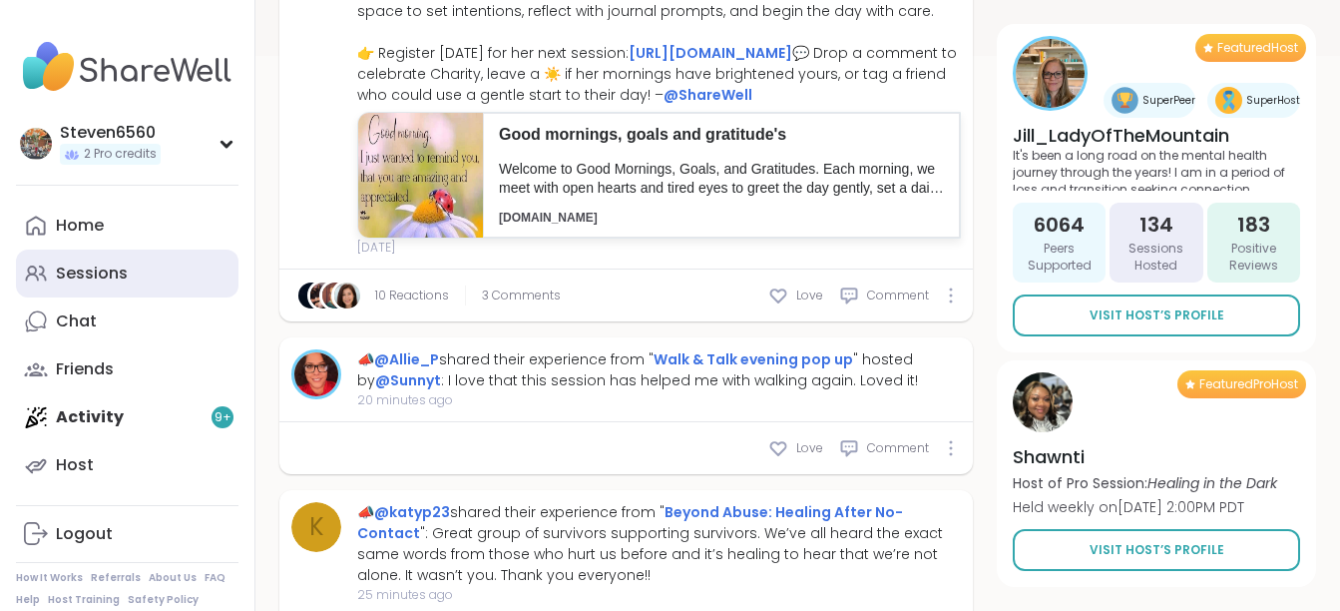
click at [90, 275] on div "Sessions" at bounding box center [92, 273] width 72 height 22
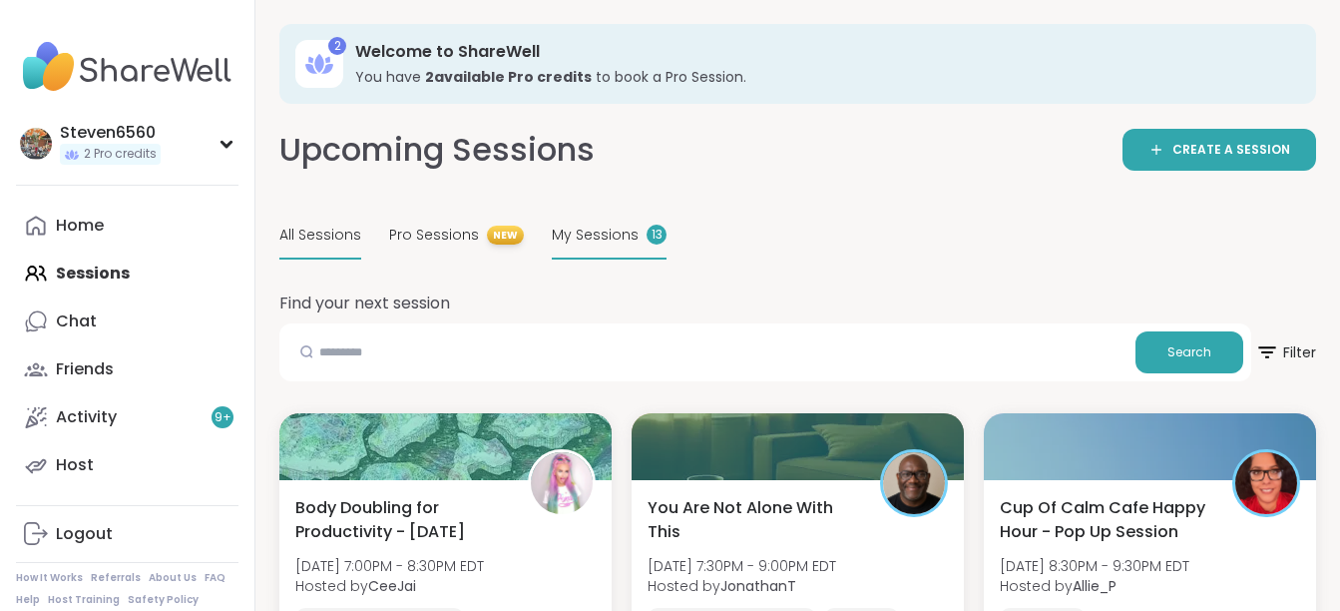
click at [572, 237] on span "My Sessions" at bounding box center [595, 235] width 87 height 21
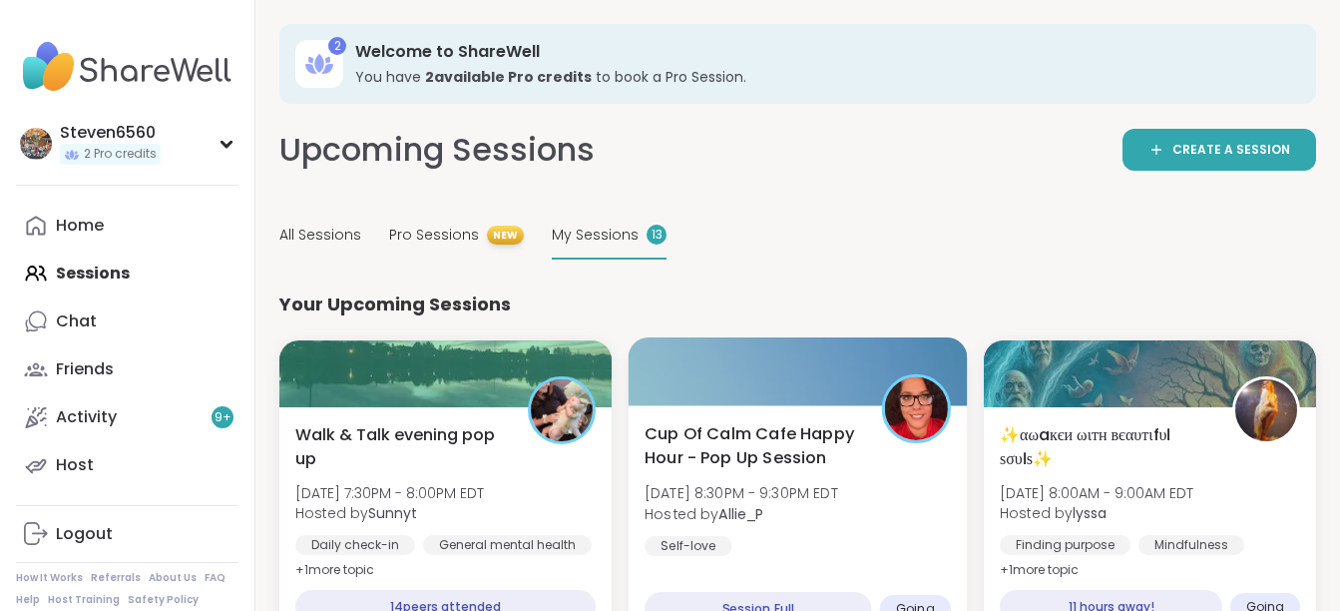
click at [774, 475] on div "Cup Of Calm Cafe Happy Hour - Pop Up Session [DATE] 8:30PM - 9:30PM EDT Hosted …" at bounding box center [798, 489] width 306 height 135
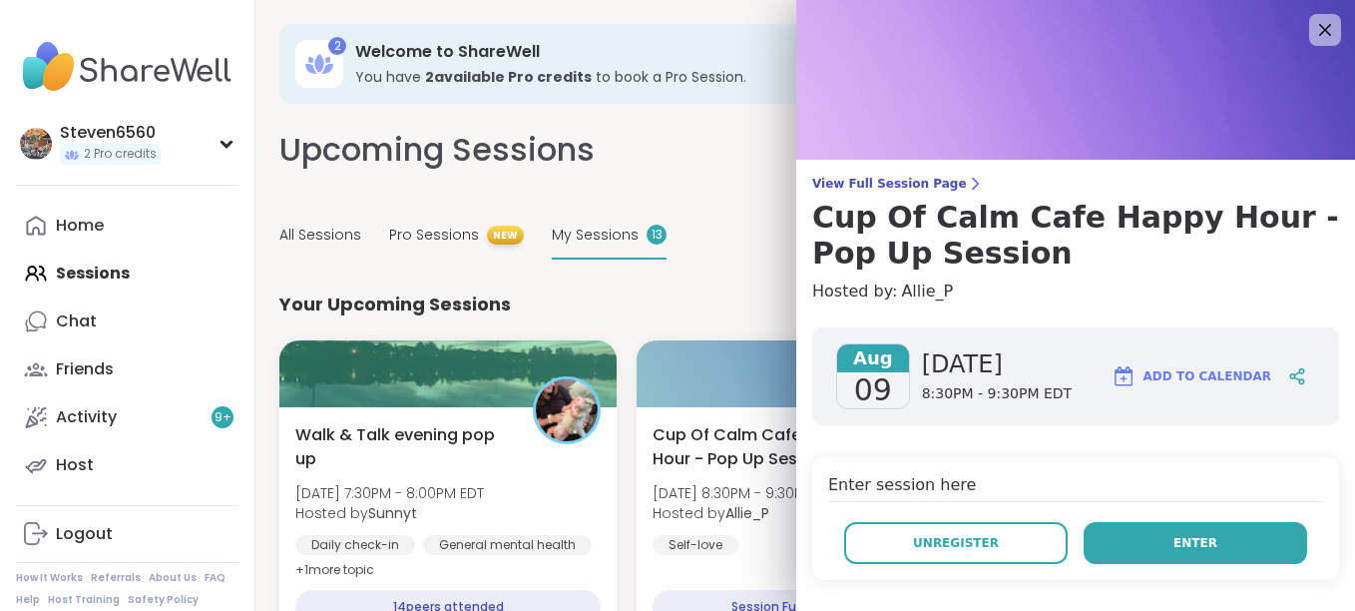
click at [1174, 540] on span "Enter" at bounding box center [1196, 543] width 44 height 18
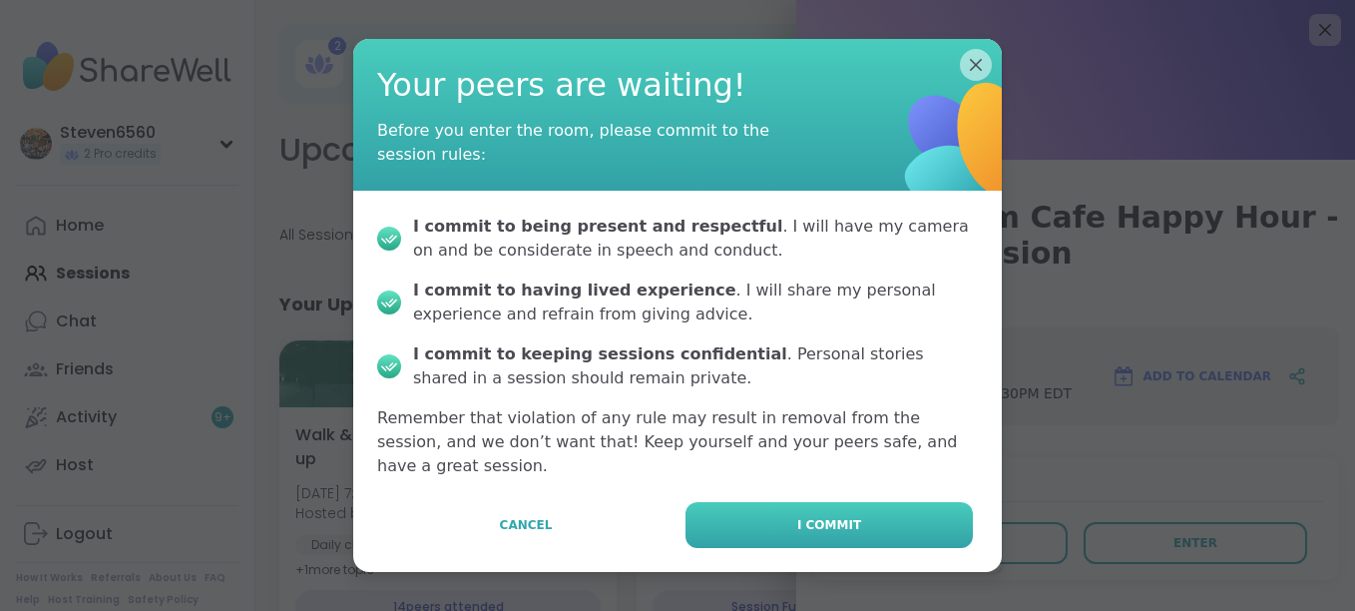
click at [798, 516] on span "I commit" at bounding box center [829, 525] width 64 height 18
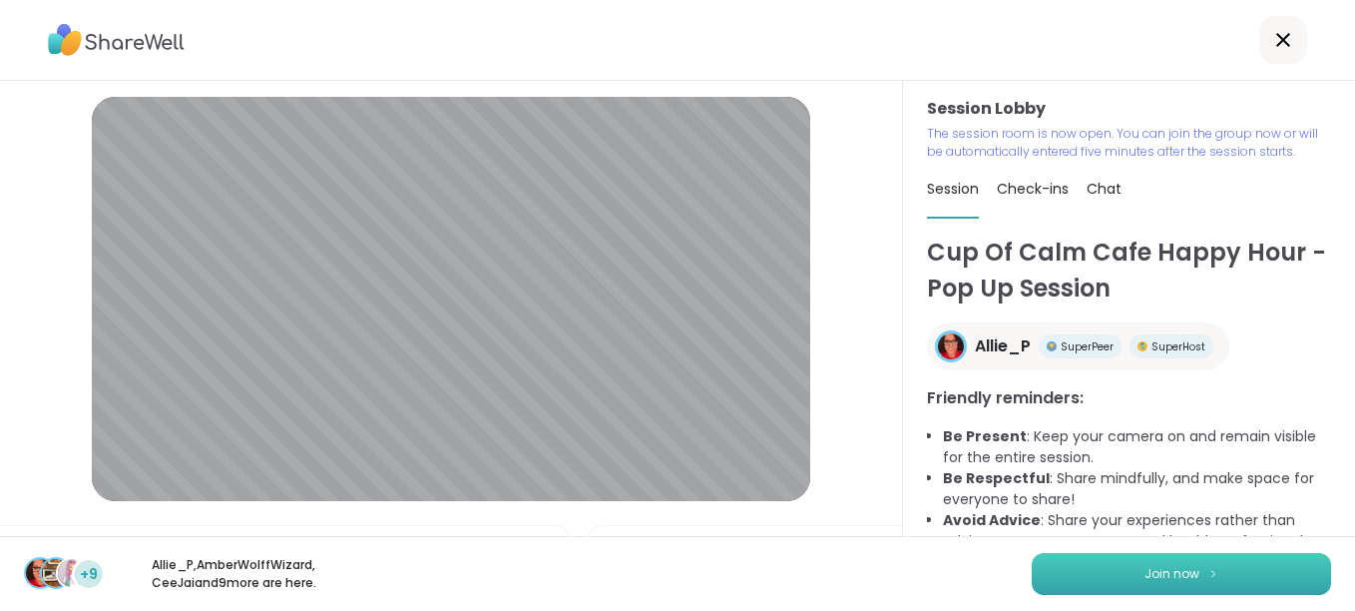
click at [1090, 569] on button "Join now" at bounding box center [1181, 574] width 299 height 42
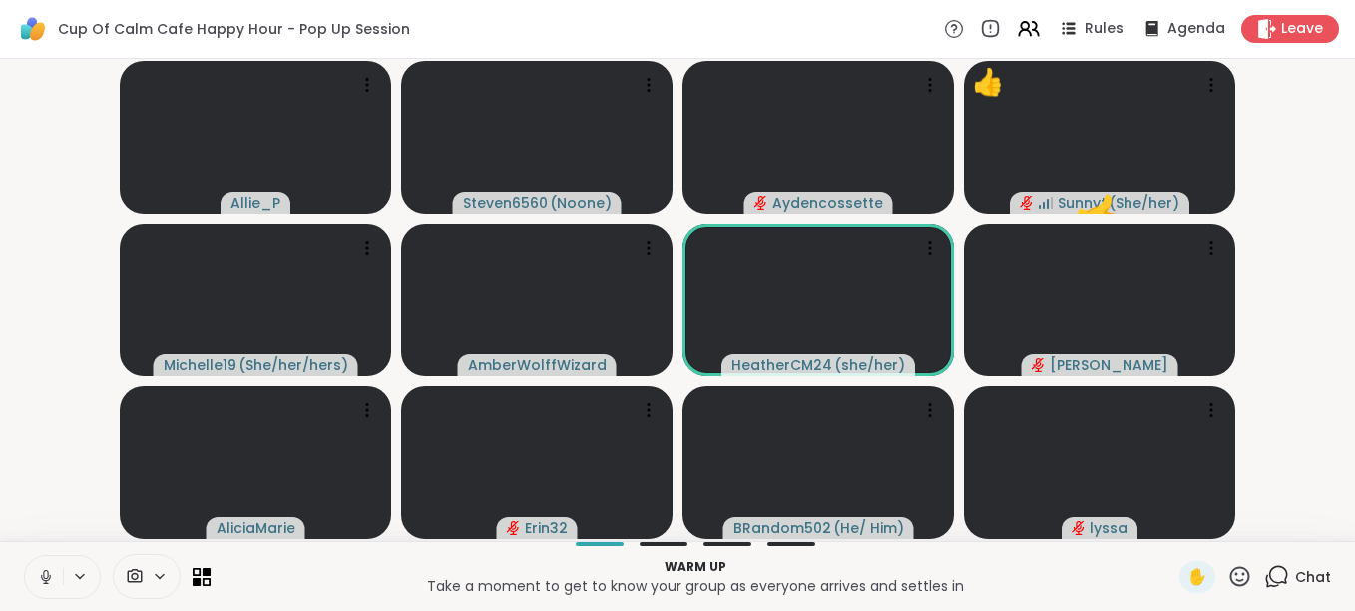
click at [57, 580] on button at bounding box center [44, 577] width 38 height 42
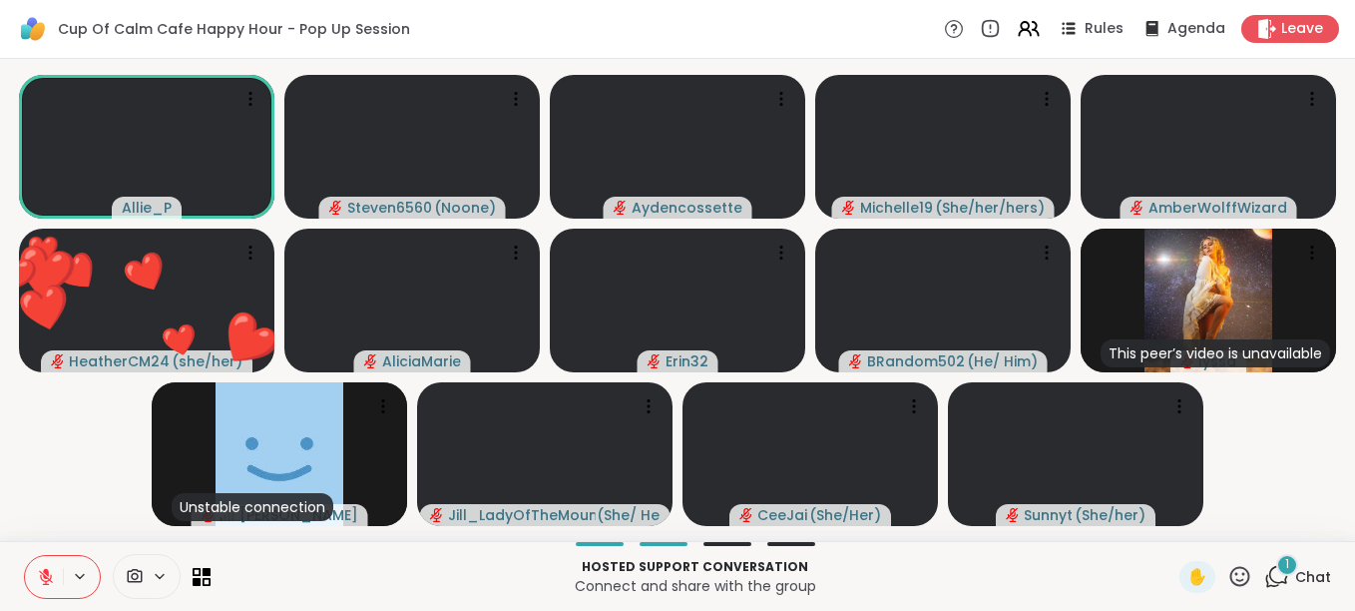
click at [37, 568] on icon at bounding box center [46, 577] width 18 height 18
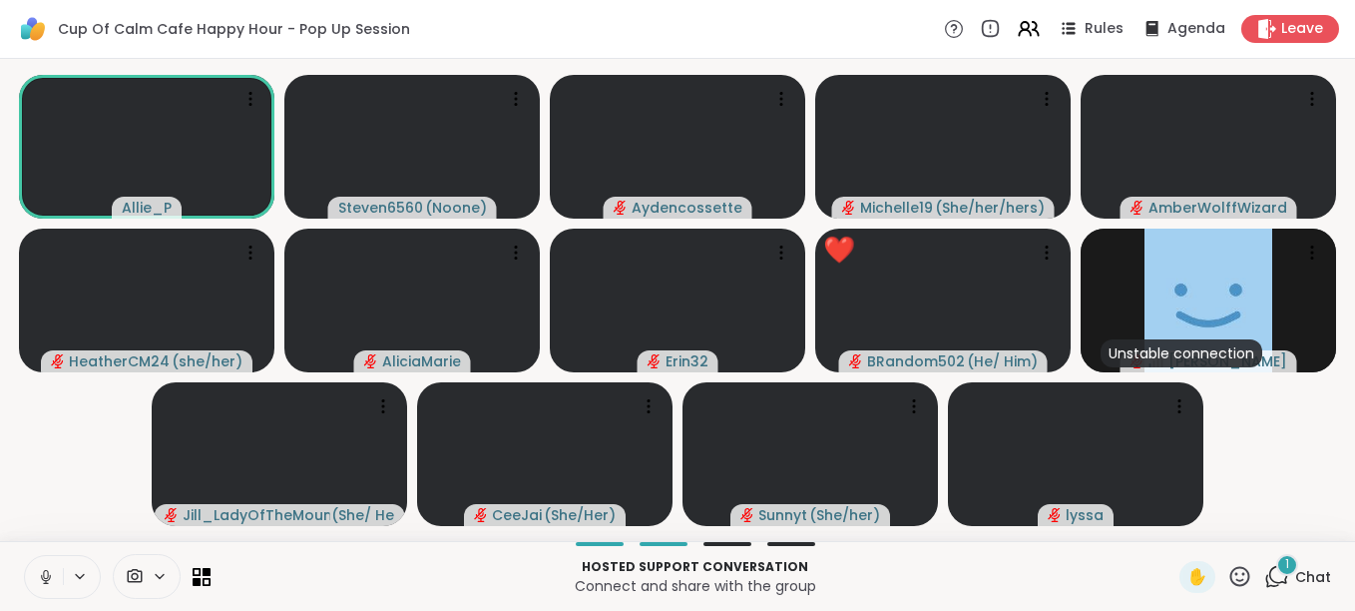
click at [37, 568] on icon at bounding box center [46, 577] width 18 height 18
click at [1264, 571] on icon at bounding box center [1276, 576] width 25 height 25
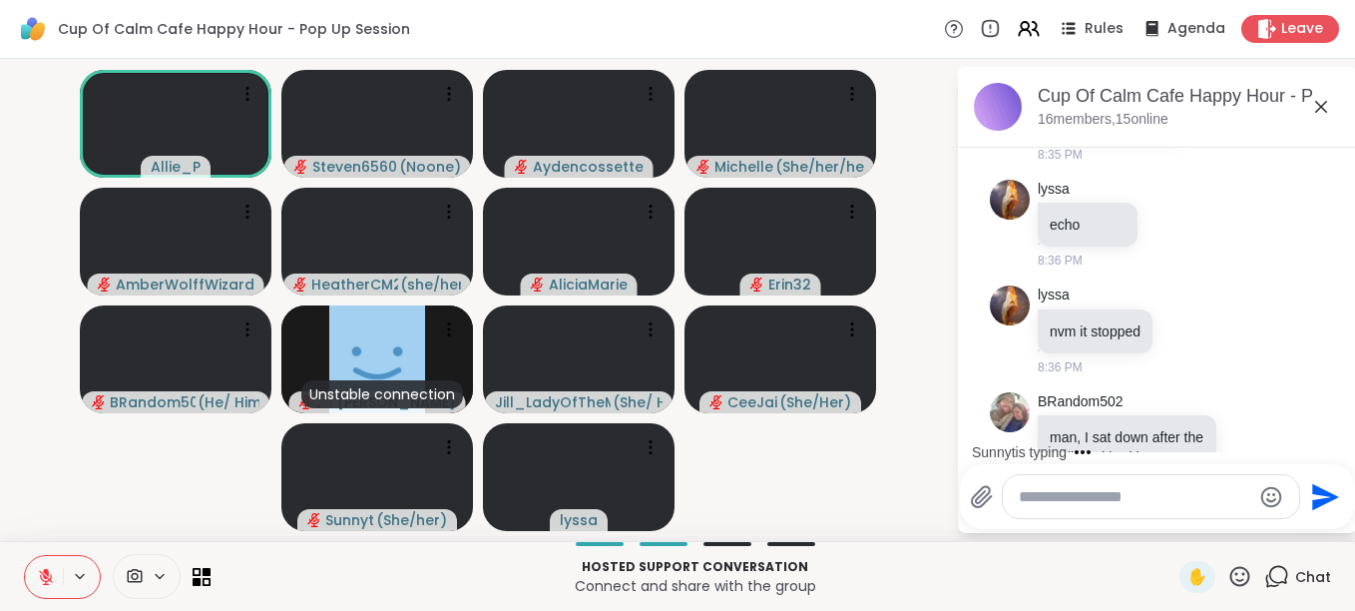
scroll to position [375, 0]
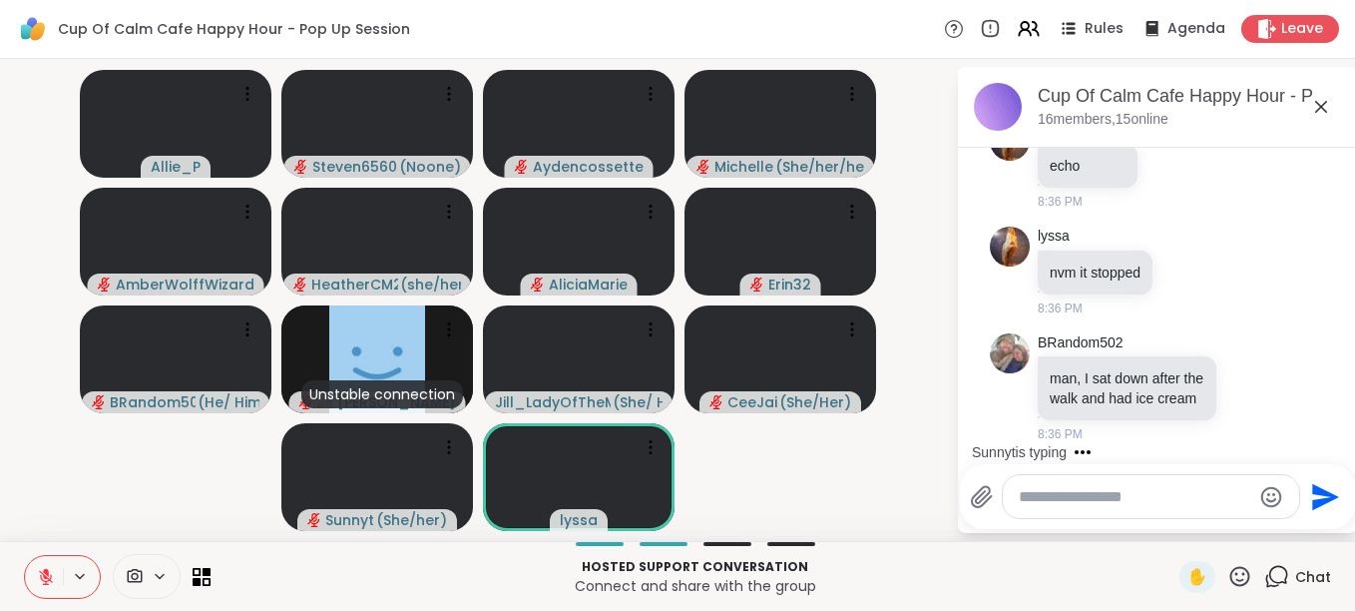
click at [1165, 558] on div "Hosted support conversation Connect and share with the group ✋ Chat" at bounding box center [677, 576] width 1355 height 70
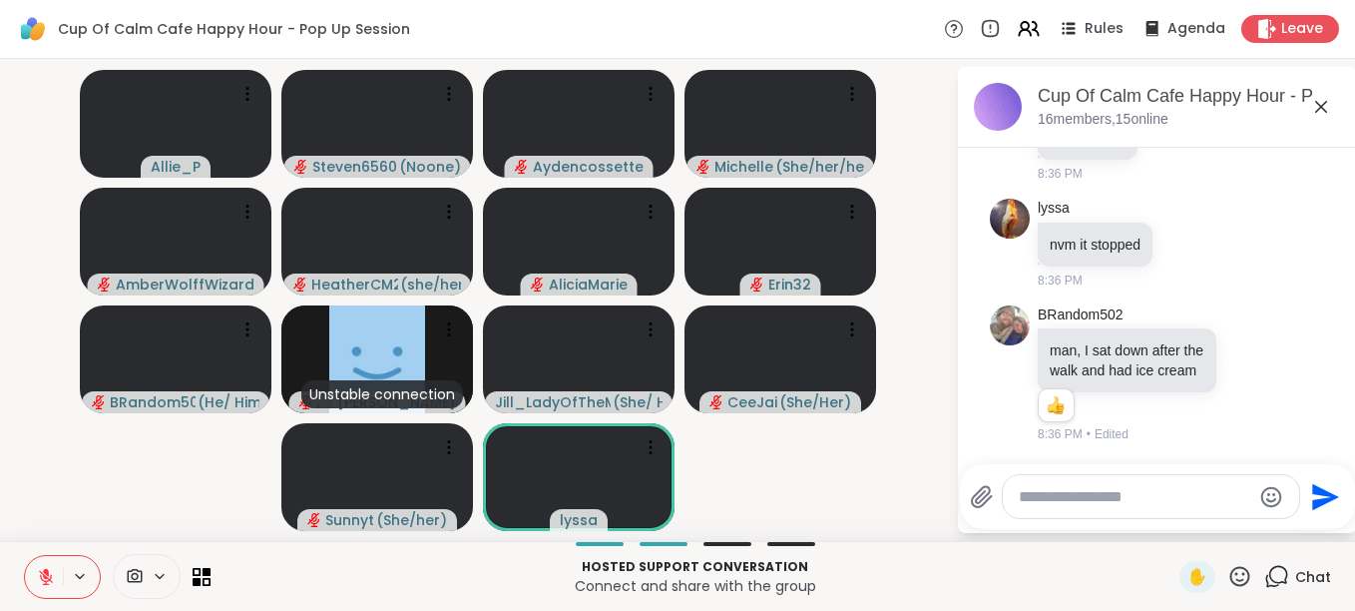
scroll to position [404, 0]
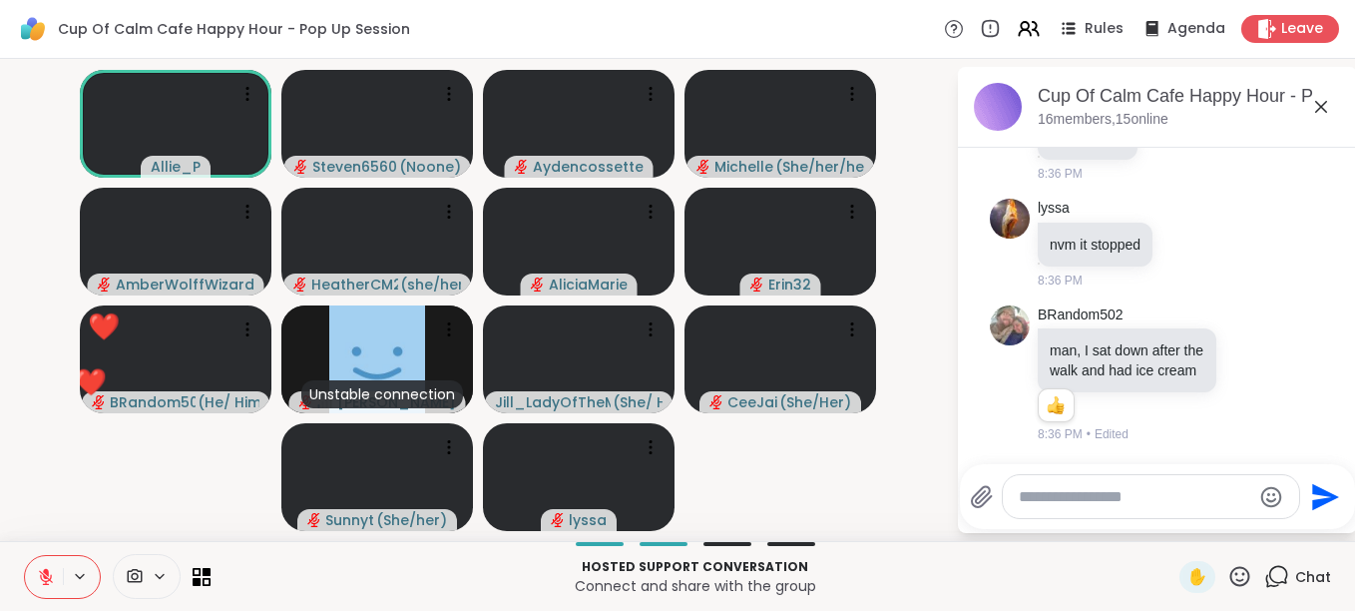
click at [1231, 573] on icon at bounding box center [1241, 576] width 20 height 20
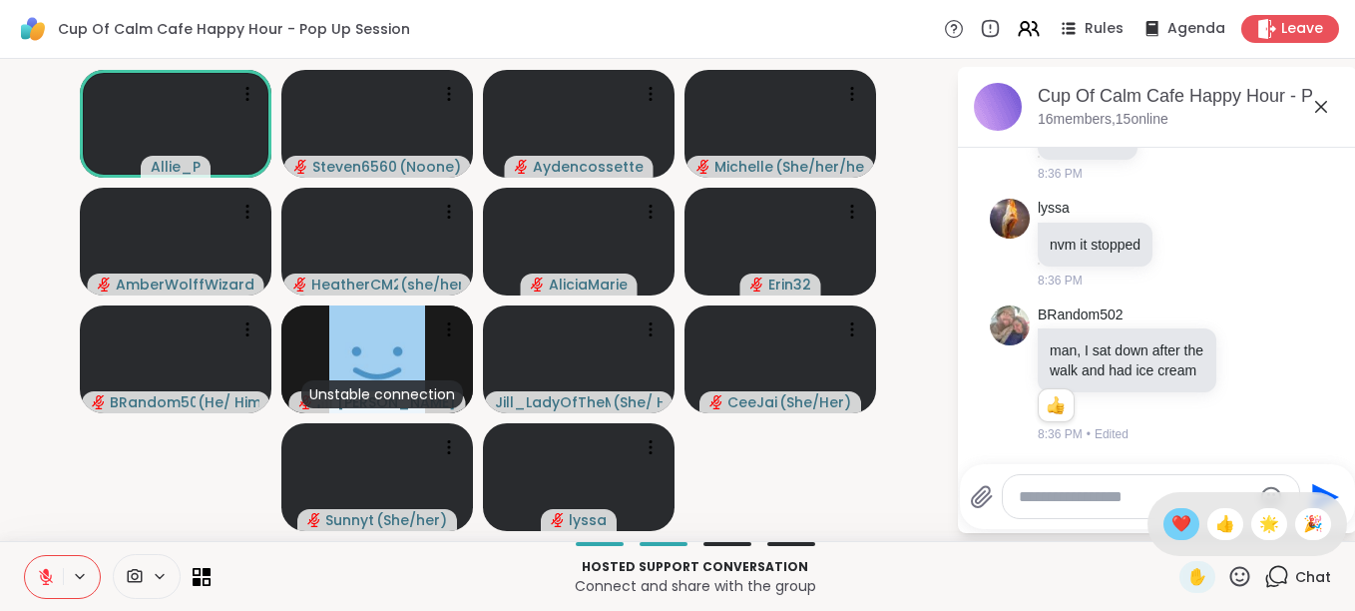
scroll to position [511, 0]
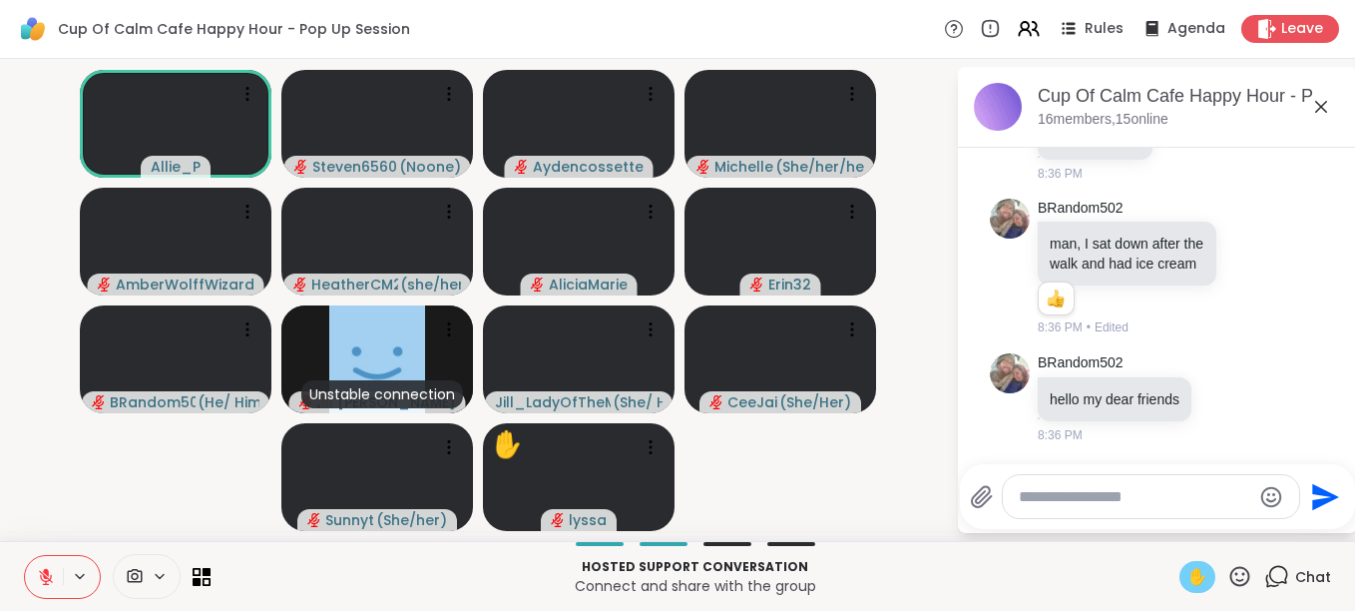
click at [1188, 576] on span "✋" at bounding box center [1198, 577] width 20 height 24
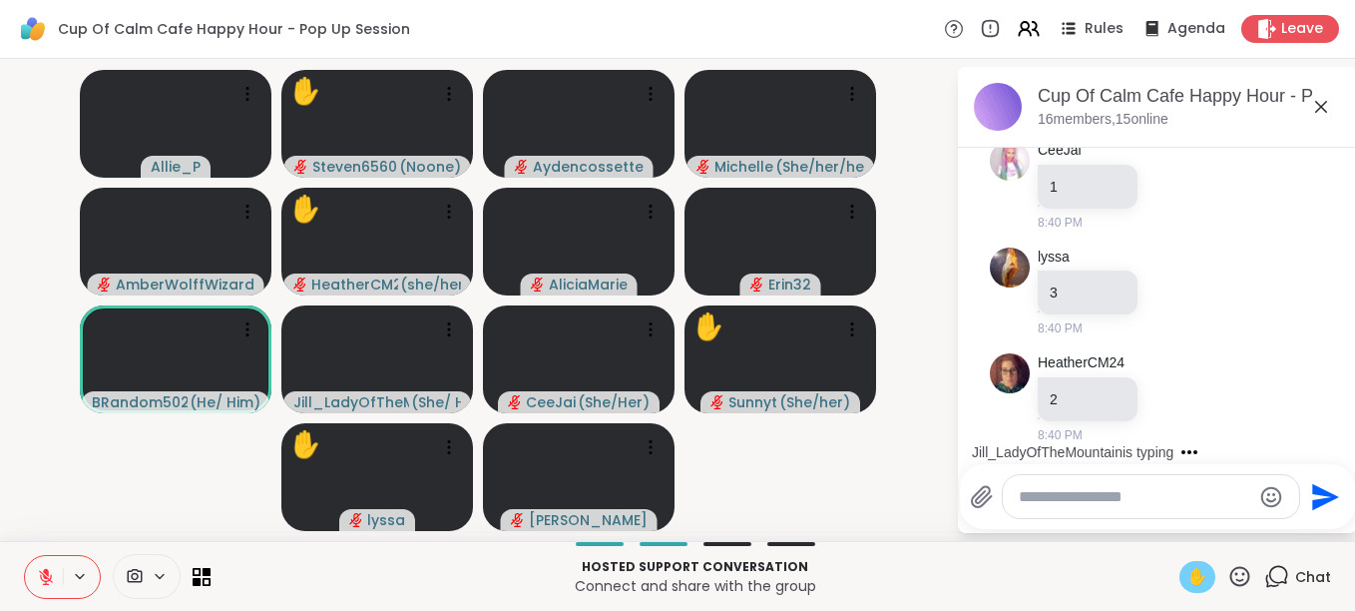
scroll to position [1043, 0]
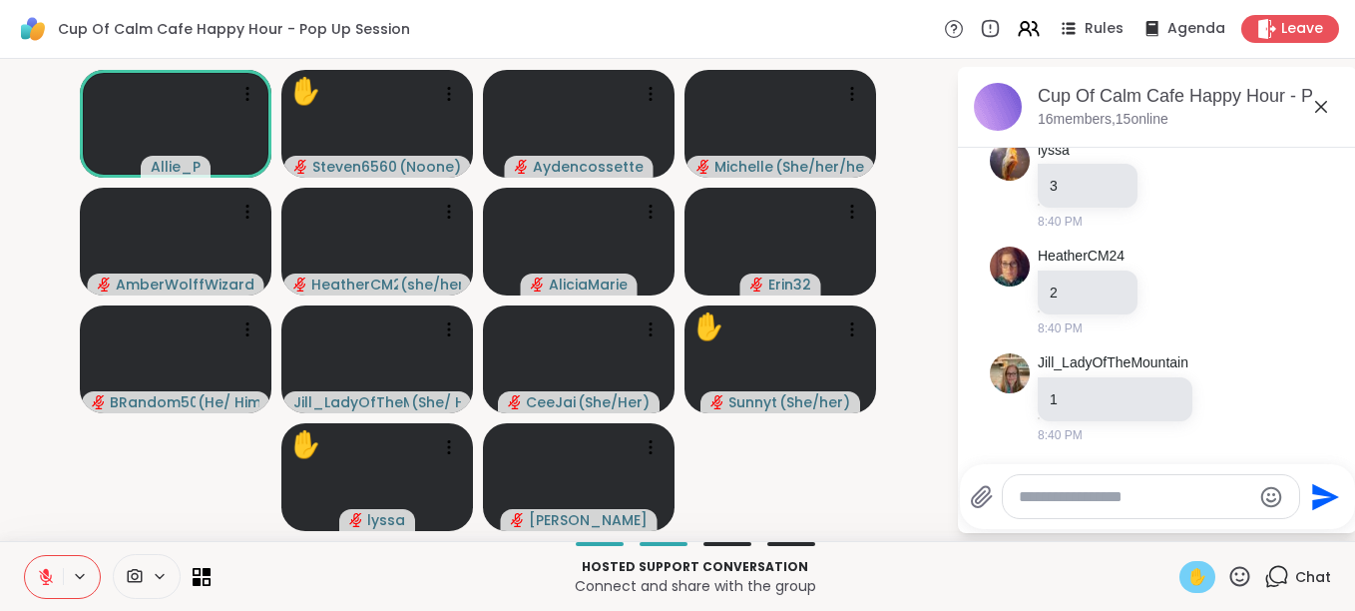
click at [51, 575] on icon at bounding box center [46, 577] width 14 height 14
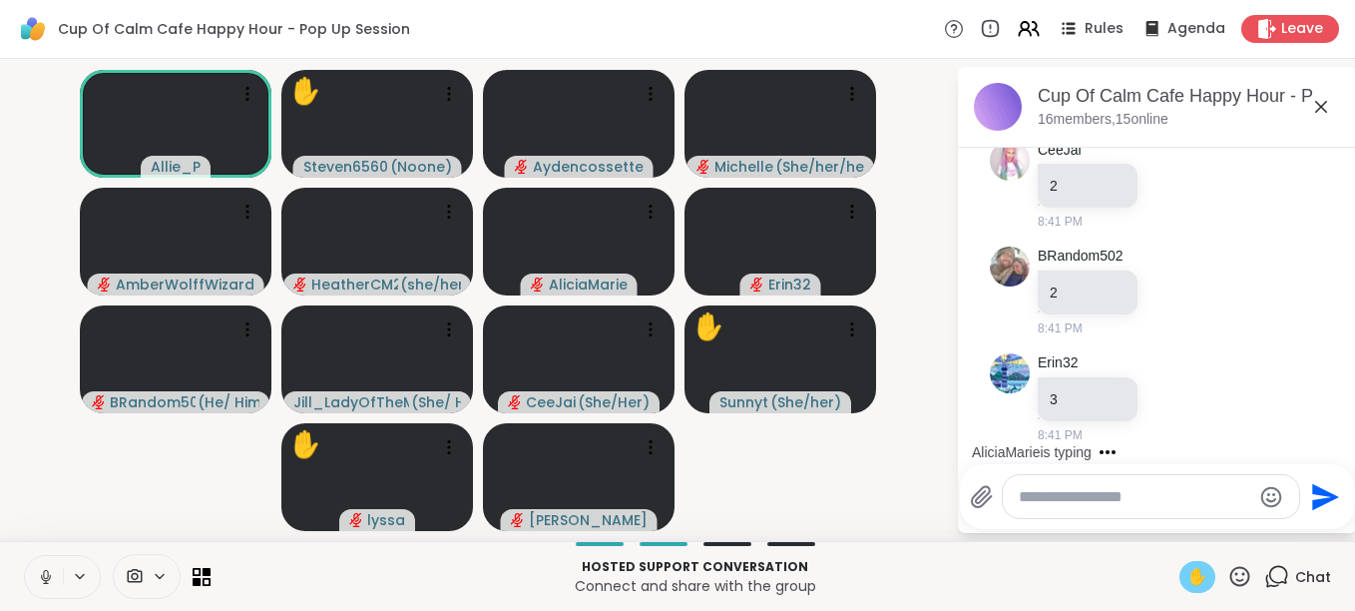
scroll to position [2390, 0]
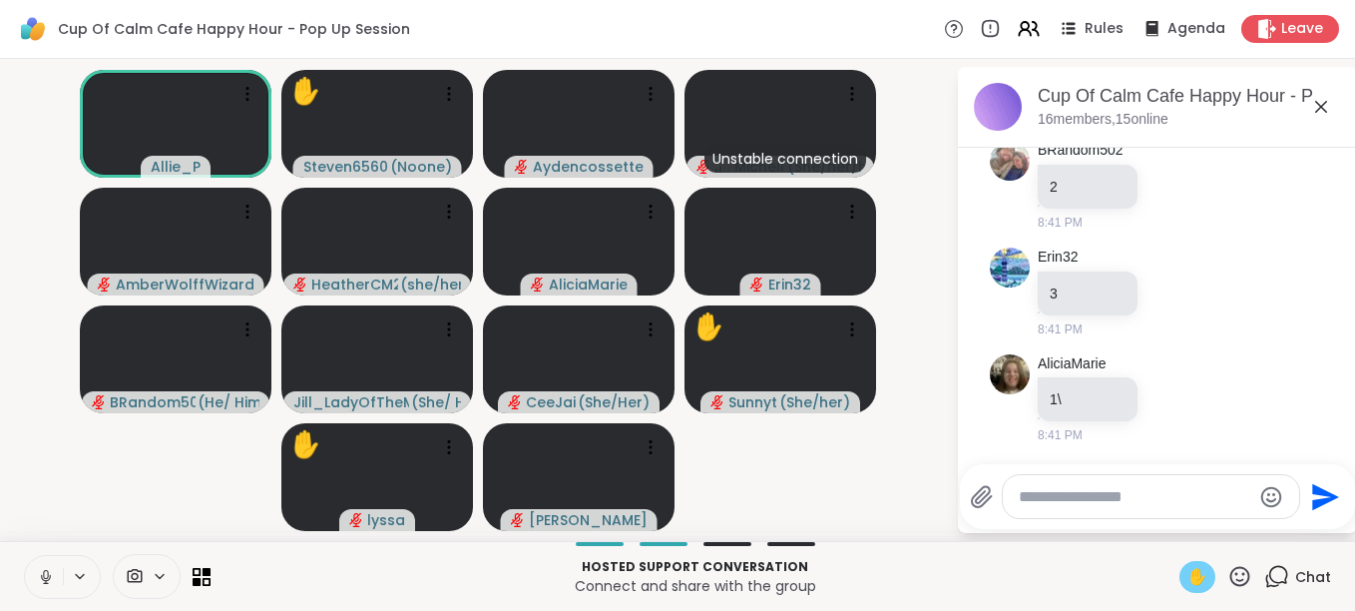
click at [51, 575] on icon at bounding box center [46, 577] width 18 height 18
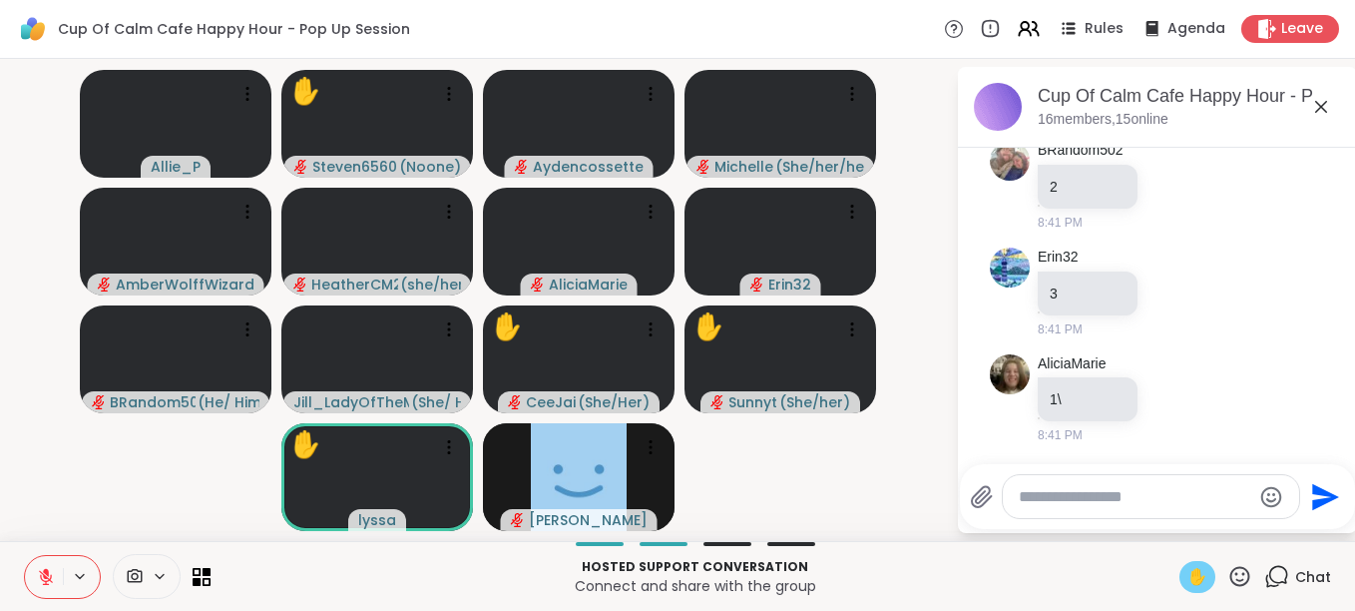
click at [1188, 569] on span "✋" at bounding box center [1198, 577] width 20 height 24
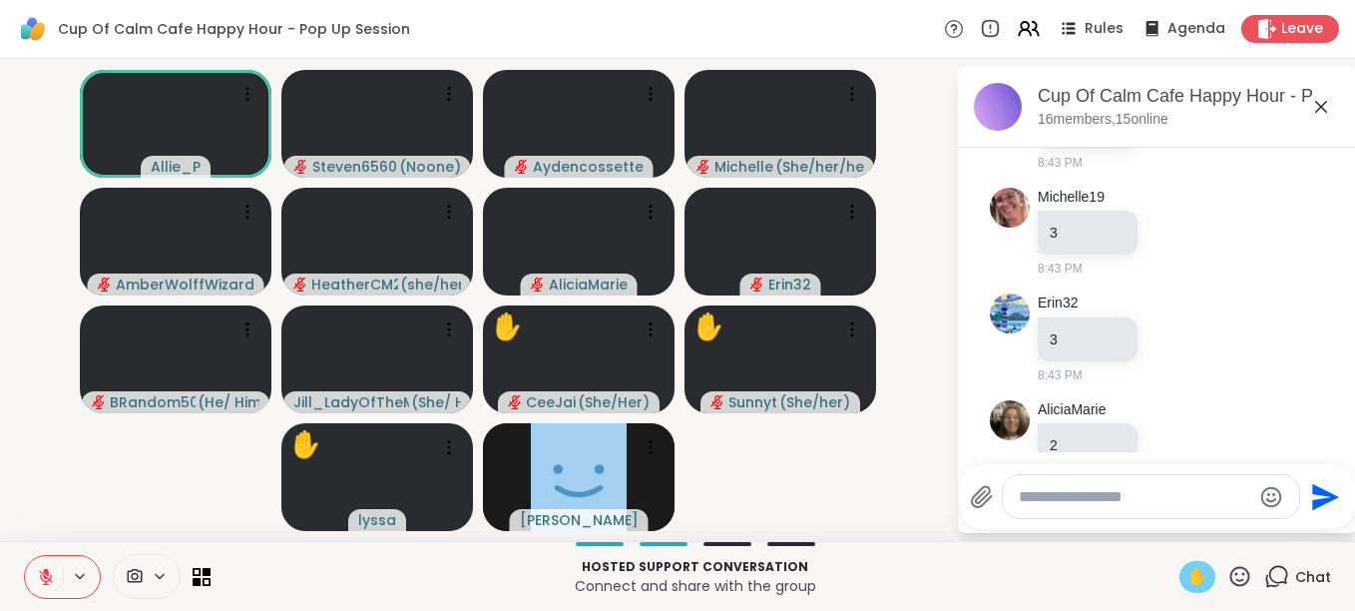
scroll to position [3135, 0]
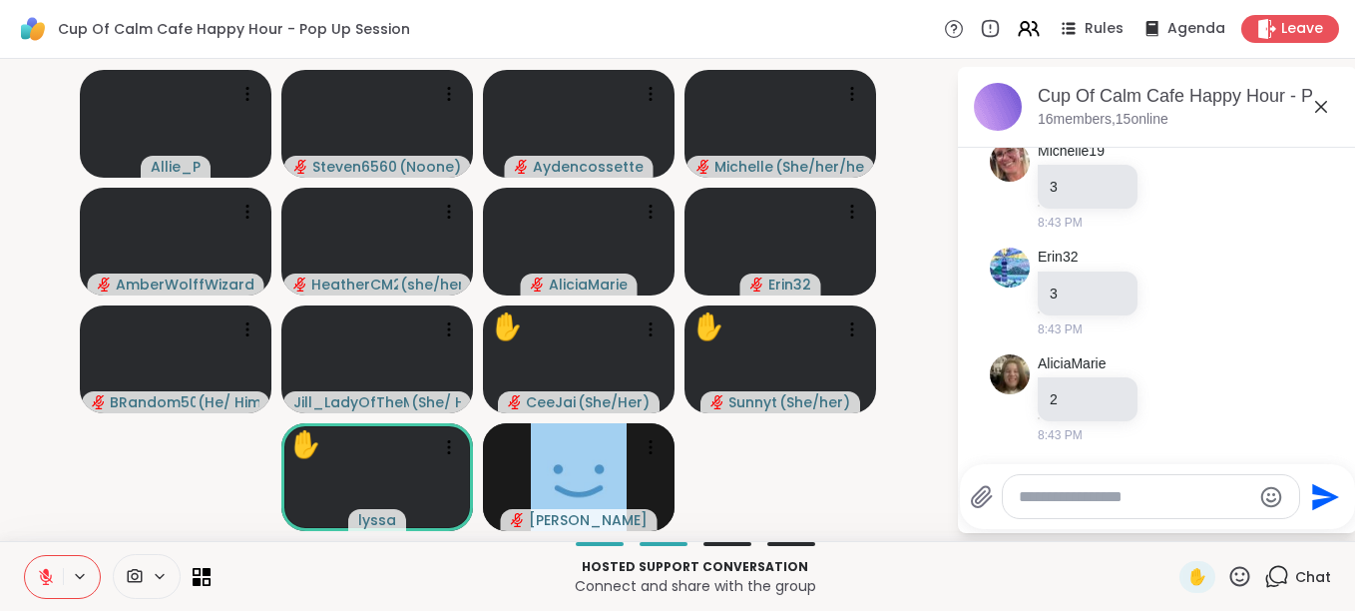
click at [1135, 500] on textarea "Type your message" at bounding box center [1135, 497] width 233 height 20
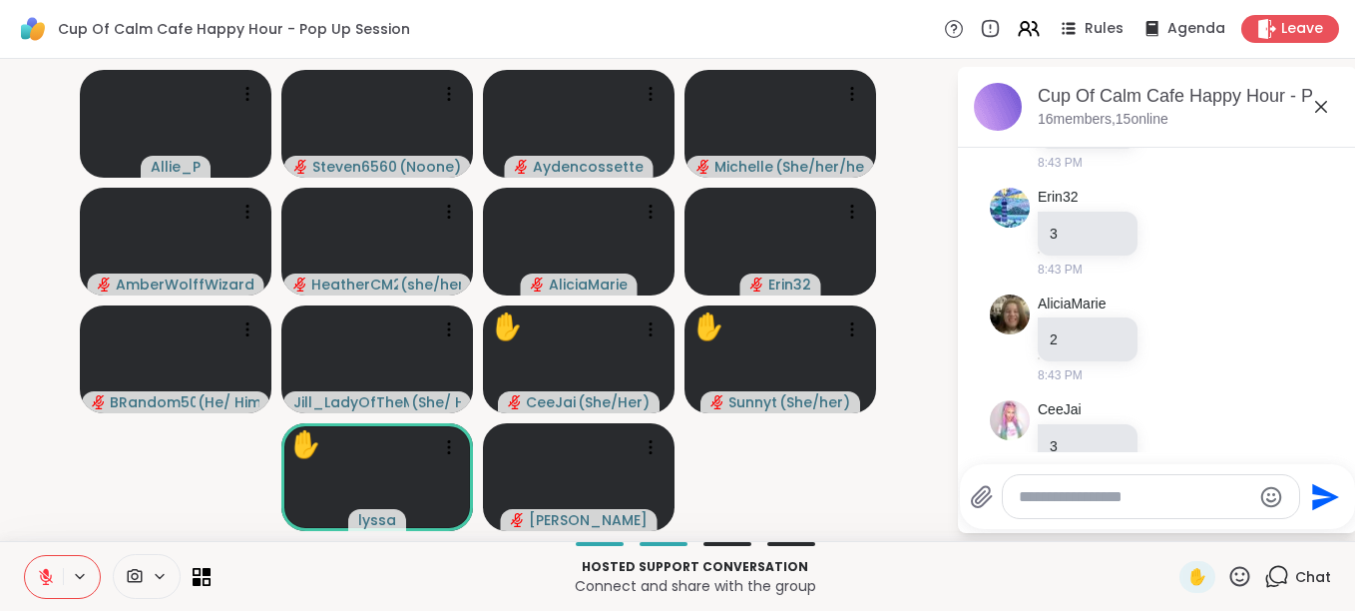
scroll to position [3241, 0]
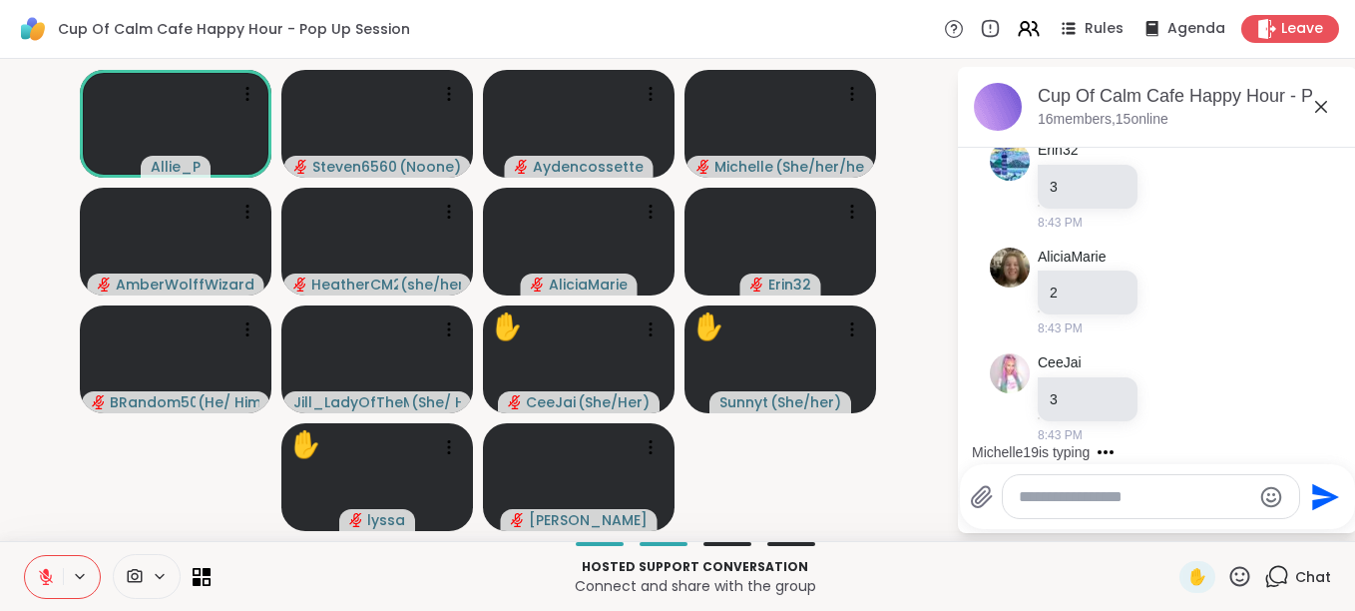
drag, startPoint x: 1226, startPoint y: 563, endPoint x: 1227, endPoint y: 576, distance: 13.0
click at [1227, 576] on div "✋" at bounding box center [1216, 577] width 73 height 32
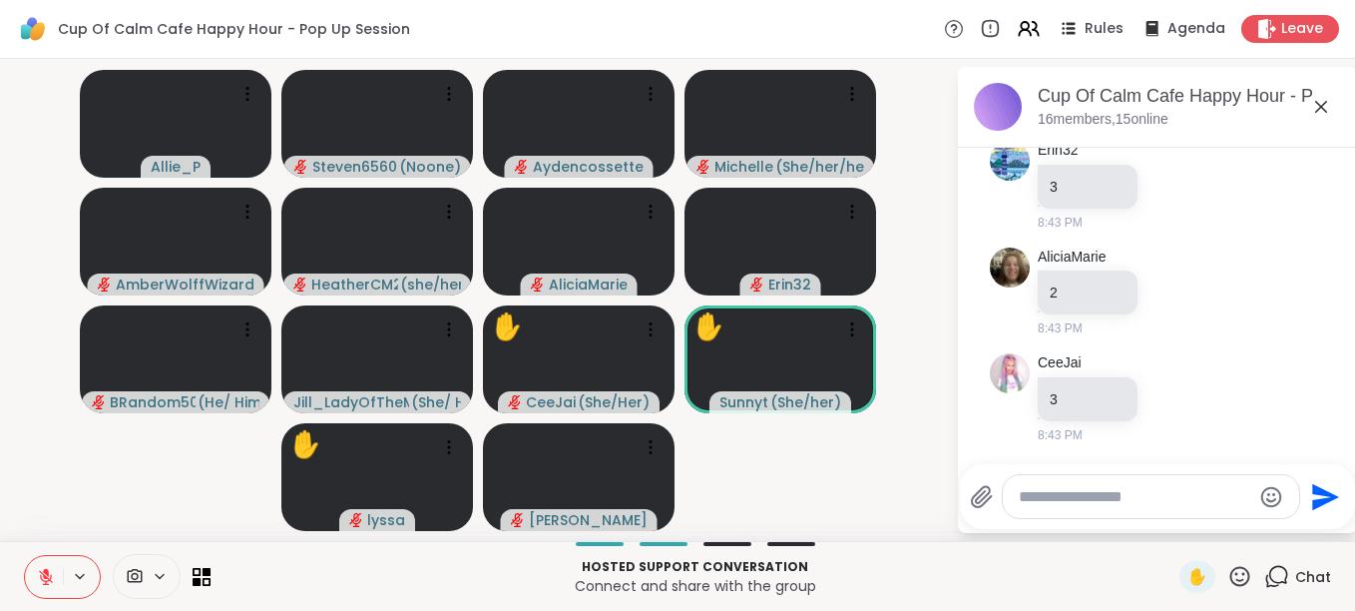
click at [1228, 576] on icon at bounding box center [1240, 576] width 25 height 25
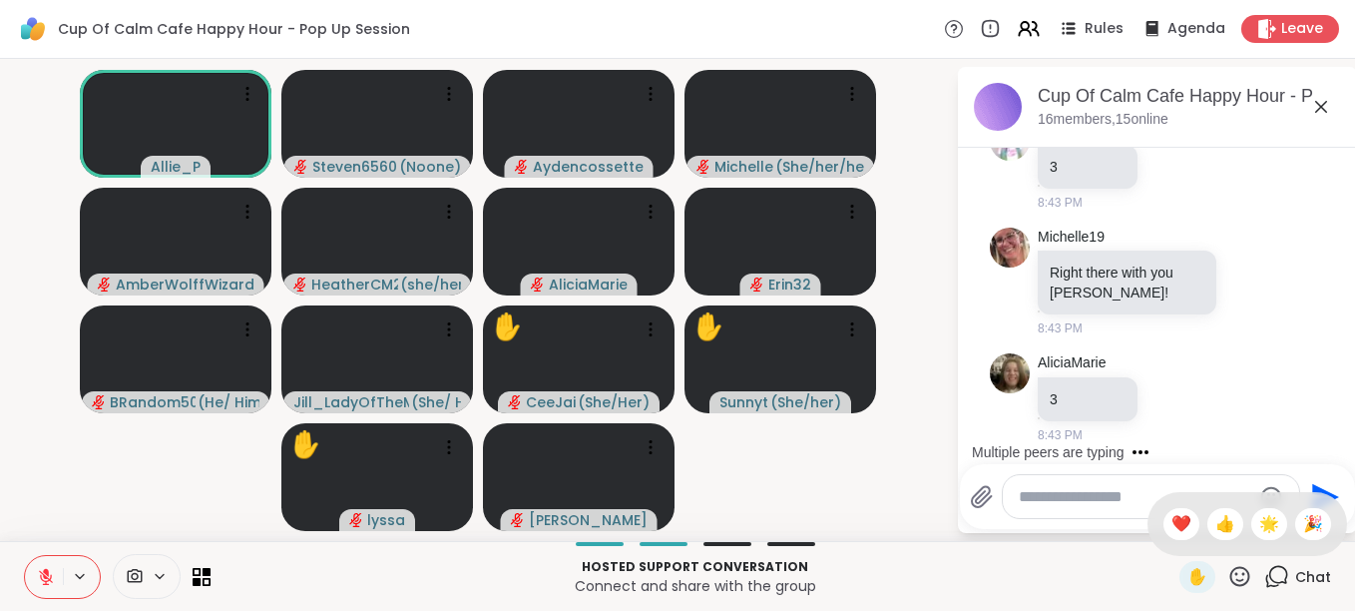
scroll to position [3581, 0]
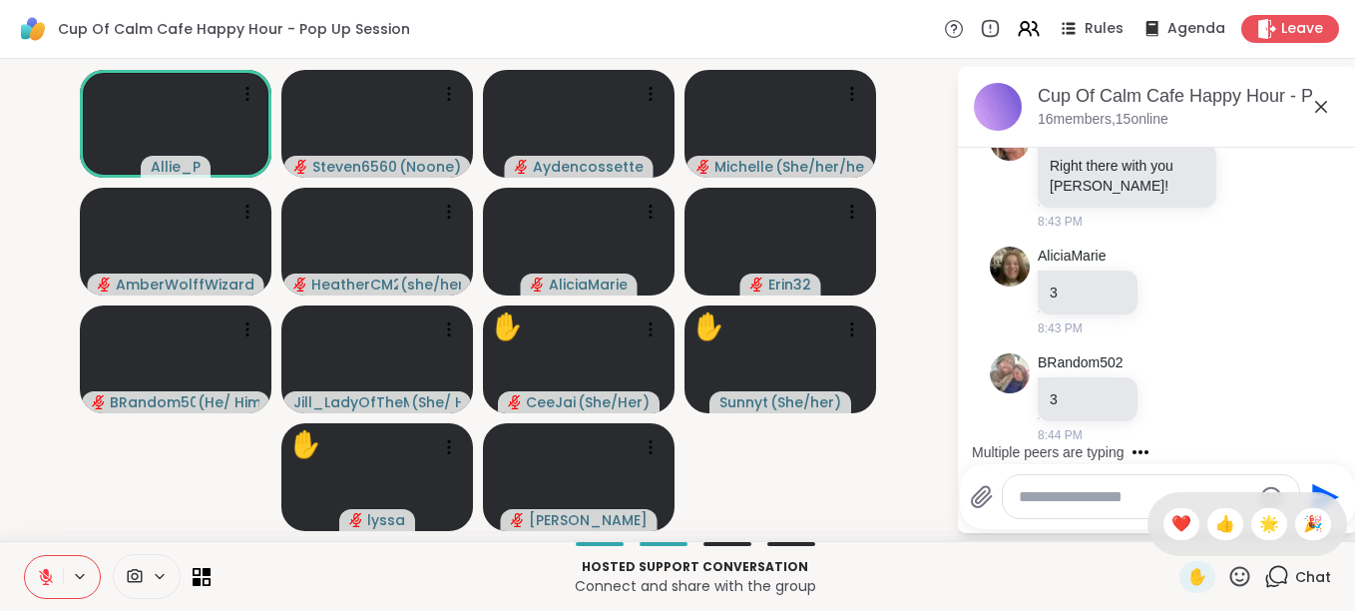
click at [1074, 502] on textarea "Type your message" at bounding box center [1135, 497] width 233 height 20
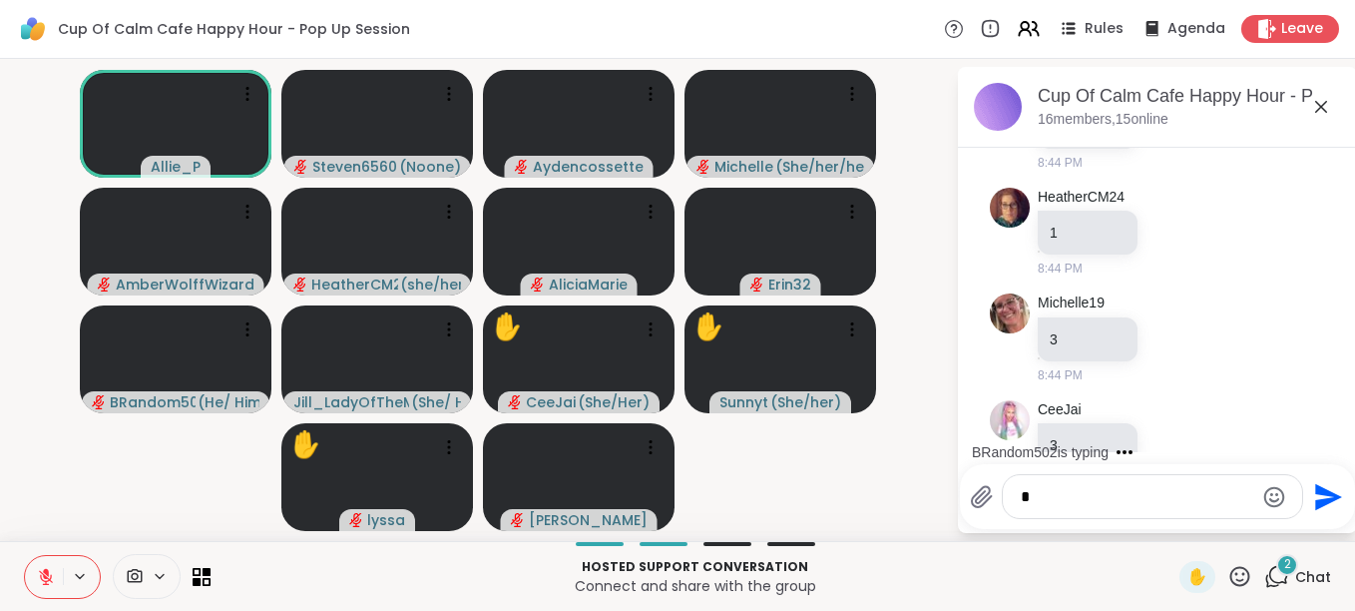
scroll to position [3900, 0]
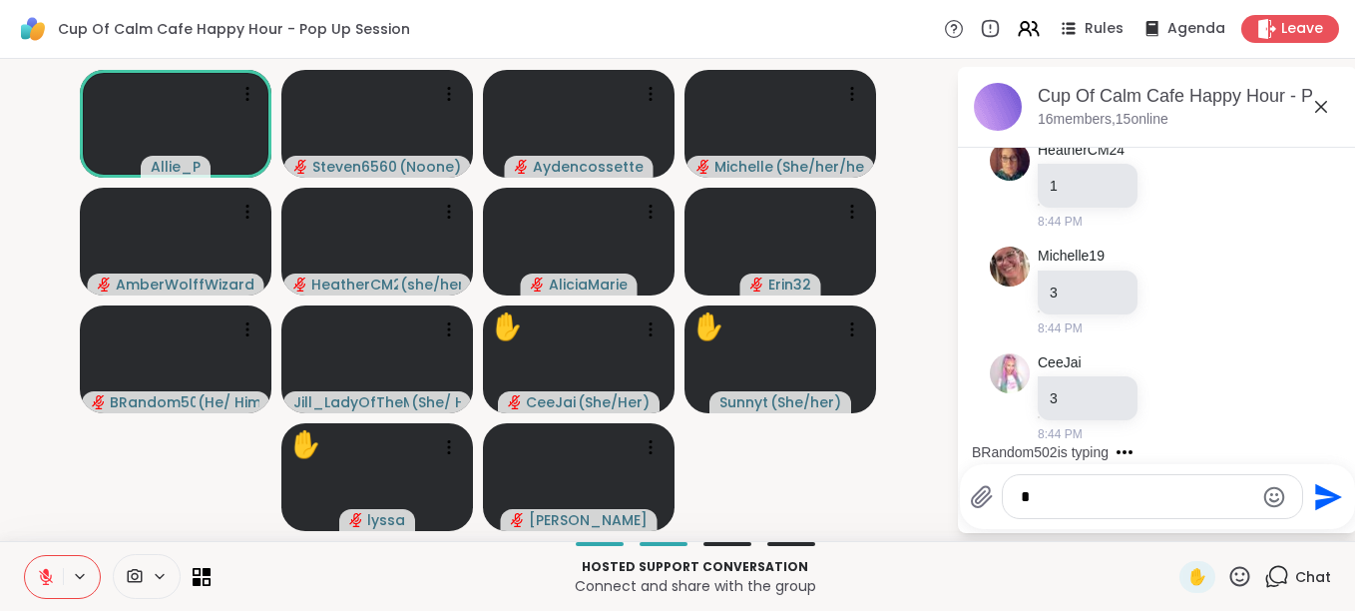
type textarea "*"
click at [1311, 495] on icon "Send" at bounding box center [1326, 497] width 32 height 32
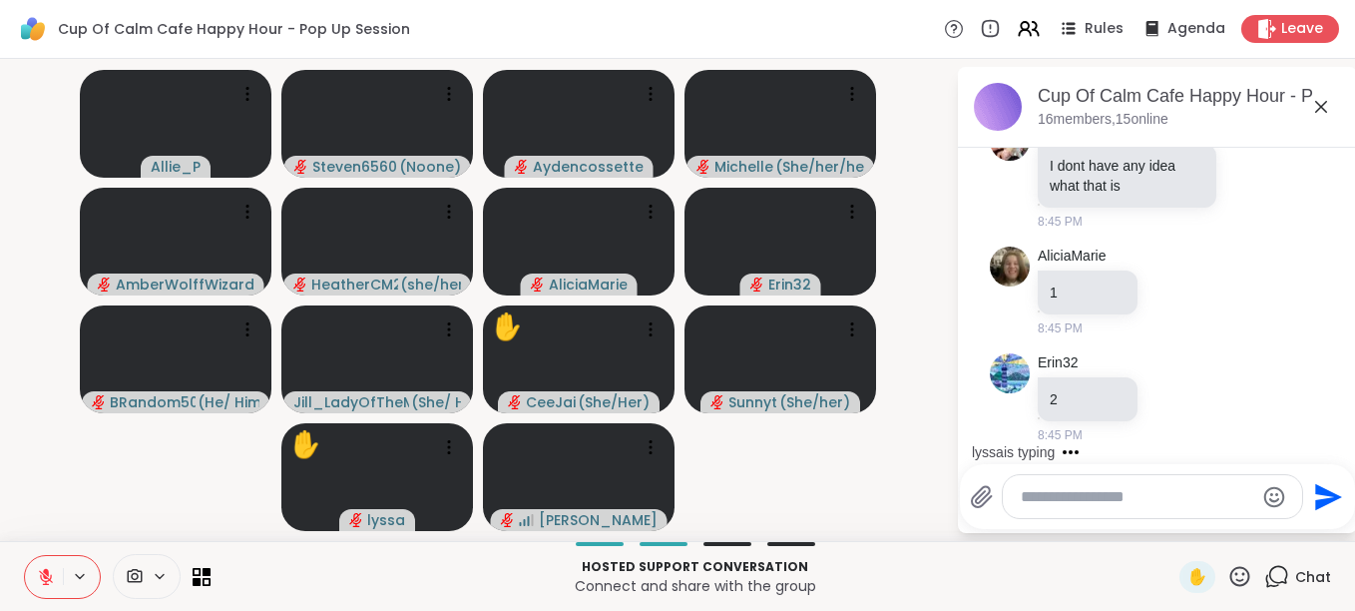
scroll to position [4770, 0]
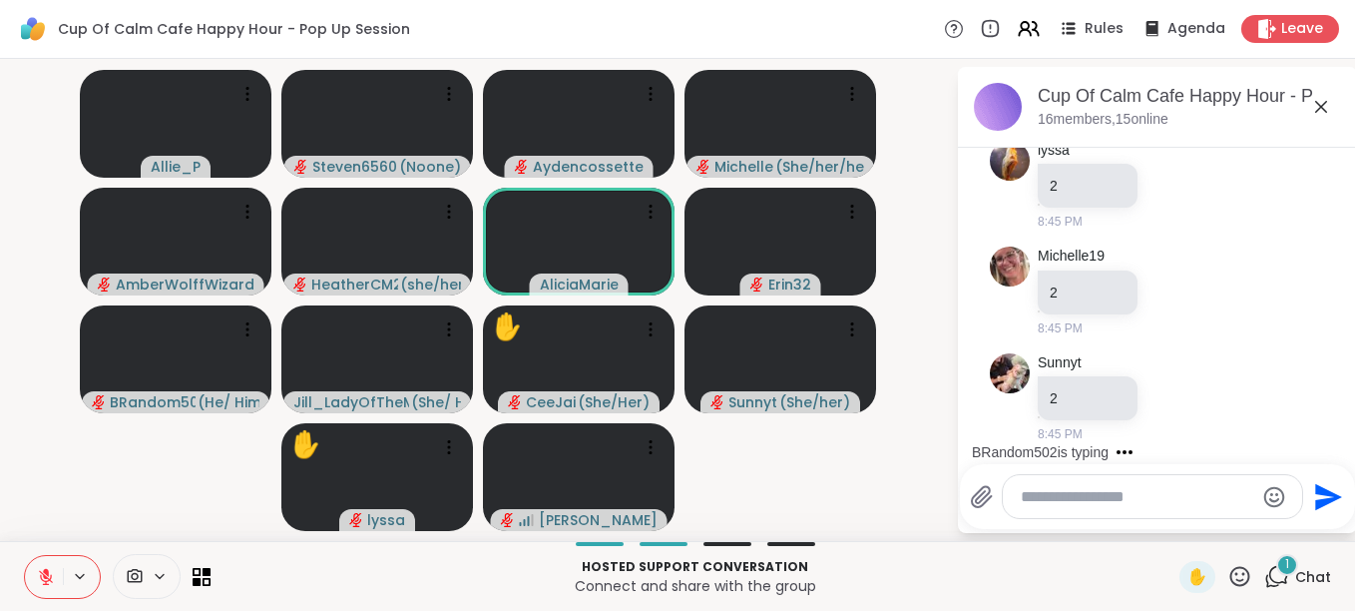
click at [1222, 510] on div at bounding box center [1152, 496] width 299 height 43
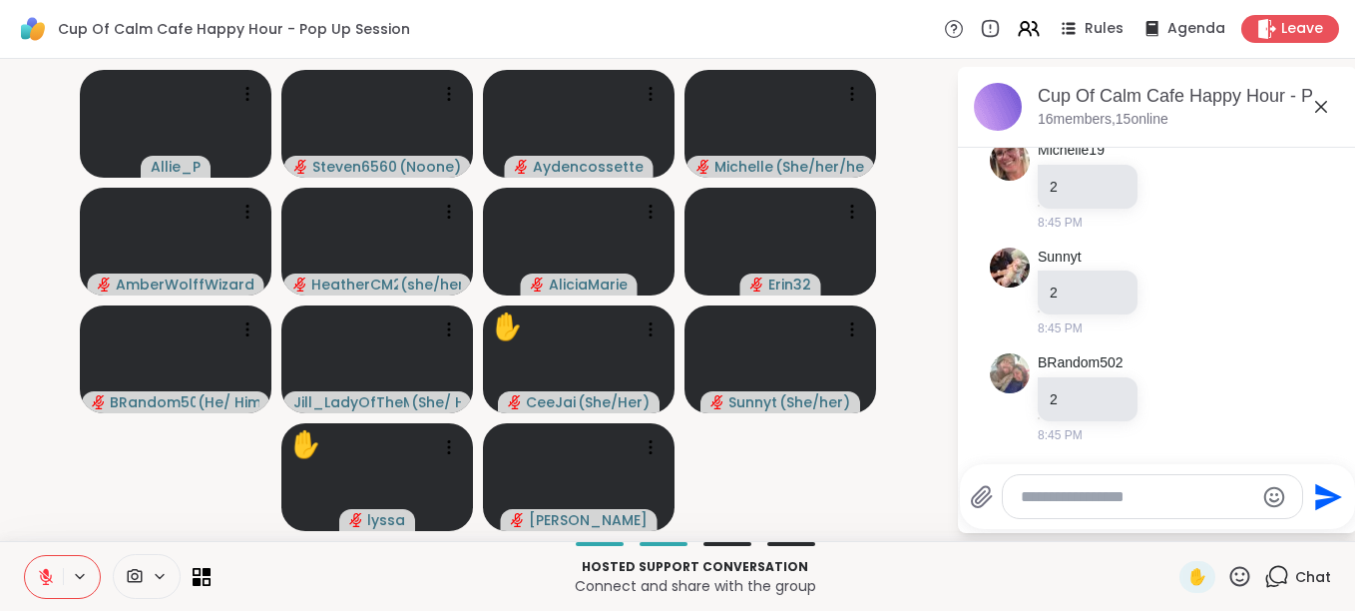
click at [1212, 487] on textarea "Type your message" at bounding box center [1137, 497] width 233 height 20
type textarea "*"
click at [1318, 494] on icon "Send" at bounding box center [1328, 496] width 27 height 27
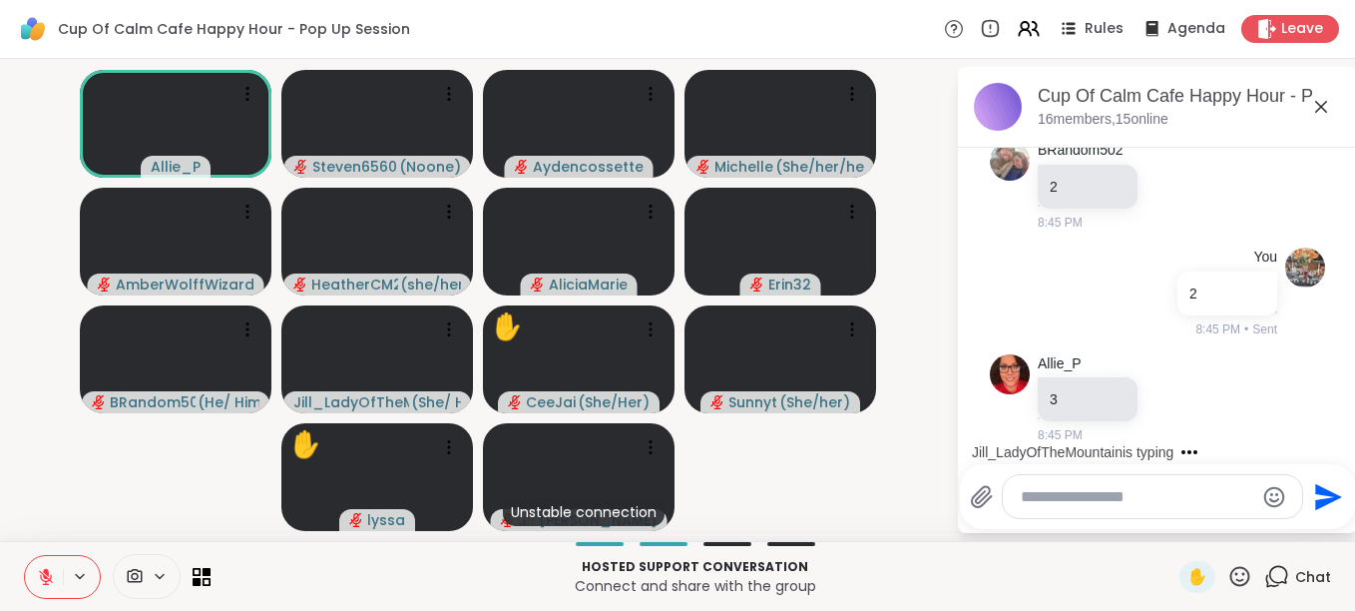
scroll to position [5409, 0]
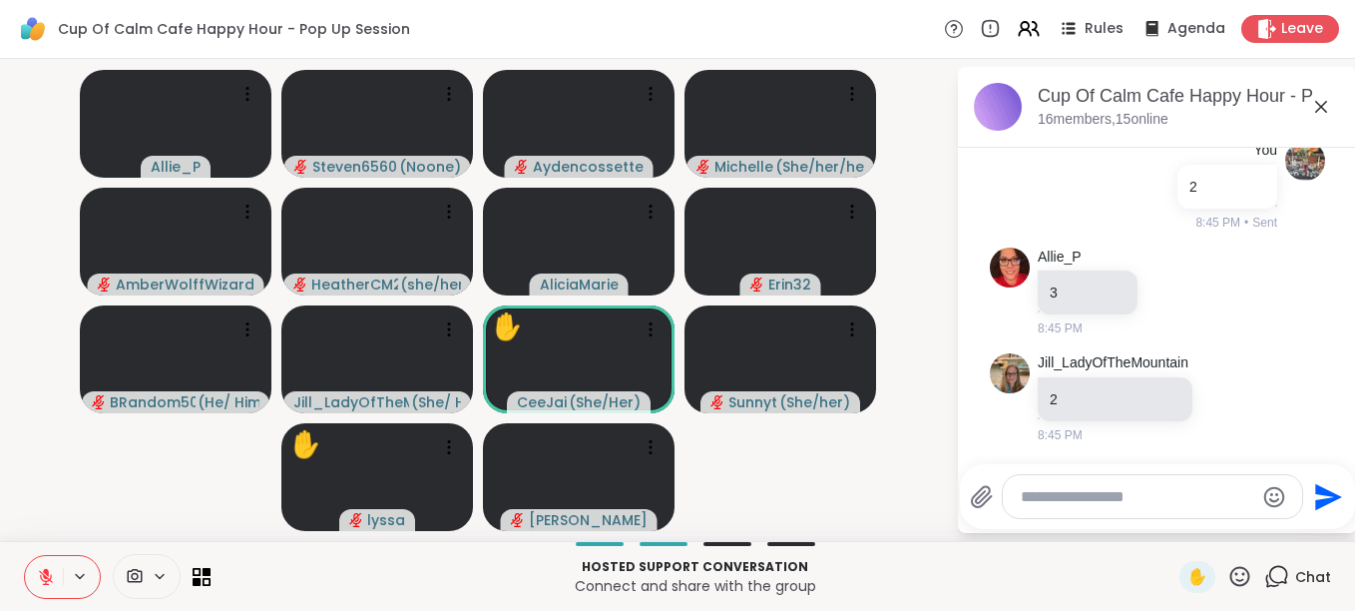
click at [42, 583] on icon at bounding box center [46, 577] width 18 height 18
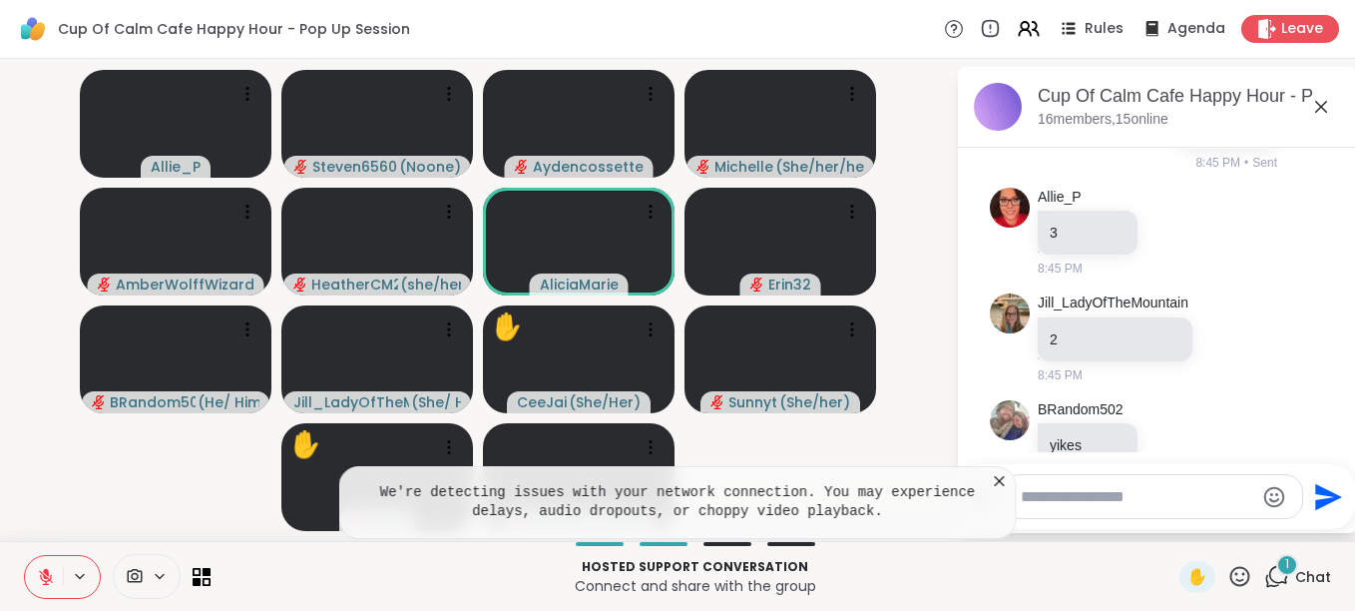
scroll to position [5515, 0]
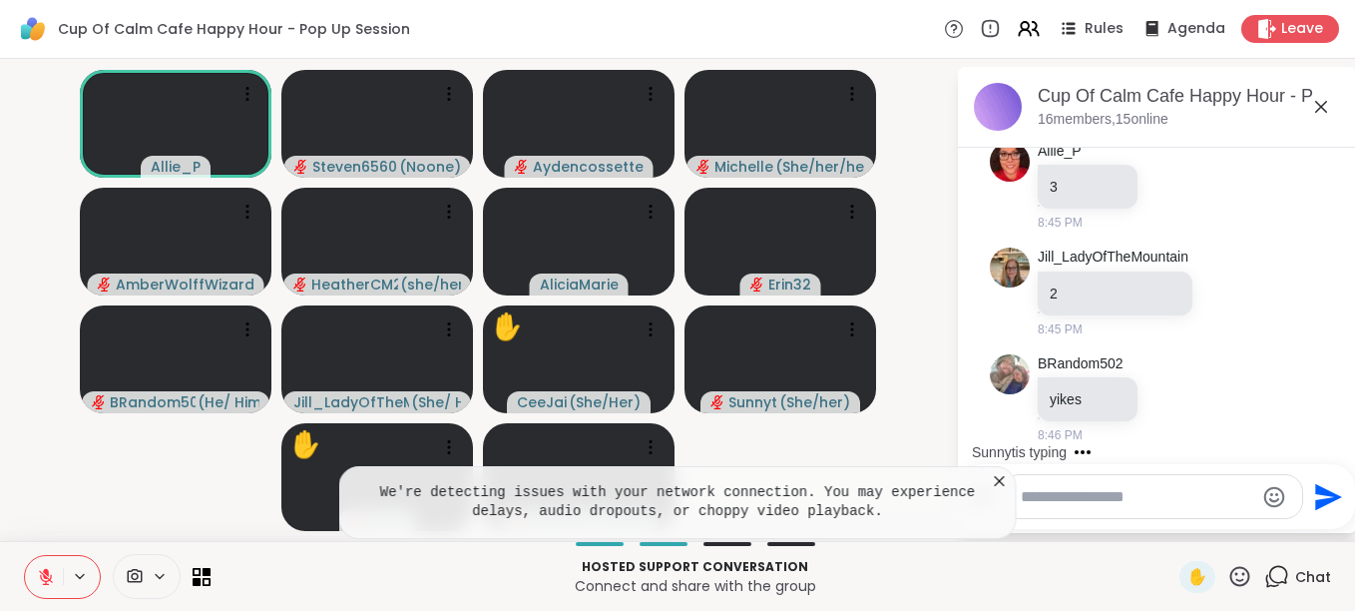
click at [998, 482] on icon at bounding box center [1000, 481] width 10 height 10
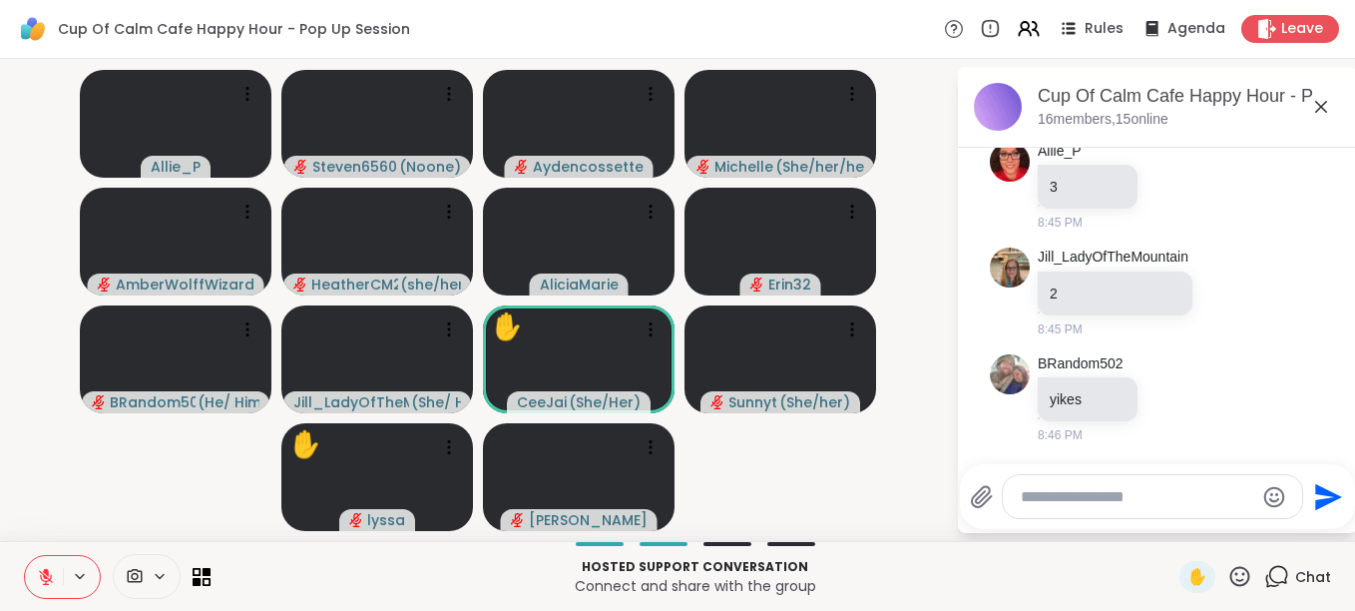
click at [1070, 500] on textarea "Type your message" at bounding box center [1137, 497] width 233 height 20
click at [1228, 571] on icon at bounding box center [1240, 576] width 25 height 25
click at [1216, 518] on span "👍" at bounding box center [1226, 524] width 20 height 24
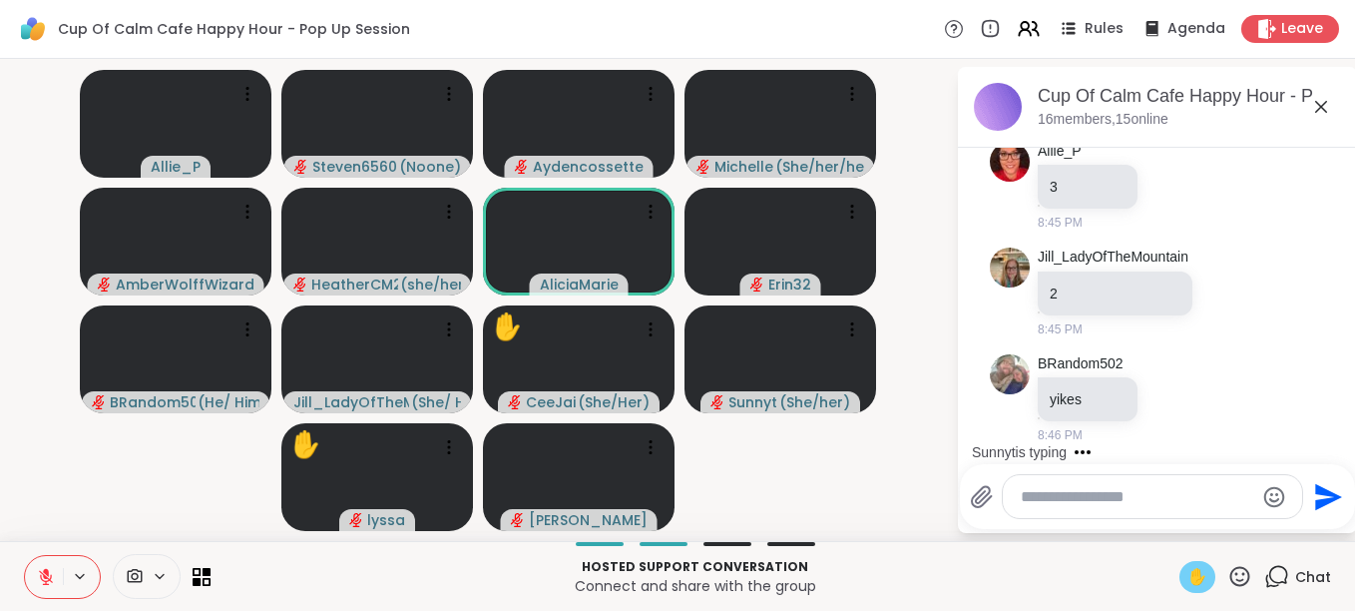
drag, startPoint x: 1183, startPoint y: 496, endPoint x: 1194, endPoint y: 569, distance: 73.7
click at [1194, 569] on span "✋" at bounding box center [1198, 577] width 20 height 24
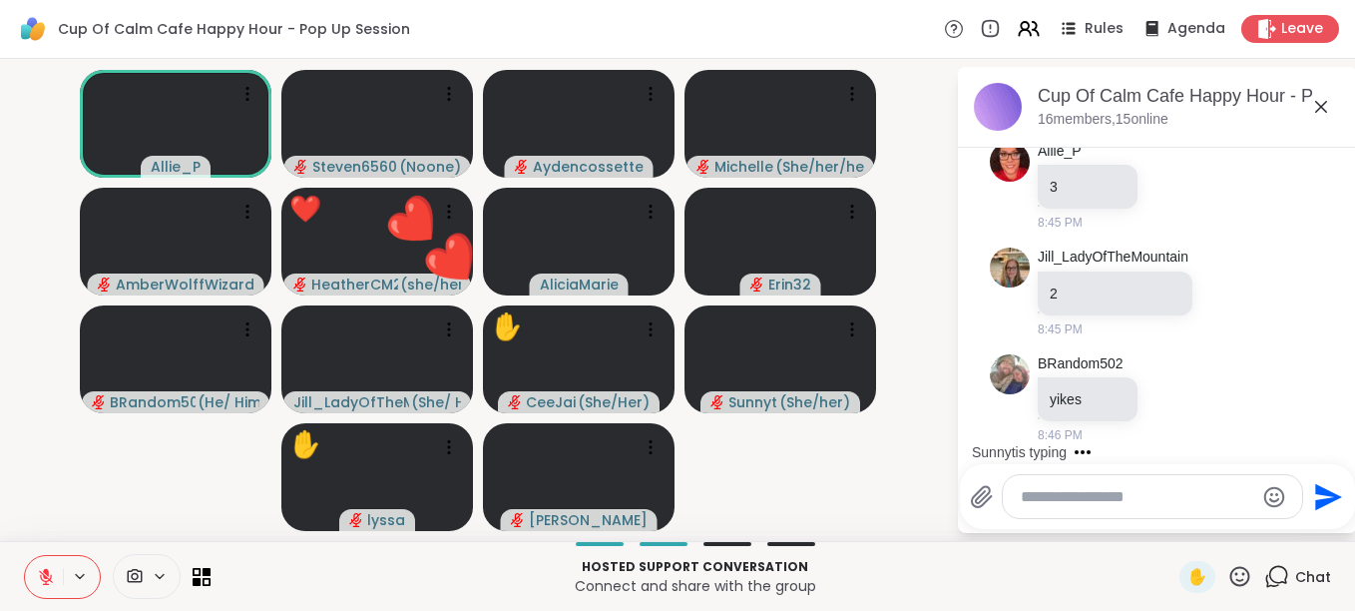
click at [1228, 571] on icon at bounding box center [1240, 576] width 25 height 25
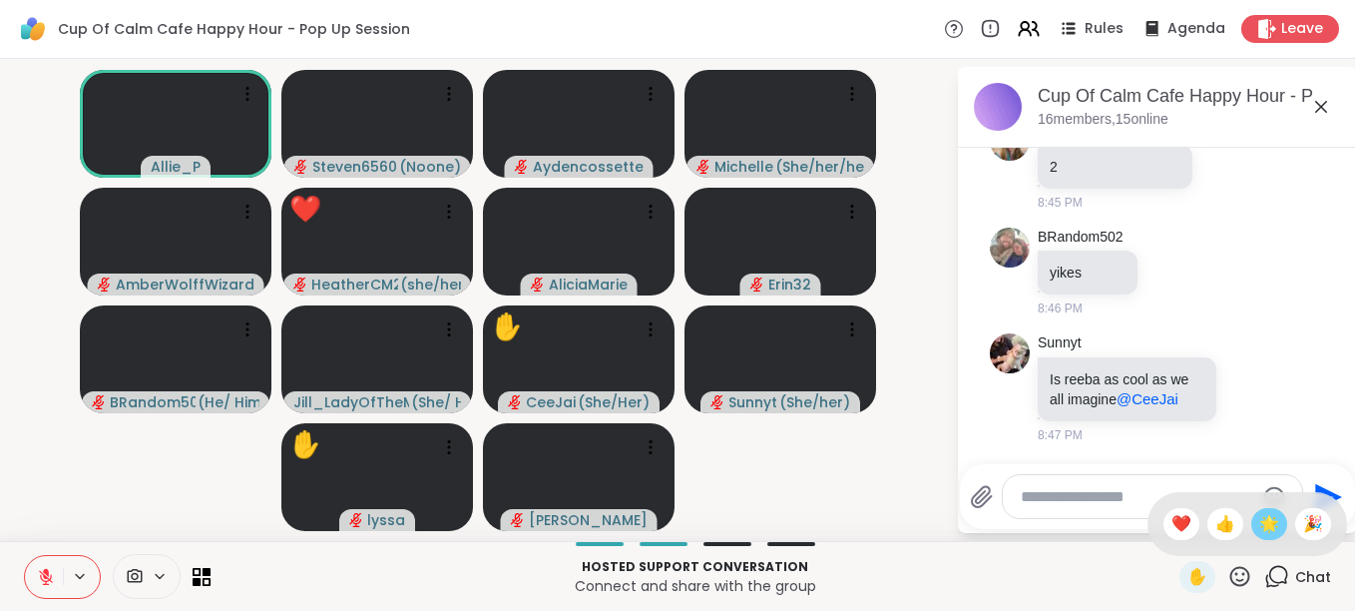
click at [1259, 530] on span "🌟" at bounding box center [1269, 524] width 20 height 24
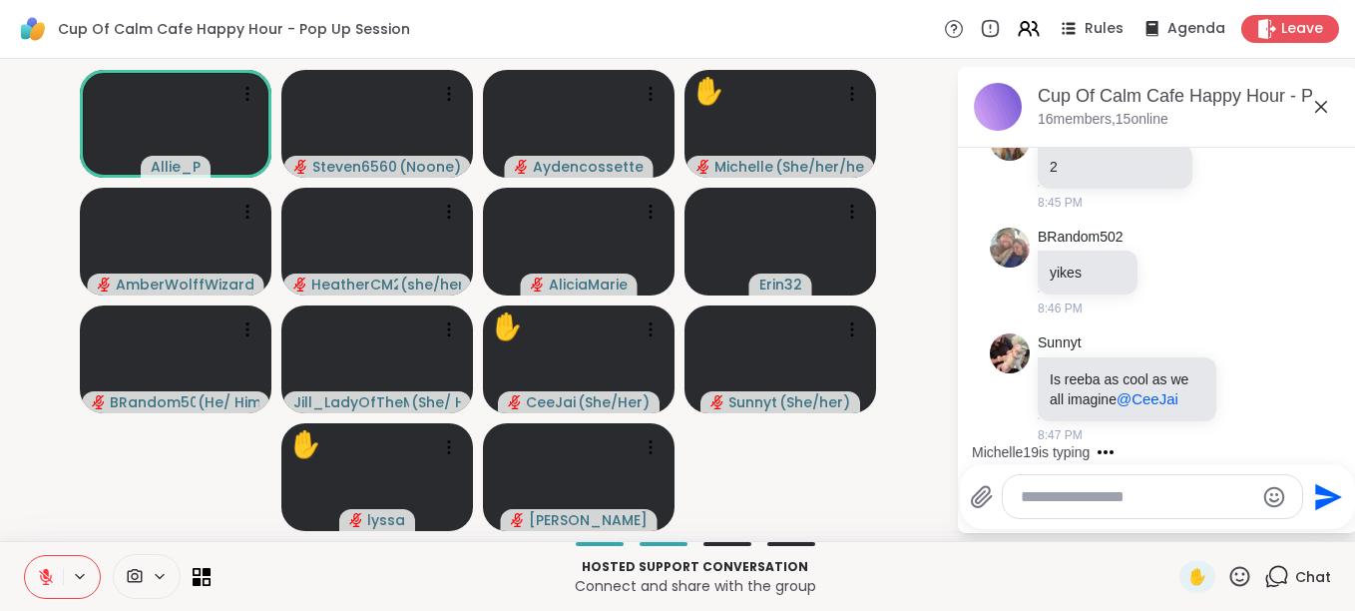
click at [46, 560] on button at bounding box center [44, 577] width 38 height 42
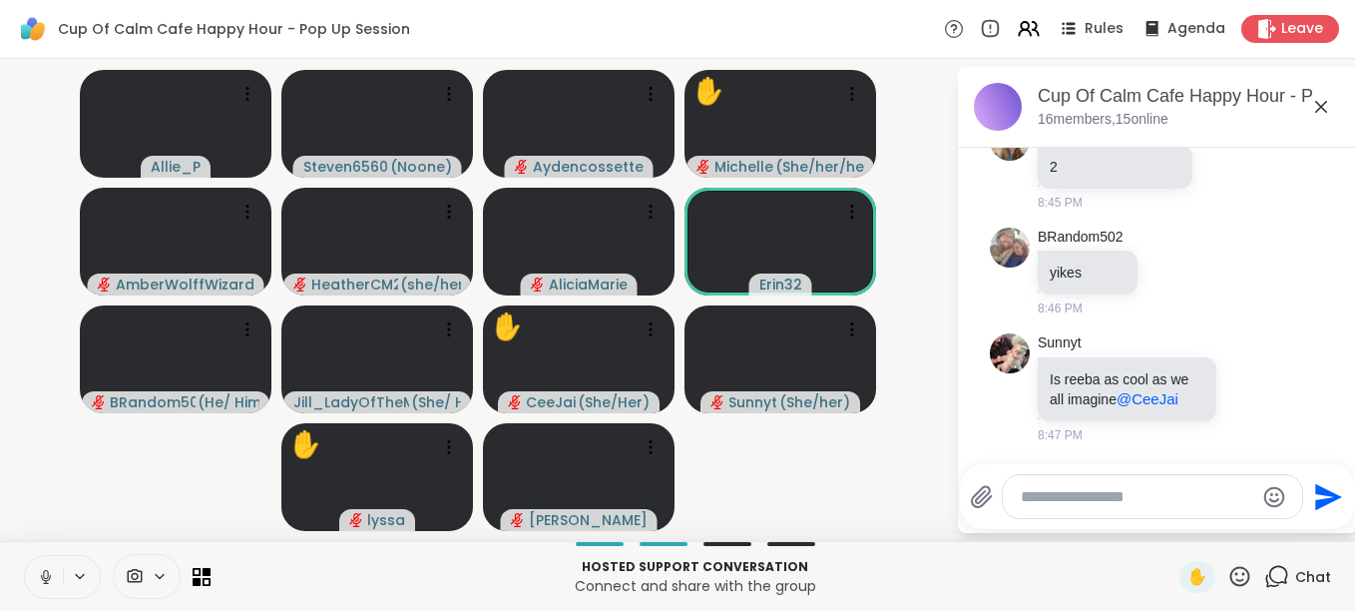
scroll to position [5748, 0]
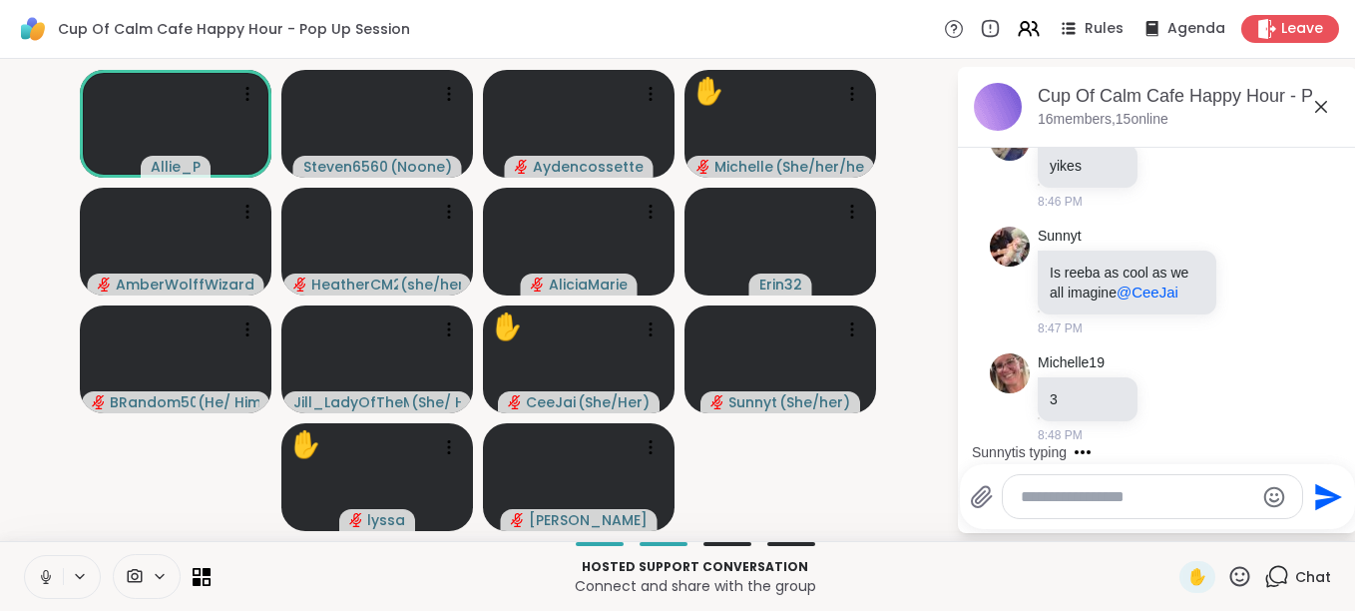
click at [46, 560] on button at bounding box center [44, 577] width 38 height 42
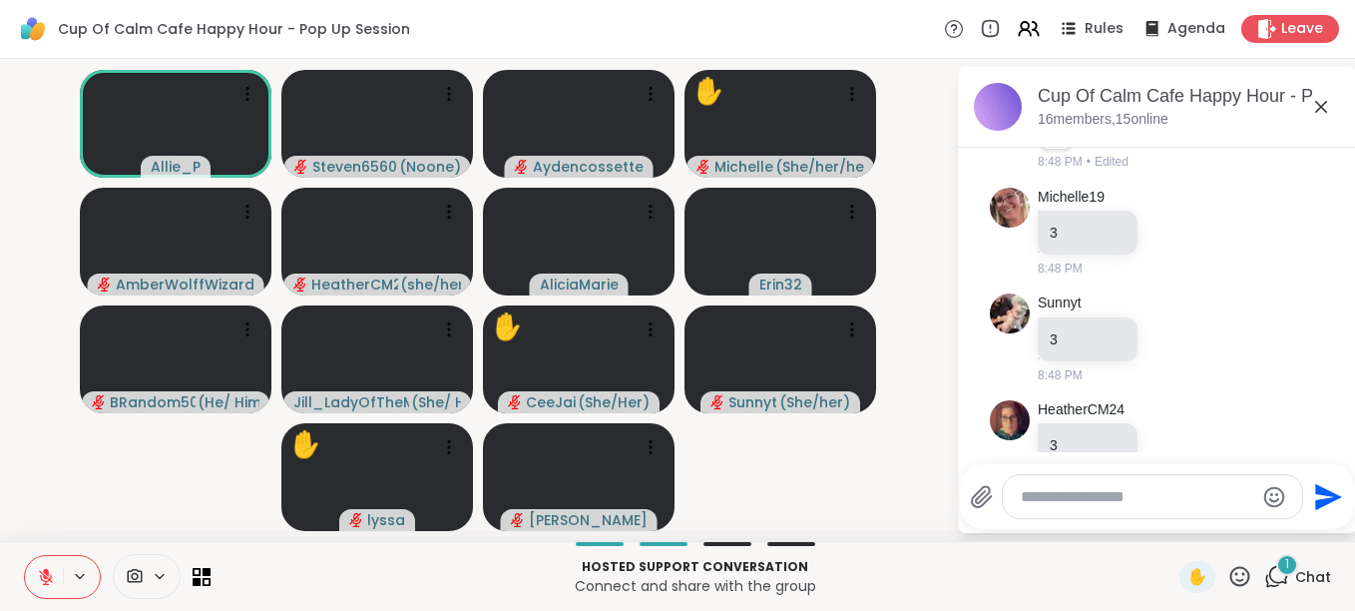
scroll to position [5989, 0]
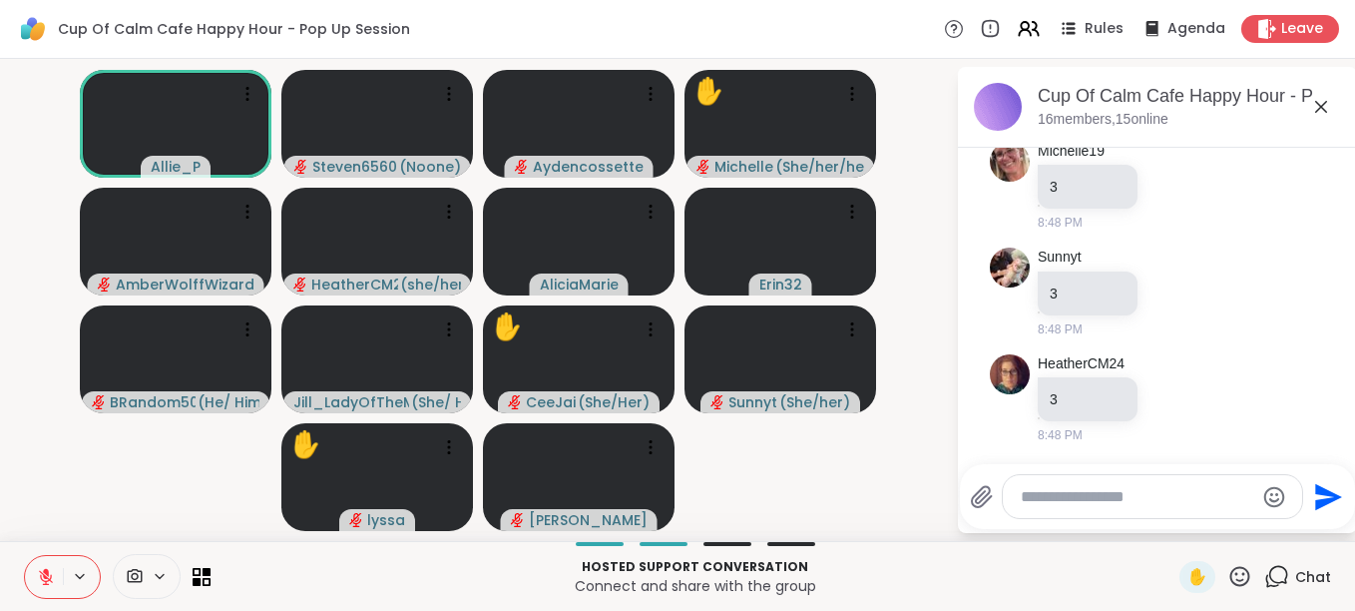
click at [1030, 487] on textarea "Type your message" at bounding box center [1137, 497] width 233 height 20
type textarea "*"
click at [1315, 499] on icon "Send" at bounding box center [1328, 496] width 27 height 27
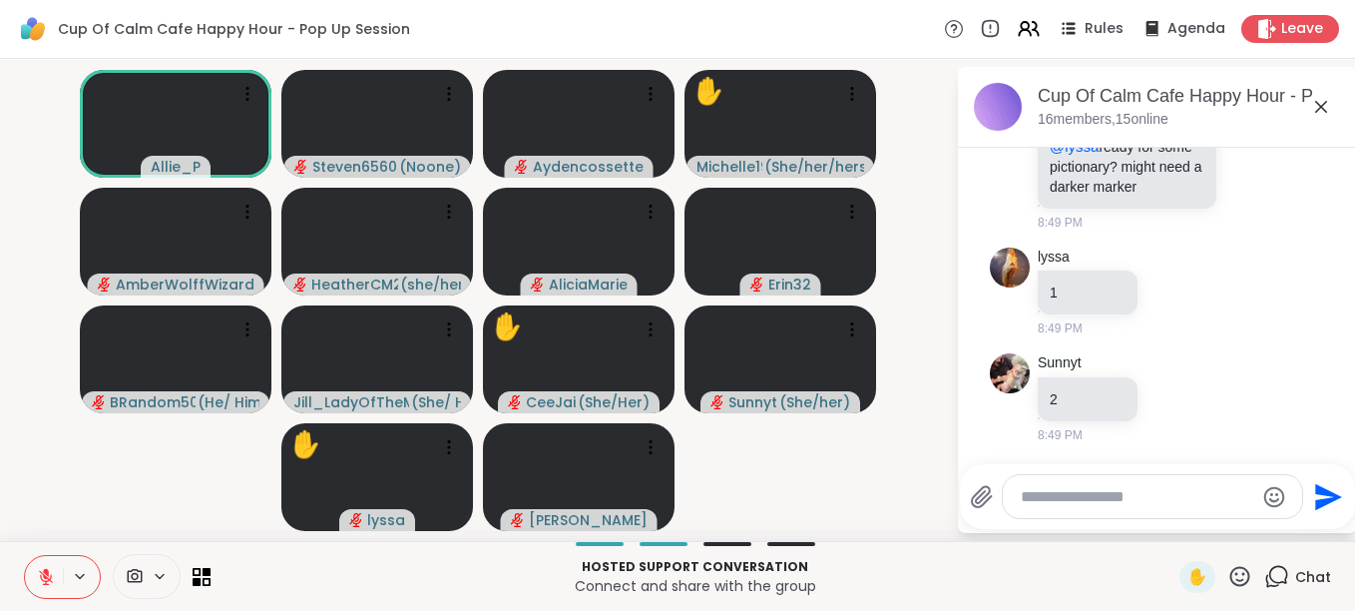
scroll to position [7007, 0]
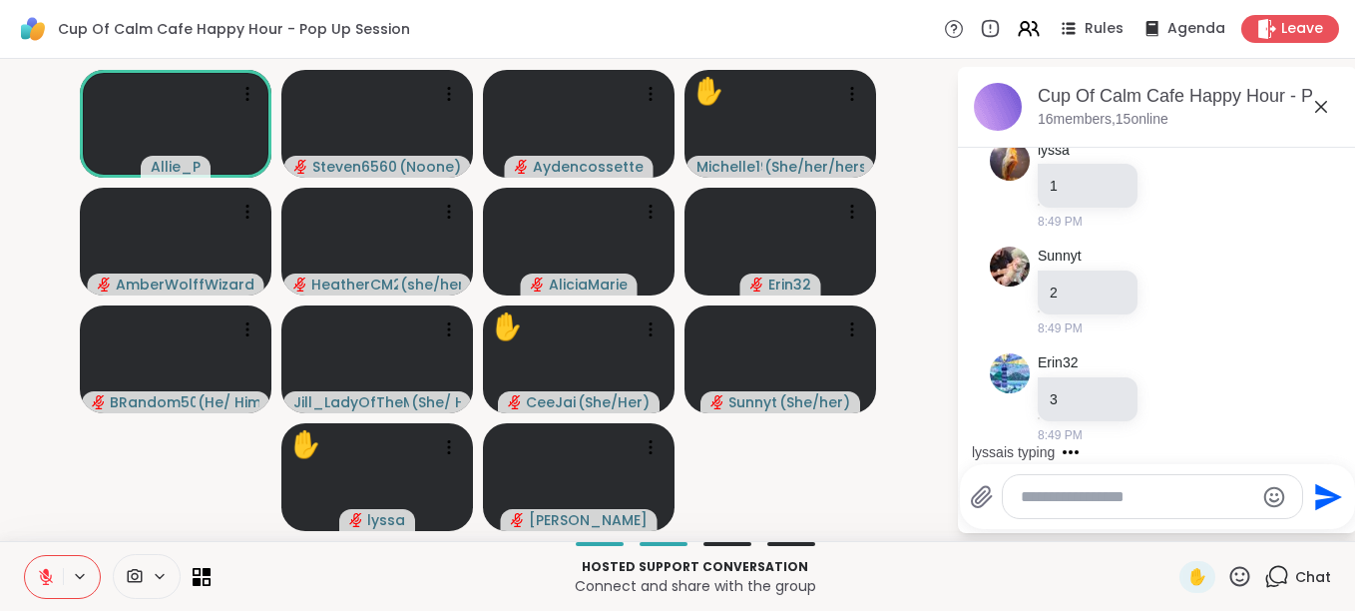
click at [1230, 487] on textarea "Type your message" at bounding box center [1137, 497] width 233 height 20
type textarea "*"
click at [1316, 495] on icon "Send" at bounding box center [1326, 497] width 32 height 32
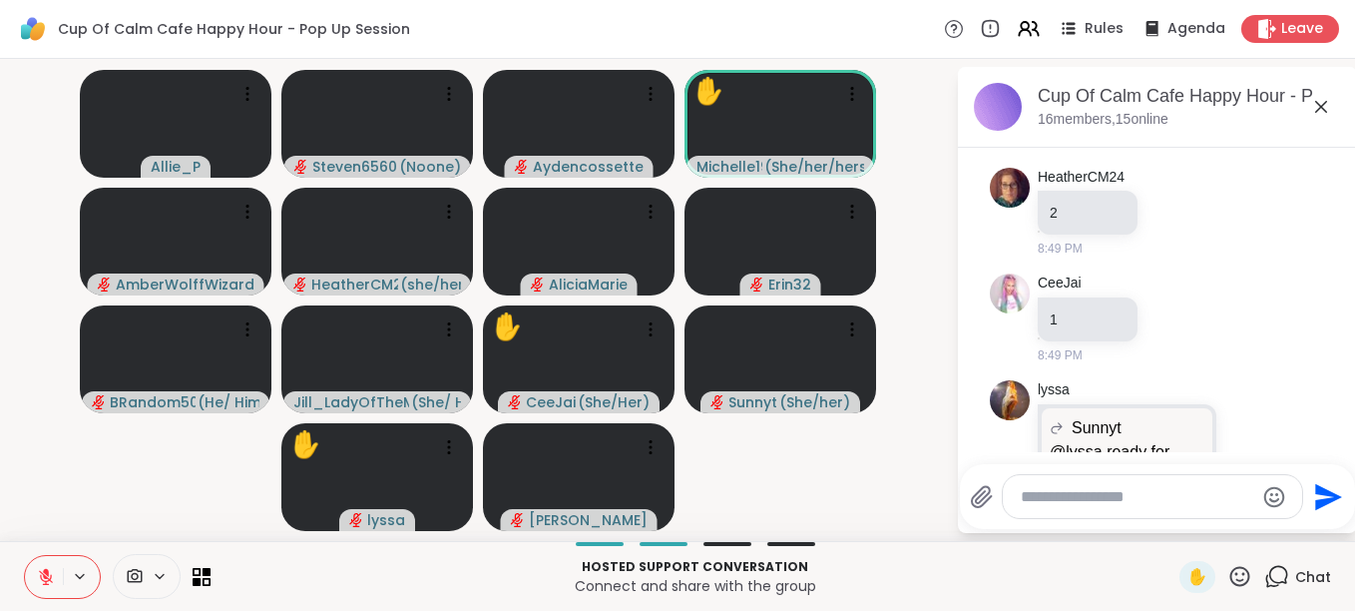
scroll to position [7674, 0]
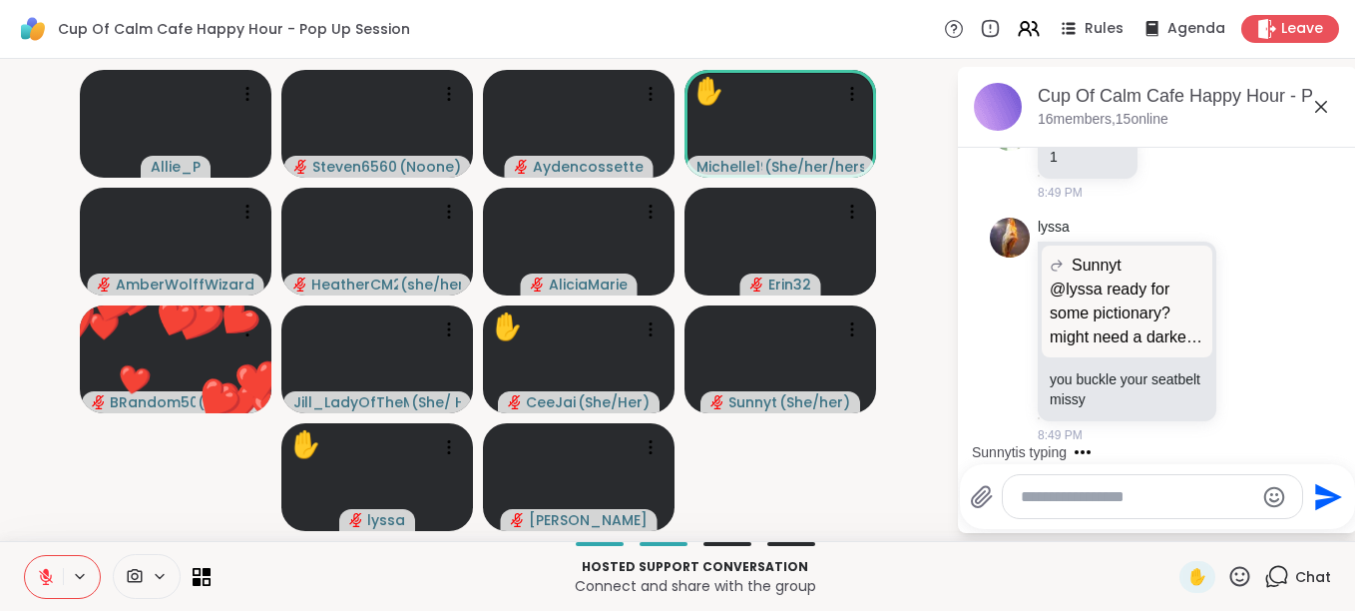
click at [1228, 582] on icon at bounding box center [1240, 576] width 25 height 25
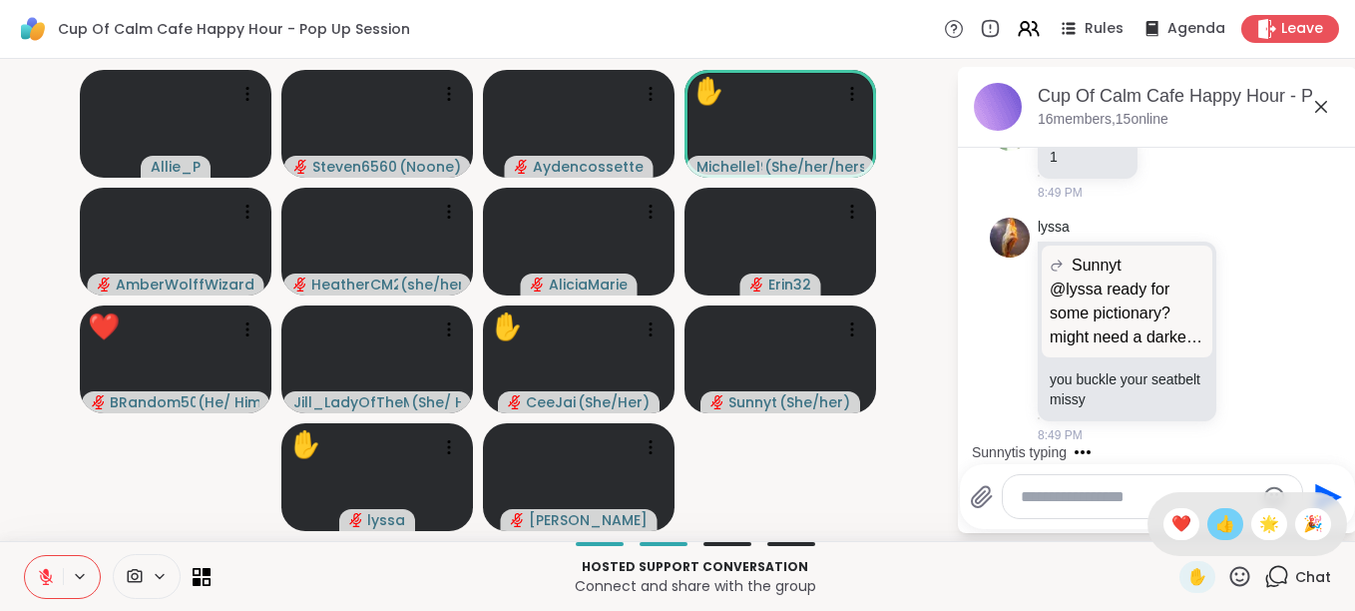
click at [1221, 534] on div "👍" at bounding box center [1226, 524] width 36 height 32
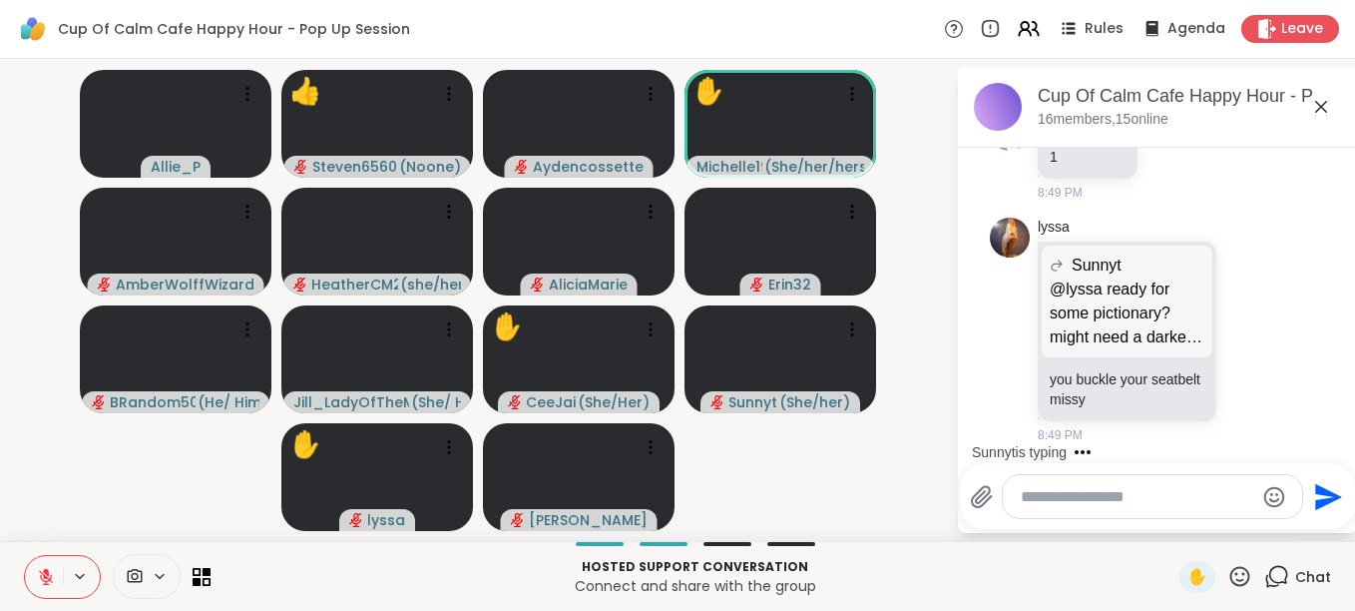
click at [1231, 567] on icon at bounding box center [1241, 576] width 20 height 20
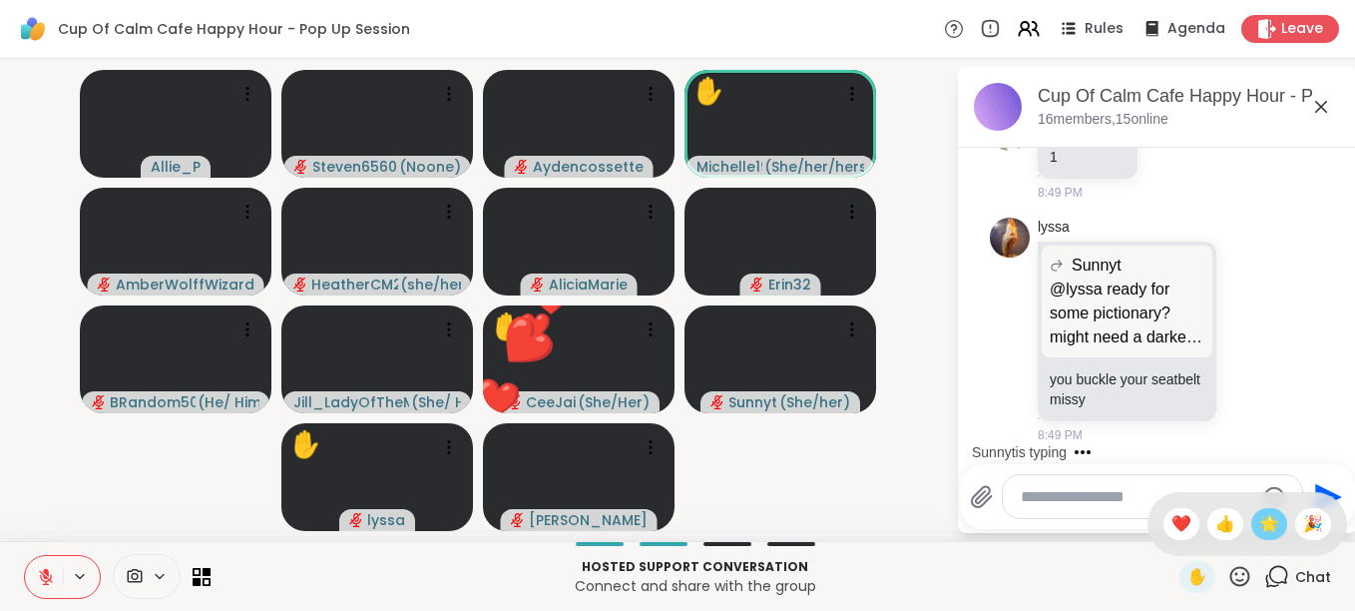
click at [1259, 525] on span "🌟" at bounding box center [1269, 524] width 20 height 24
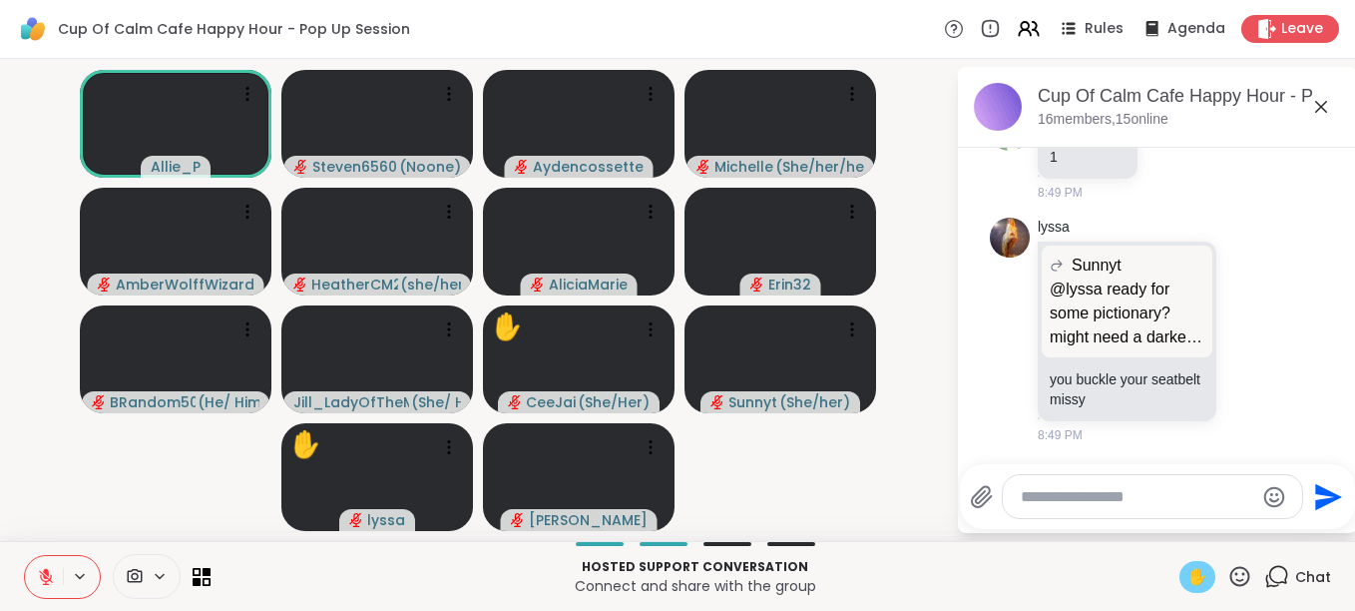
click at [1193, 577] on span "✋" at bounding box center [1198, 577] width 20 height 24
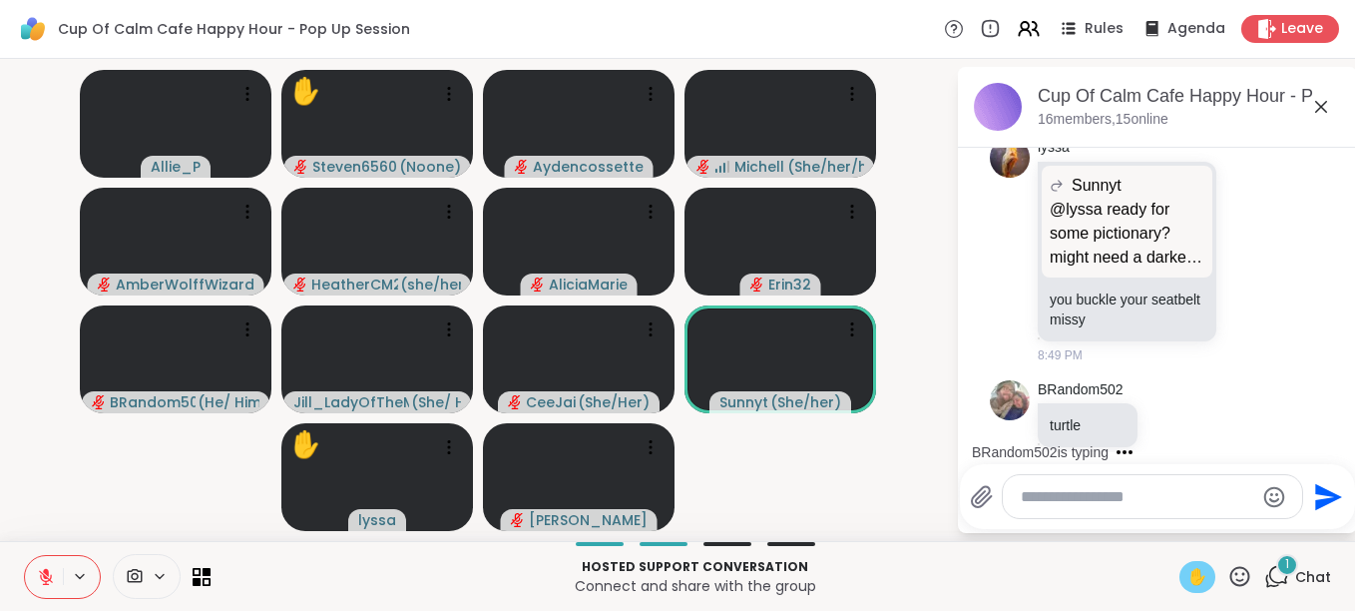
scroll to position [7780, 0]
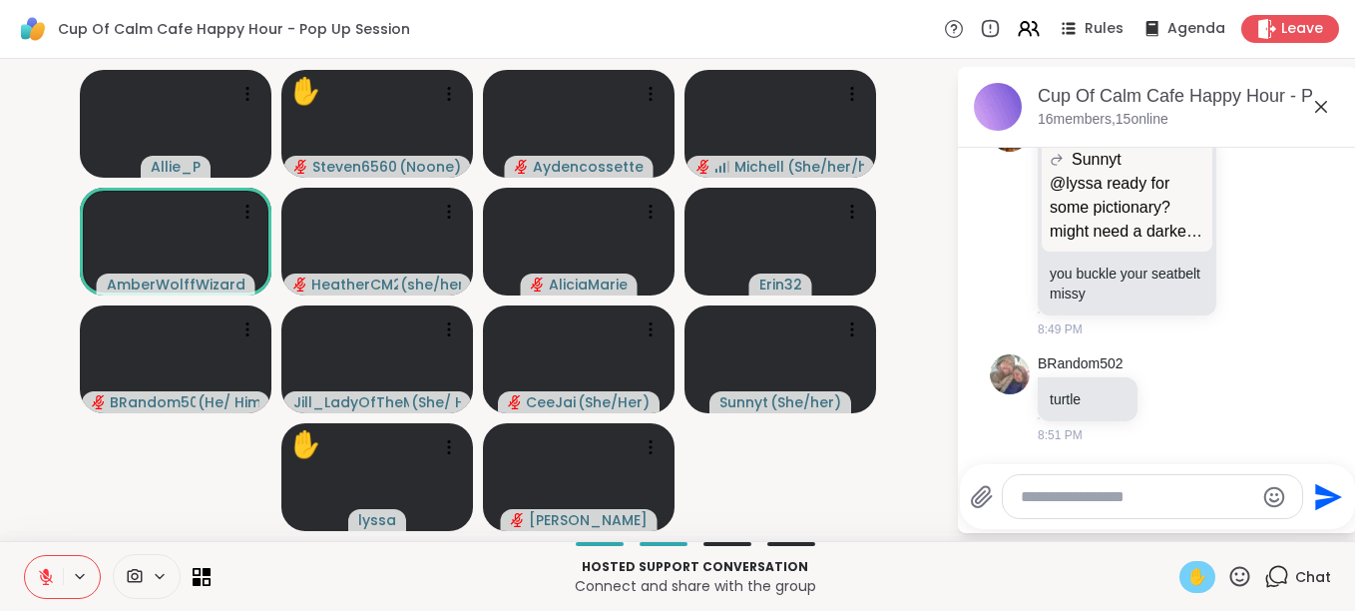
click at [46, 571] on icon at bounding box center [46, 572] width 6 height 8
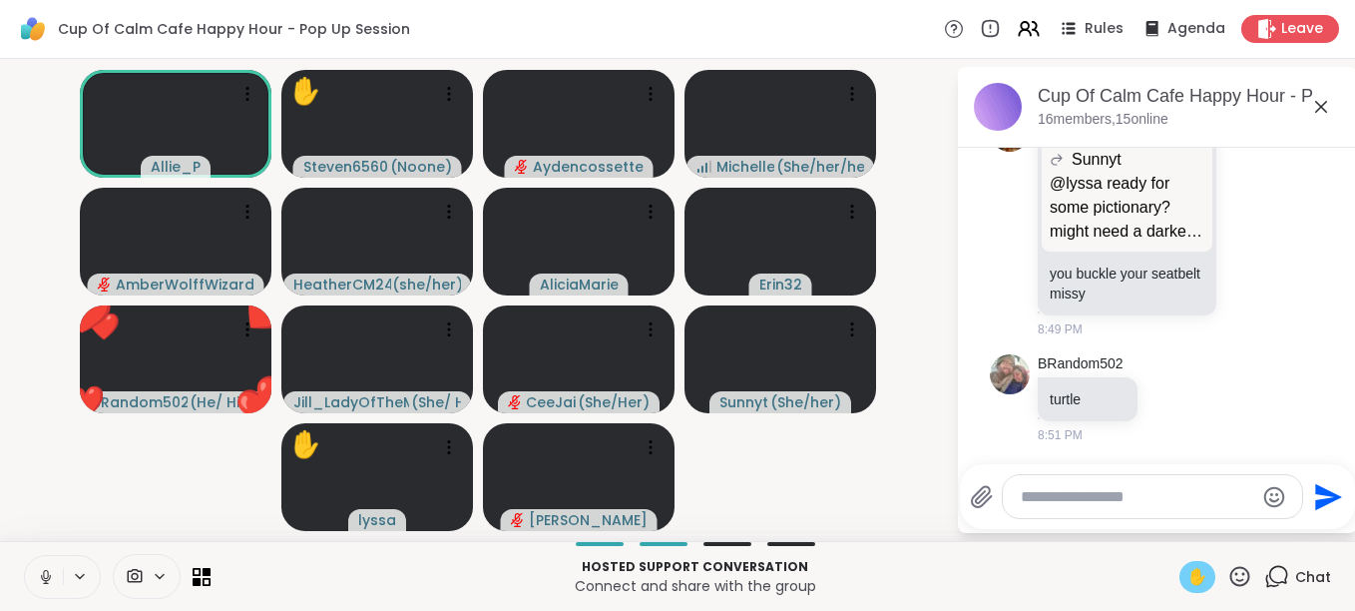
click at [46, 571] on icon at bounding box center [46, 577] width 18 height 18
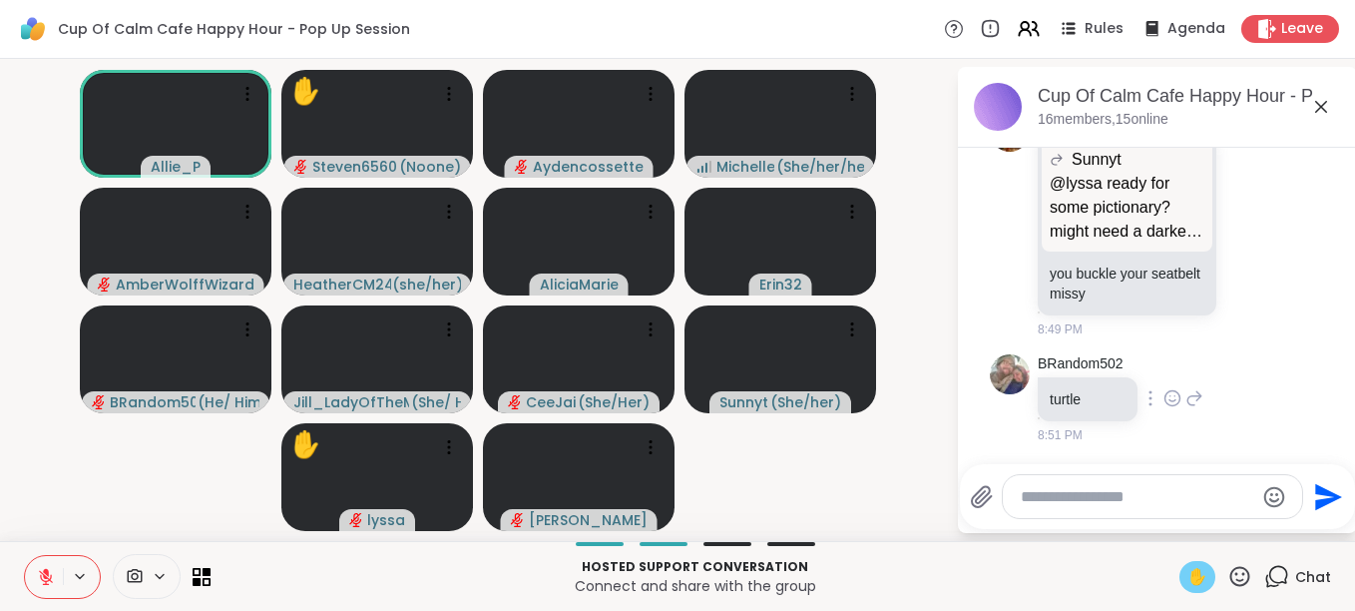
click at [1020, 438] on div "BRandom502 turtle 8:51 PM" at bounding box center [1157, 399] width 335 height 107
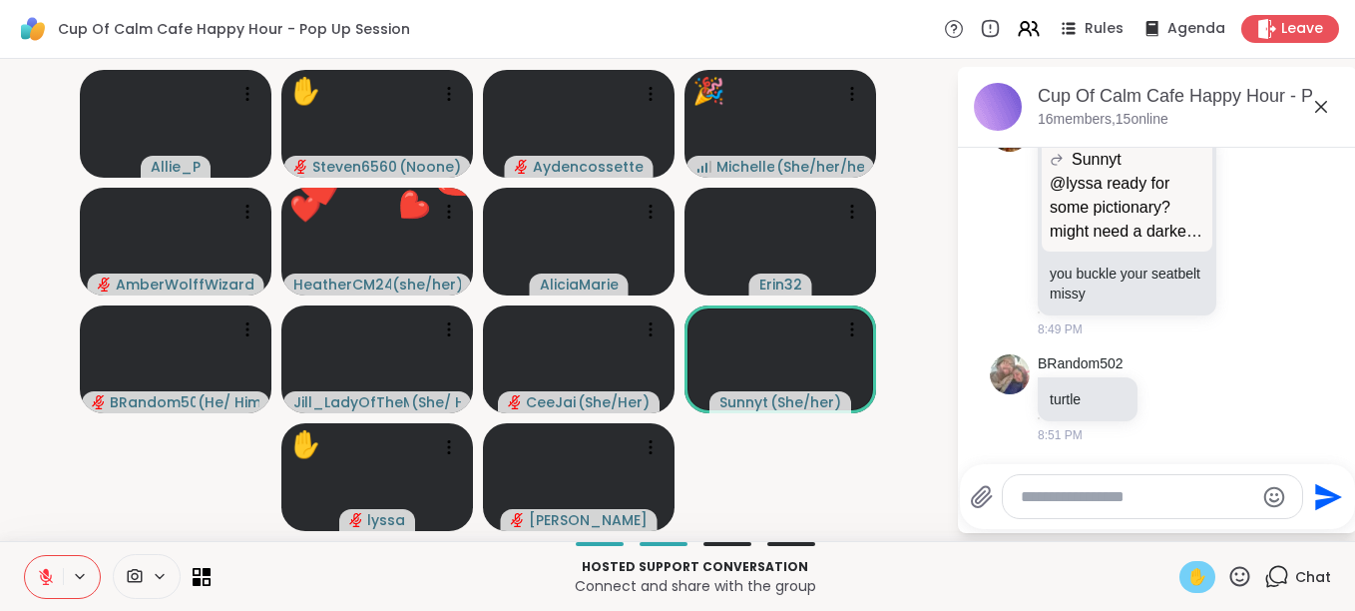
click at [37, 580] on icon at bounding box center [46, 577] width 18 height 18
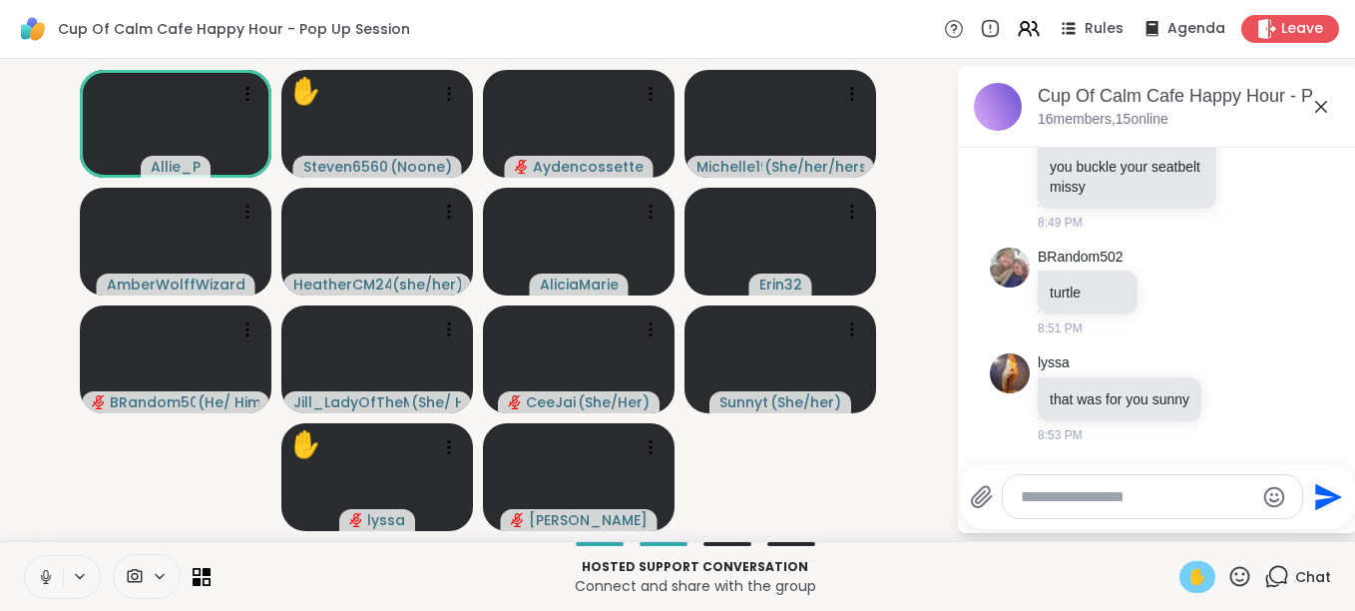
scroll to position [7936, 0]
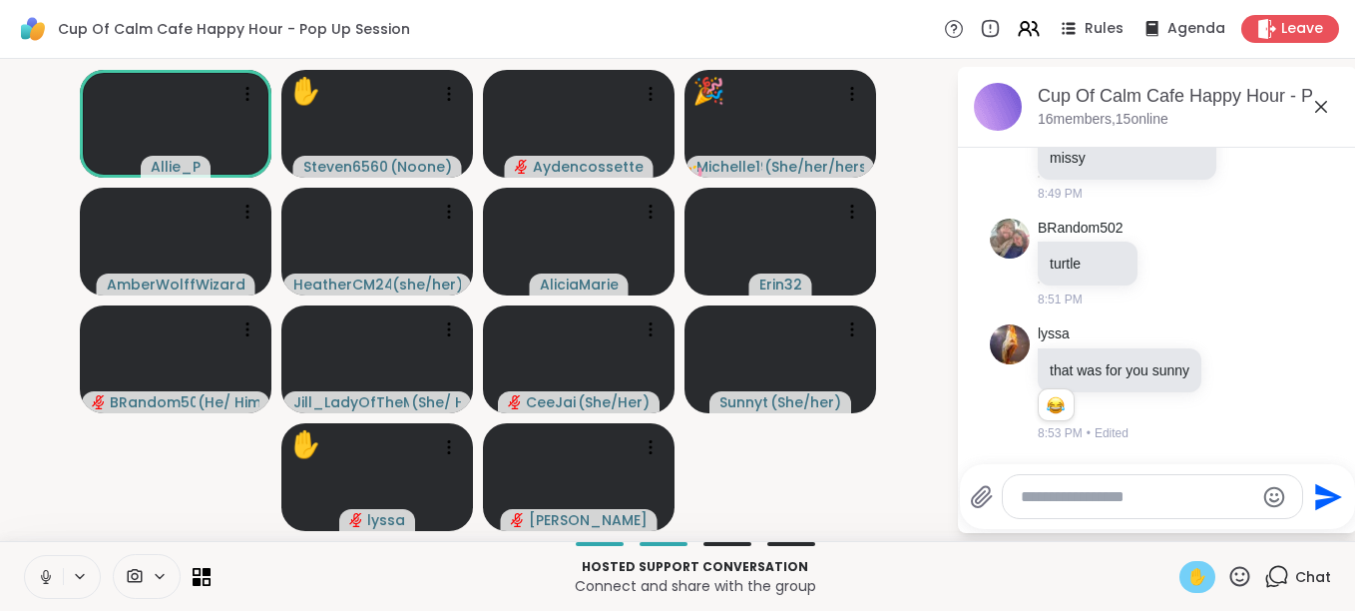
drag, startPoint x: 48, startPoint y: 574, endPoint x: 79, endPoint y: 595, distance: 37.4
click at [79, 595] on div at bounding box center [62, 577] width 77 height 44
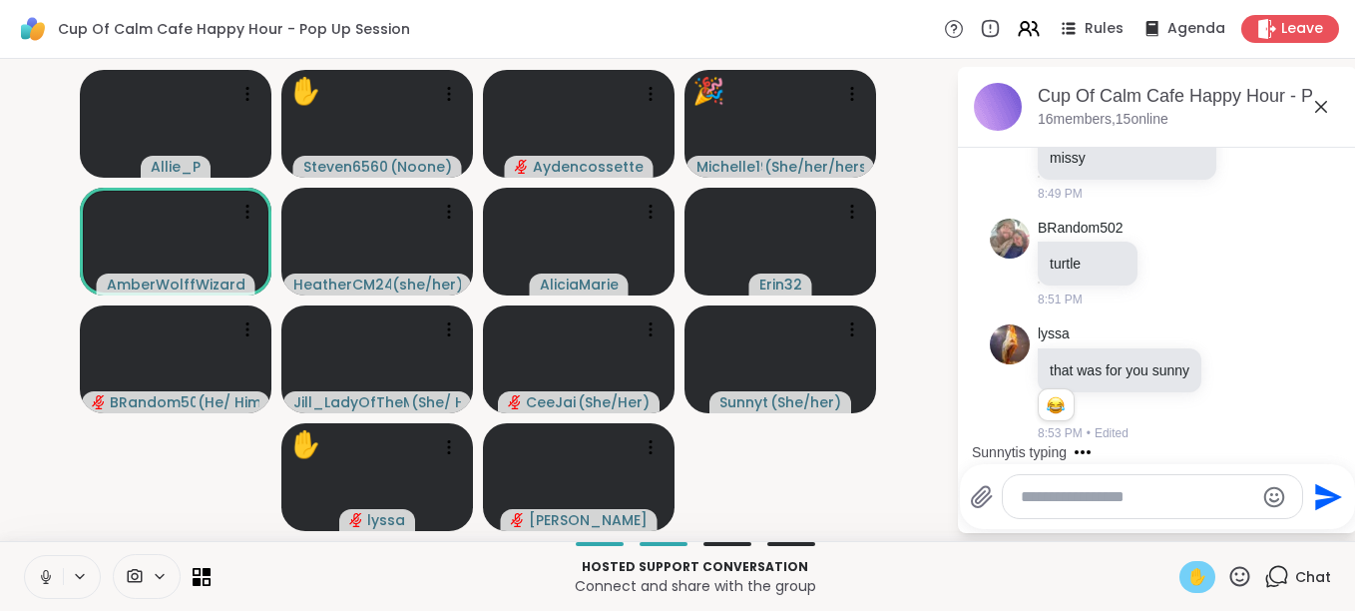
click at [44, 580] on icon at bounding box center [46, 577] width 10 height 6
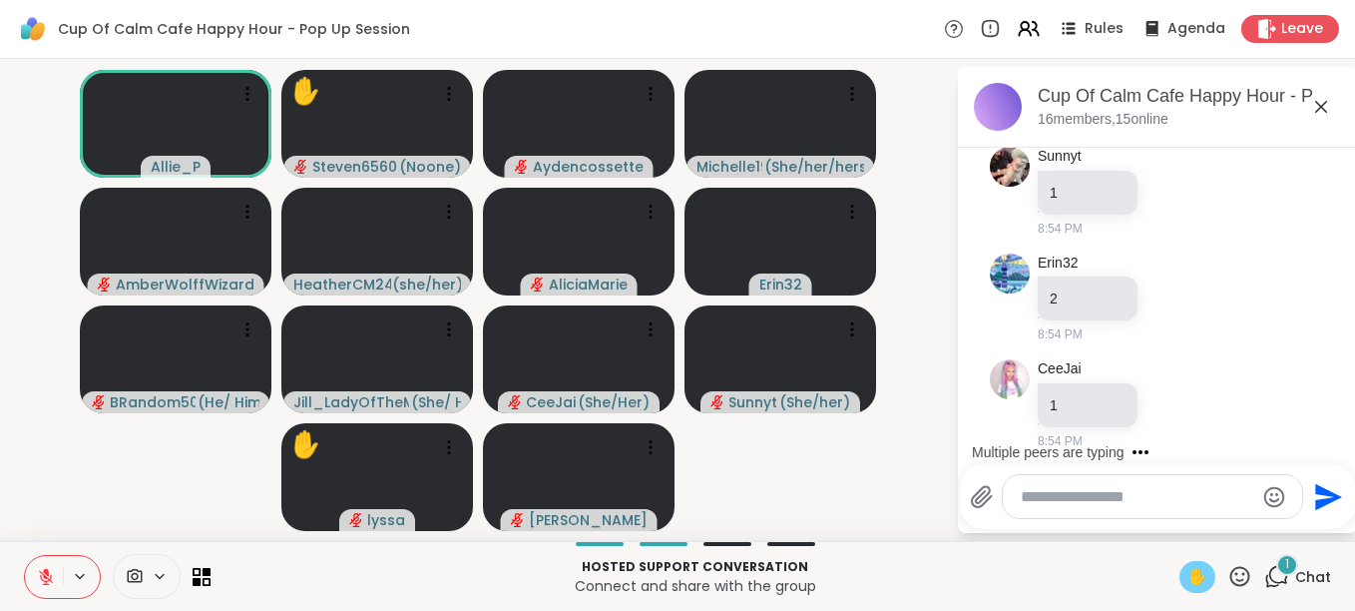
scroll to position [8665, 0]
click at [1151, 497] on textarea "Type your message" at bounding box center [1137, 497] width 233 height 20
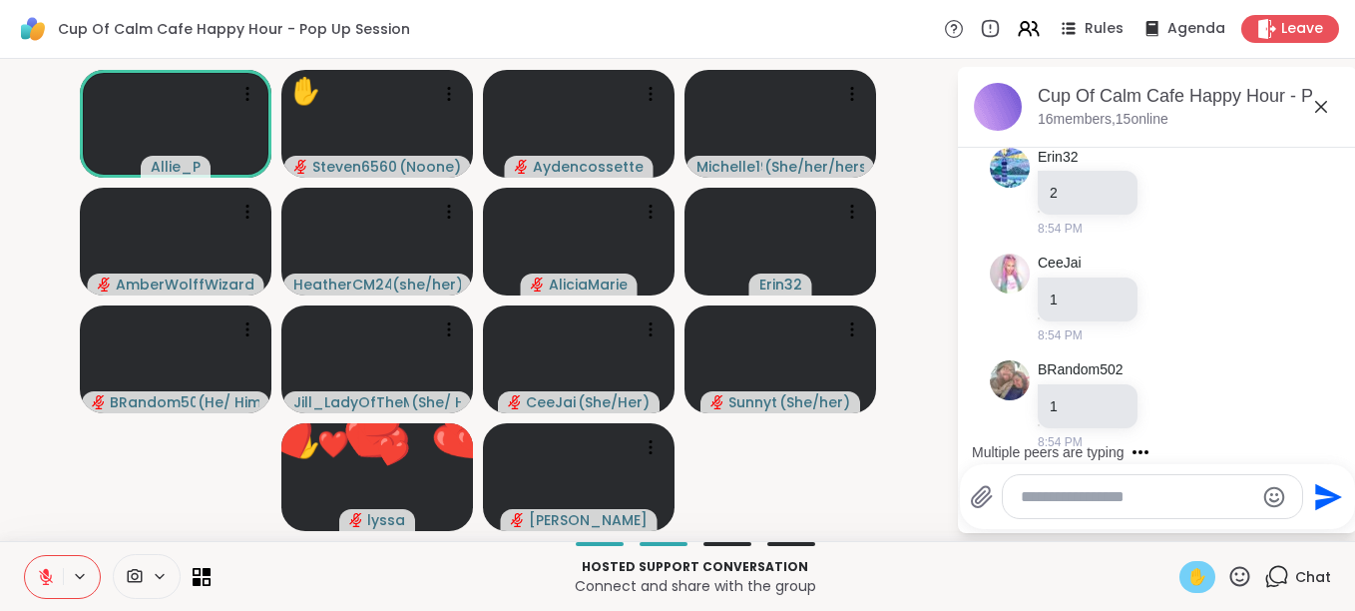
scroll to position [8772, 0]
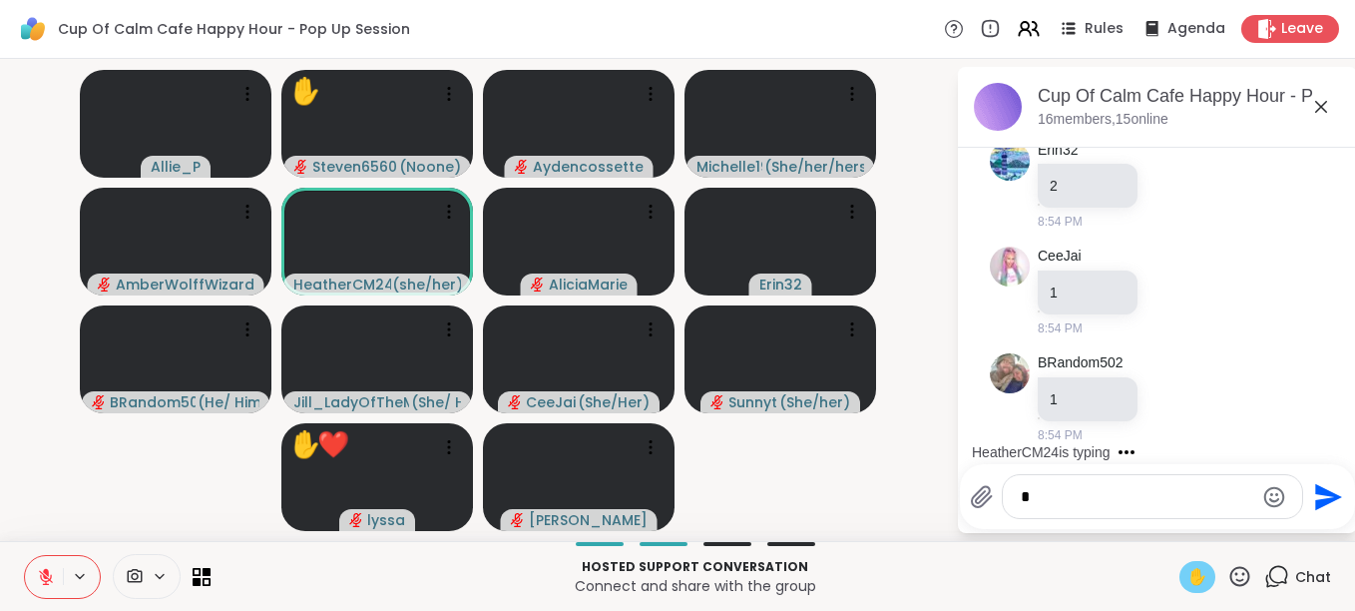
type textarea "*"
click at [1330, 493] on icon "Send" at bounding box center [1328, 496] width 27 height 27
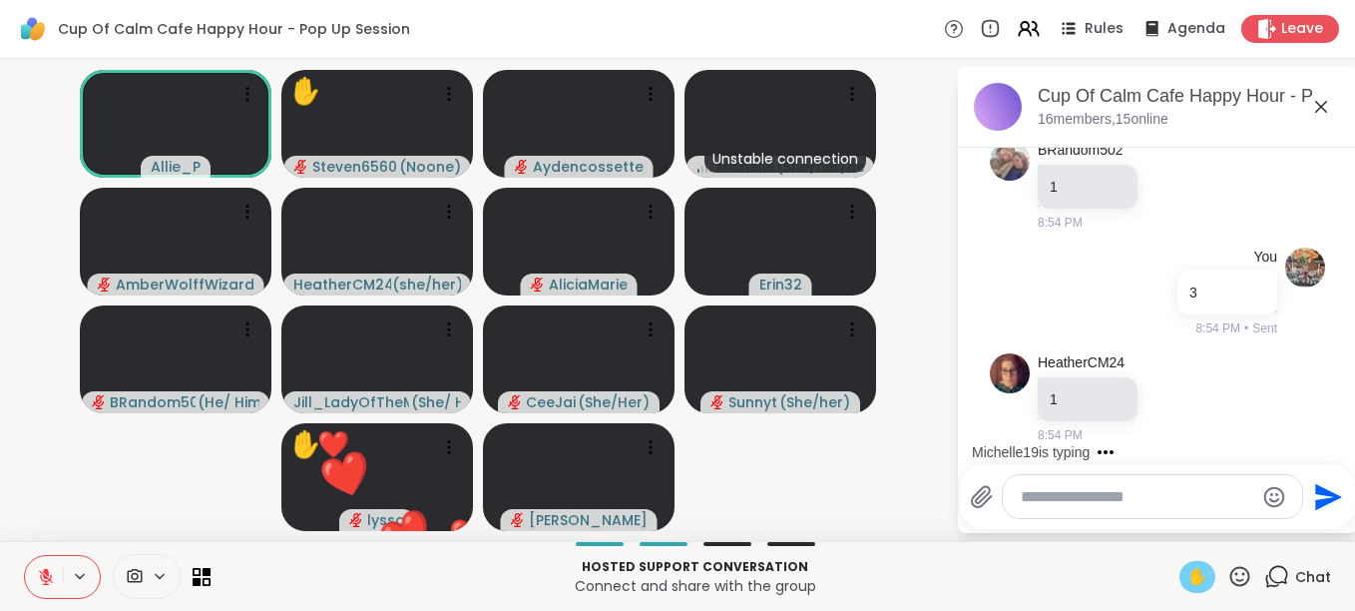
scroll to position [9091, 0]
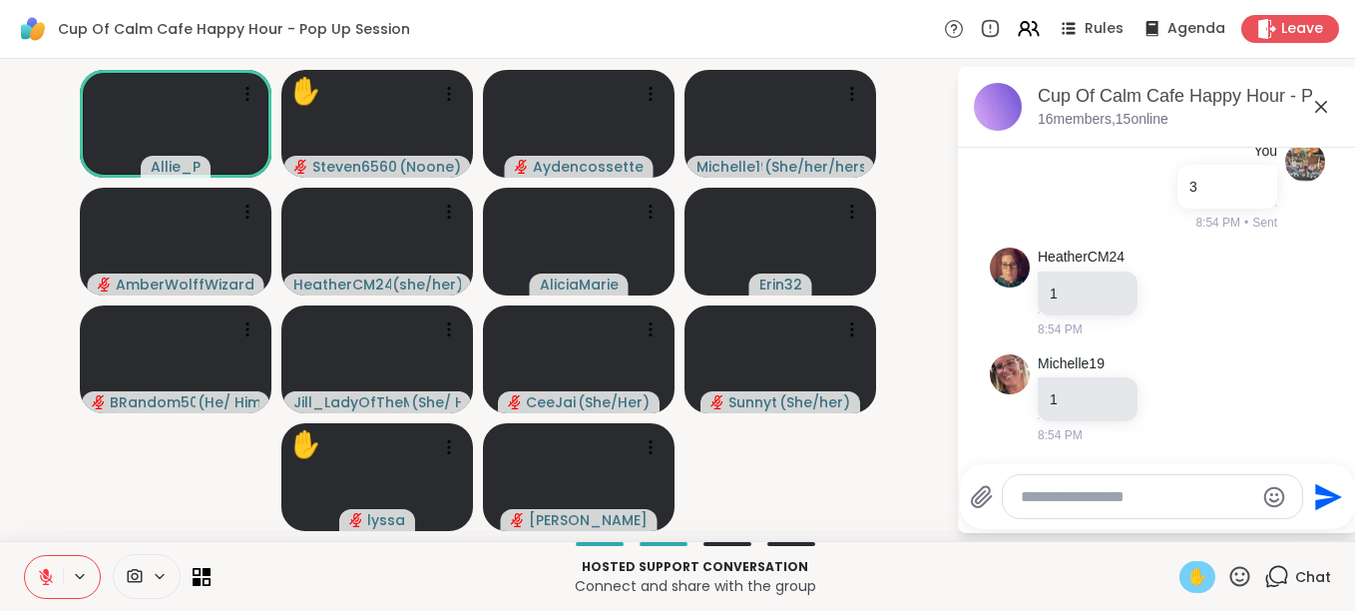
click at [351, 574] on p "Hosted support conversation" at bounding box center [695, 567] width 945 height 18
click at [55, 560] on button at bounding box center [44, 577] width 38 height 42
click at [1228, 571] on icon at bounding box center [1240, 576] width 25 height 25
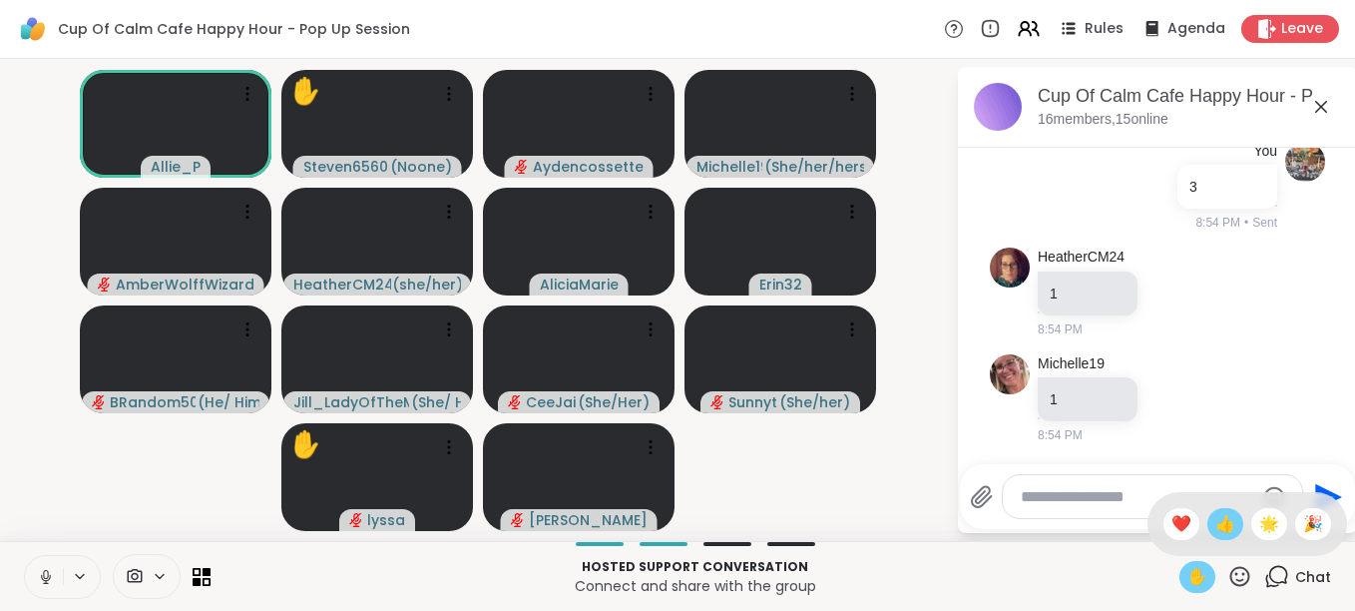
click at [1216, 527] on span "👍" at bounding box center [1226, 524] width 20 height 24
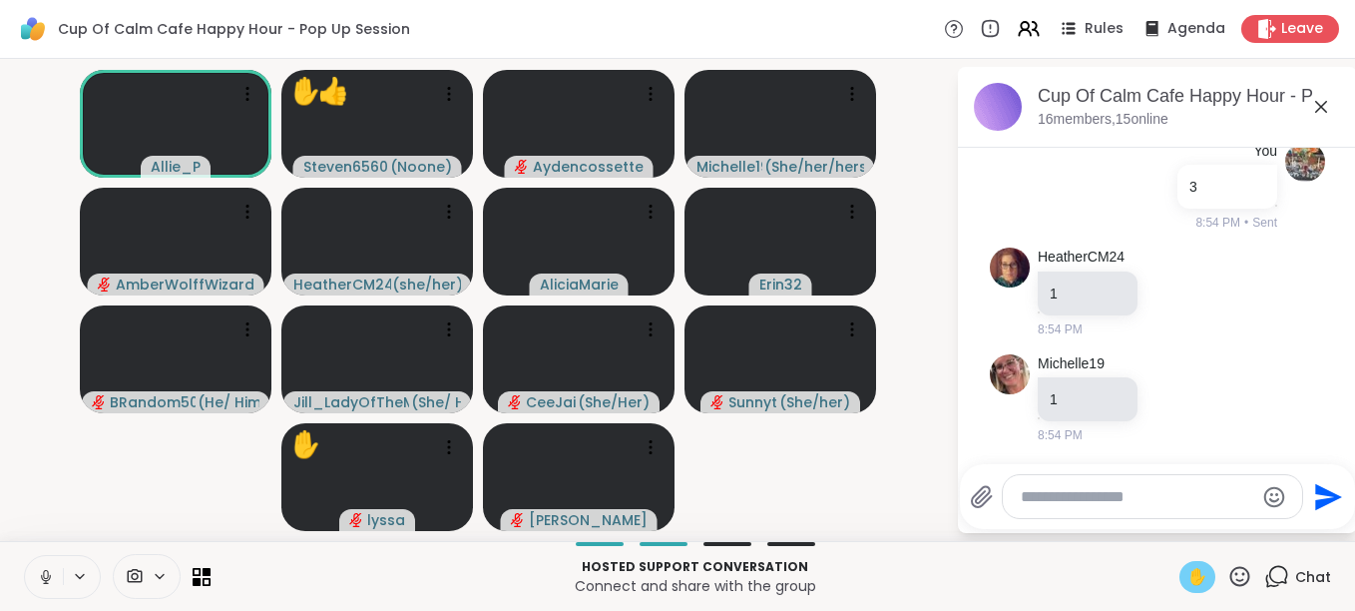
click at [1231, 573] on icon at bounding box center [1241, 576] width 20 height 20
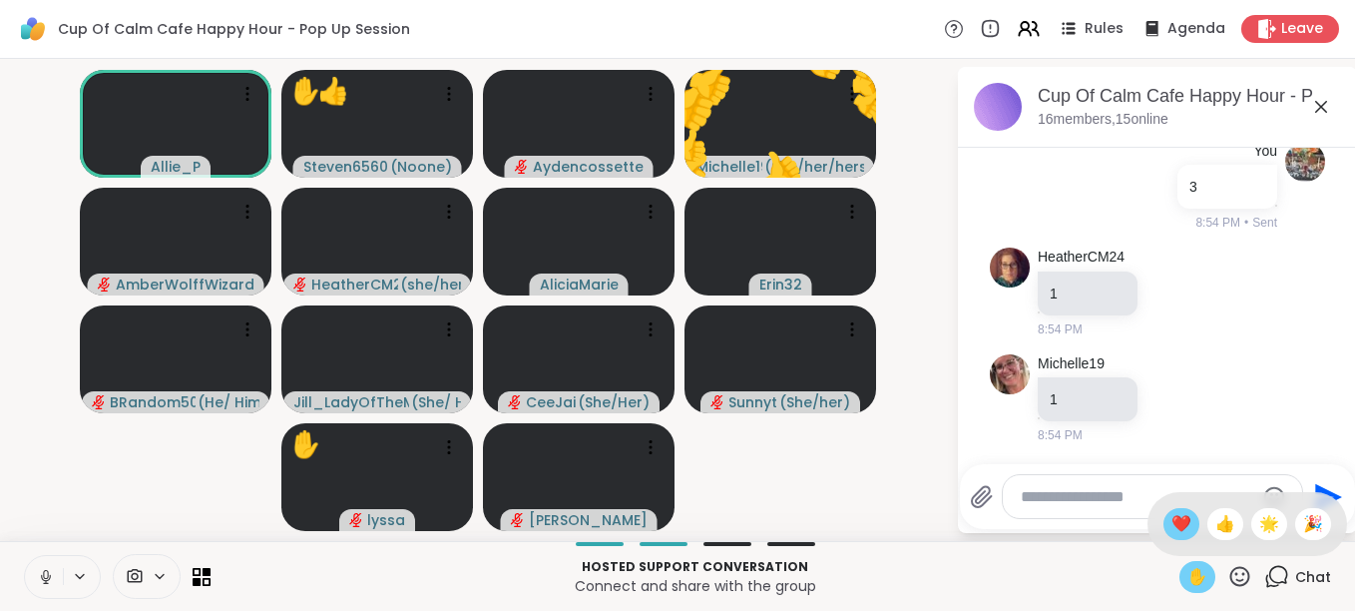
click at [1172, 523] on span "❤️" at bounding box center [1182, 524] width 20 height 24
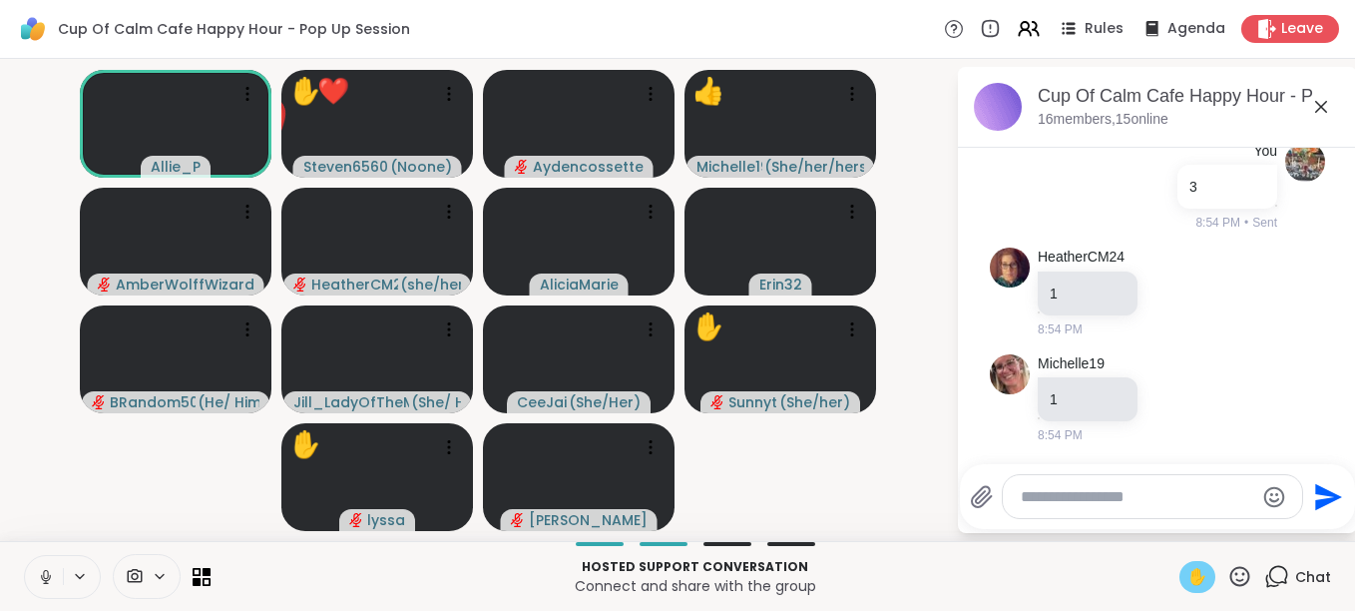
click at [1228, 573] on icon at bounding box center [1240, 576] width 25 height 25
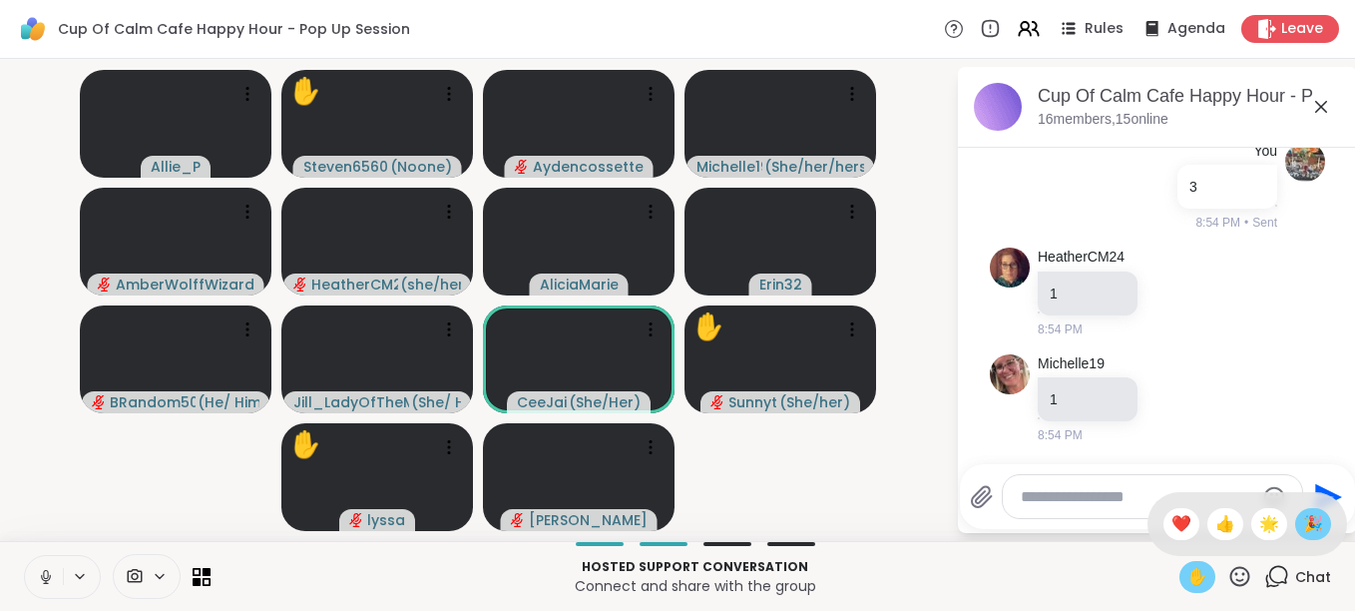
click at [1303, 525] on span "🎉" at bounding box center [1313, 524] width 20 height 24
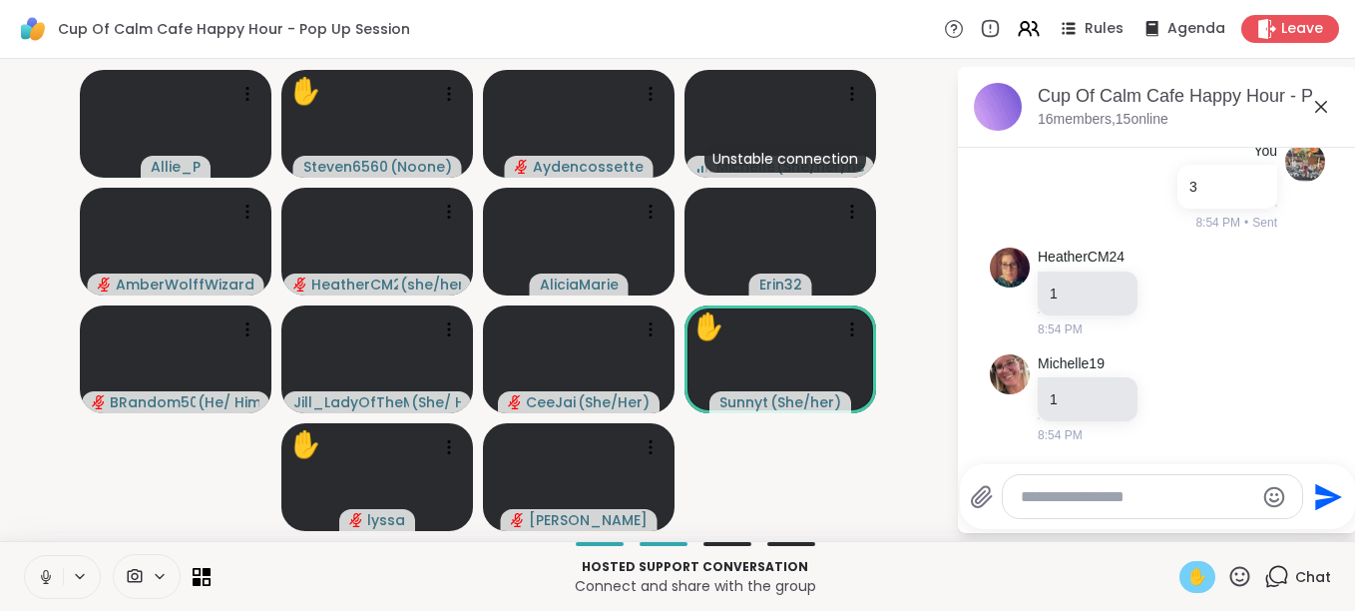
click at [61, 567] on button at bounding box center [44, 577] width 38 height 42
click at [1118, 508] on div at bounding box center [1152, 496] width 299 height 43
click at [1103, 504] on textarea "Type your message" at bounding box center [1137, 497] width 233 height 20
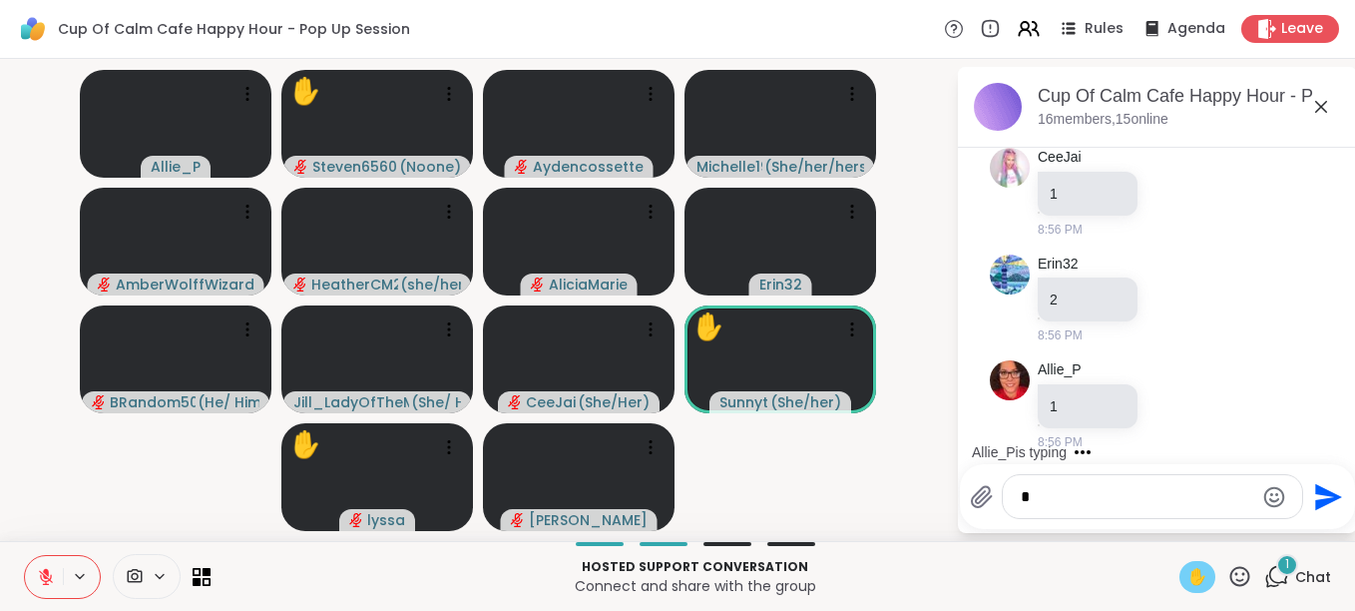
scroll to position [9729, 0]
type textarea "*"
click at [1320, 485] on icon "Send" at bounding box center [1326, 497] width 32 height 32
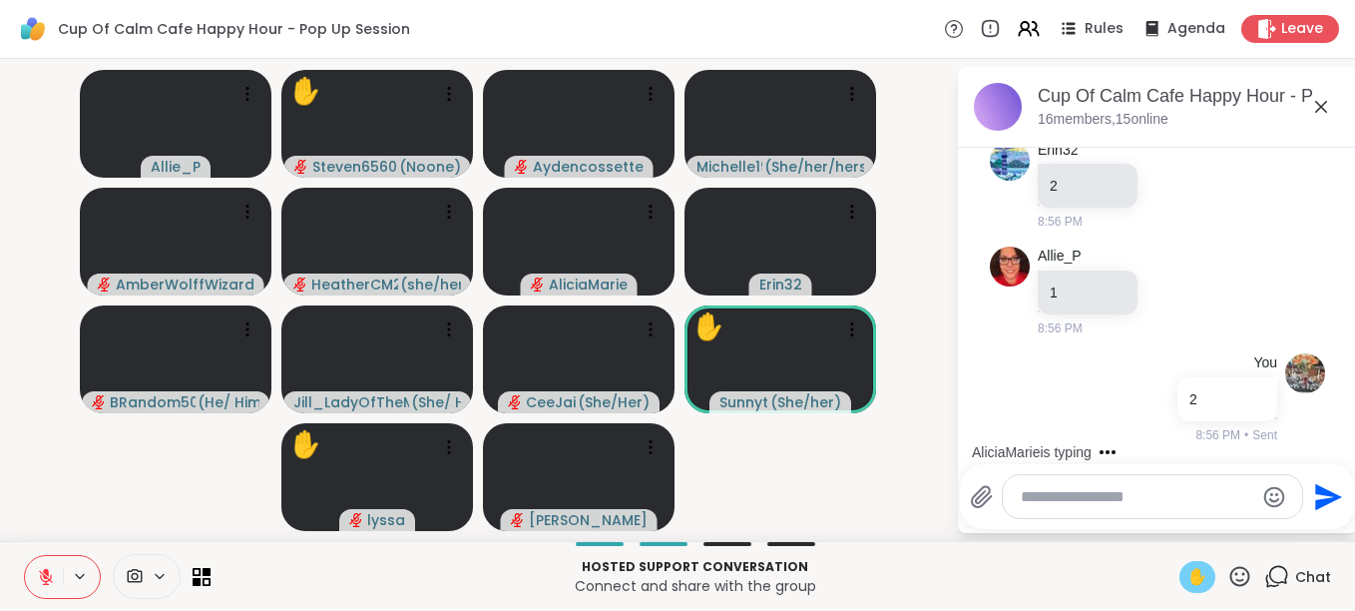
scroll to position [9942, 0]
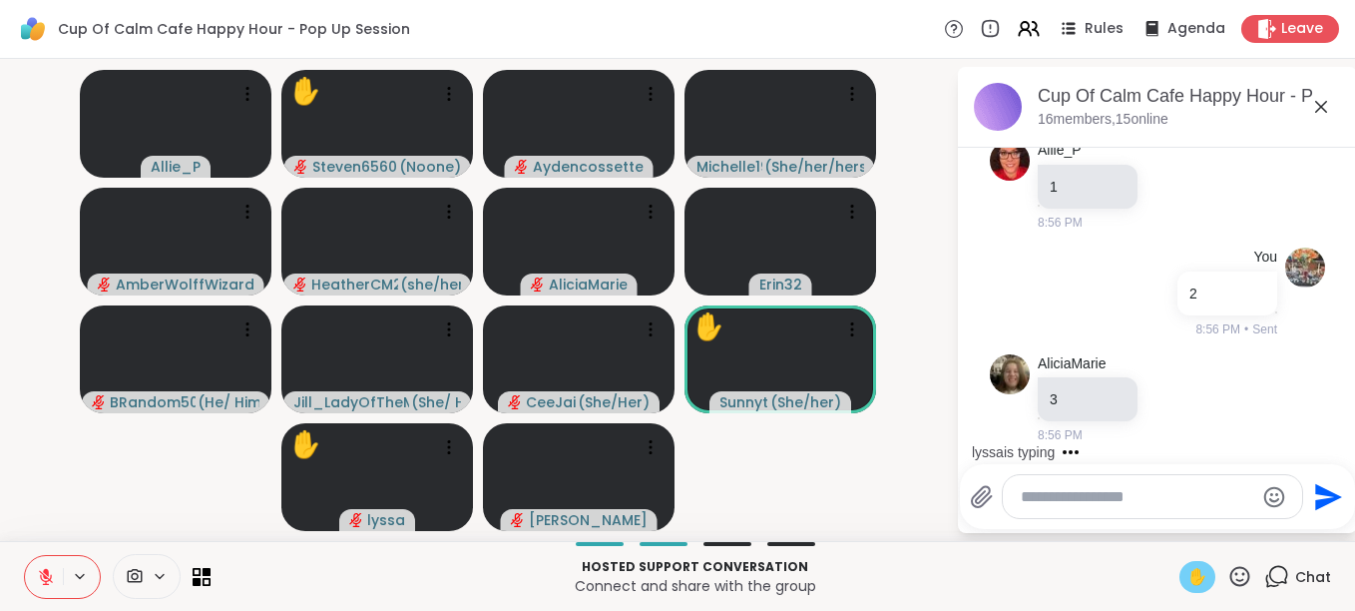
click at [57, 568] on button at bounding box center [44, 577] width 38 height 42
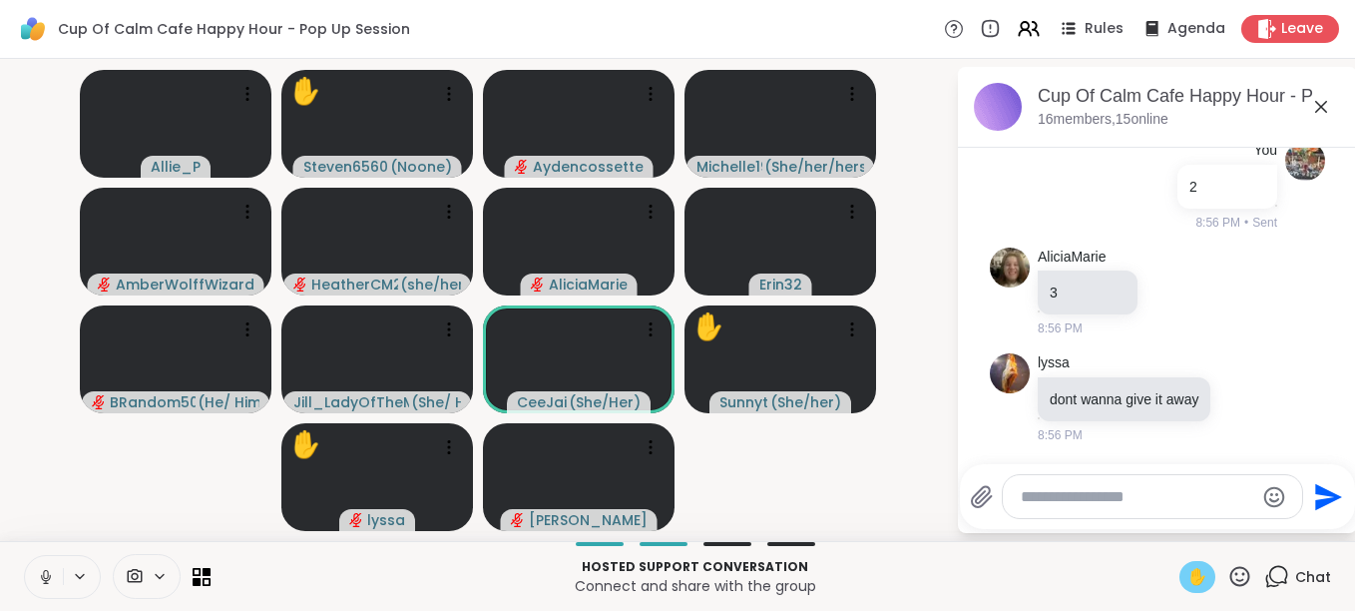
click at [47, 570] on icon at bounding box center [45, 574] width 5 height 9
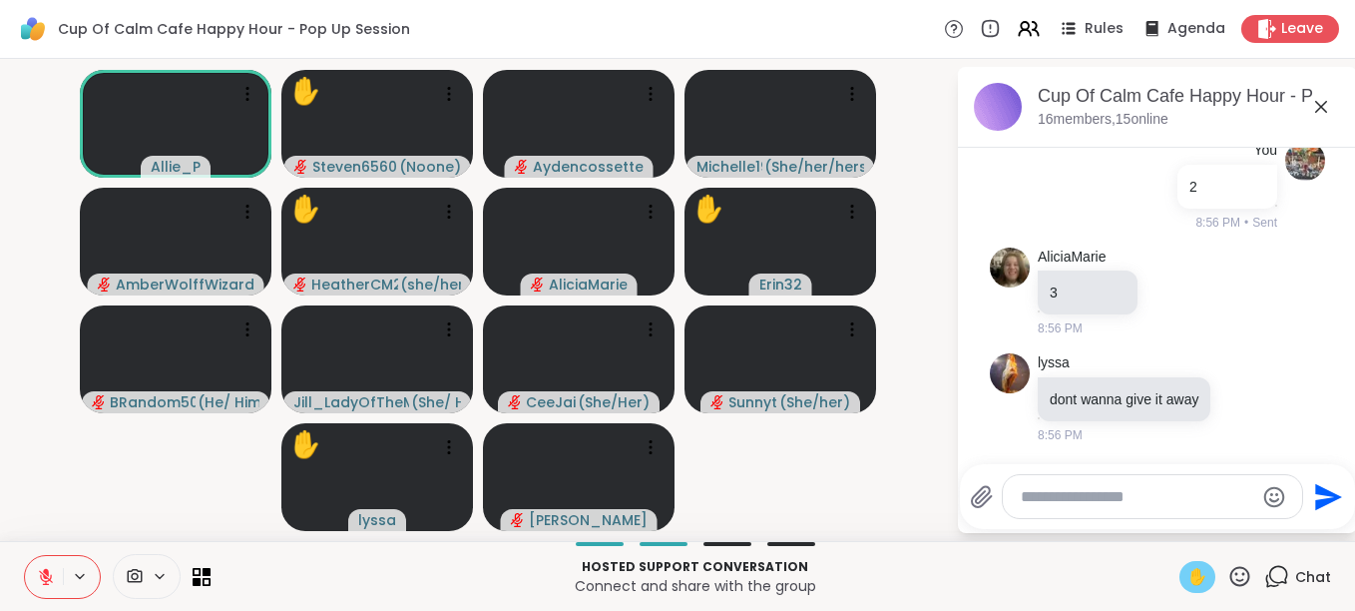
click at [47, 583] on icon at bounding box center [46, 577] width 18 height 18
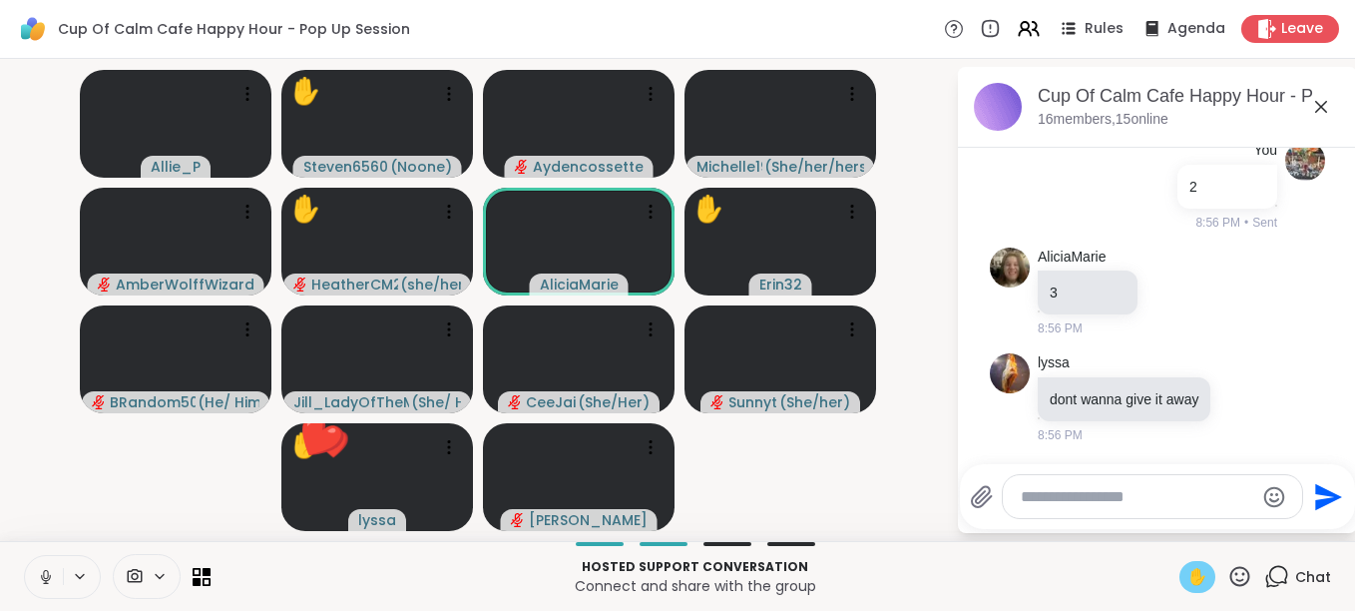
click at [47, 583] on icon at bounding box center [45, 582] width 5 height 1
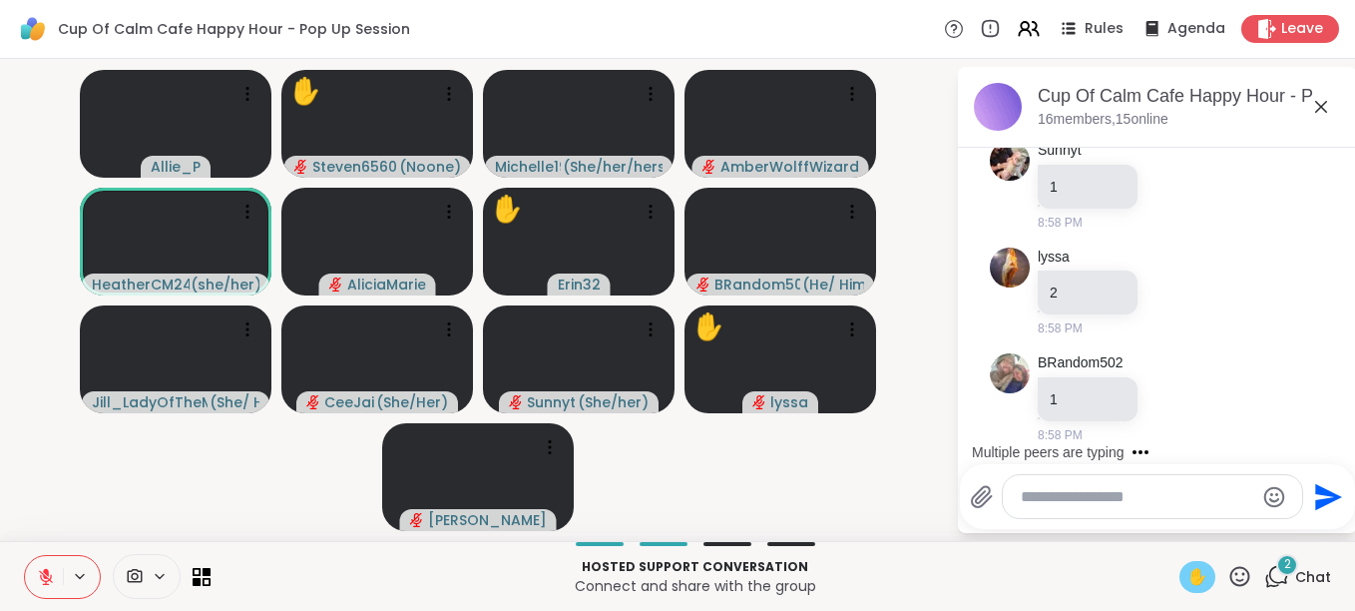
scroll to position [10717, 0]
click at [1121, 484] on div at bounding box center [1152, 496] width 299 height 43
click at [1122, 484] on div at bounding box center [1152, 496] width 299 height 43
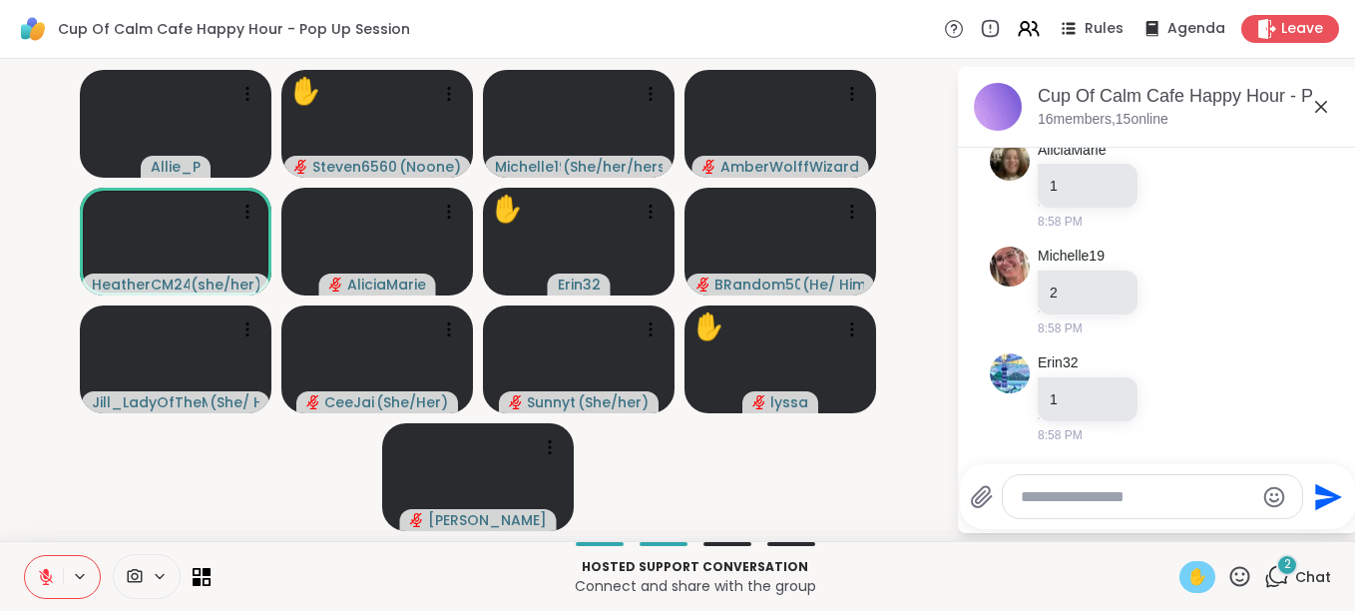
scroll to position [11037, 0]
click at [1108, 494] on textarea "Type your message" at bounding box center [1137, 497] width 233 height 20
type textarea "*"
click at [1318, 497] on icon "Send" at bounding box center [1326, 497] width 32 height 32
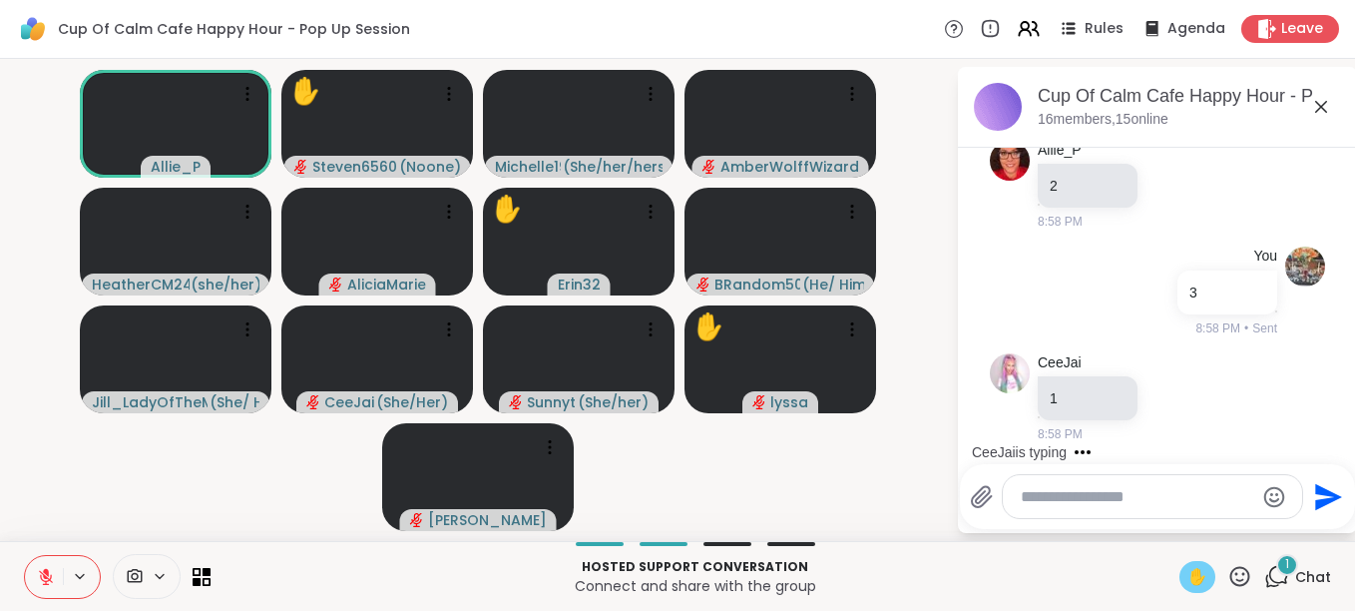
scroll to position [11356, 0]
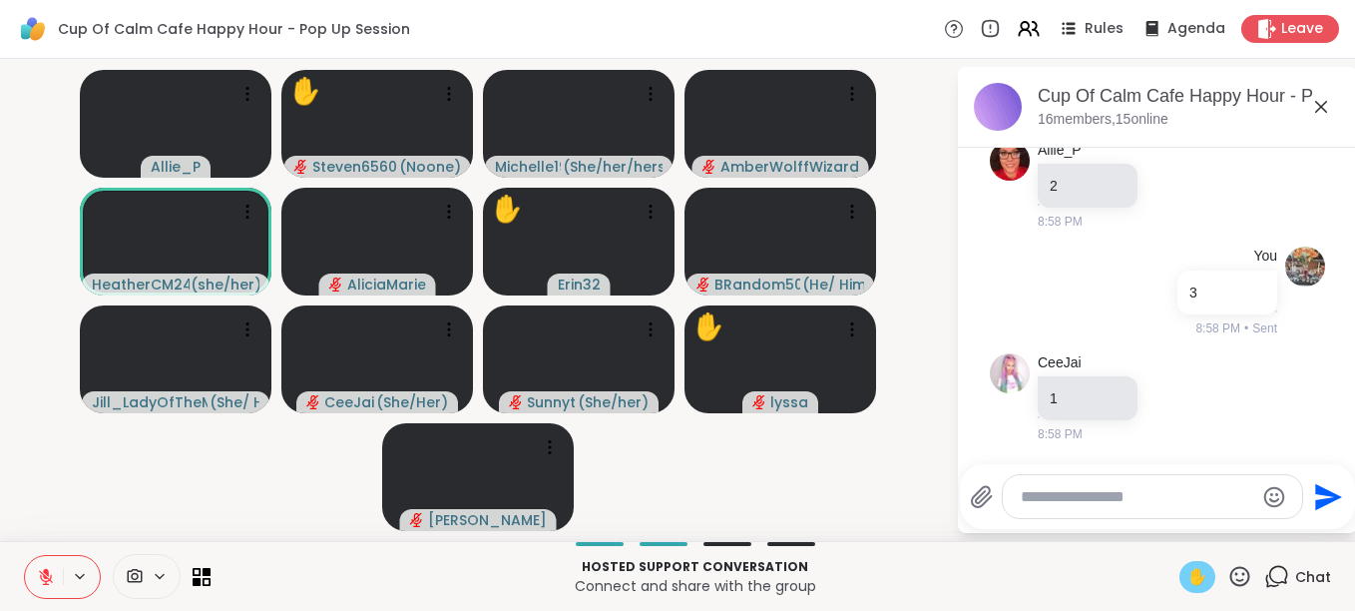
click at [48, 582] on icon at bounding box center [46, 577] width 18 height 18
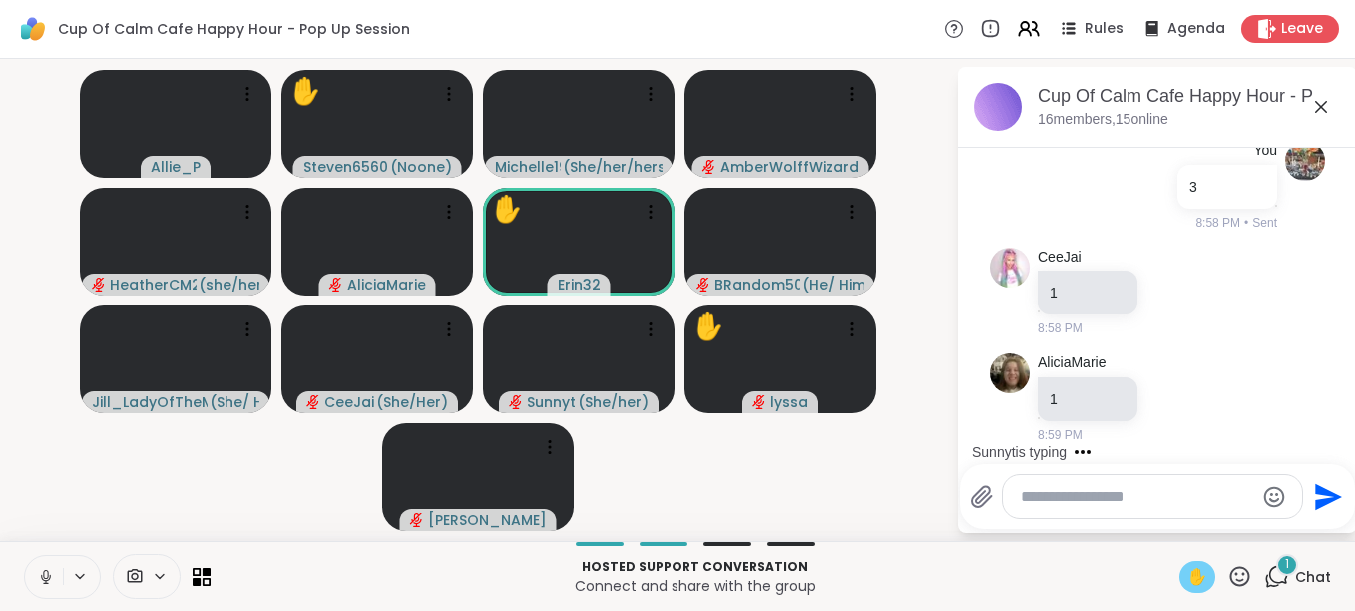
scroll to position [11462, 0]
click at [48, 582] on icon at bounding box center [46, 577] width 18 height 18
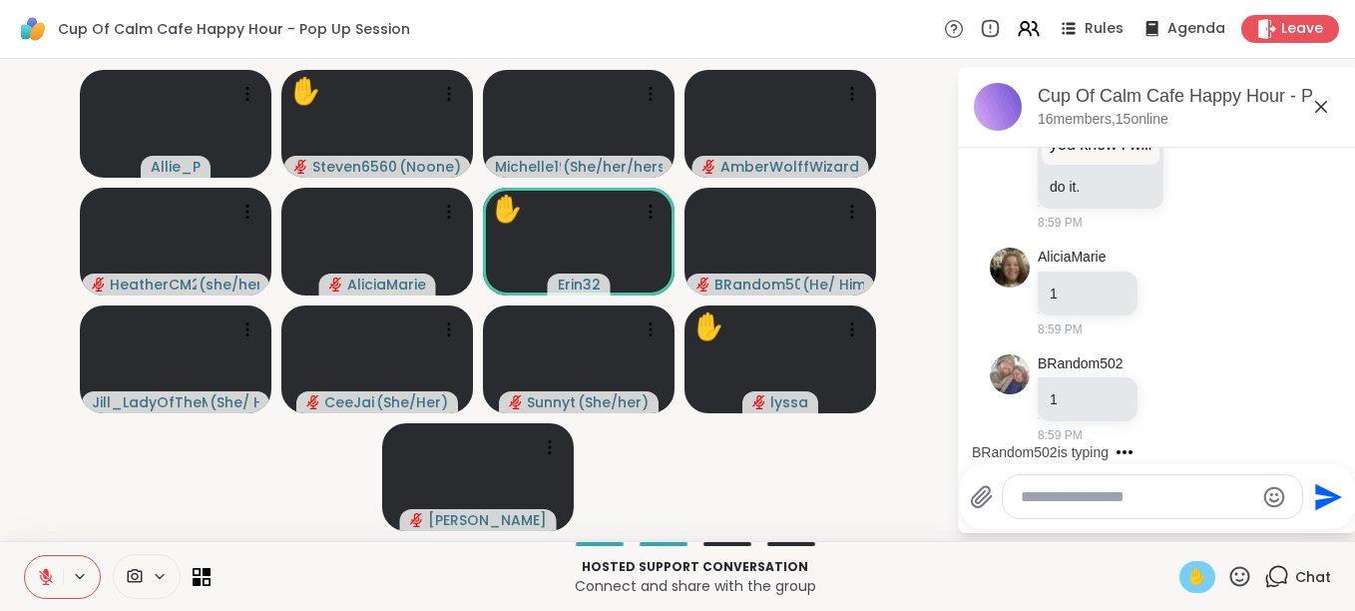
scroll to position [12334, 0]
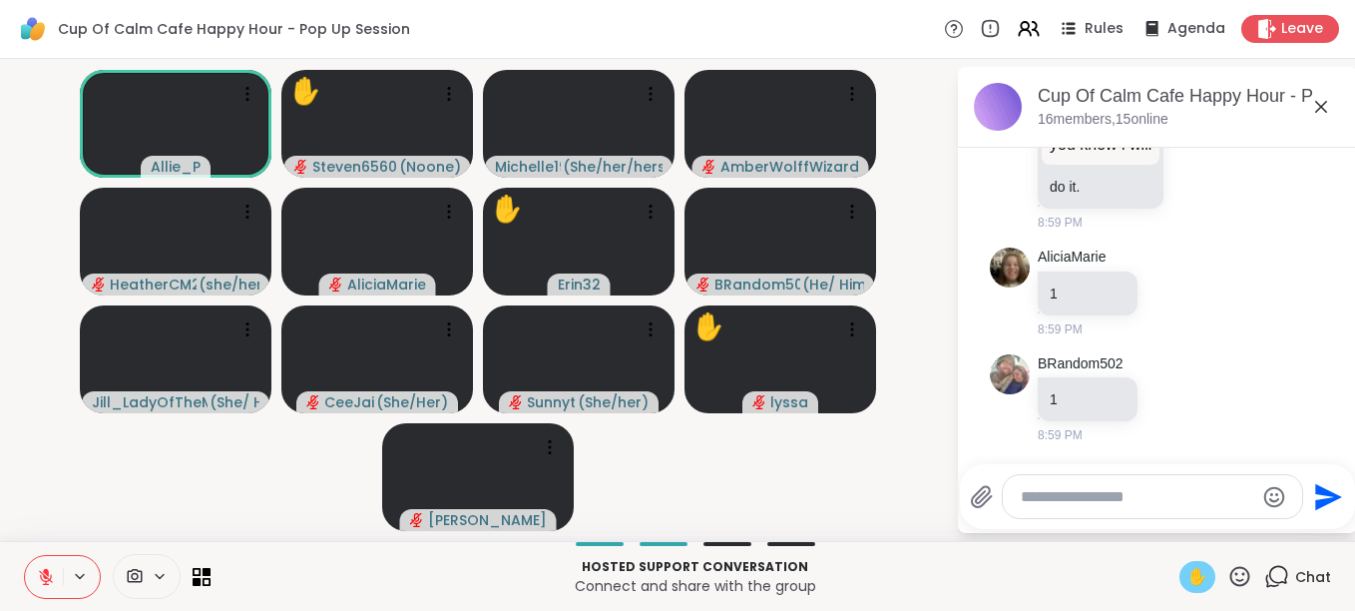
click at [1037, 508] on div at bounding box center [1152, 496] width 299 height 43
click at [1052, 479] on div at bounding box center [1152, 496] width 299 height 43
click at [1048, 489] on textarea "Type your message" at bounding box center [1137, 497] width 233 height 20
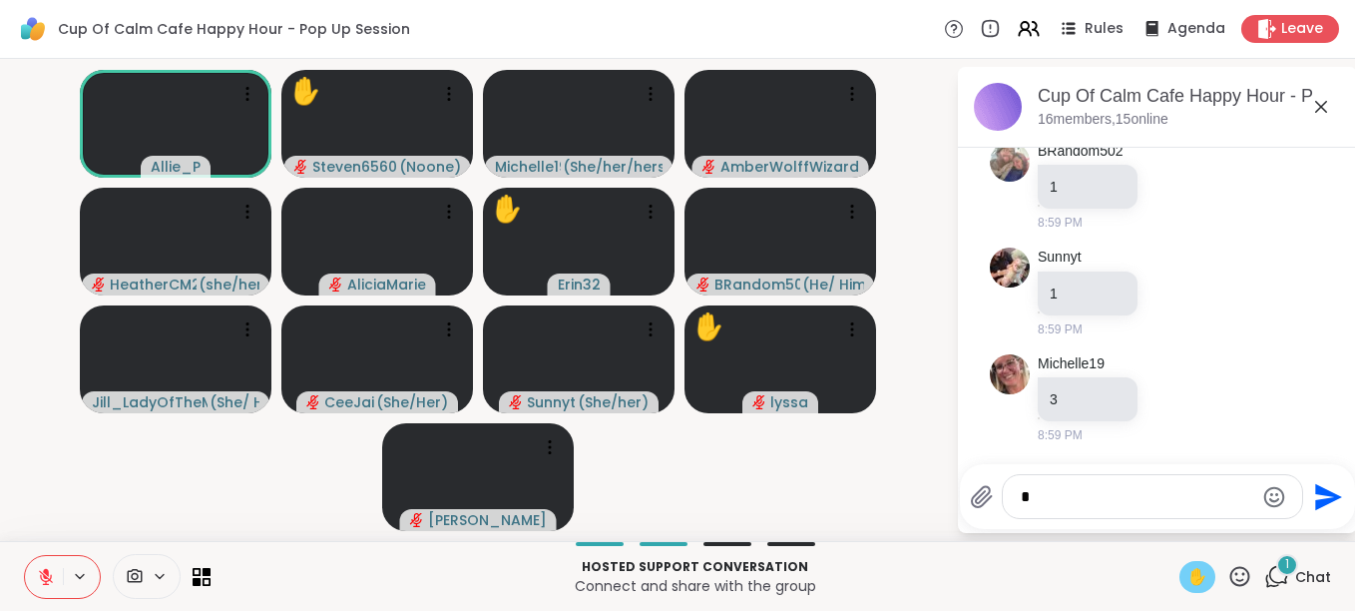
type textarea "*"
click at [1316, 499] on icon "Send" at bounding box center [1328, 496] width 27 height 27
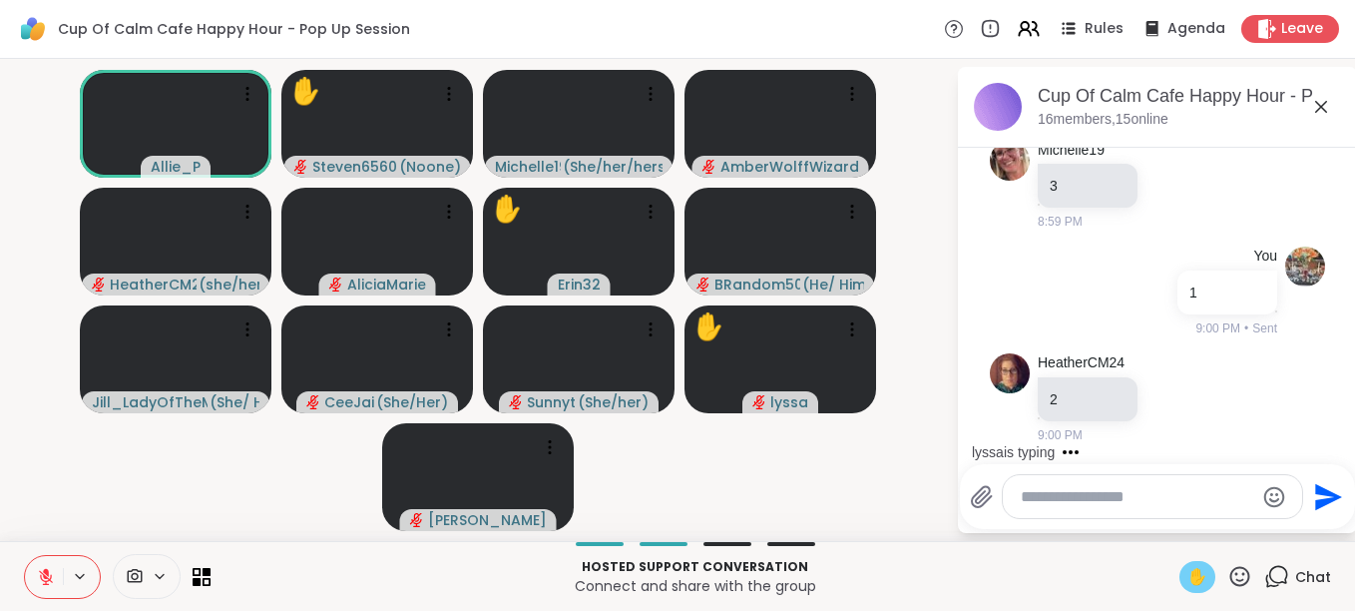
scroll to position [12866, 0]
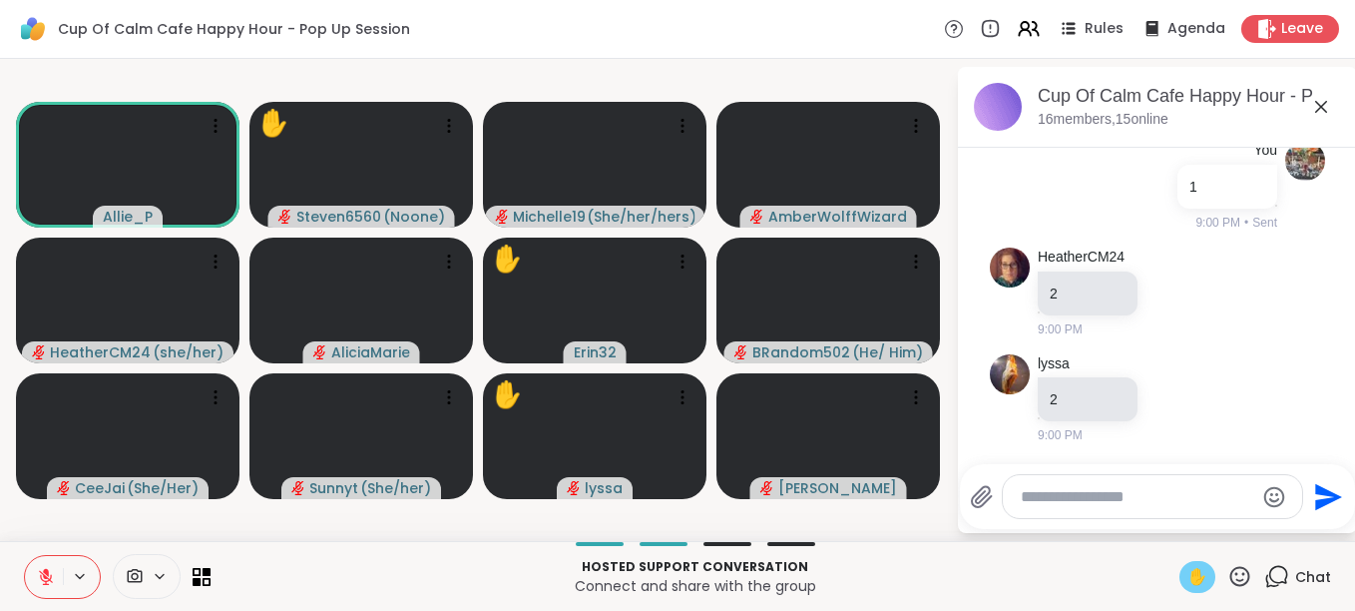
click at [41, 571] on icon at bounding box center [46, 577] width 18 height 18
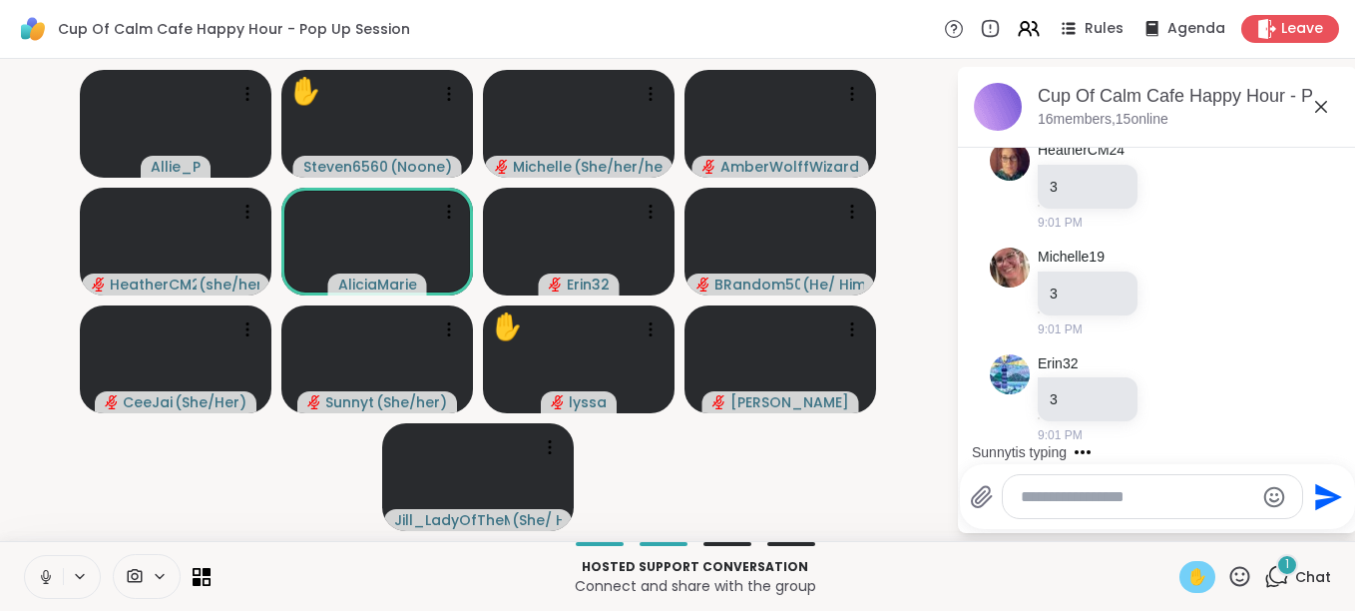
scroll to position [13505, 0]
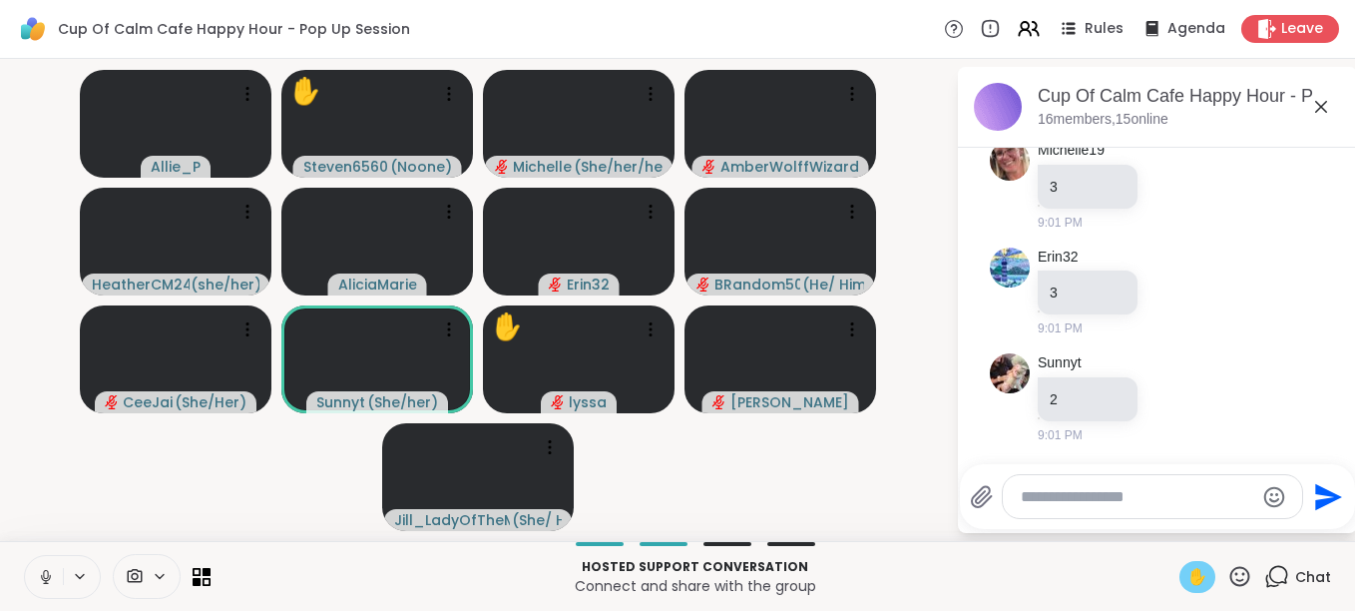
click at [46, 584] on icon at bounding box center [46, 577] width 18 height 18
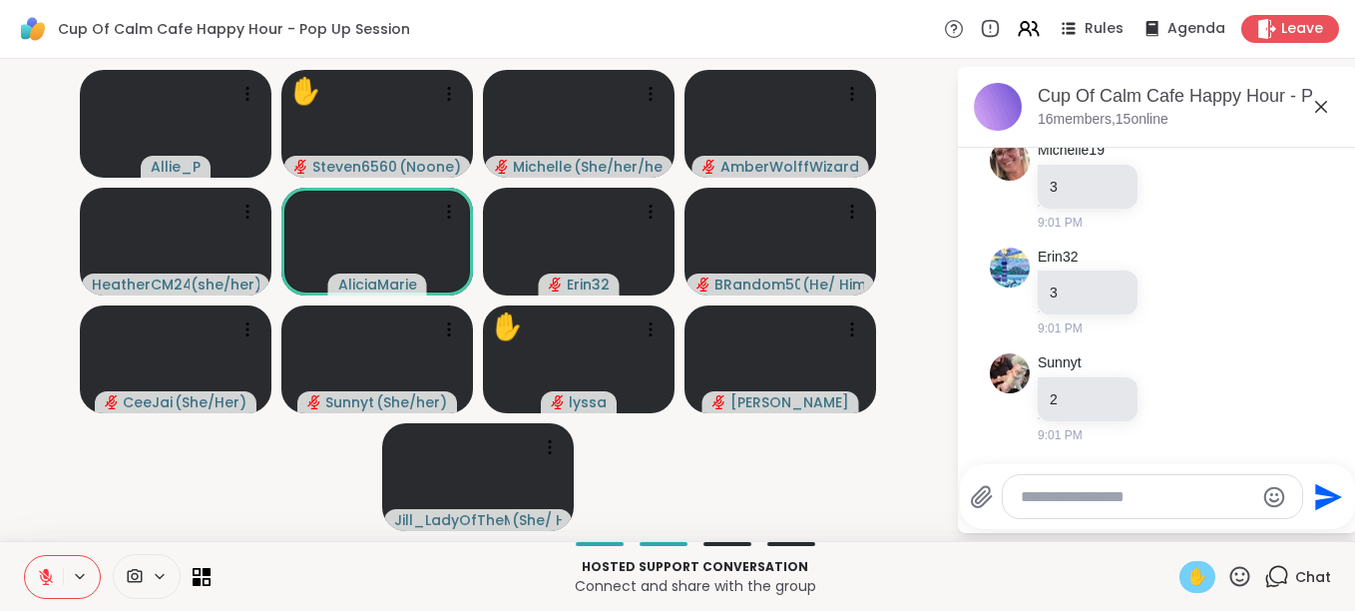
click at [46, 584] on icon at bounding box center [46, 577] width 14 height 14
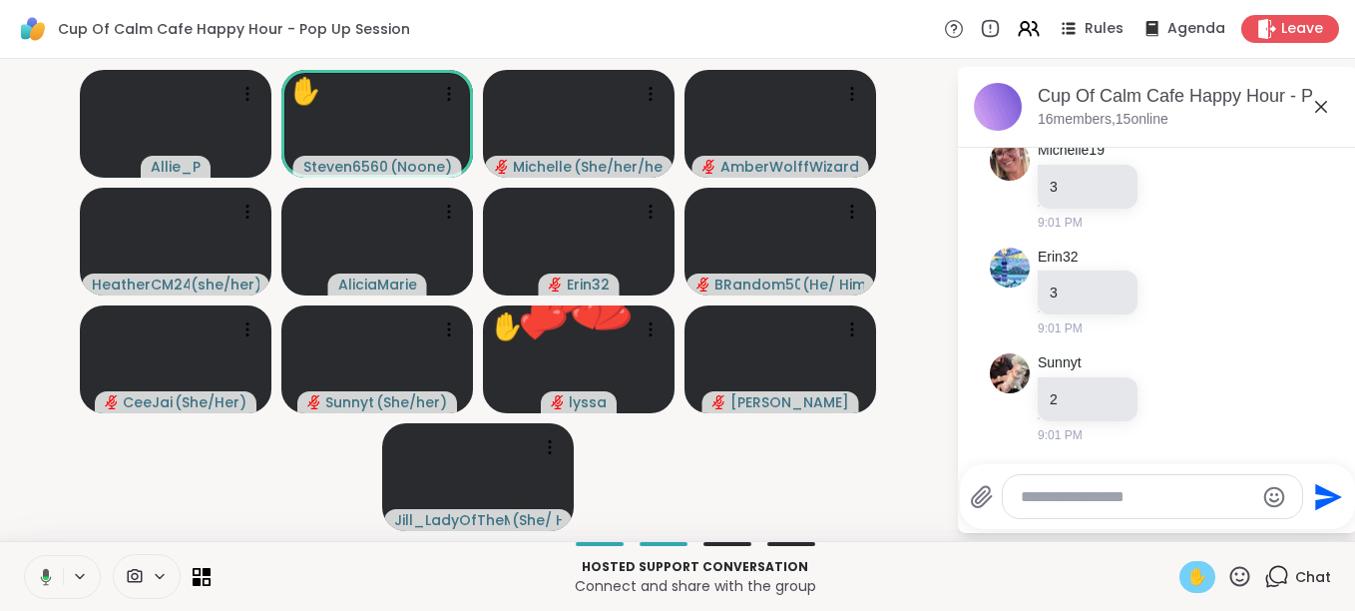
click at [46, 584] on icon at bounding box center [46, 576] width 11 height 17
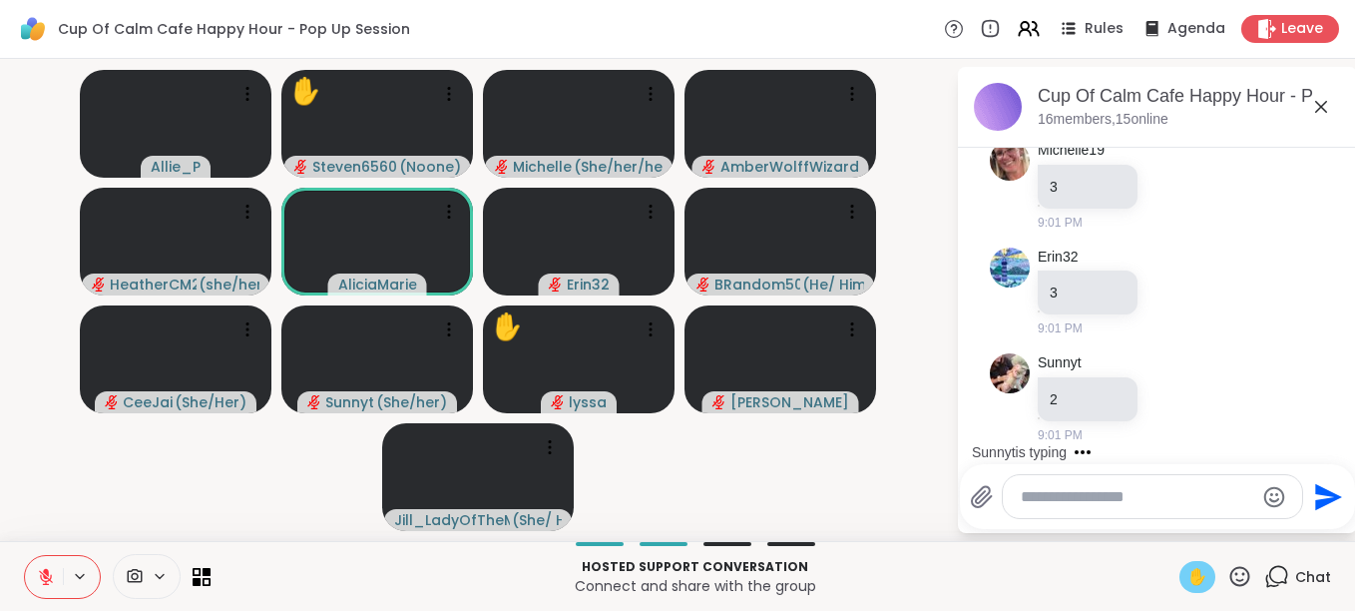
click at [47, 568] on icon at bounding box center [46, 577] width 18 height 18
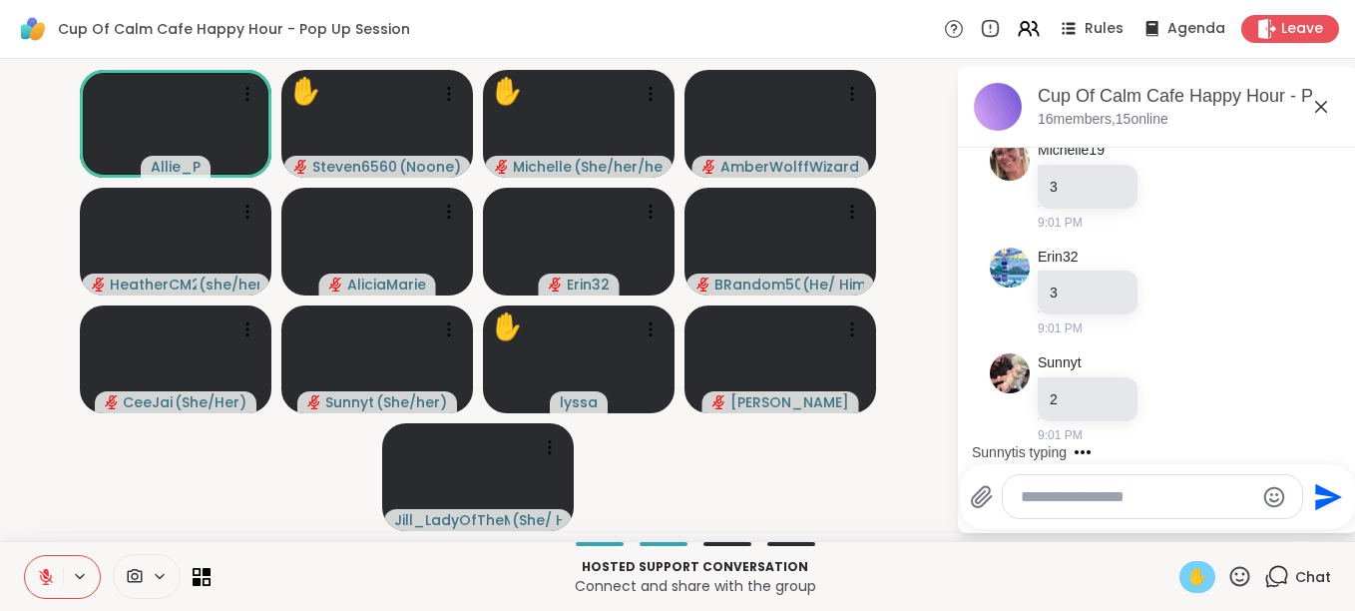
click at [1188, 586] on span "✋" at bounding box center [1198, 577] width 20 height 24
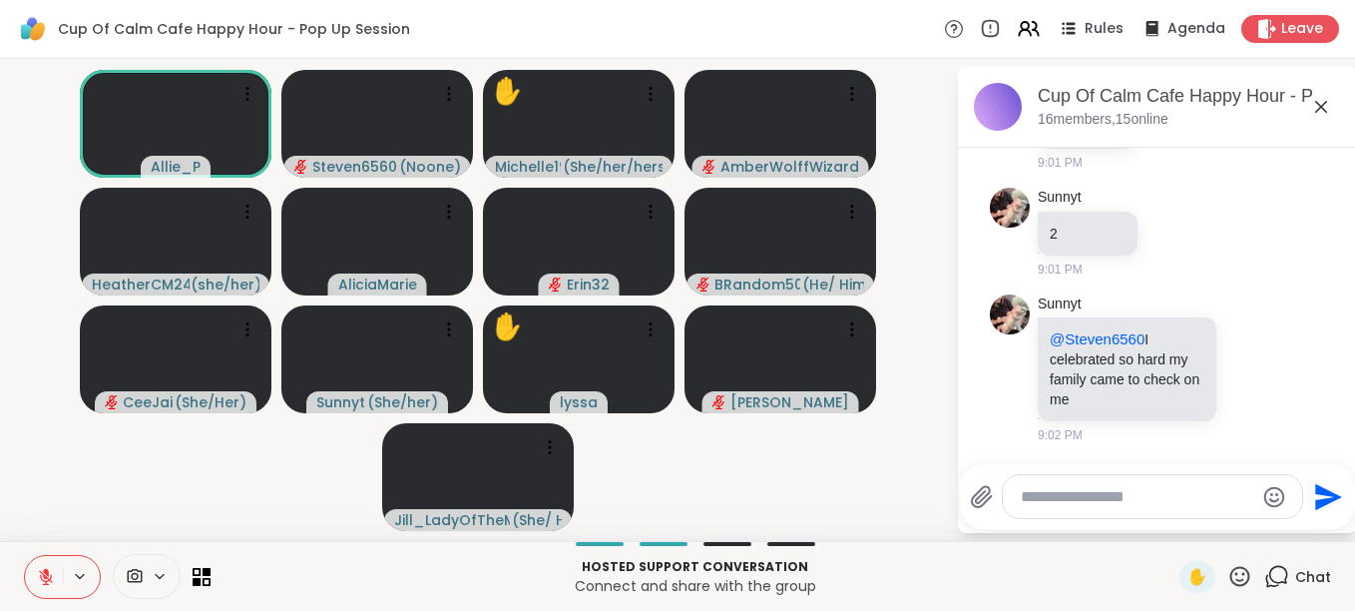
click at [30, 577] on button at bounding box center [44, 577] width 38 height 42
click at [38, 579] on icon at bounding box center [46, 577] width 18 height 18
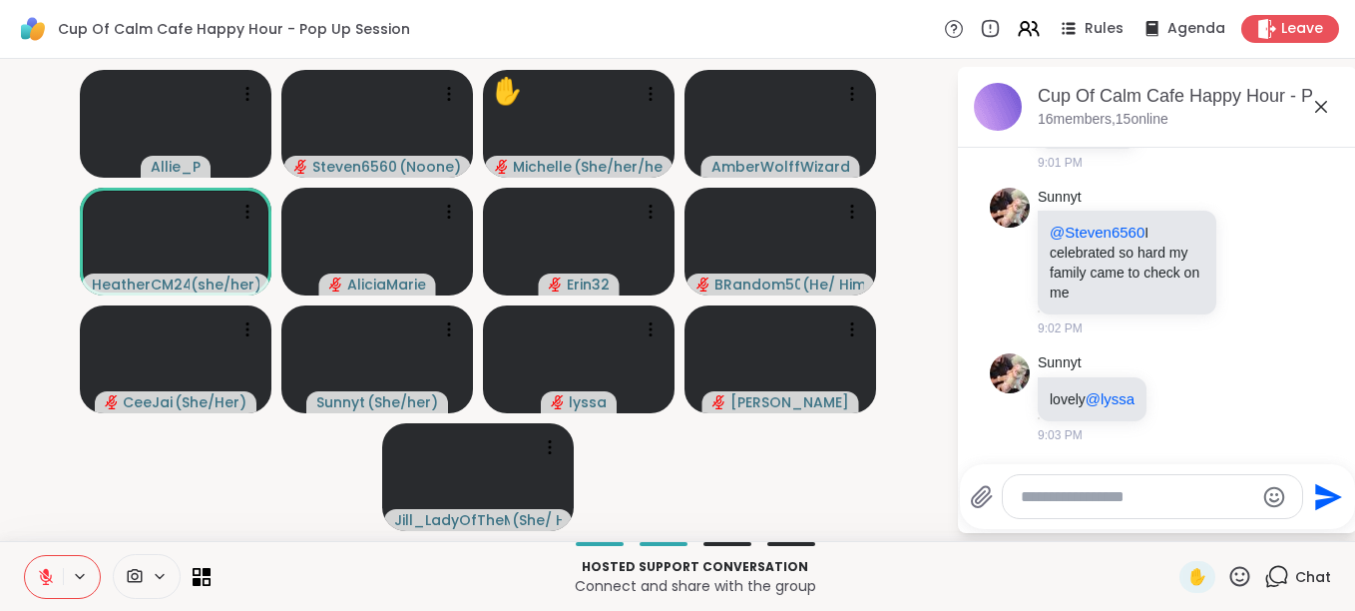
click at [51, 572] on icon at bounding box center [46, 577] width 18 height 18
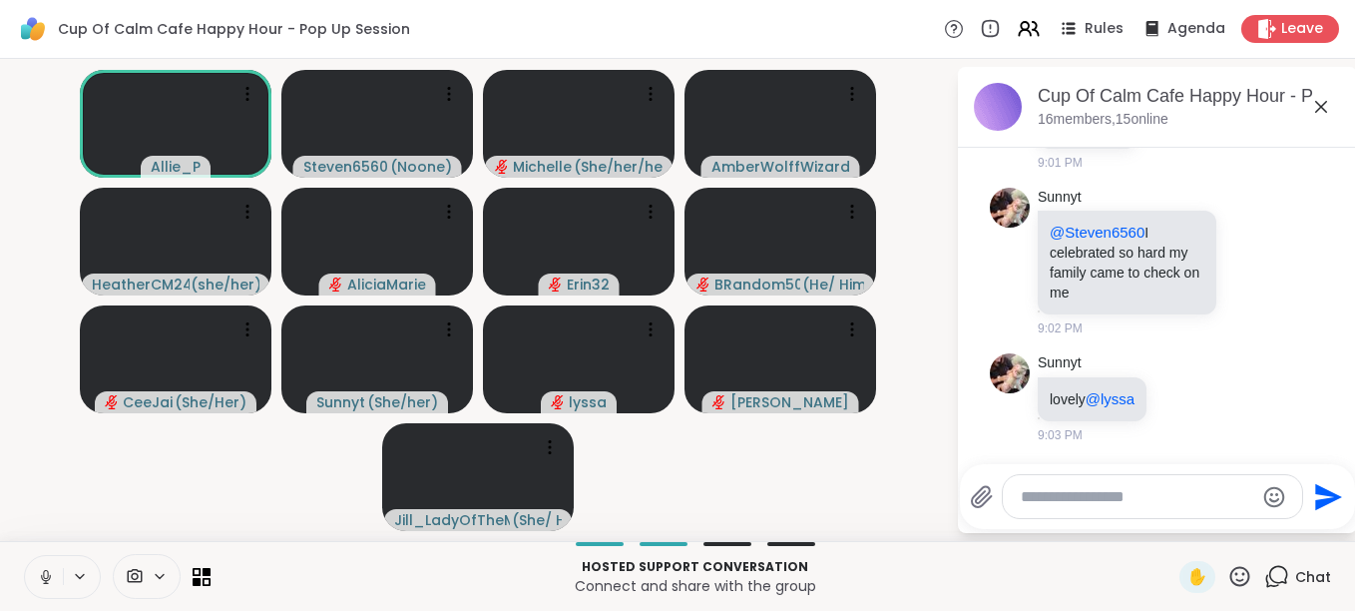
click at [51, 572] on icon at bounding box center [46, 577] width 18 height 18
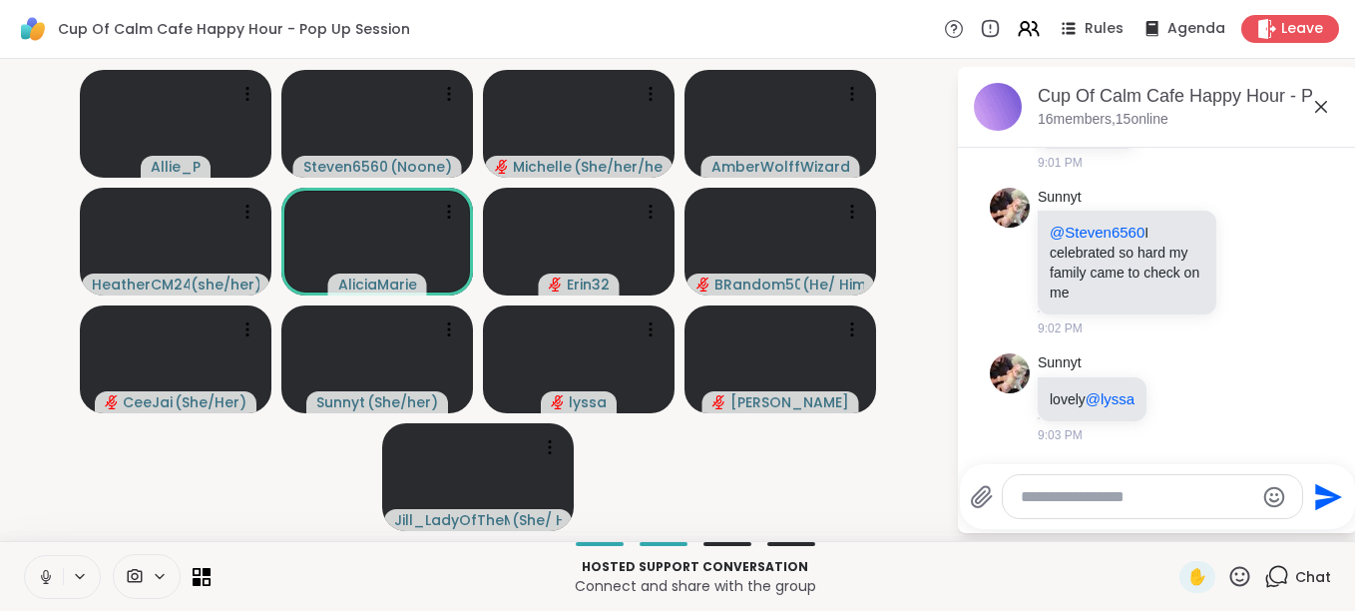
click at [51, 572] on icon at bounding box center [46, 577] width 18 height 18
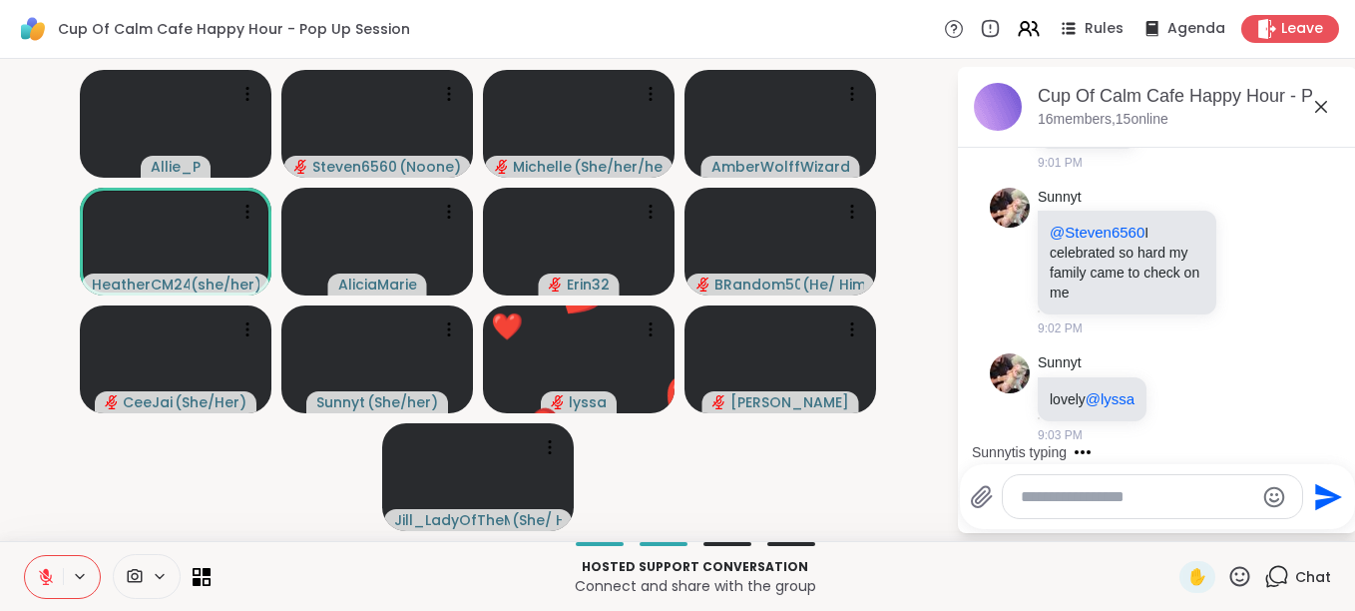
scroll to position [13904, 0]
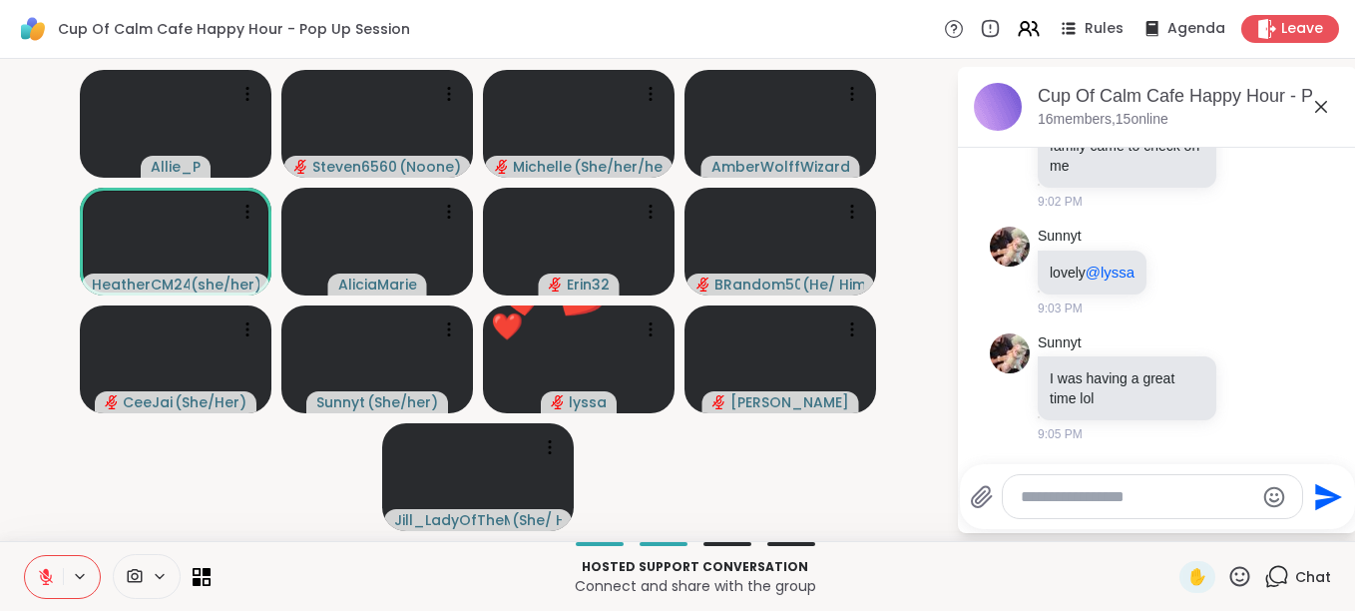
click at [51, 572] on icon at bounding box center [46, 577] width 18 height 18
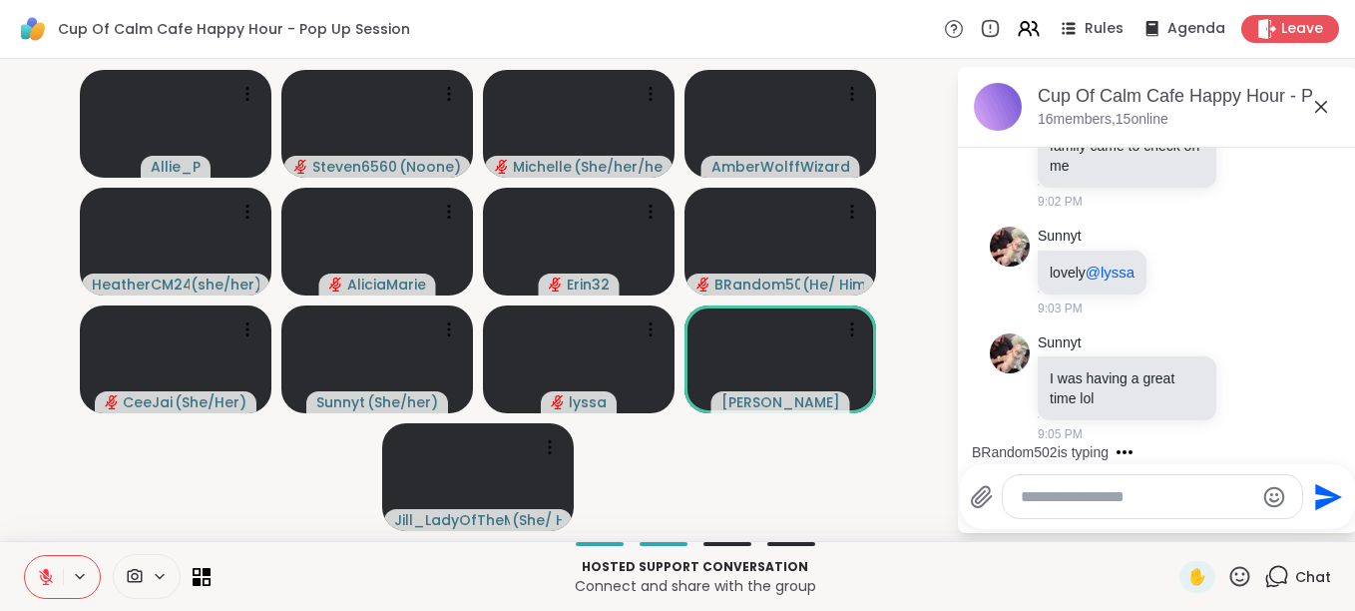
click at [51, 572] on icon at bounding box center [46, 577] width 18 height 18
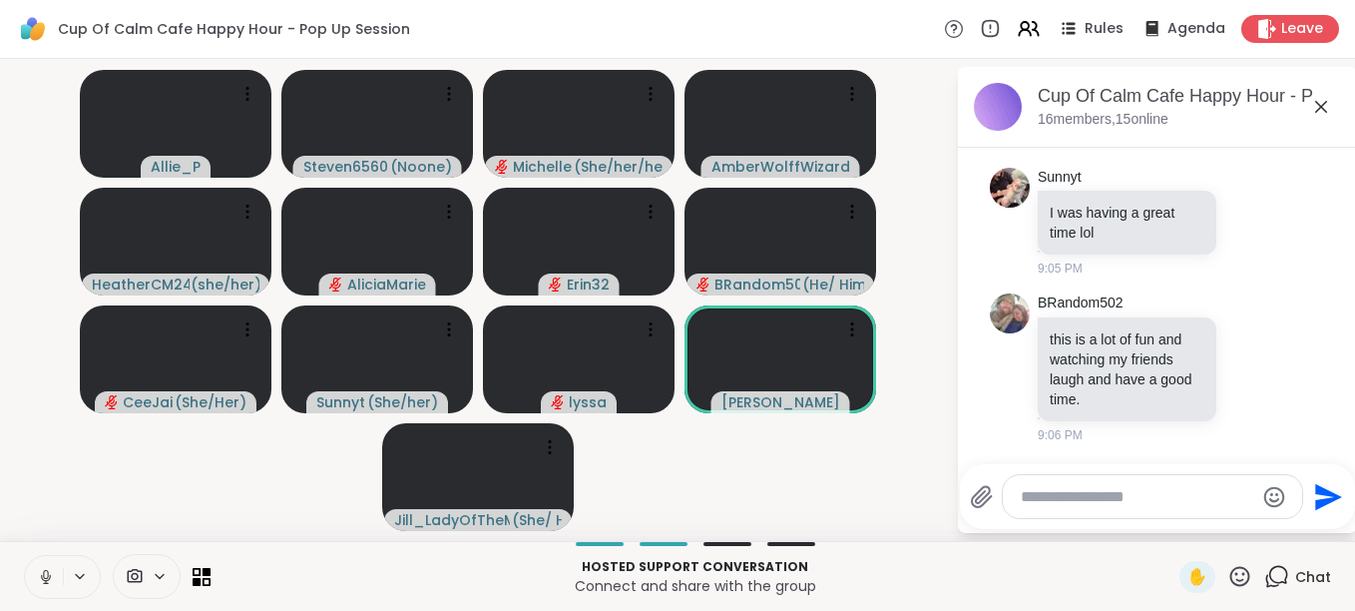
scroll to position [14098, 0]
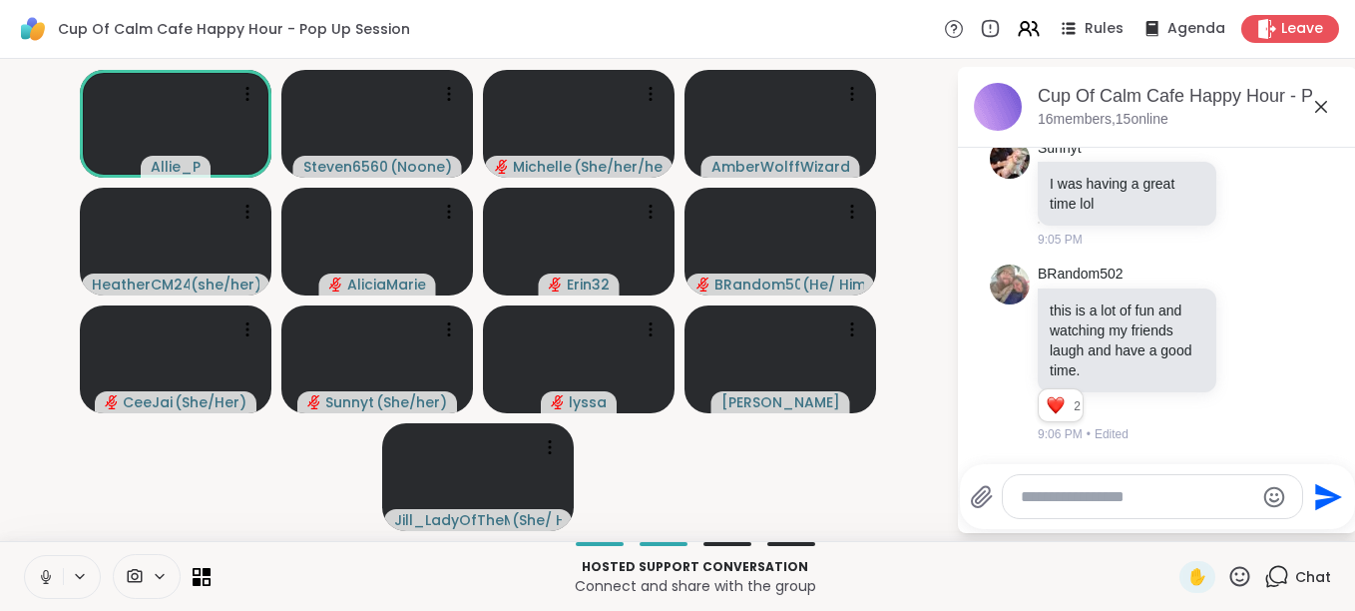
click at [51, 572] on icon at bounding box center [46, 577] width 18 height 18
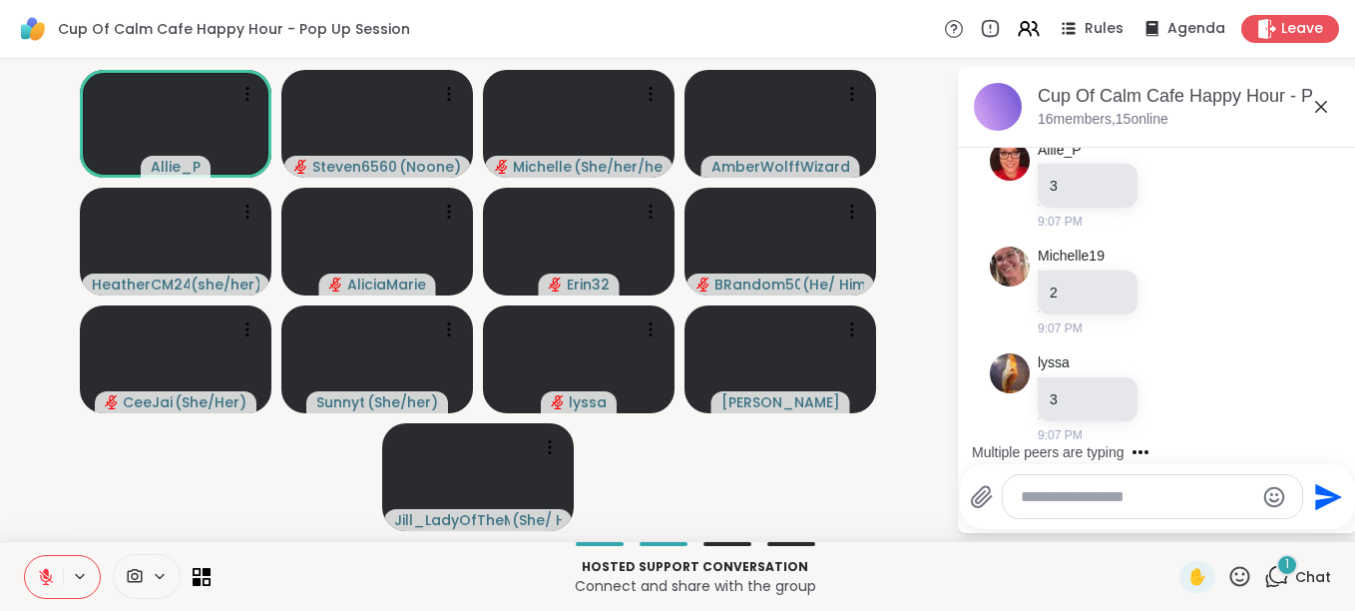
scroll to position [14630, 0]
click at [1026, 482] on div at bounding box center [1152, 496] width 299 height 43
click at [1021, 503] on textarea "Type your message" at bounding box center [1137, 497] width 233 height 20
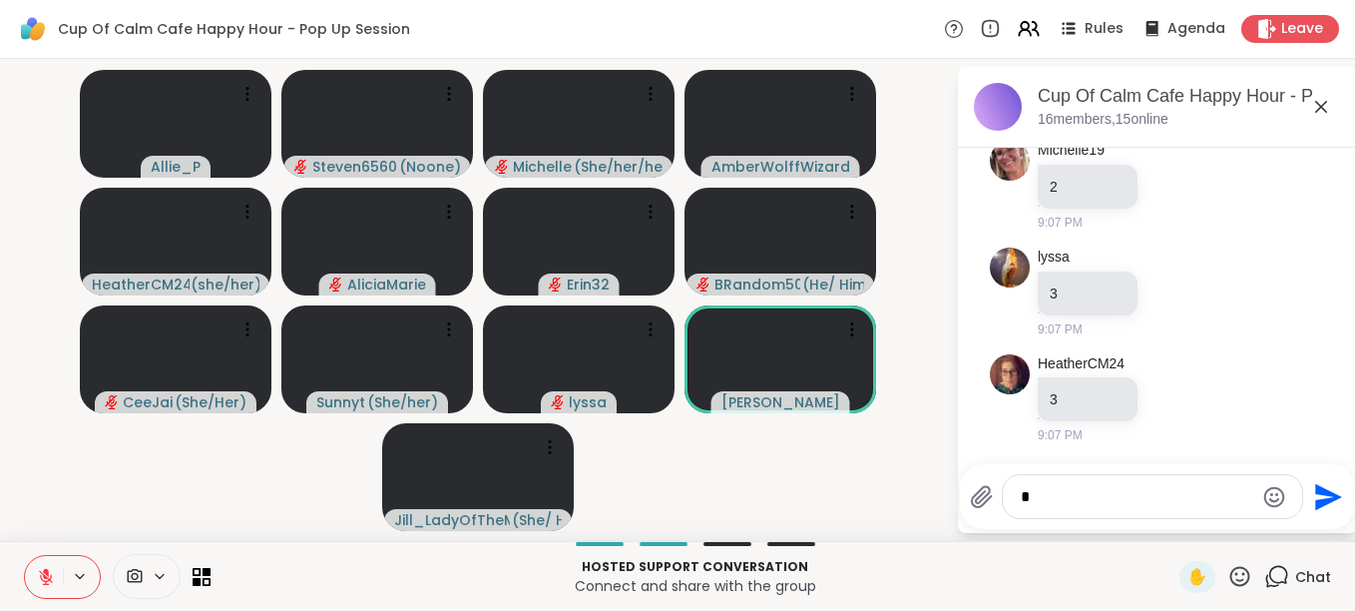
type textarea "*"
drag, startPoint x: 1312, startPoint y: 496, endPoint x: 1222, endPoint y: 528, distance: 96.3
click at [1222, 528] on div "* Send" at bounding box center [1157, 496] width 395 height 65
click at [1312, 482] on icon "Send" at bounding box center [1326, 497] width 32 height 32
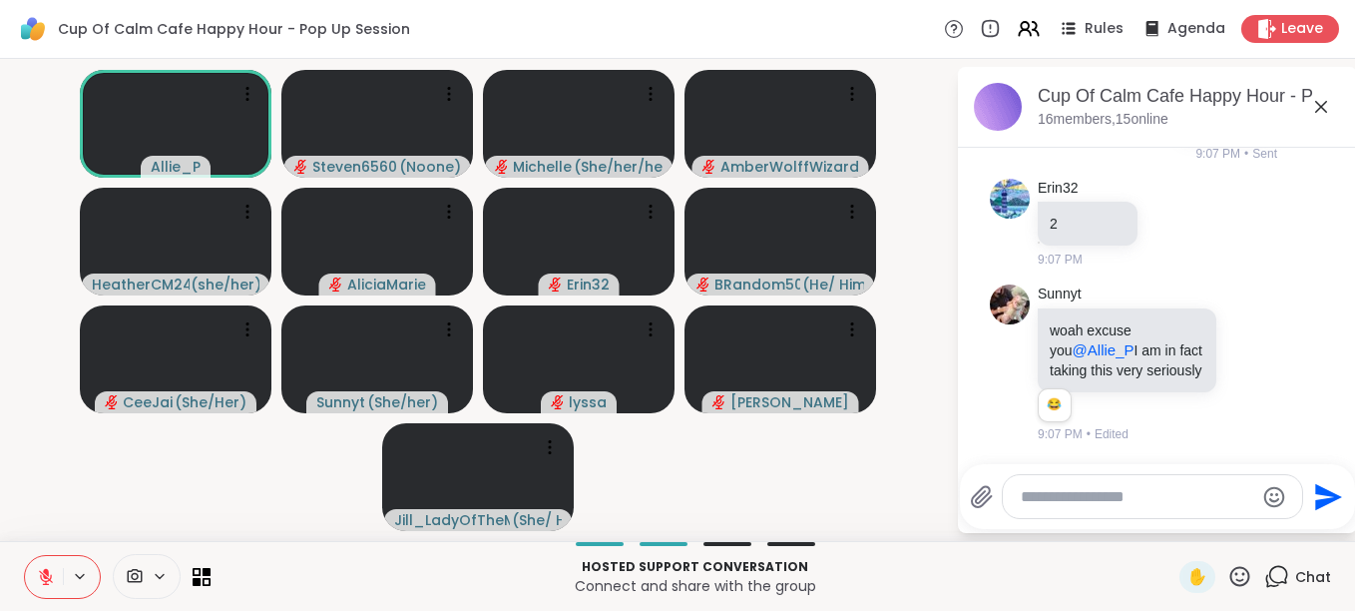
scroll to position [15144, 0]
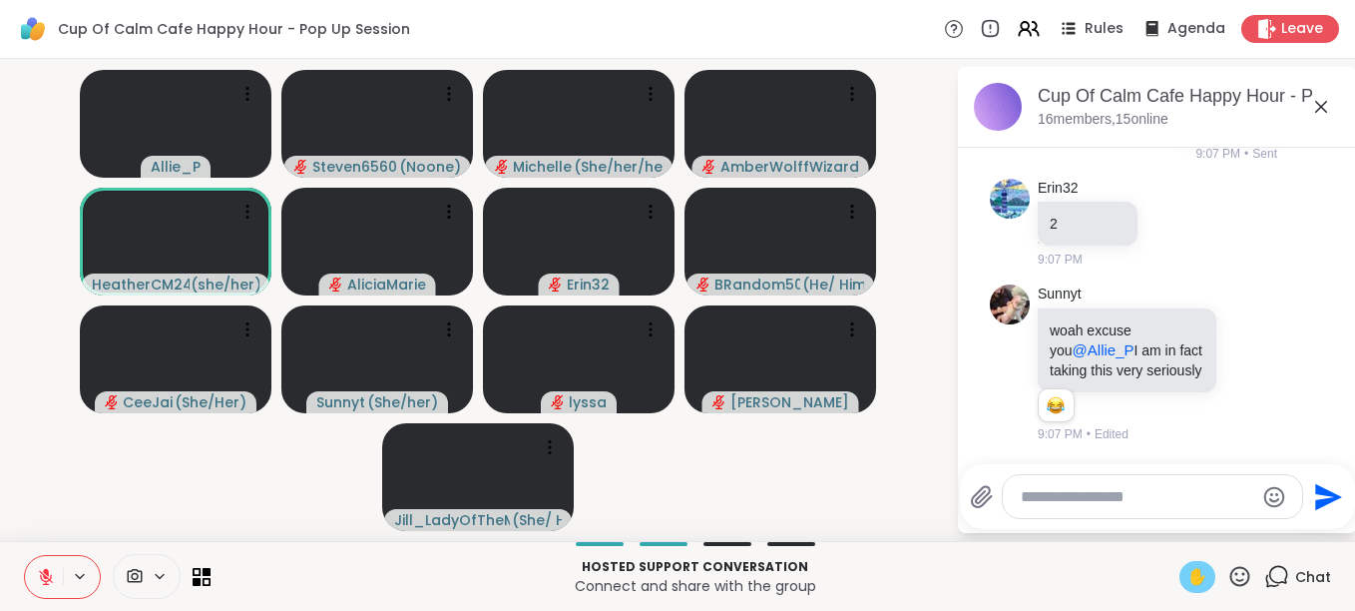
click at [1188, 574] on span "✋" at bounding box center [1198, 577] width 20 height 24
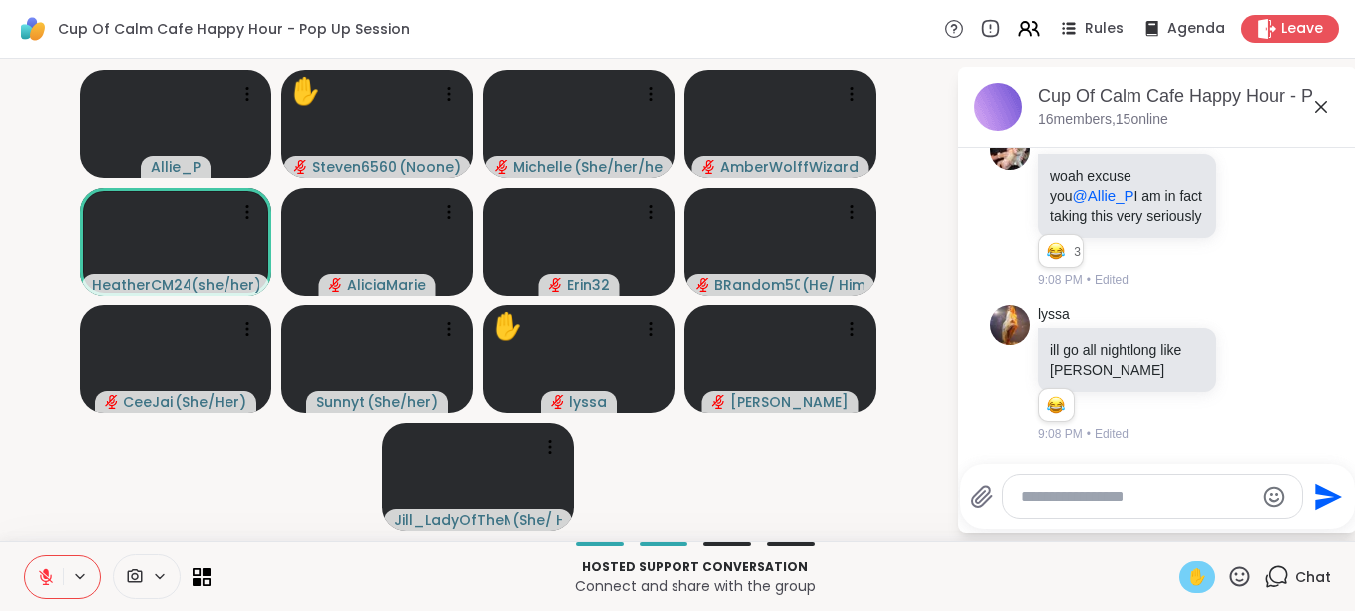
scroll to position [15299, 0]
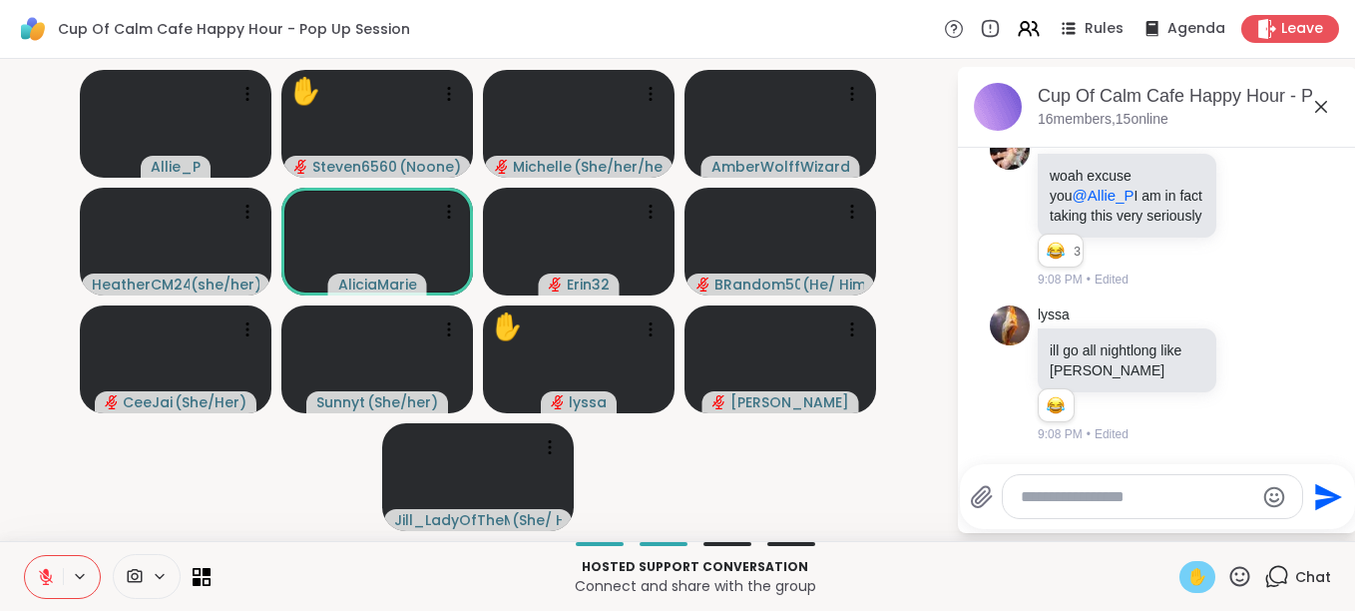
click at [1233, 576] on icon at bounding box center [1240, 576] width 25 height 25
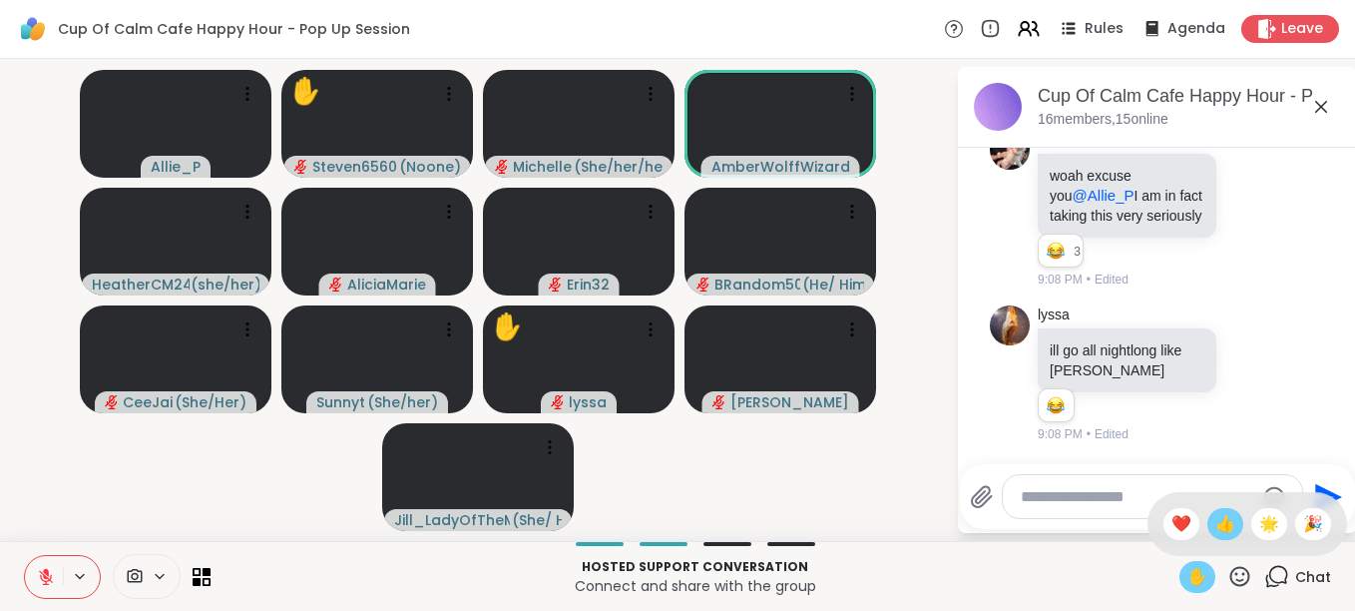
click at [1217, 534] on span "👍" at bounding box center [1226, 524] width 20 height 24
click at [1219, 561] on div "✋" at bounding box center [1216, 577] width 73 height 32
click at [1228, 569] on icon at bounding box center [1240, 576] width 25 height 25
click at [1172, 525] on span "❤️" at bounding box center [1182, 524] width 20 height 24
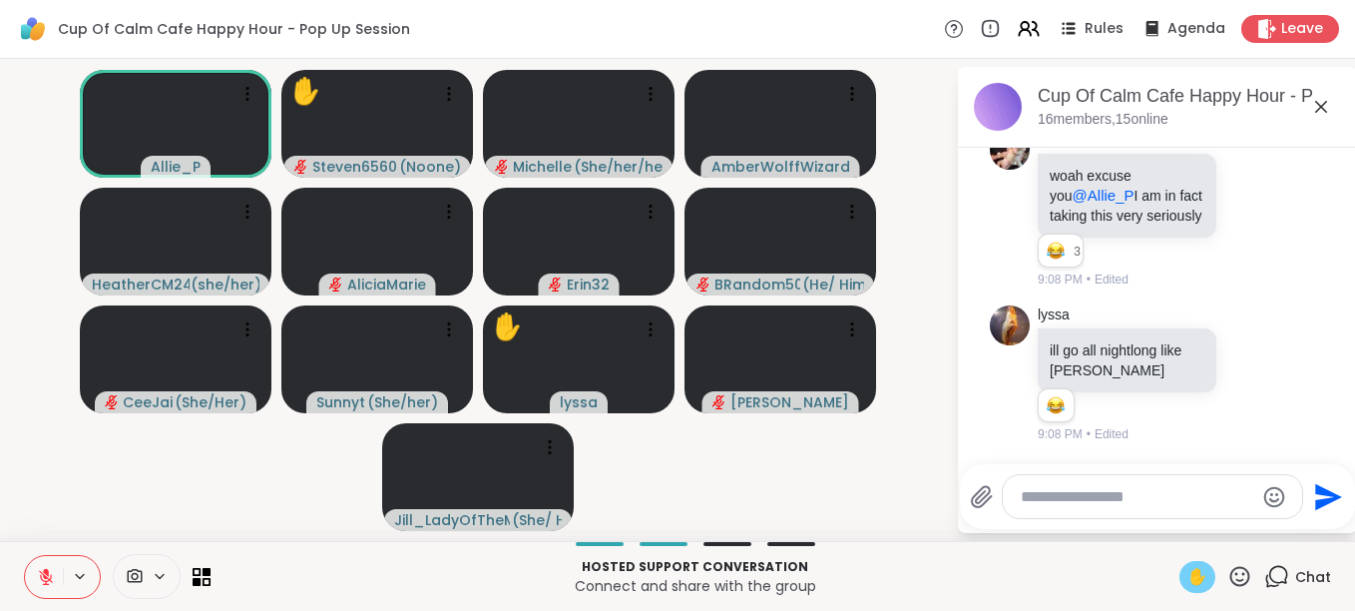
click at [50, 574] on icon at bounding box center [46, 577] width 18 height 18
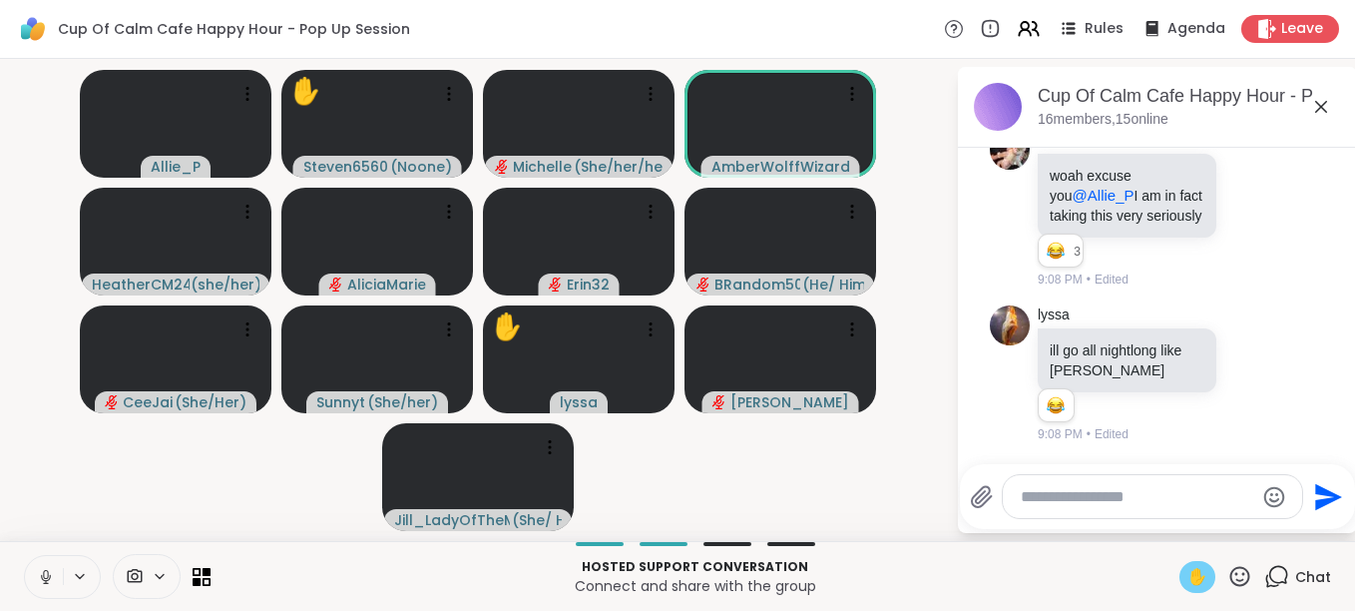
click at [50, 574] on icon at bounding box center [46, 577] width 18 height 18
click at [1231, 581] on icon at bounding box center [1241, 576] width 20 height 20
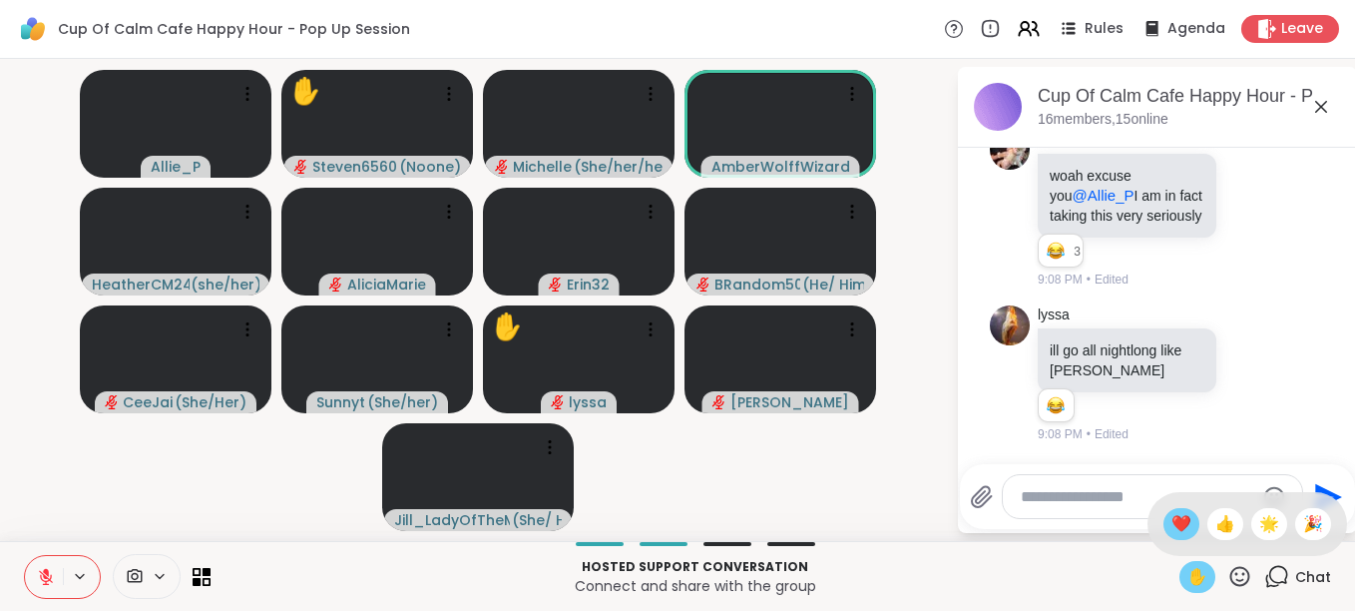
click at [1173, 531] on div "❤️" at bounding box center [1182, 524] width 36 height 32
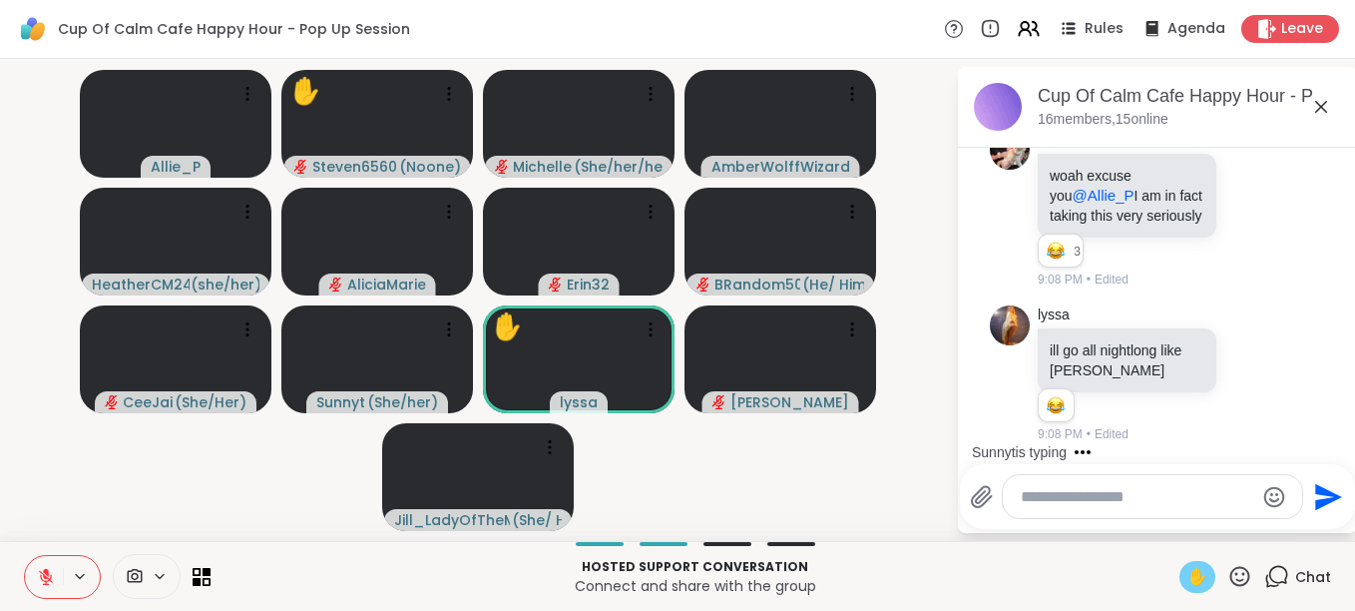
click at [1228, 579] on icon at bounding box center [1240, 576] width 25 height 25
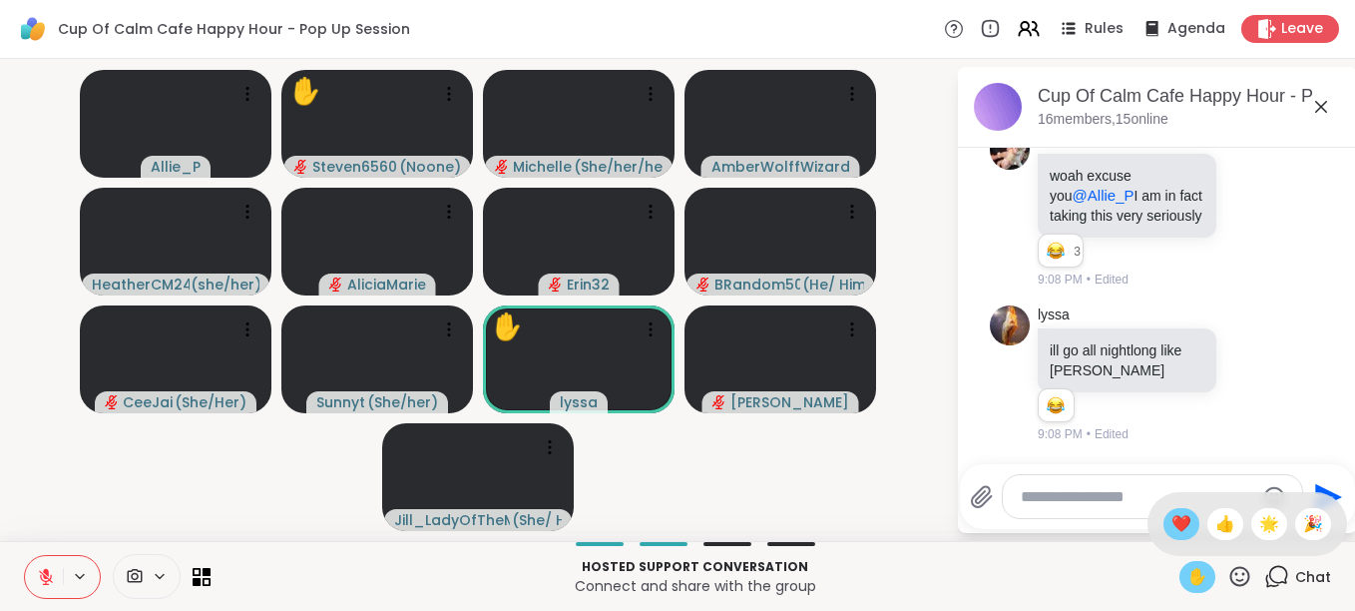
click at [1172, 525] on span "❤️" at bounding box center [1182, 524] width 20 height 24
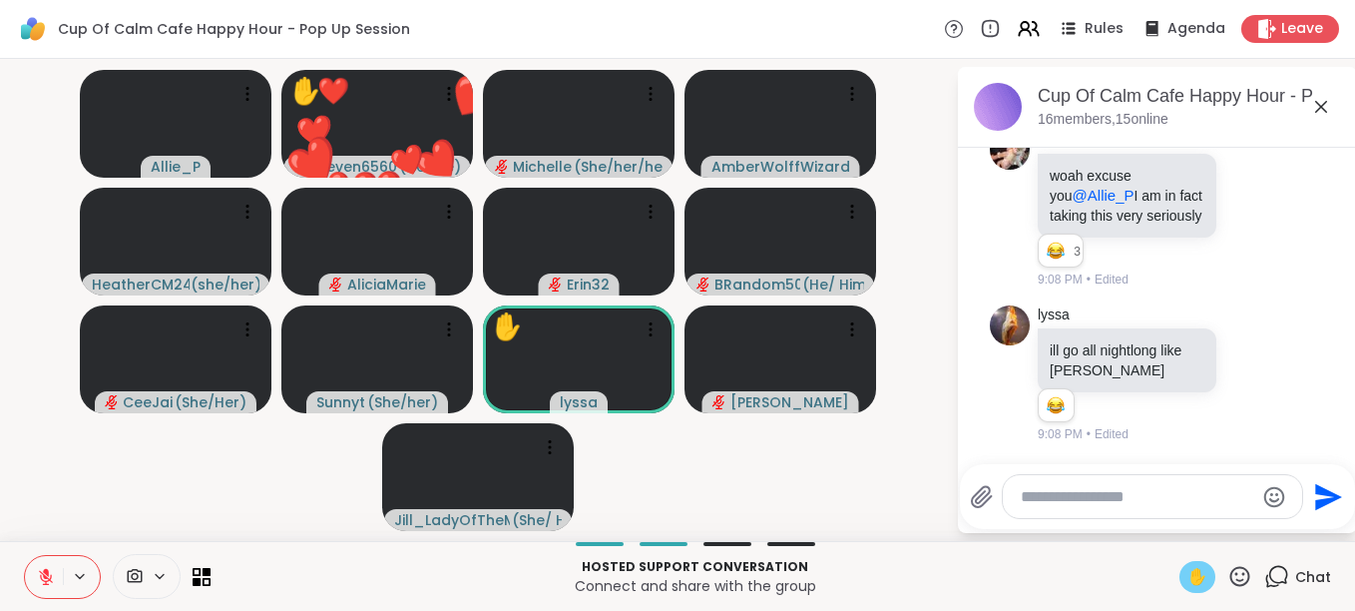
click at [1228, 564] on icon at bounding box center [1240, 576] width 25 height 25
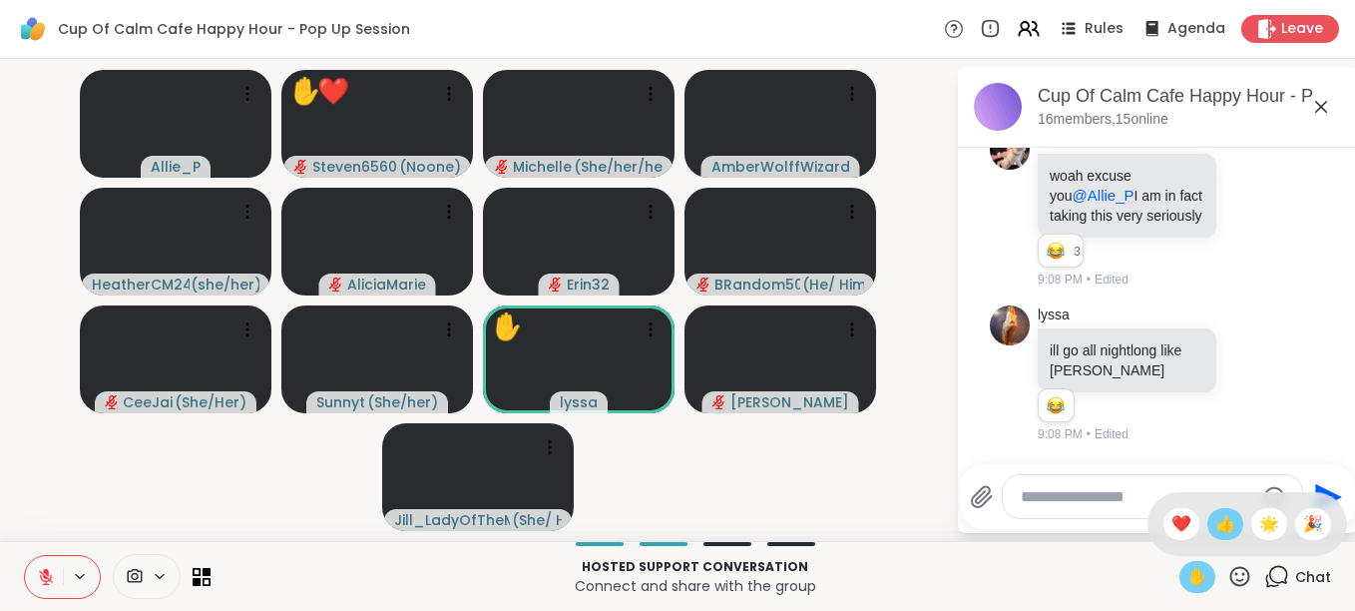
click at [1216, 528] on span "👍" at bounding box center [1226, 524] width 20 height 24
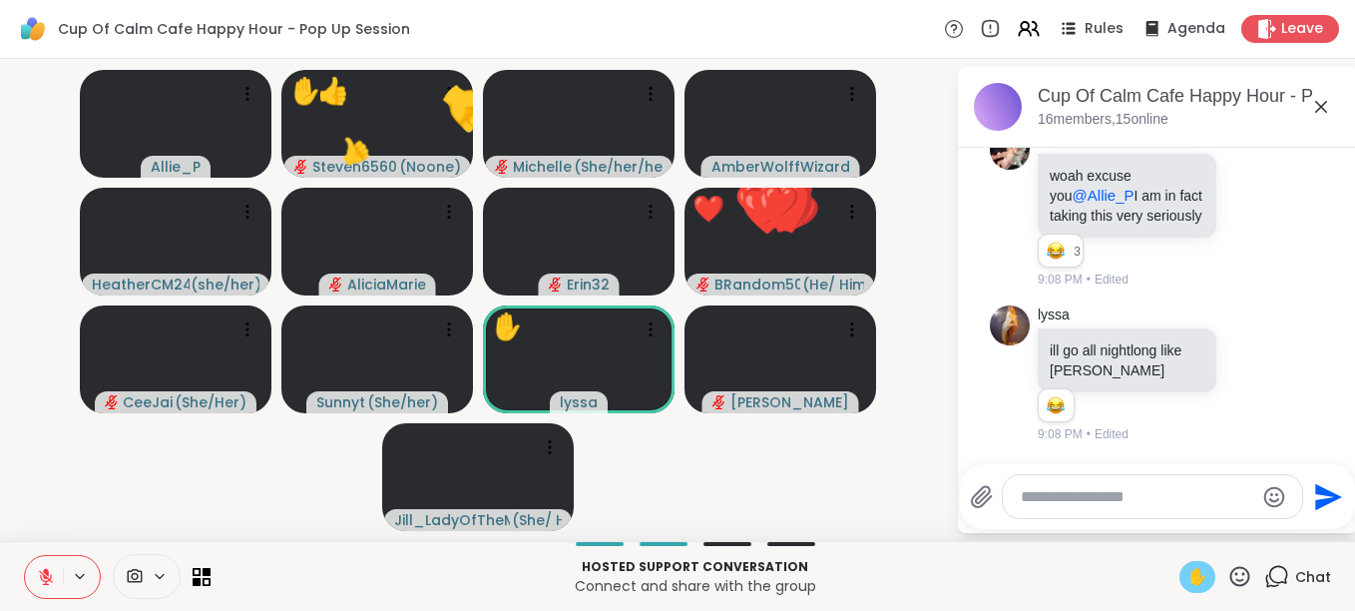
click at [1231, 579] on icon at bounding box center [1240, 576] width 25 height 25
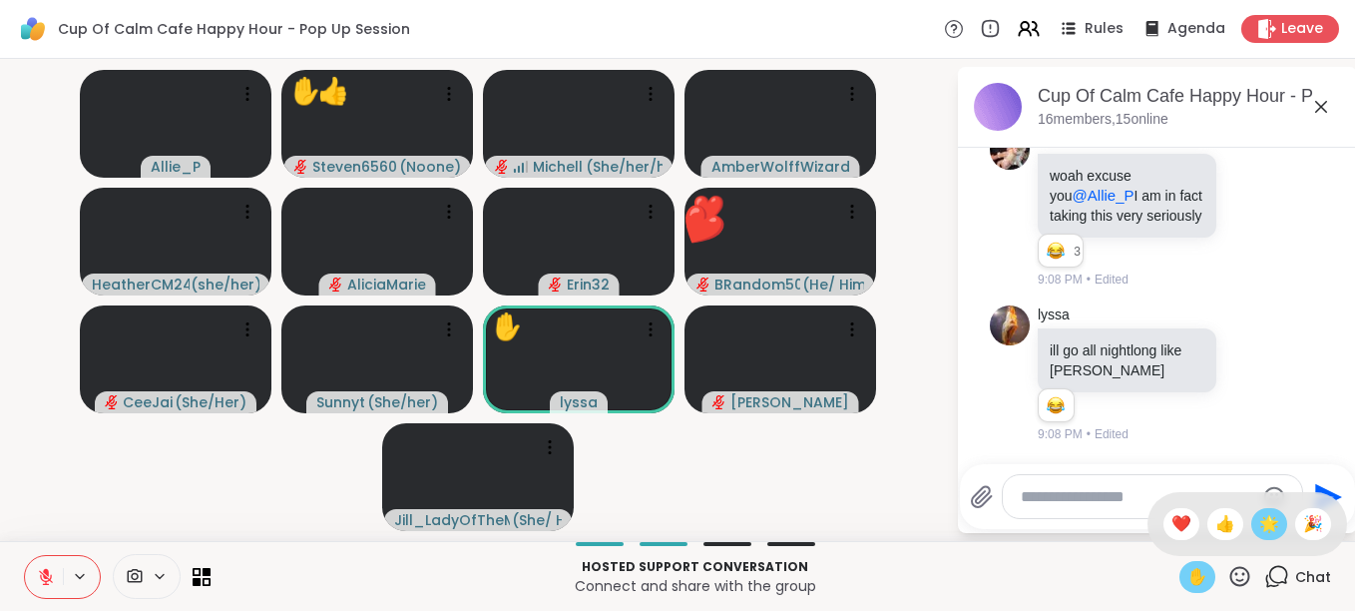
click at [1259, 532] on span "🌟" at bounding box center [1269, 524] width 20 height 24
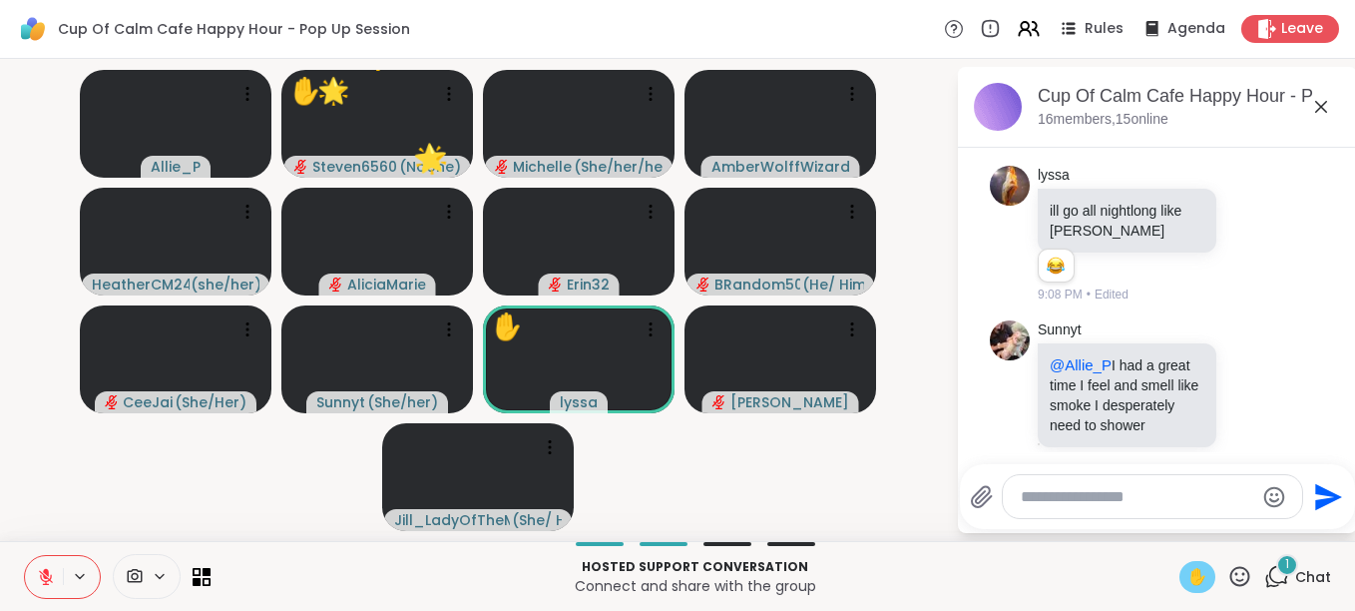
scroll to position [15486, 0]
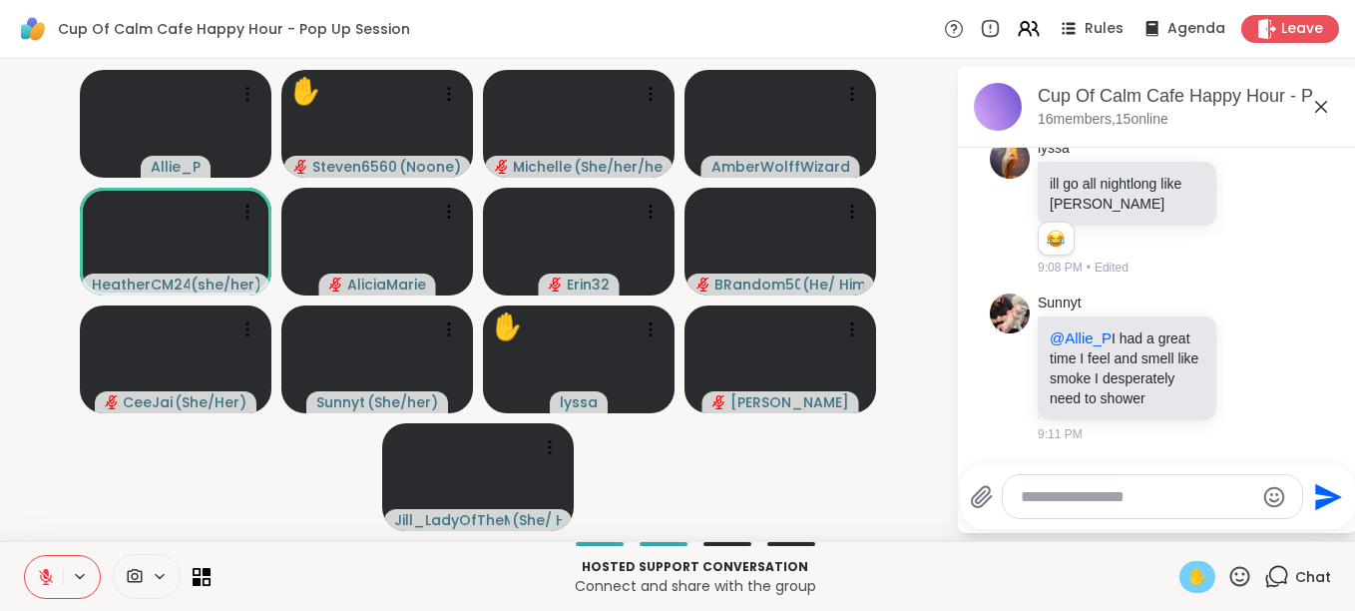
click at [1233, 569] on icon at bounding box center [1240, 576] width 25 height 25
click at [1231, 567] on icon at bounding box center [1241, 576] width 20 height 20
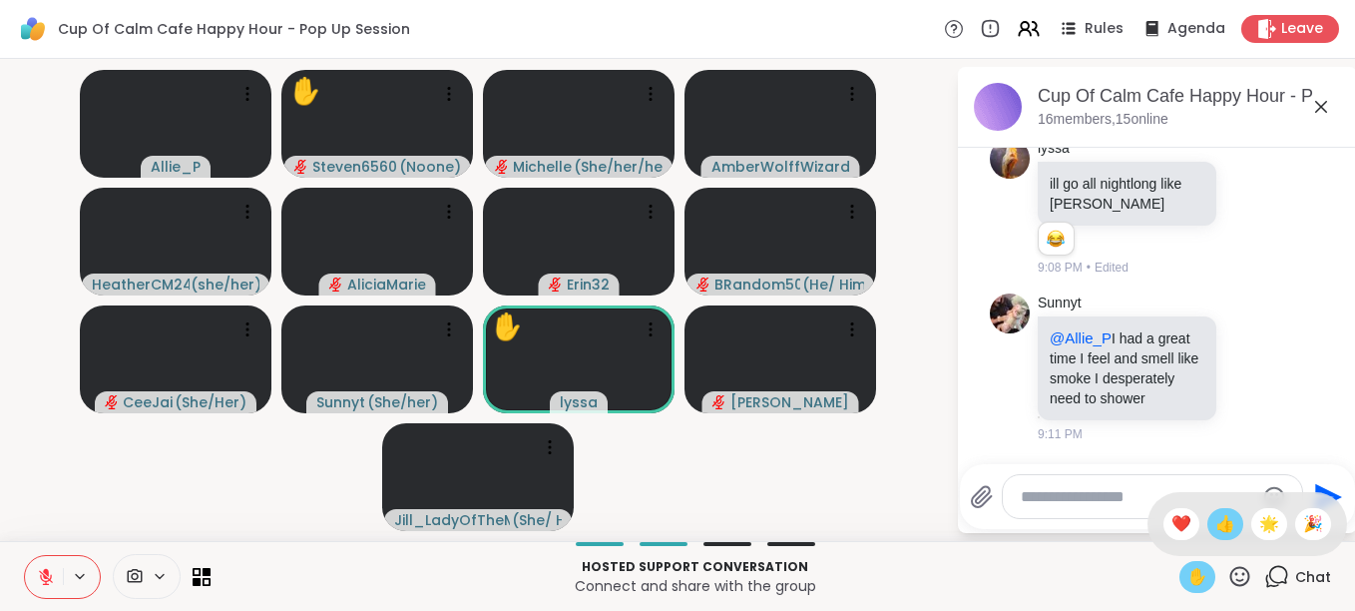
click at [1216, 512] on span "👍" at bounding box center [1226, 524] width 20 height 24
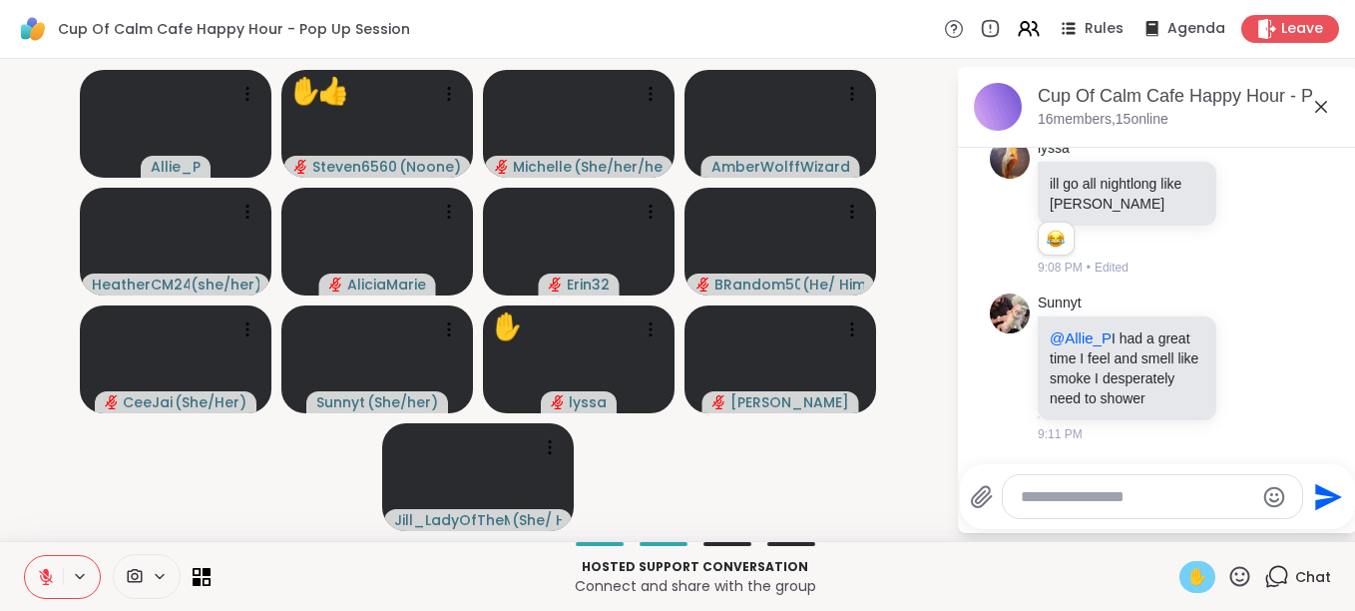
click at [56, 569] on button at bounding box center [44, 577] width 38 height 42
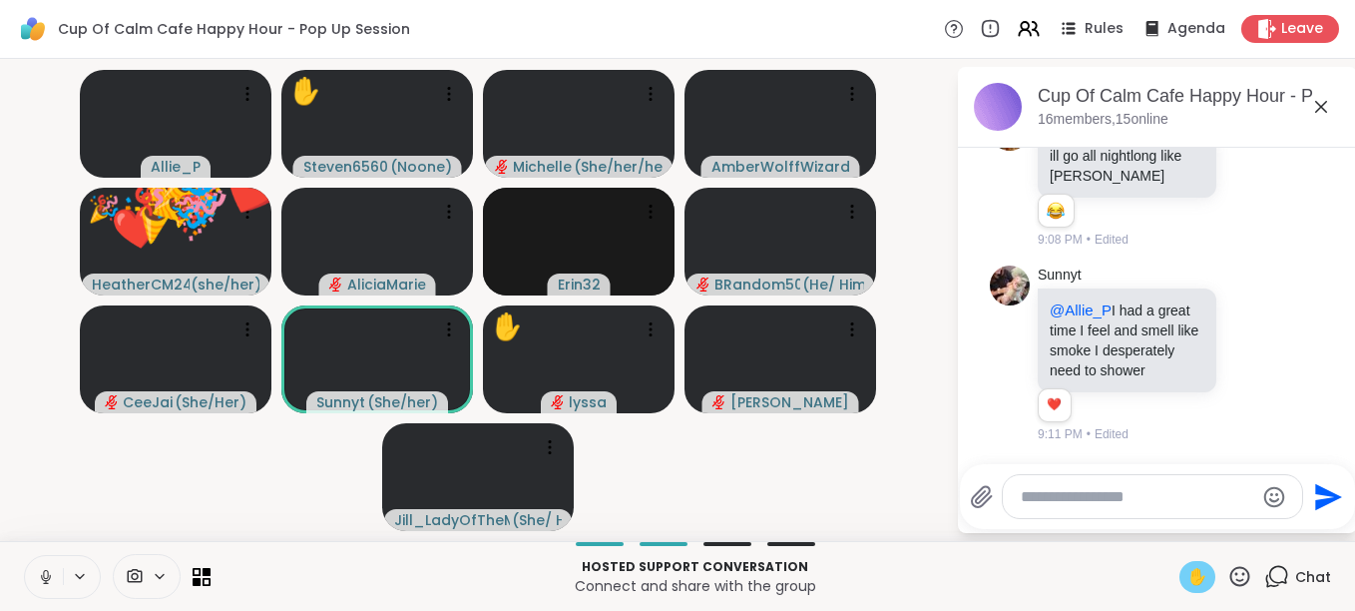
scroll to position [15513, 0]
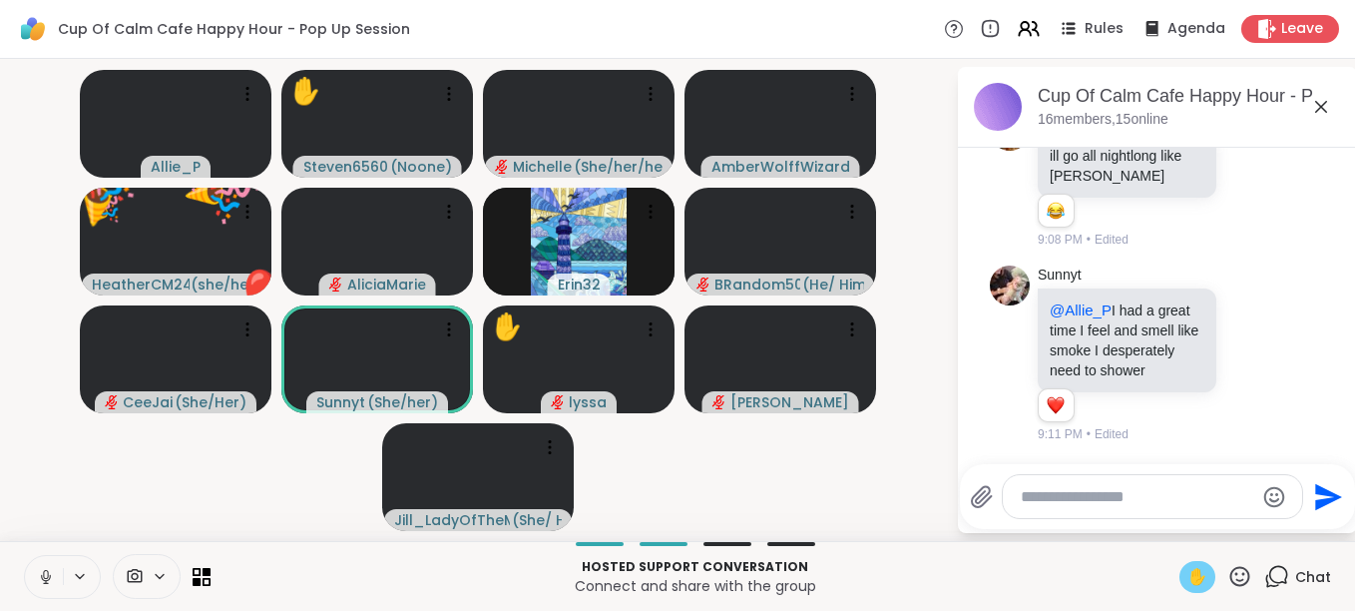
click at [56, 570] on button at bounding box center [44, 577] width 38 height 42
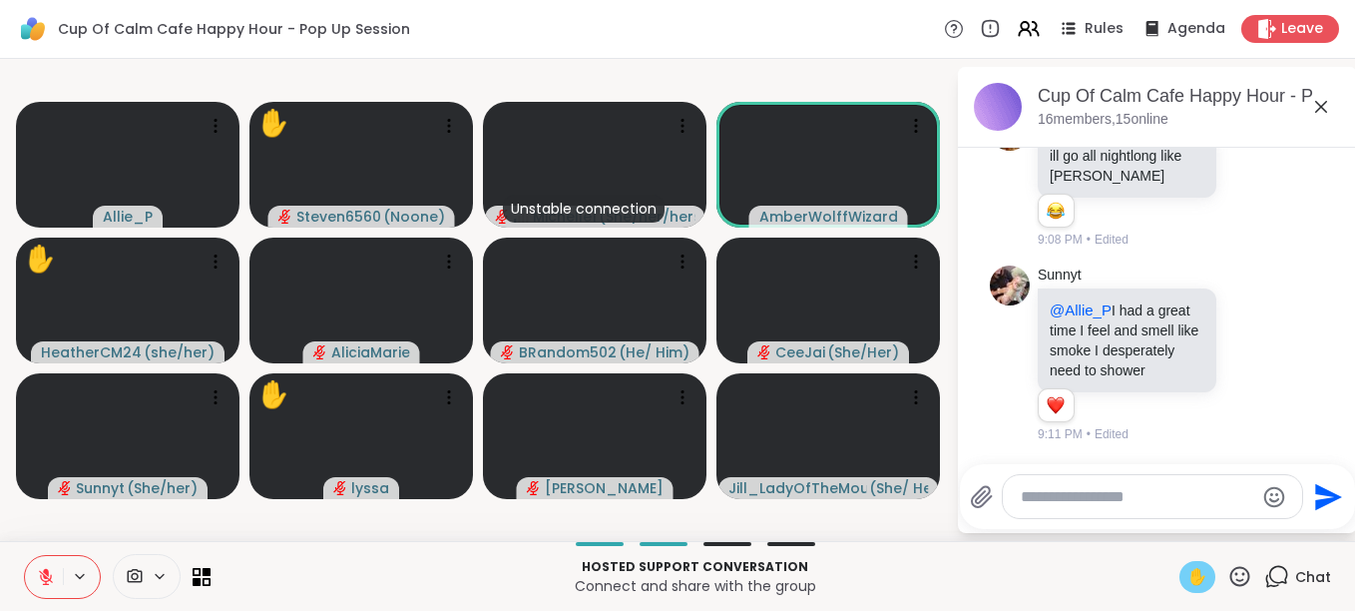
click at [1228, 569] on icon at bounding box center [1240, 576] width 25 height 25
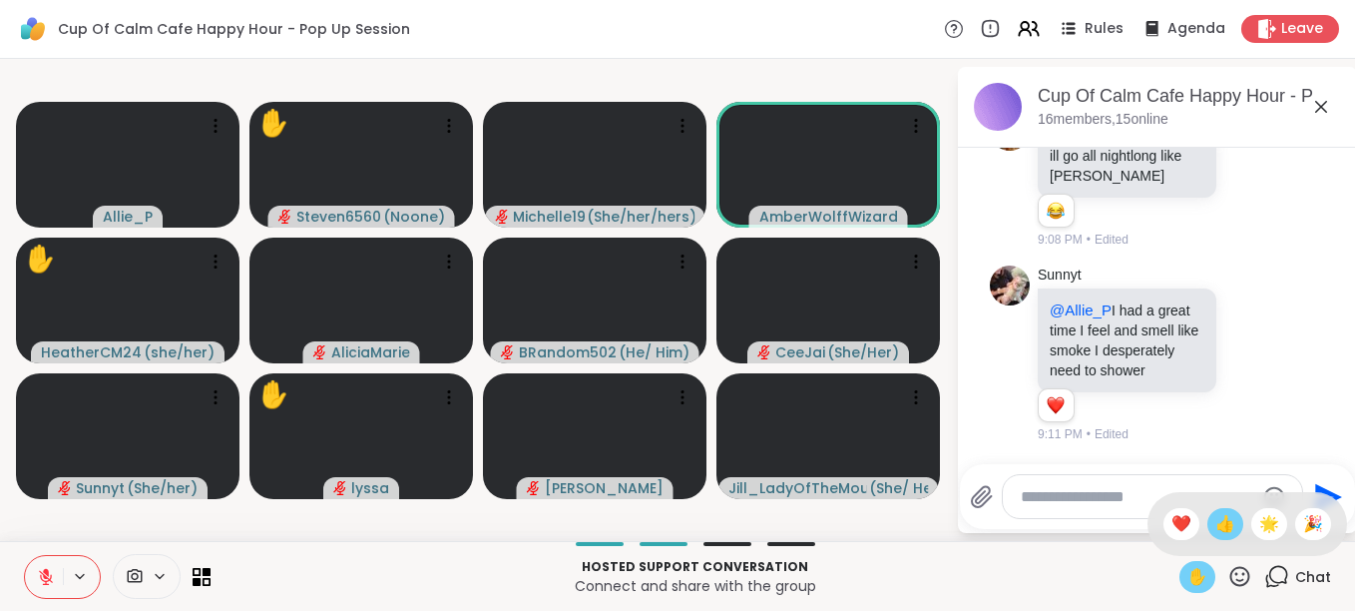
click at [1219, 529] on div "👍" at bounding box center [1226, 524] width 36 height 32
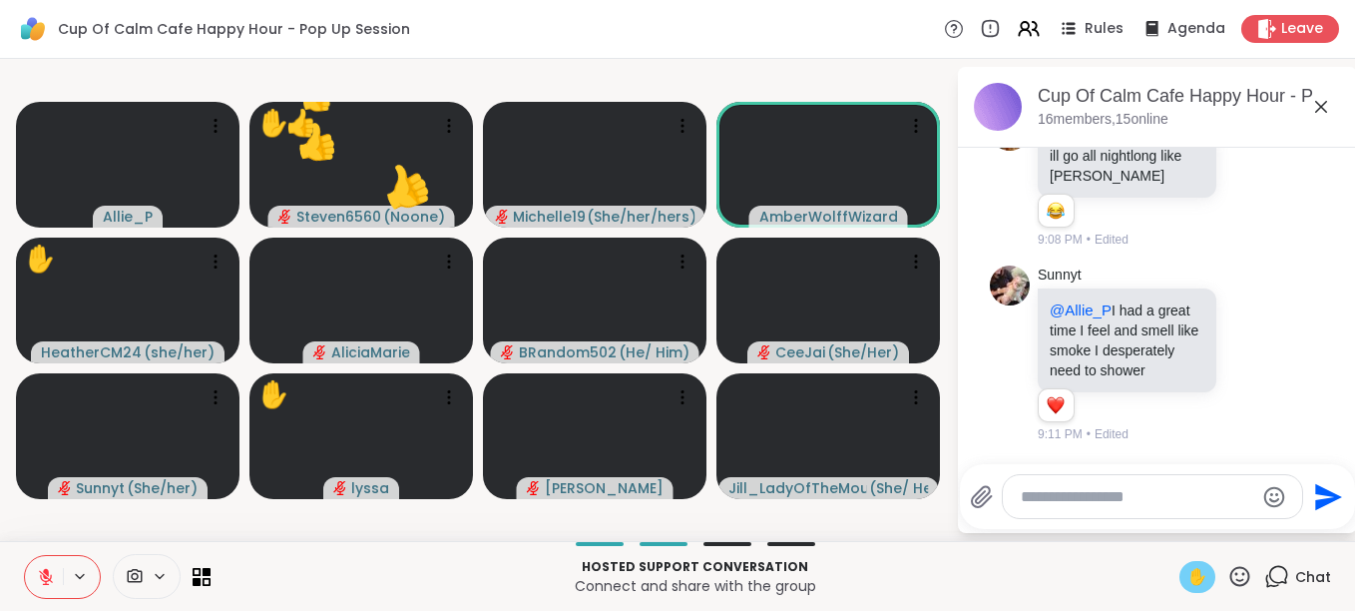
click at [1228, 573] on icon at bounding box center [1240, 576] width 25 height 25
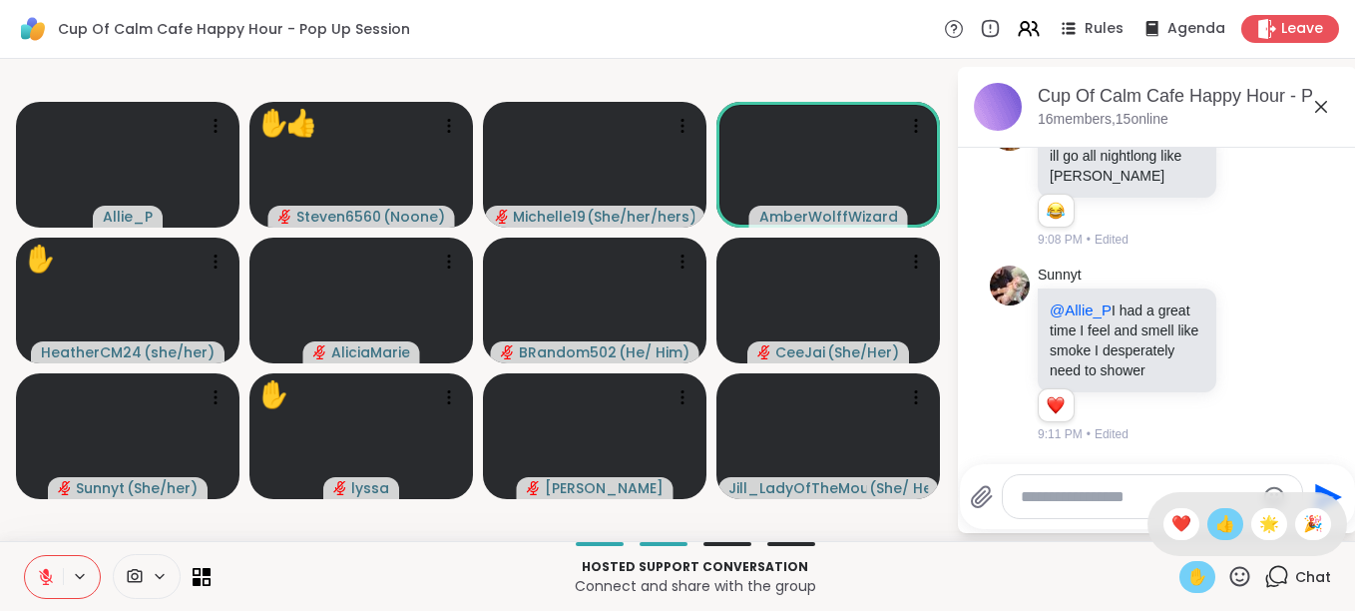
click at [1216, 528] on span "👍" at bounding box center [1226, 524] width 20 height 24
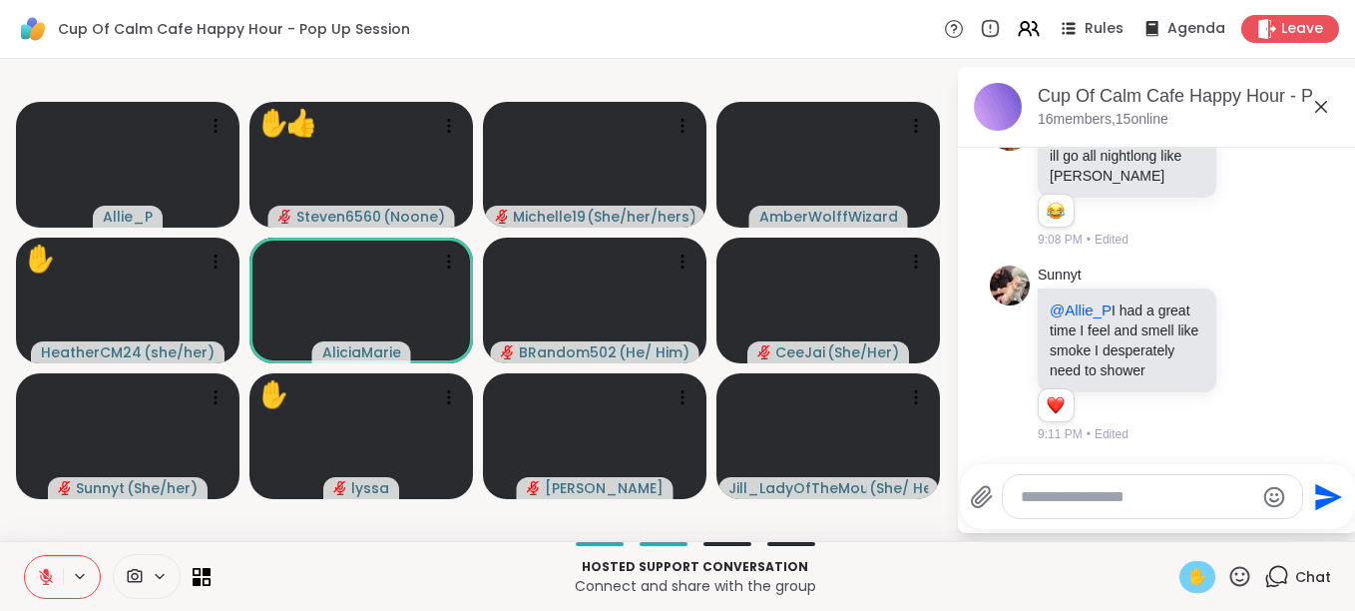
click at [1231, 568] on icon at bounding box center [1241, 576] width 20 height 20
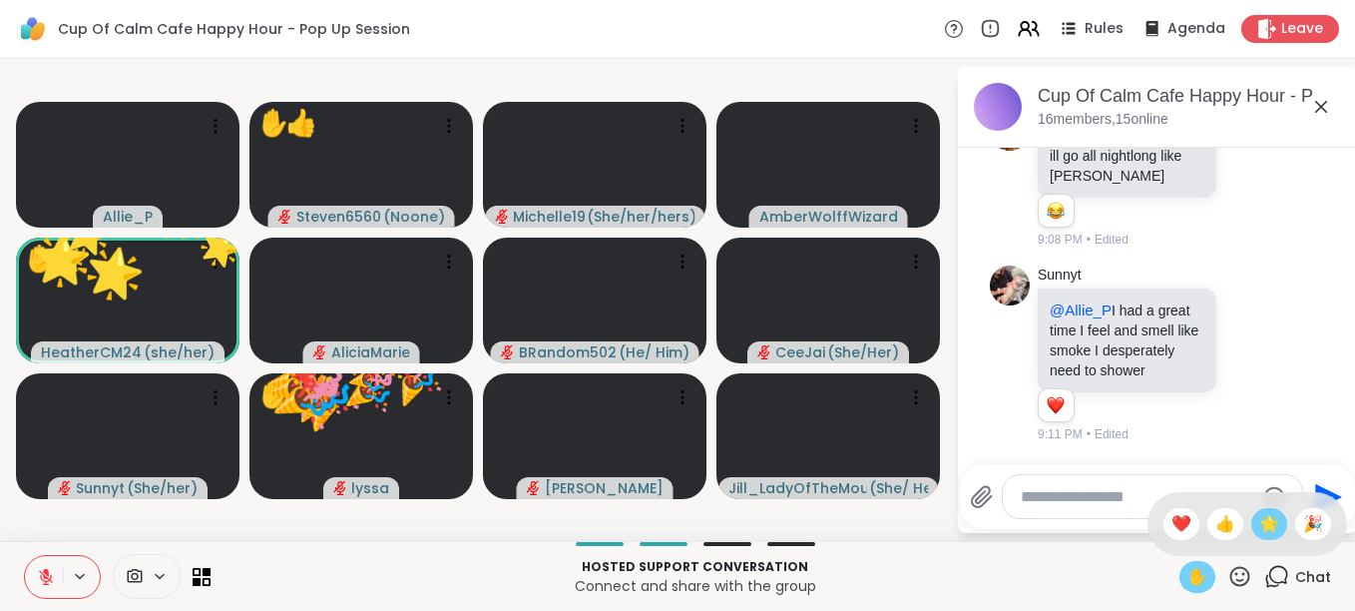
click at [1259, 521] on span "🌟" at bounding box center [1269, 524] width 20 height 24
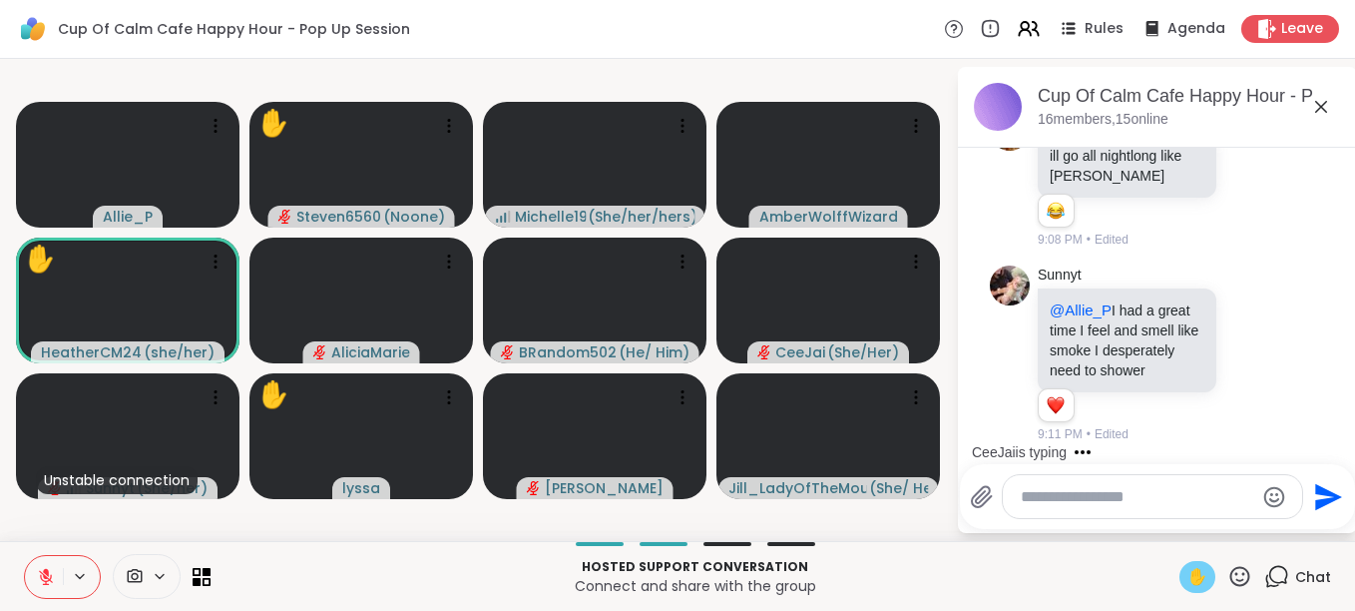
click at [1228, 583] on icon at bounding box center [1240, 576] width 25 height 25
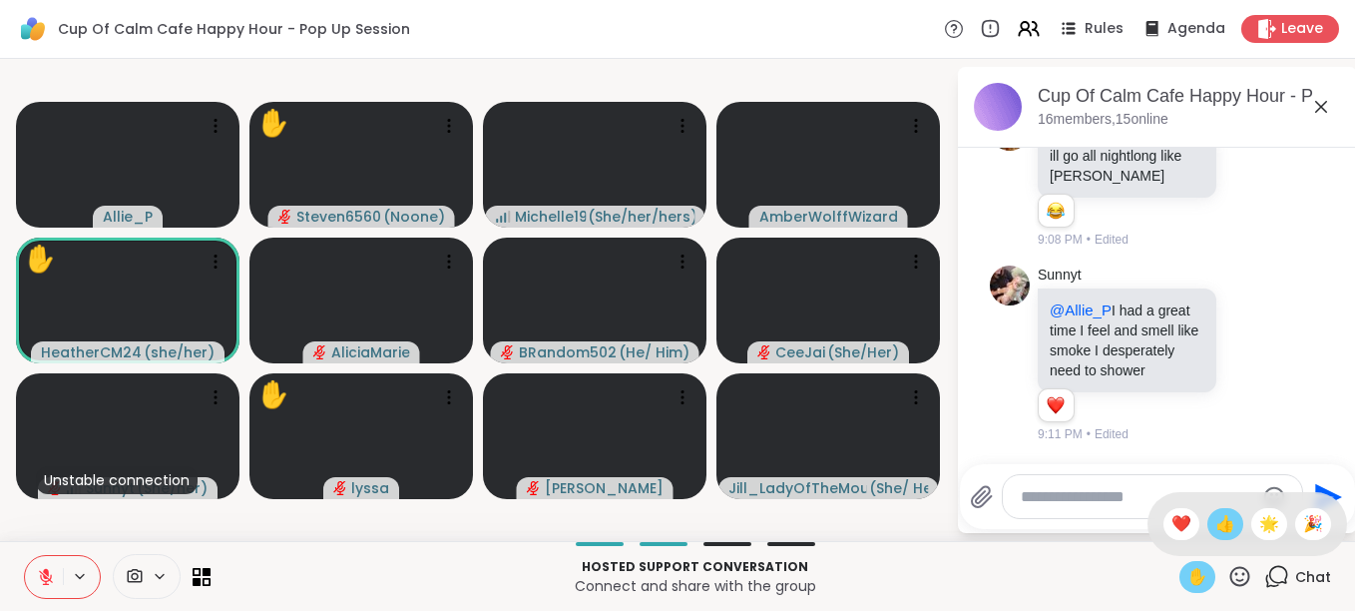
click at [1216, 530] on span "👍" at bounding box center [1226, 524] width 20 height 24
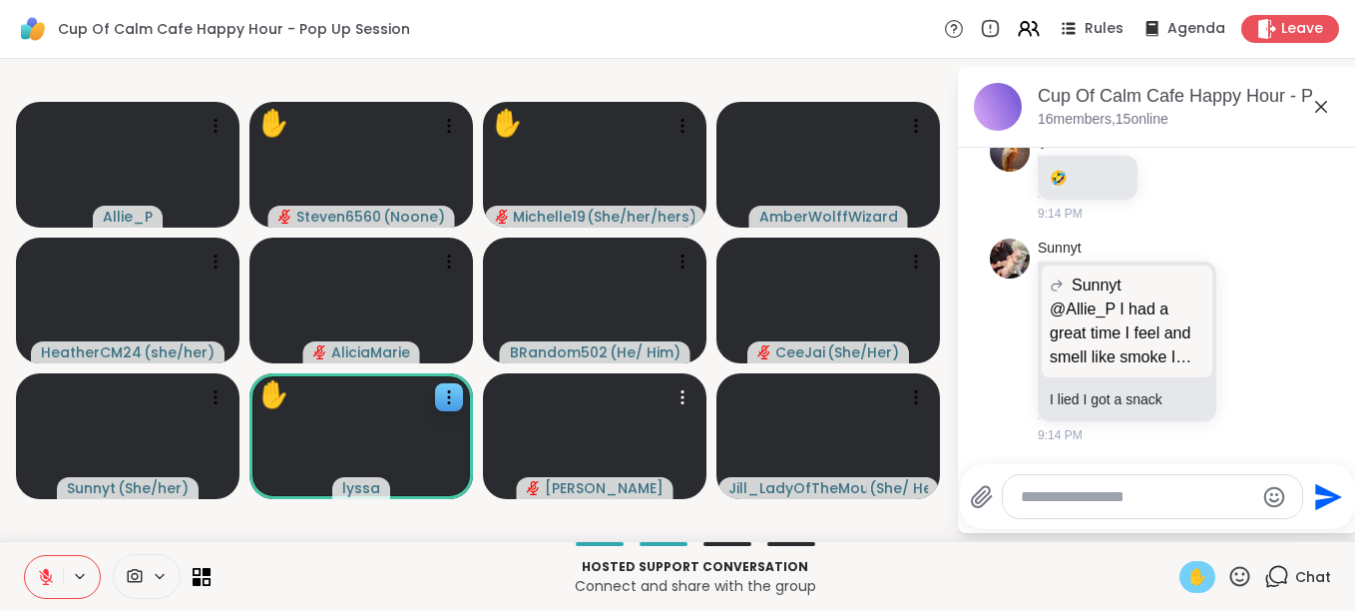
scroll to position [16123, 0]
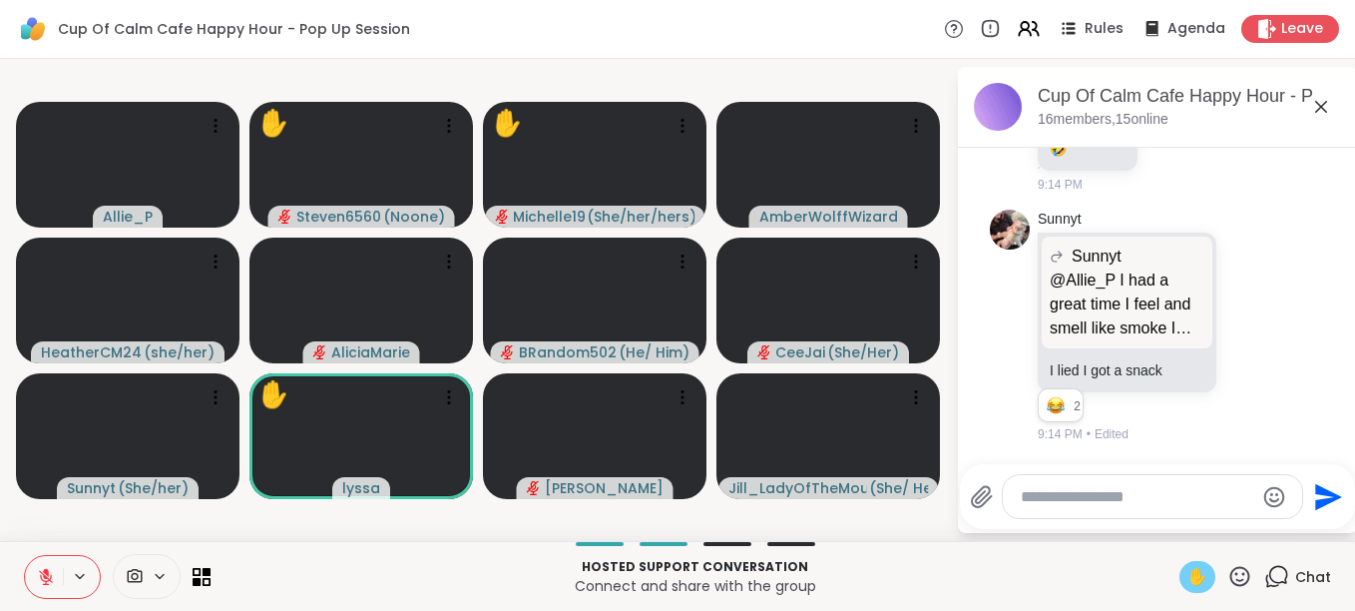
click at [52, 568] on icon at bounding box center [46, 577] width 18 height 18
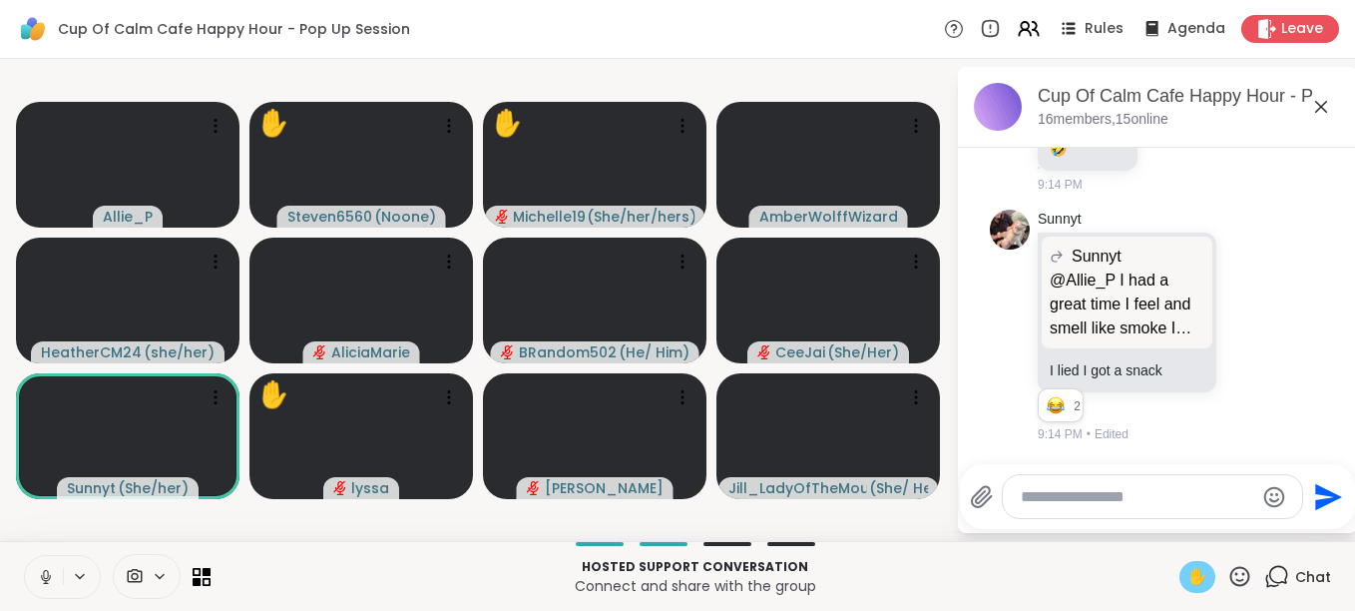
click at [52, 568] on icon at bounding box center [46, 577] width 18 height 18
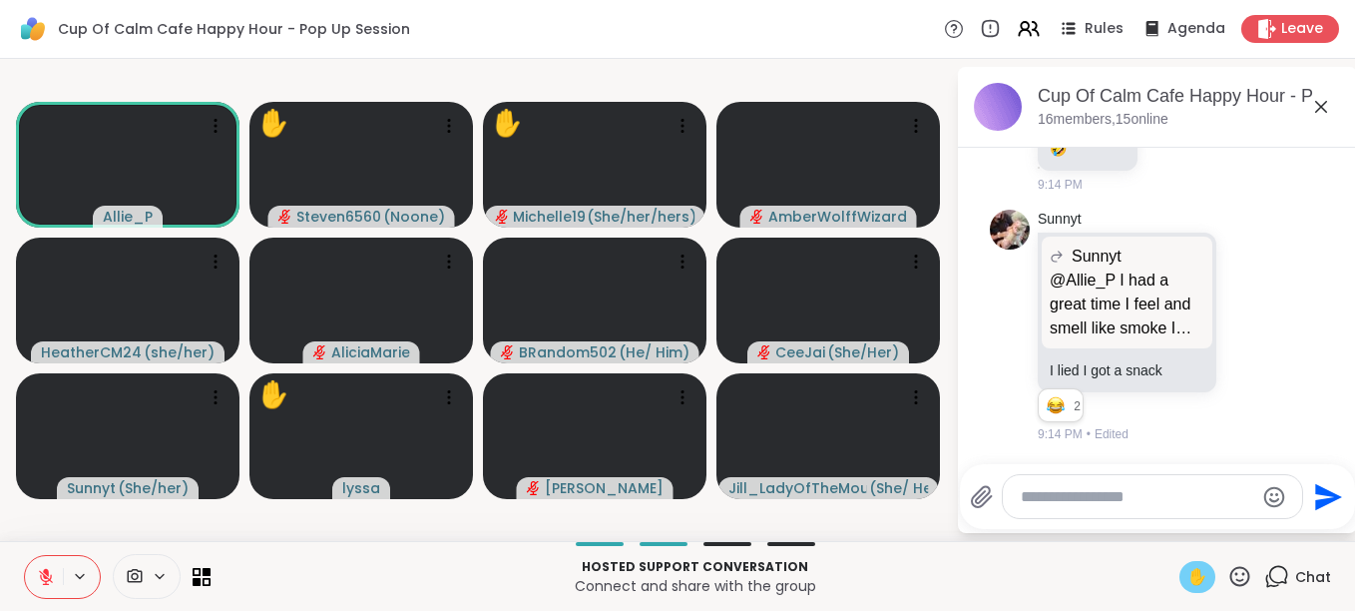
click at [52, 568] on icon at bounding box center [46, 577] width 18 height 18
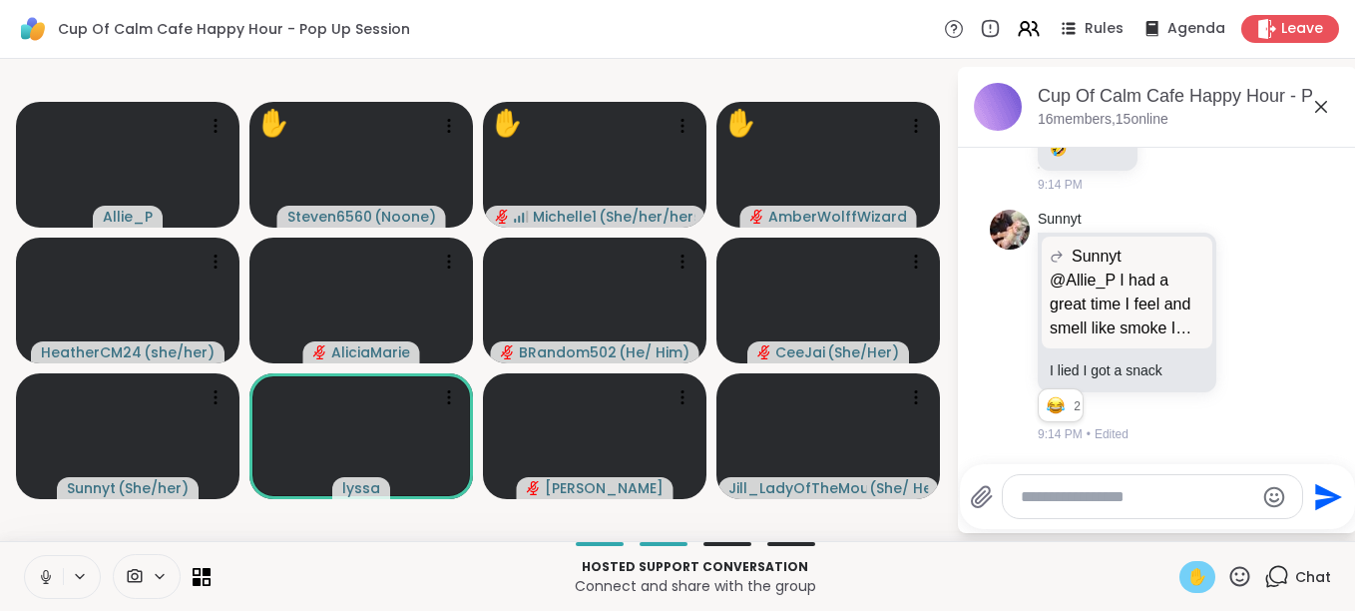
click at [52, 568] on icon at bounding box center [46, 577] width 18 height 18
click at [1231, 572] on icon at bounding box center [1241, 576] width 20 height 20
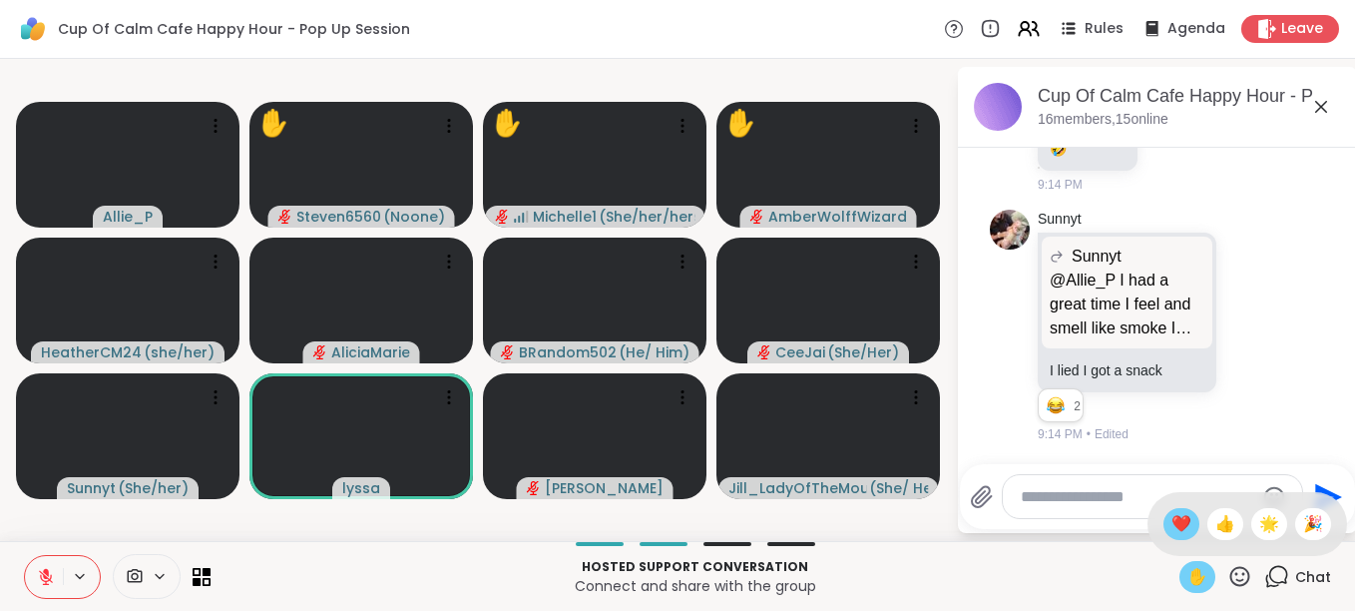
click at [1172, 525] on span "❤️" at bounding box center [1182, 524] width 20 height 24
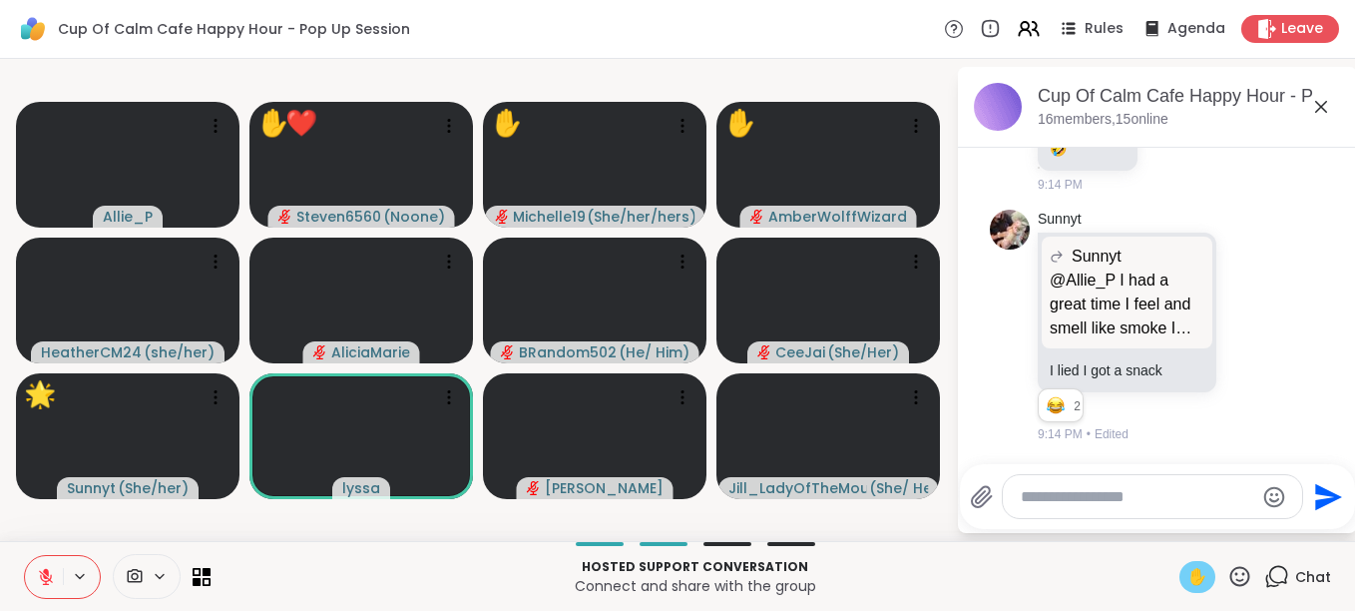
click at [1230, 572] on icon at bounding box center [1240, 576] width 25 height 25
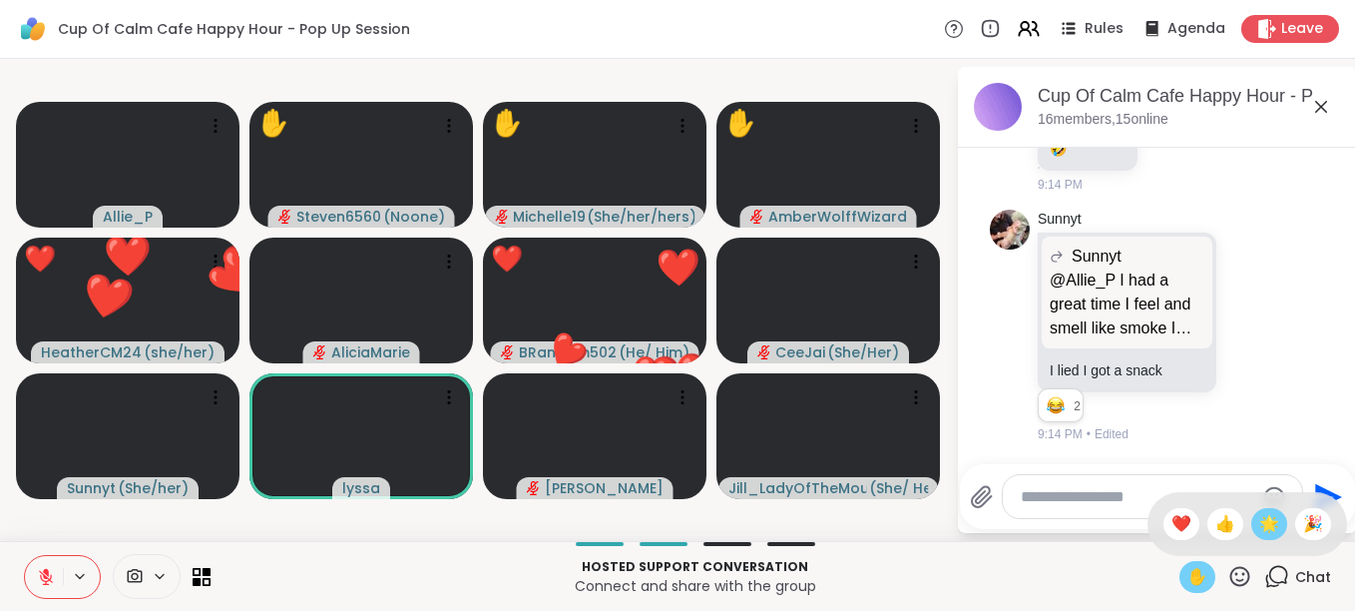
click at [1259, 520] on span "🌟" at bounding box center [1269, 524] width 20 height 24
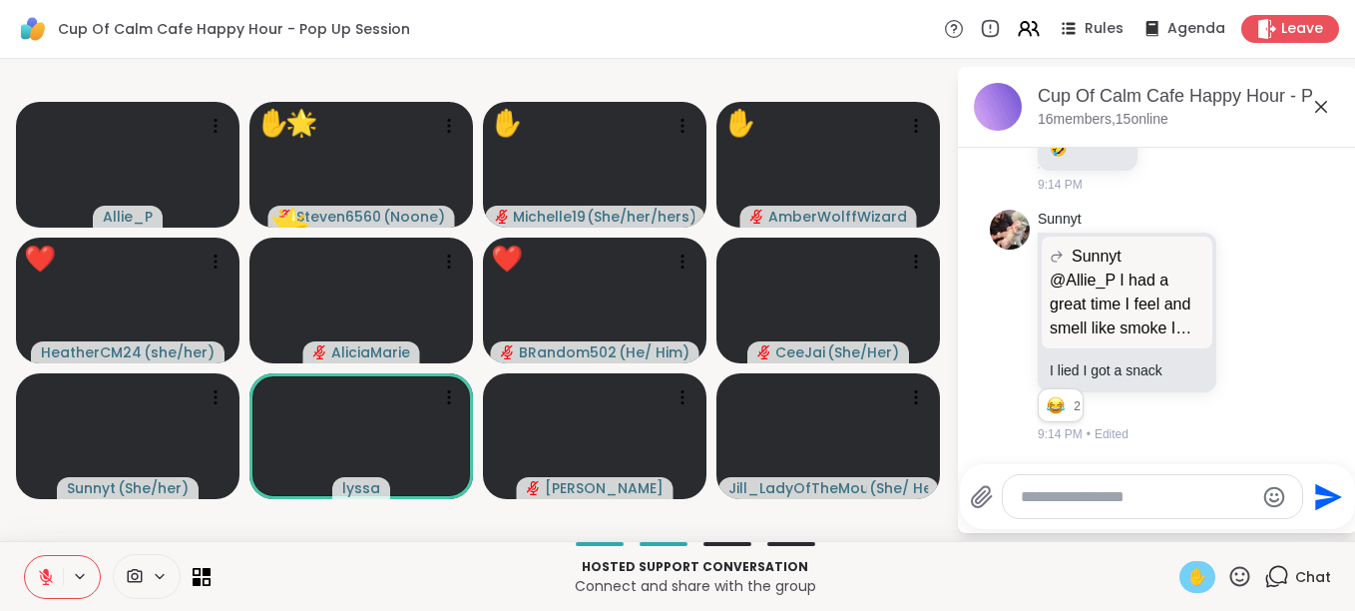
click at [1236, 575] on icon at bounding box center [1240, 576] width 25 height 25
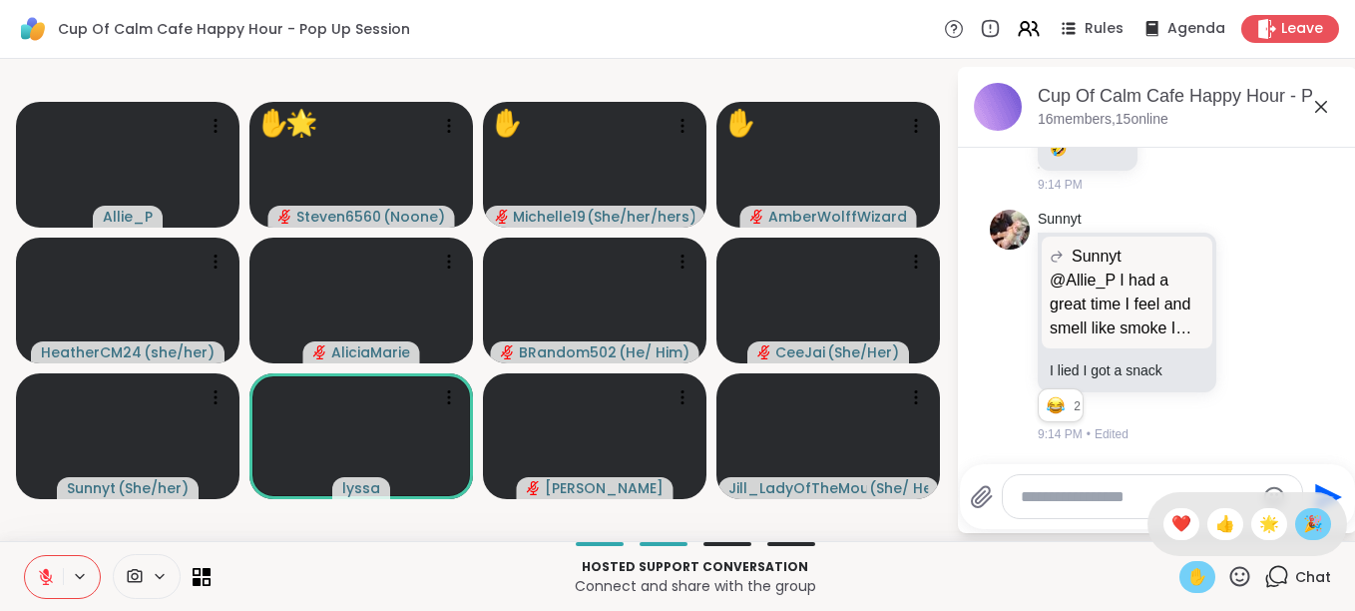
click at [1303, 520] on span "🎉" at bounding box center [1313, 524] width 20 height 24
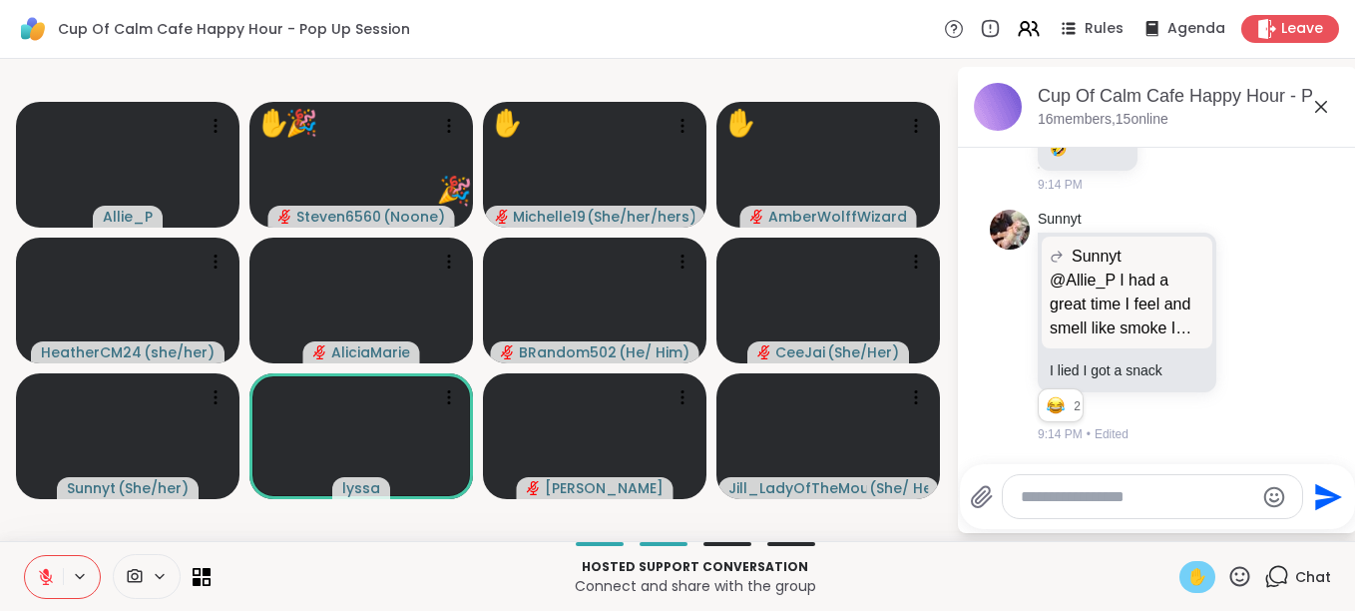
click at [1228, 574] on icon at bounding box center [1240, 576] width 25 height 25
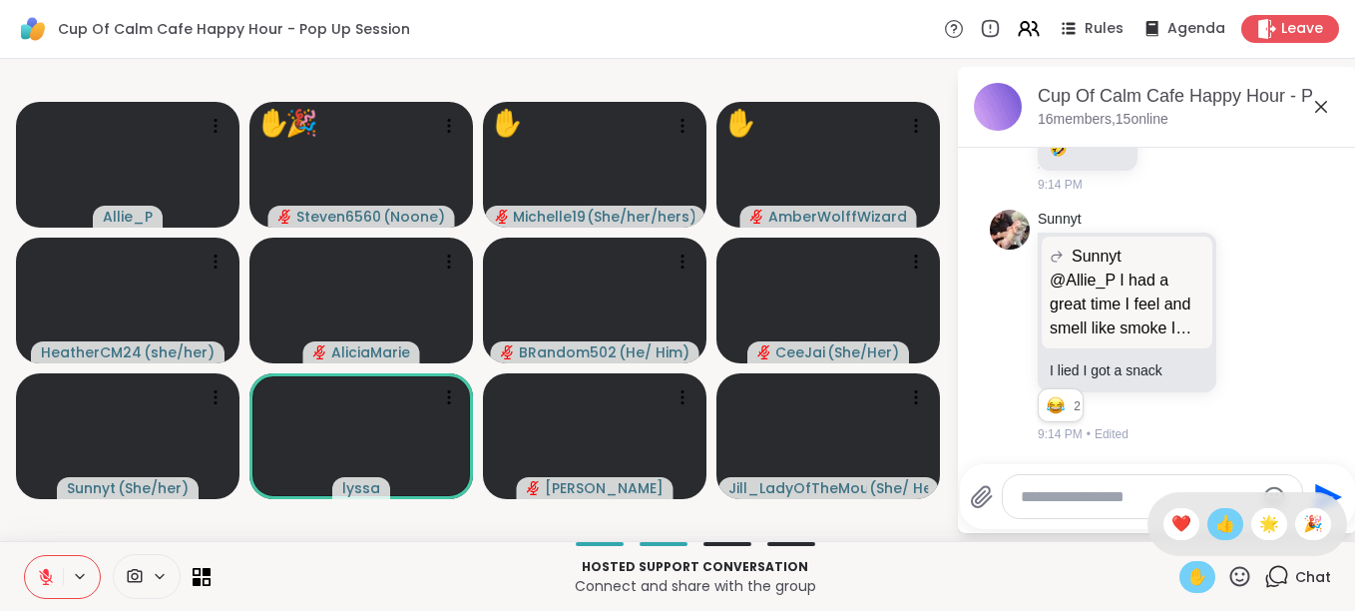
click at [1216, 529] on span "👍" at bounding box center [1226, 524] width 20 height 24
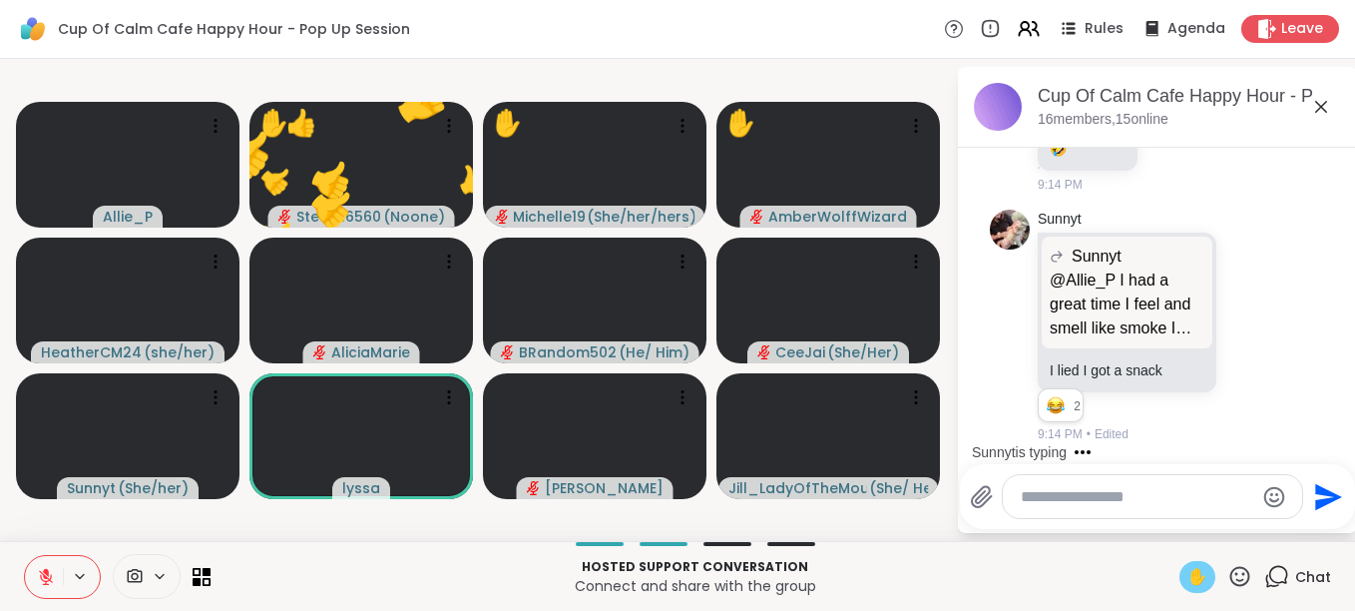
click at [1228, 569] on icon at bounding box center [1240, 576] width 25 height 25
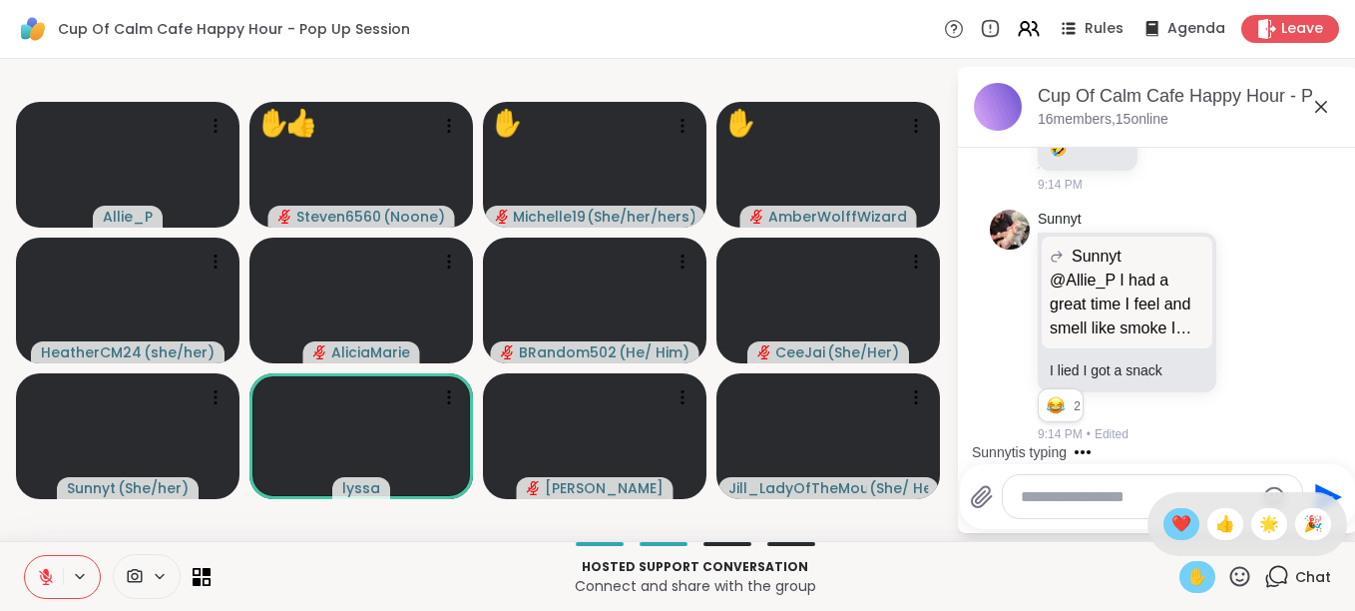
click at [1172, 530] on span "❤️" at bounding box center [1182, 524] width 20 height 24
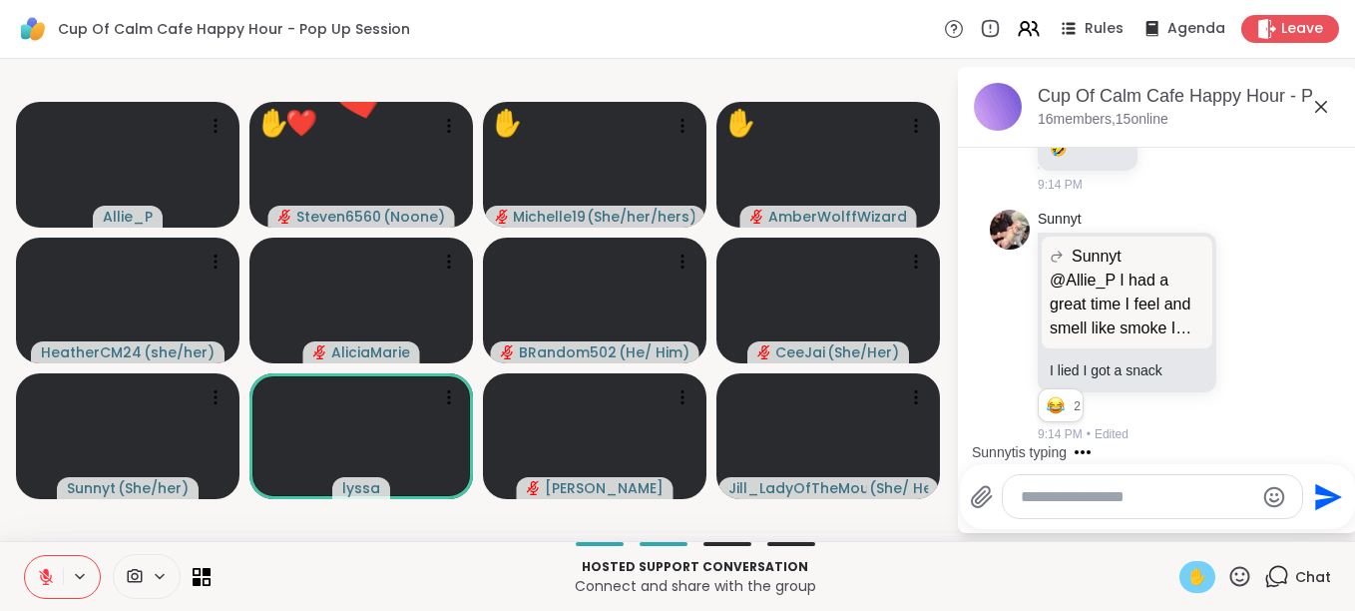
click at [1228, 576] on icon at bounding box center [1240, 576] width 25 height 25
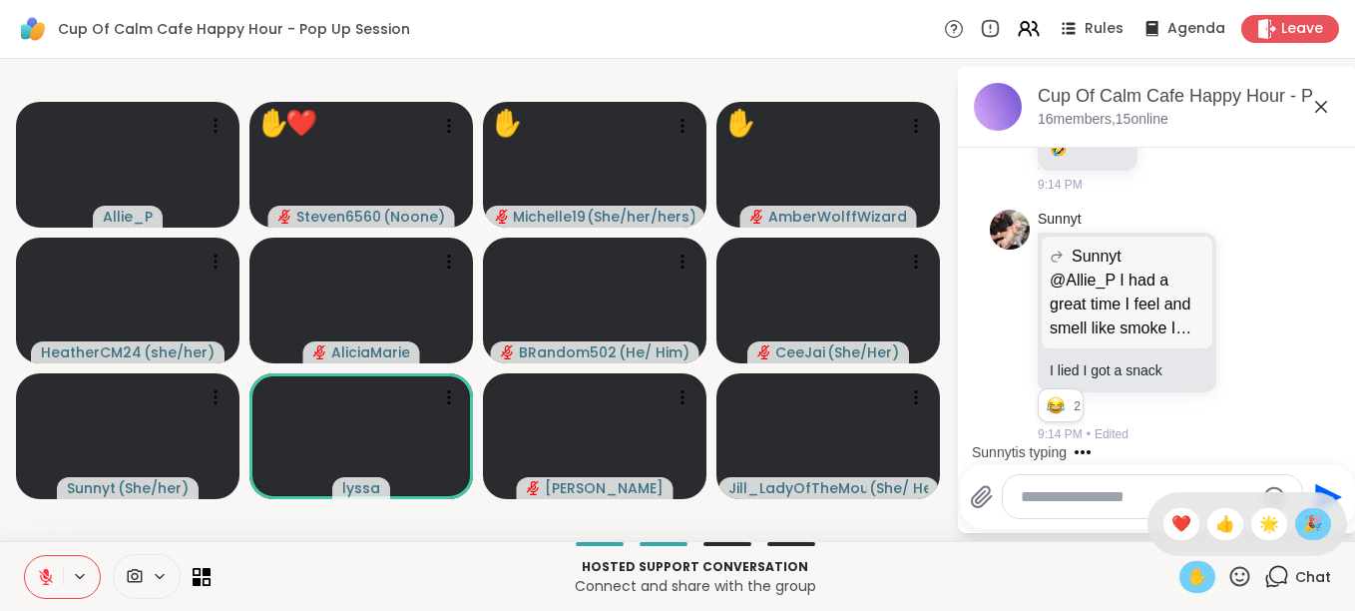
click at [1295, 525] on div "🎉" at bounding box center [1313, 524] width 36 height 32
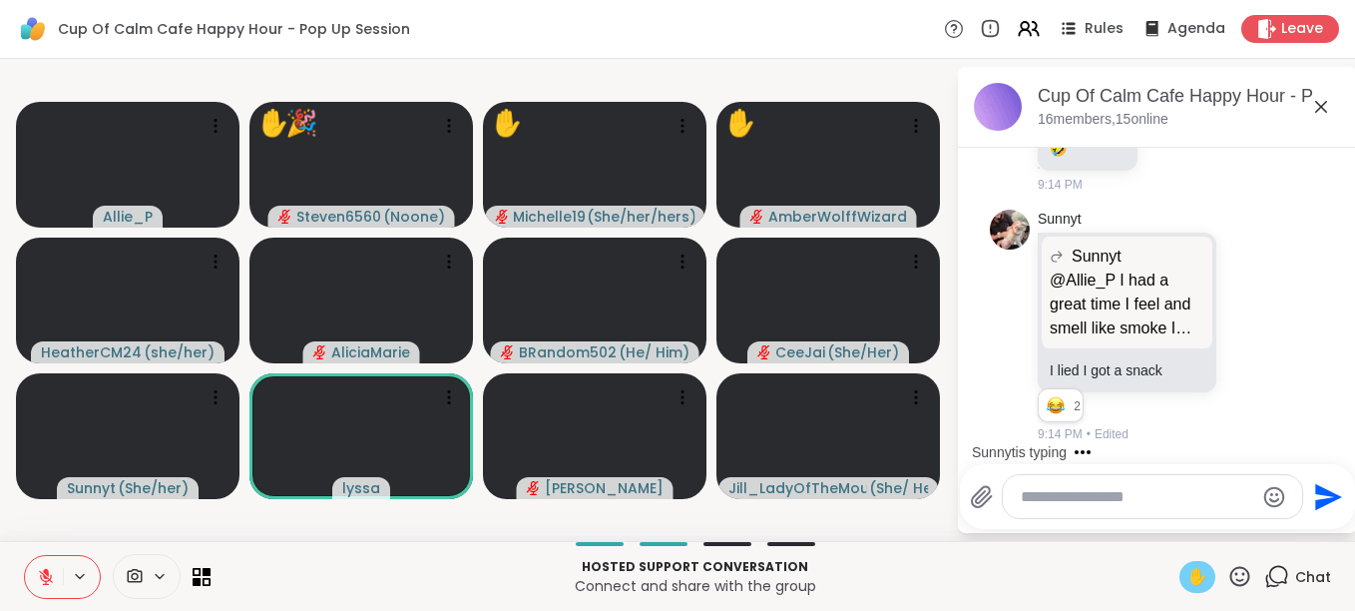
click at [1228, 577] on icon at bounding box center [1240, 576] width 25 height 25
click at [1172, 521] on span "❤️" at bounding box center [1182, 524] width 20 height 24
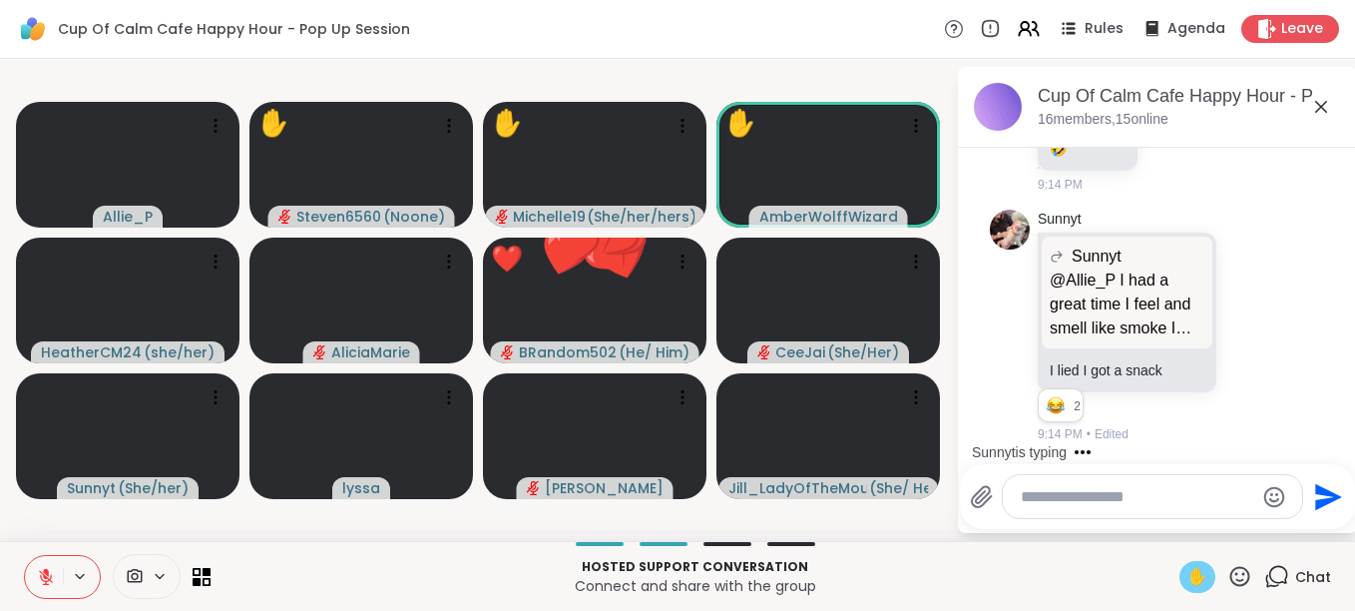
click at [32, 571] on button at bounding box center [44, 577] width 38 height 42
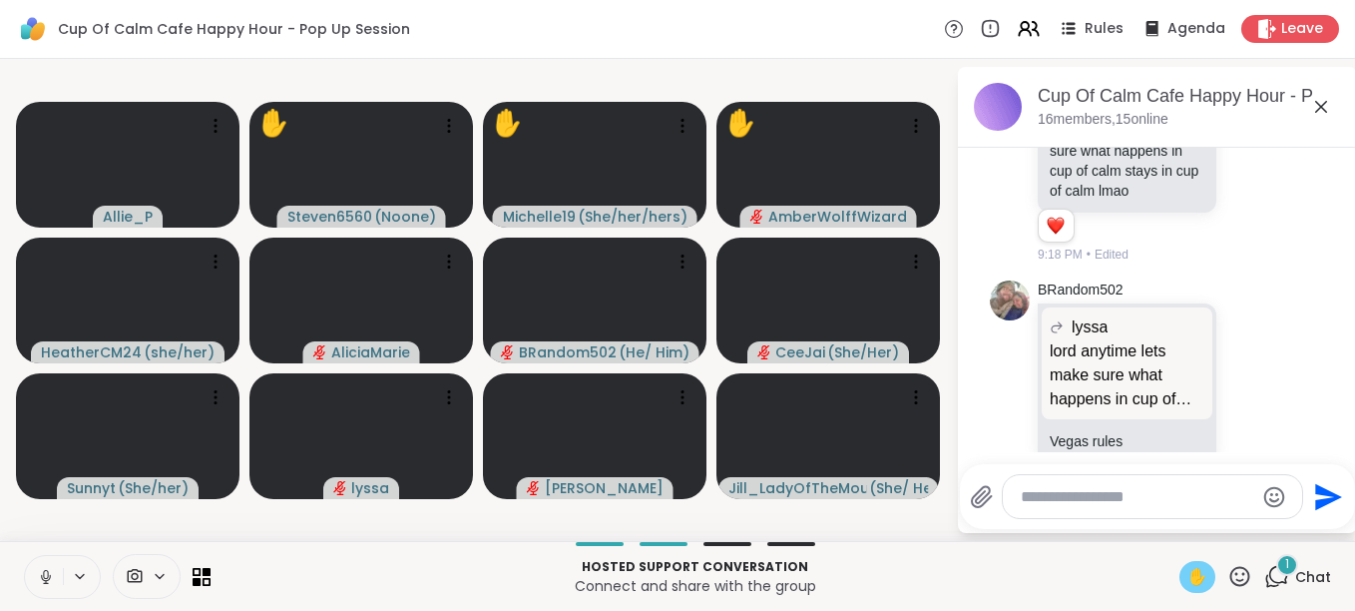
scroll to position [17336, 0]
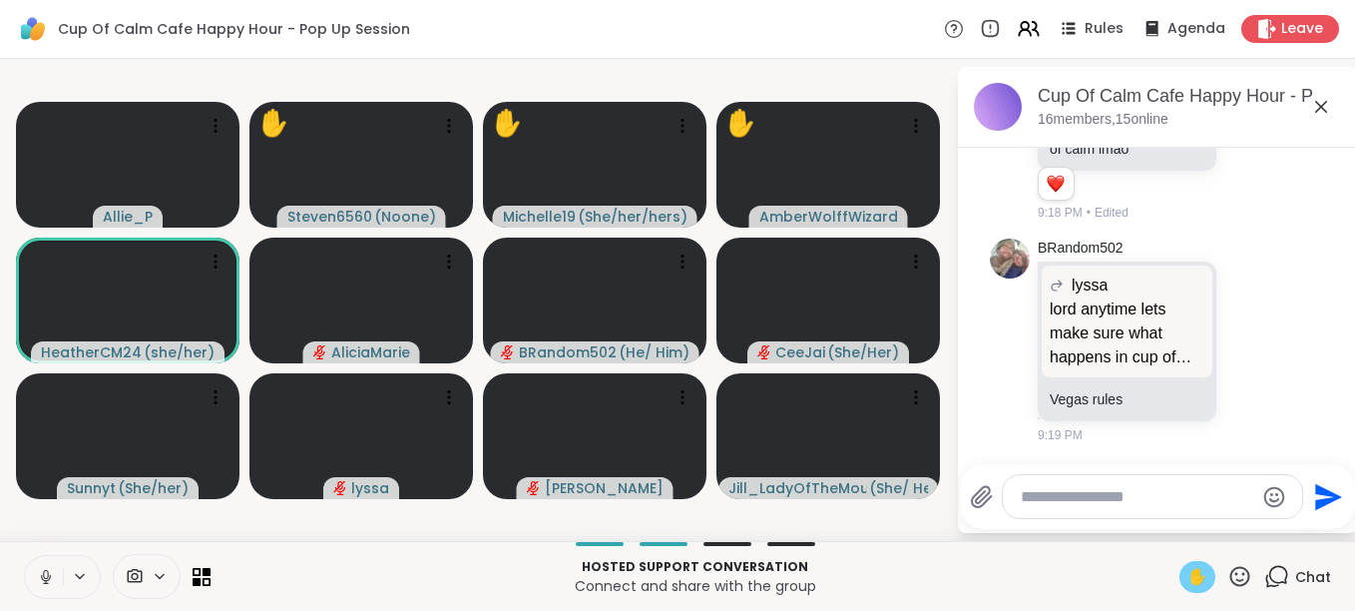
click at [32, 571] on button at bounding box center [44, 577] width 38 height 42
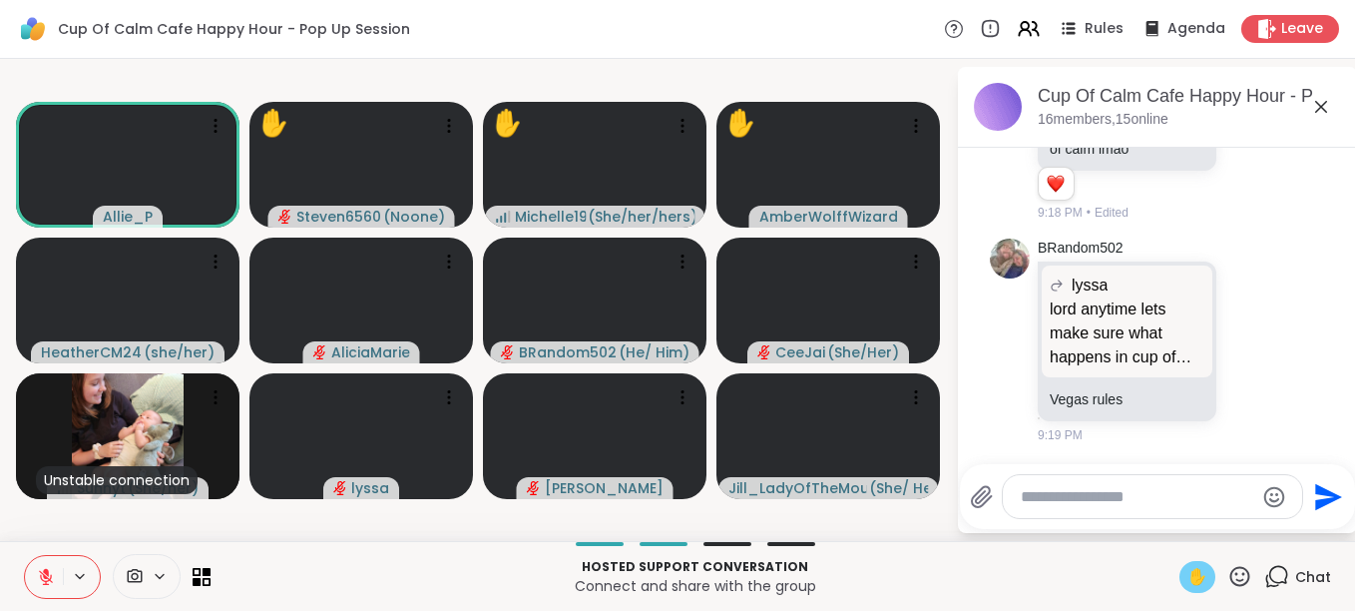
click at [1188, 572] on span "✋" at bounding box center [1198, 577] width 20 height 24
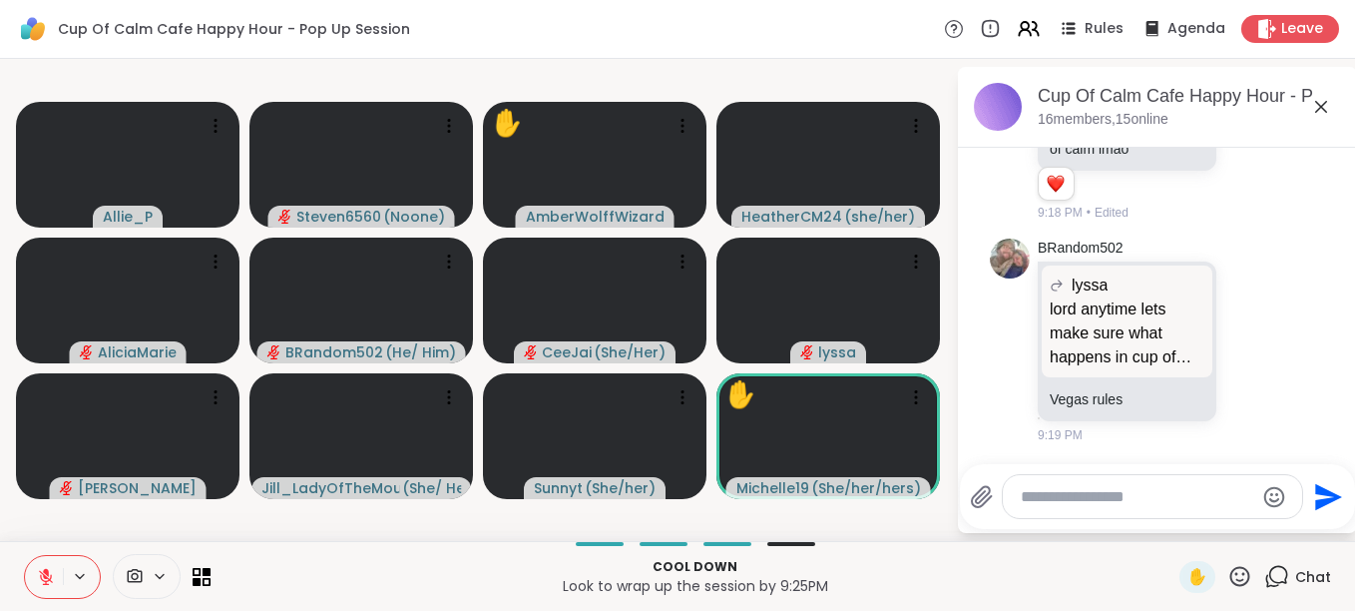
click at [41, 564] on button at bounding box center [44, 577] width 38 height 42
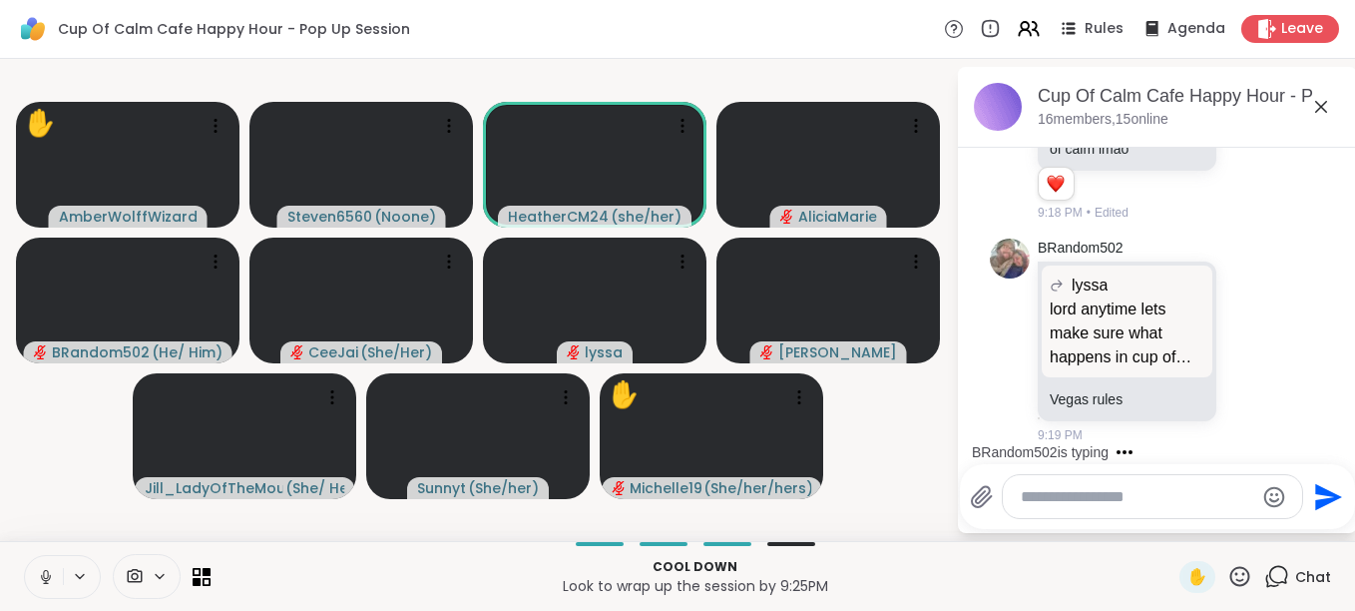
drag, startPoint x: 41, startPoint y: 564, endPoint x: 54, endPoint y: 574, distance: 16.4
click at [54, 574] on button at bounding box center [44, 577] width 38 height 42
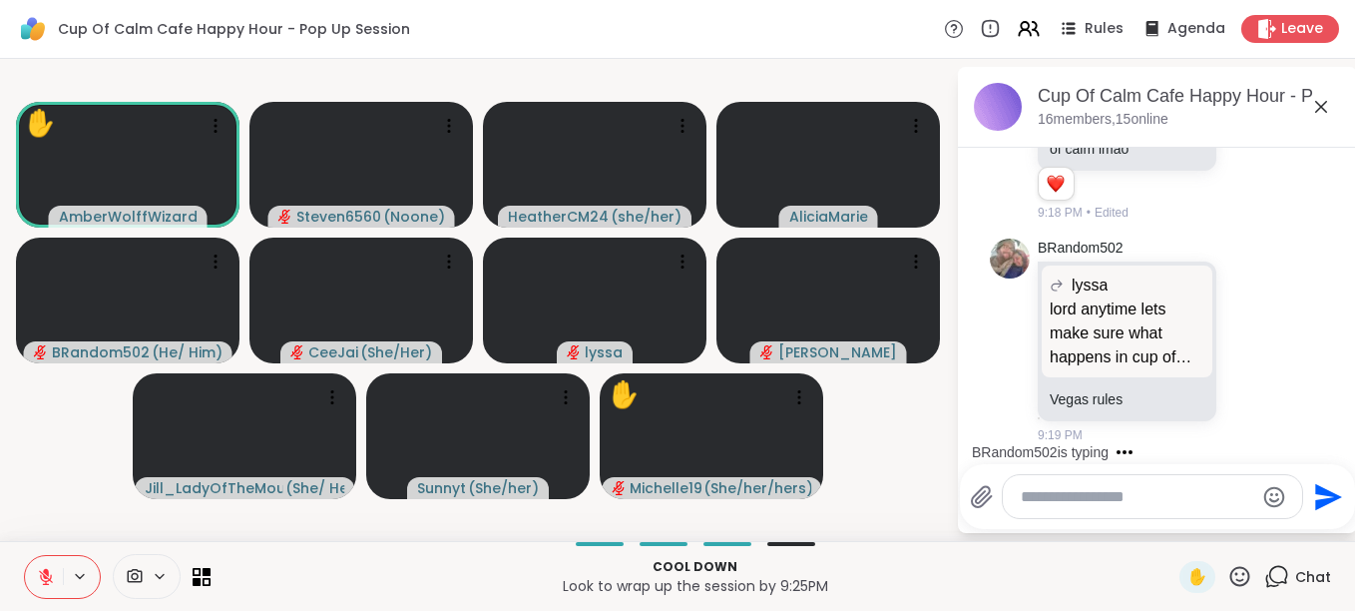
drag, startPoint x: 54, startPoint y: 574, endPoint x: 982, endPoint y: 441, distance: 937.6
click at [824, 492] on div "Cup Of Calm Cafe Happy Hour - Pop Up Session Rules Agenda Leave ✋ AmberWolffWiz…" at bounding box center [677, 305] width 1355 height 611
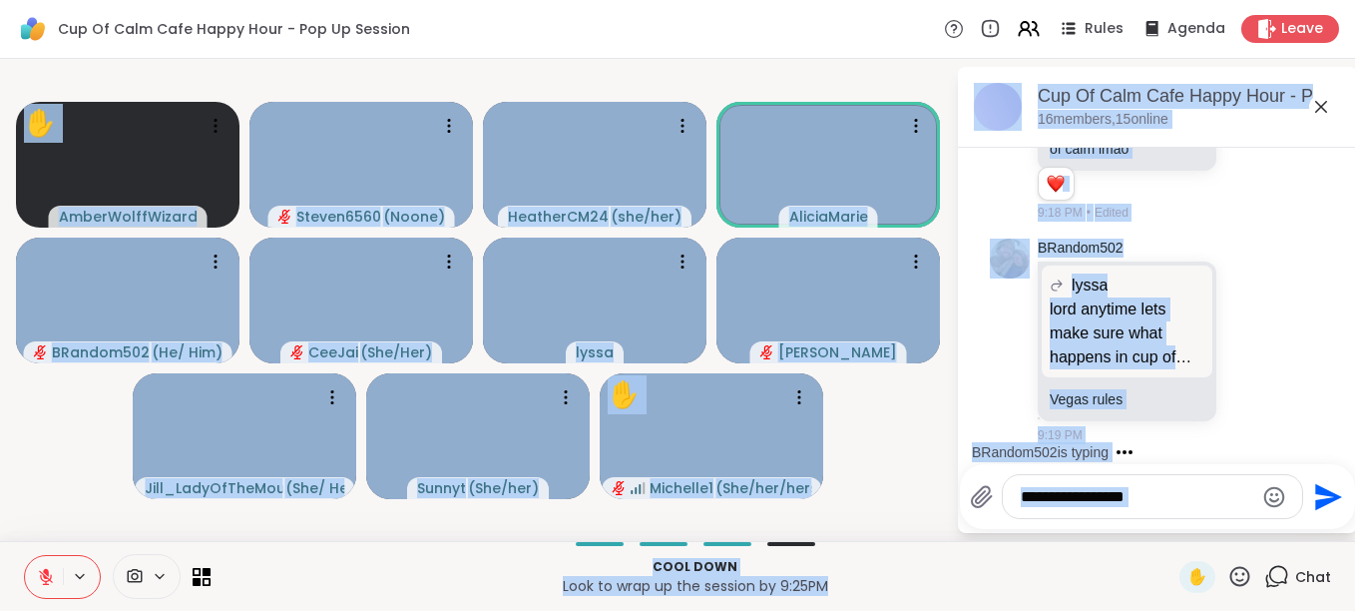
scroll to position [17483, 0]
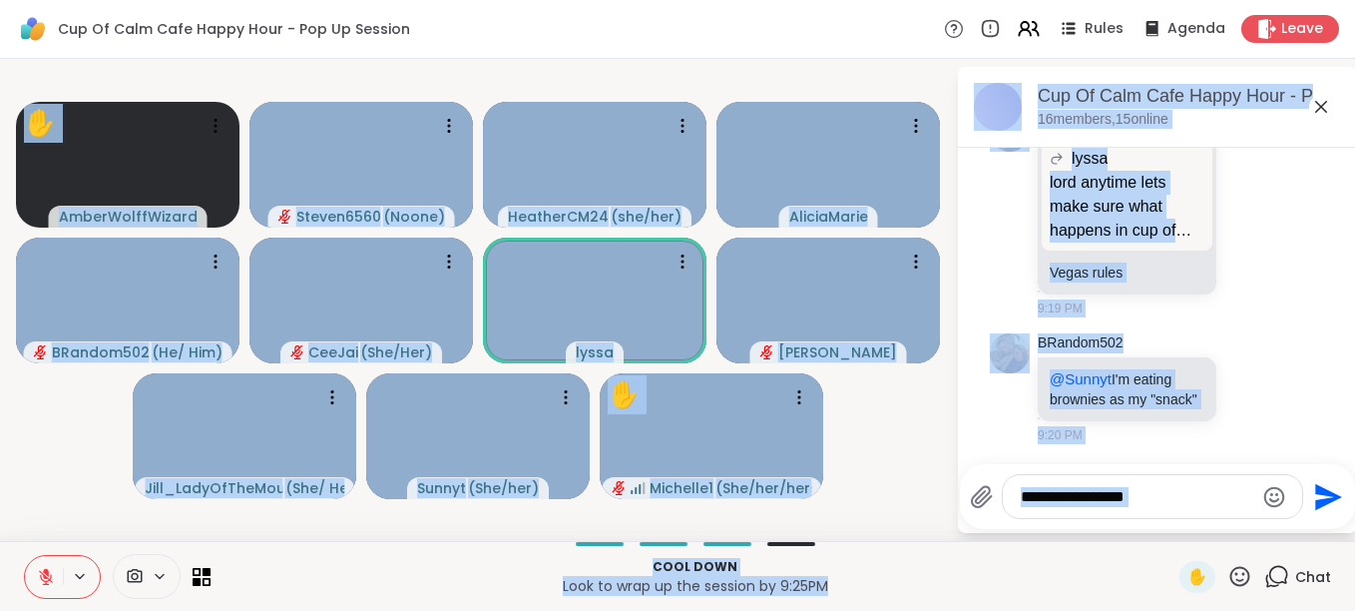
click at [984, 521] on div "Send" at bounding box center [1157, 496] width 395 height 65
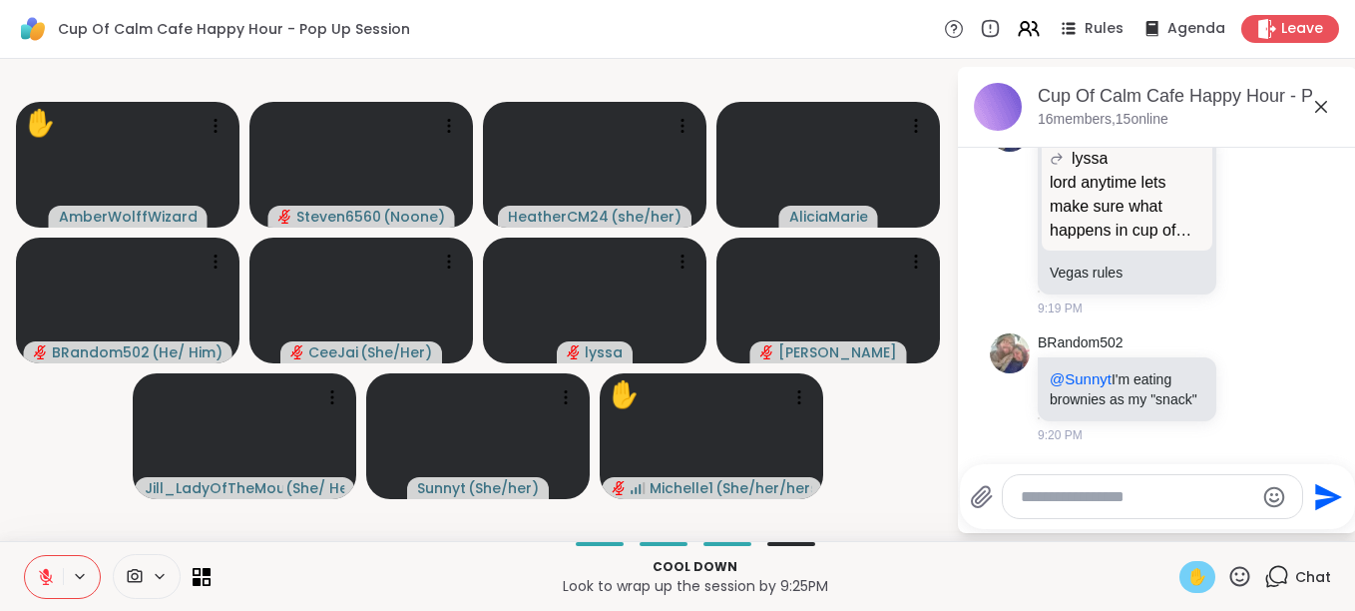
click at [1192, 587] on span "✋" at bounding box center [1198, 577] width 20 height 24
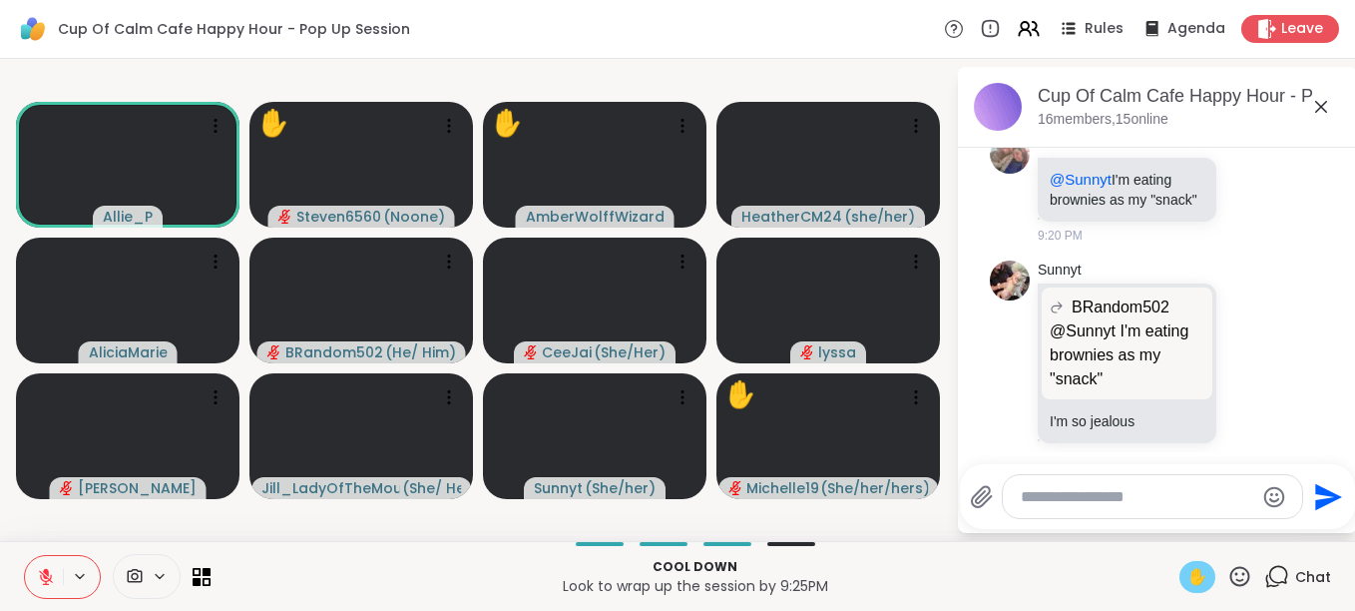
scroll to position [17705, 0]
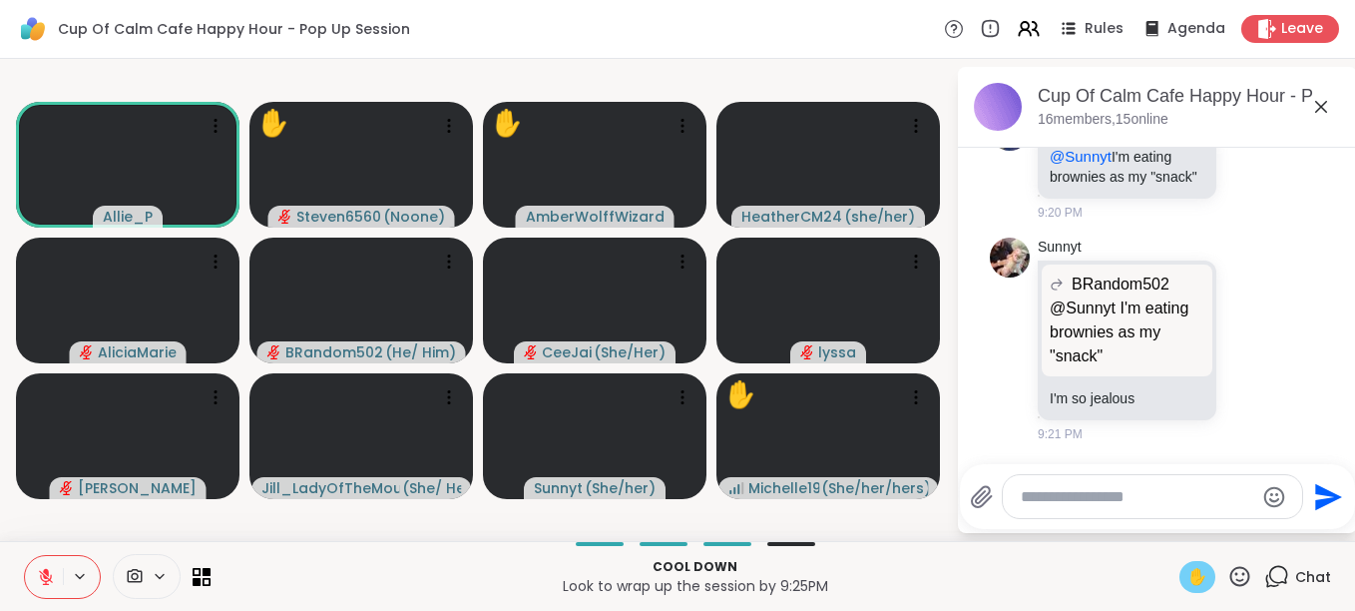
click at [49, 573] on icon at bounding box center [46, 577] width 18 height 18
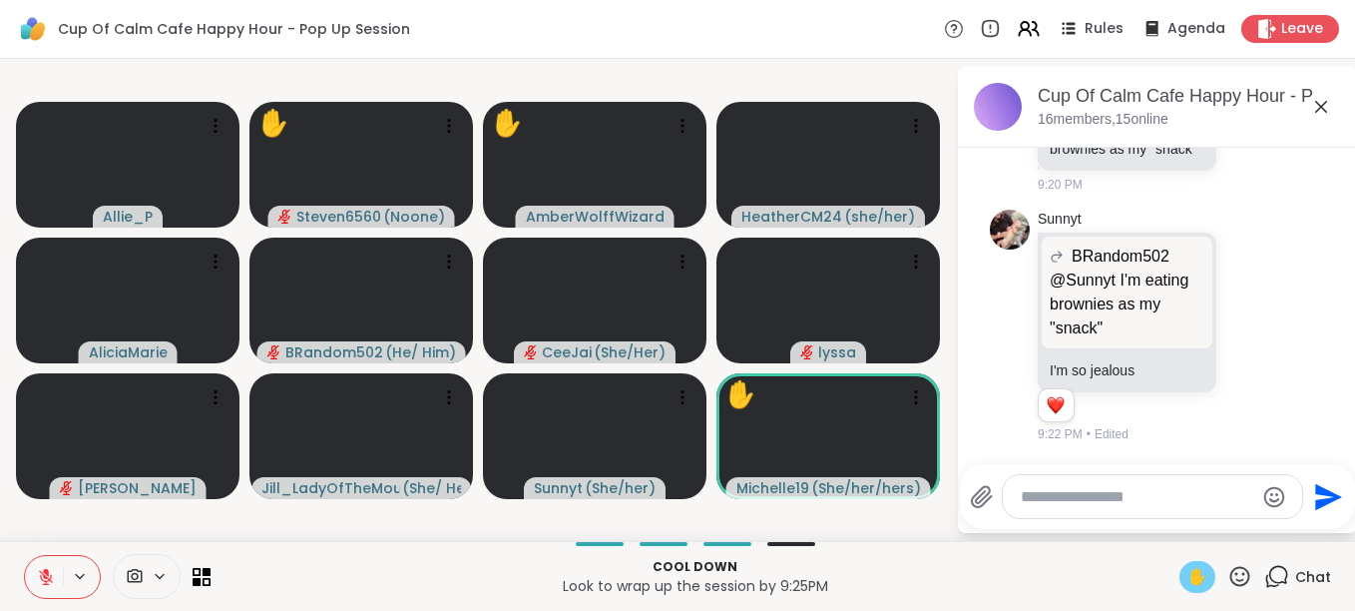
scroll to position [17733, 0]
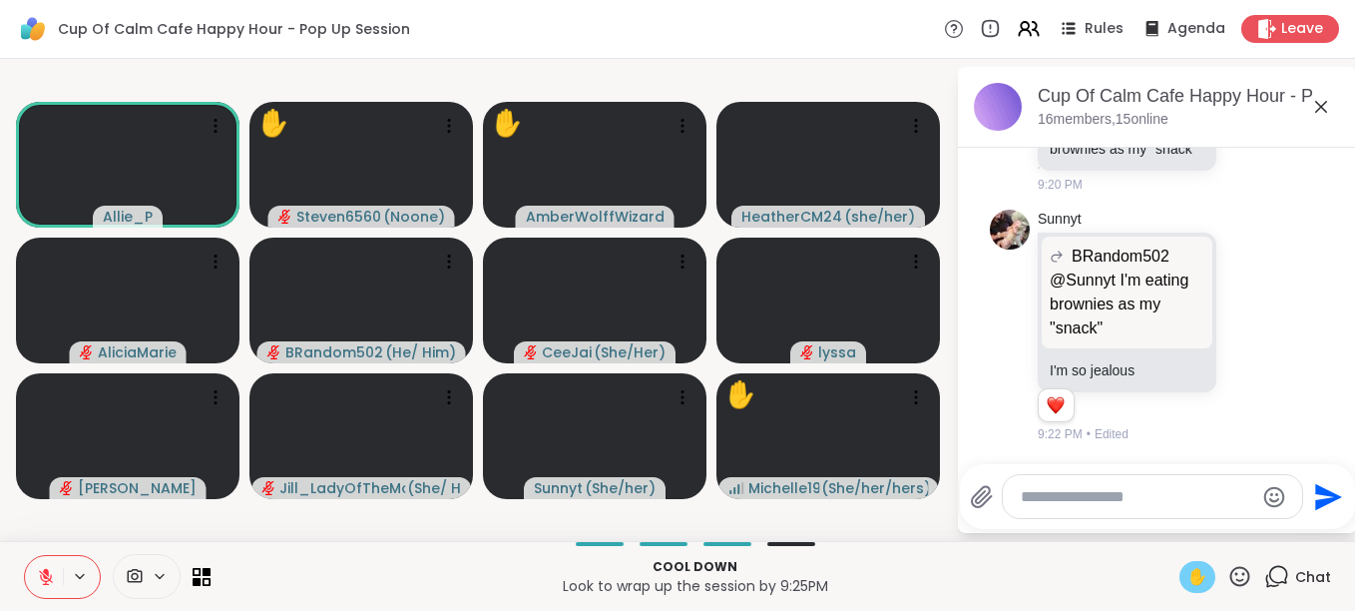
click at [38, 580] on icon at bounding box center [46, 577] width 18 height 18
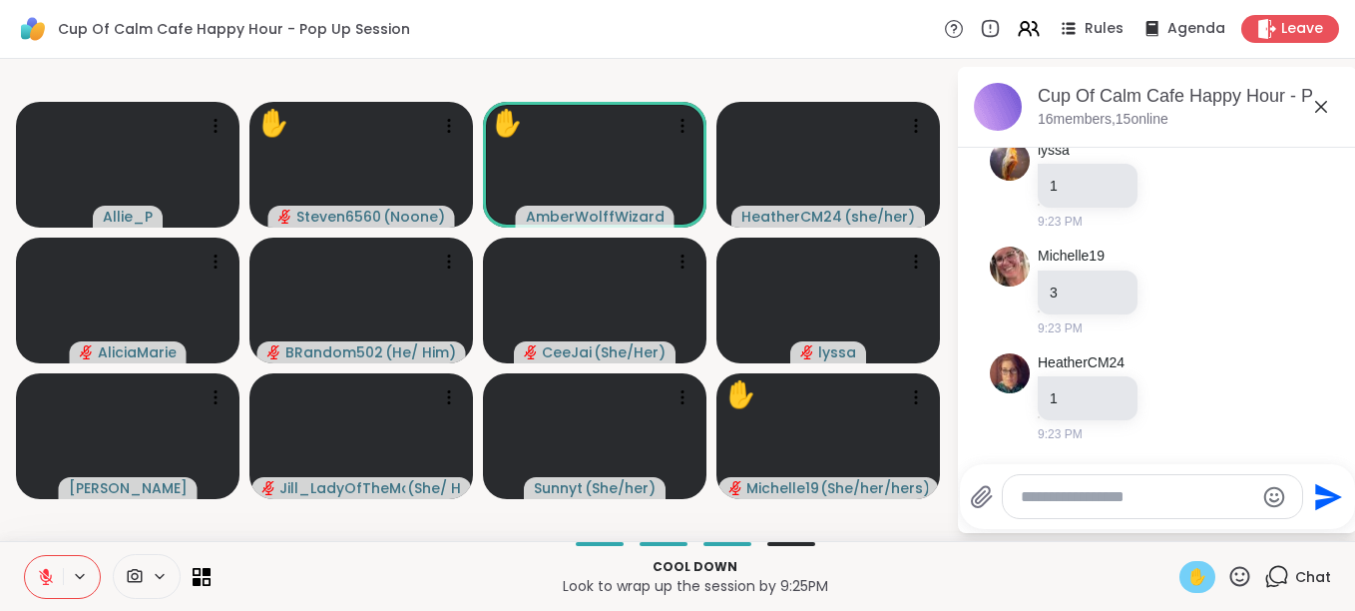
scroll to position [18159, 0]
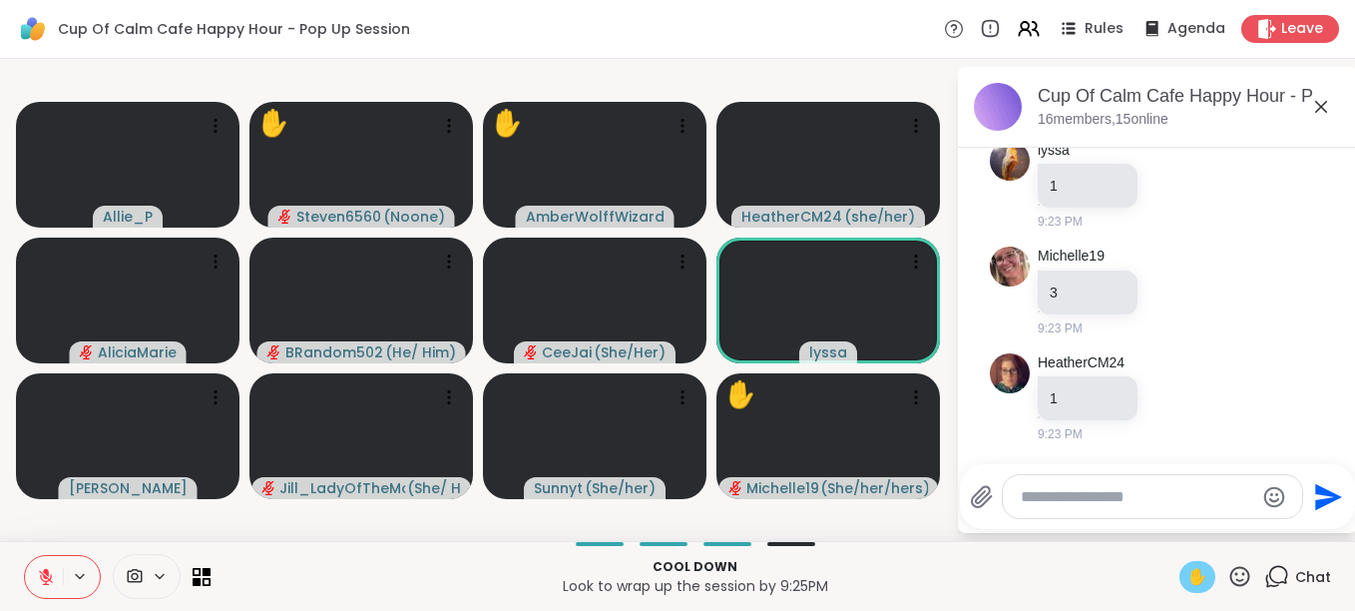
click at [1009, 493] on div at bounding box center [1152, 496] width 299 height 43
click at [1050, 502] on textarea "Type your message" at bounding box center [1137, 497] width 233 height 20
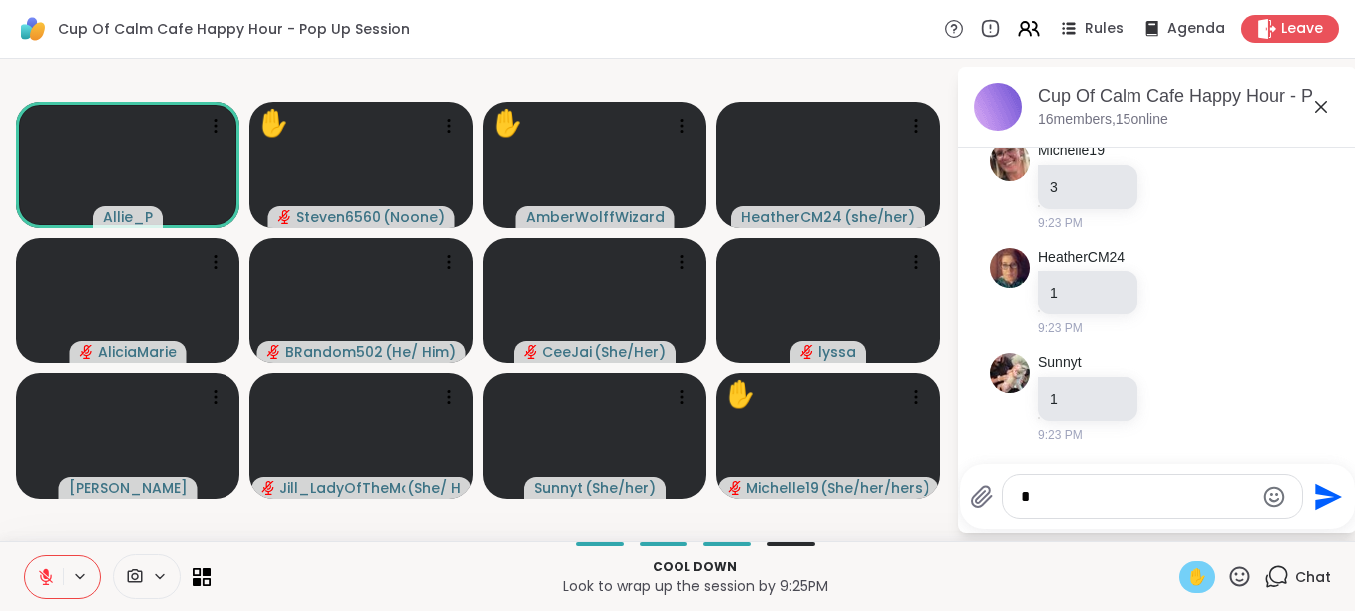
type textarea "*"
click at [1328, 490] on icon "Send" at bounding box center [1326, 497] width 32 height 32
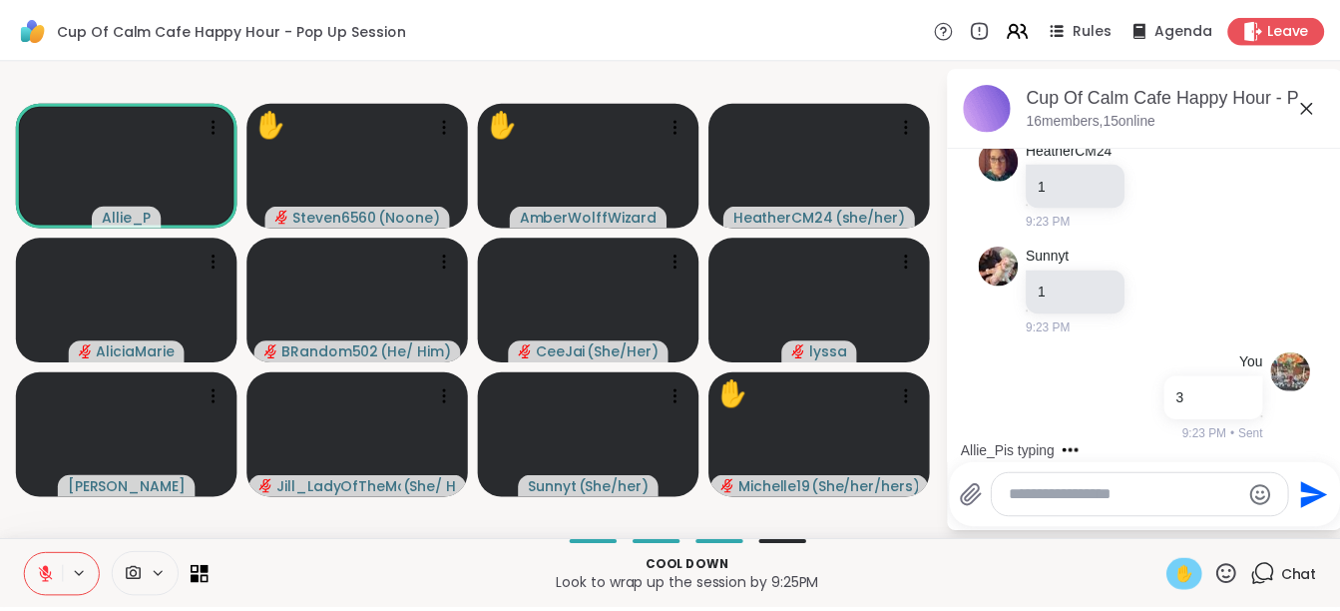
scroll to position [18477, 0]
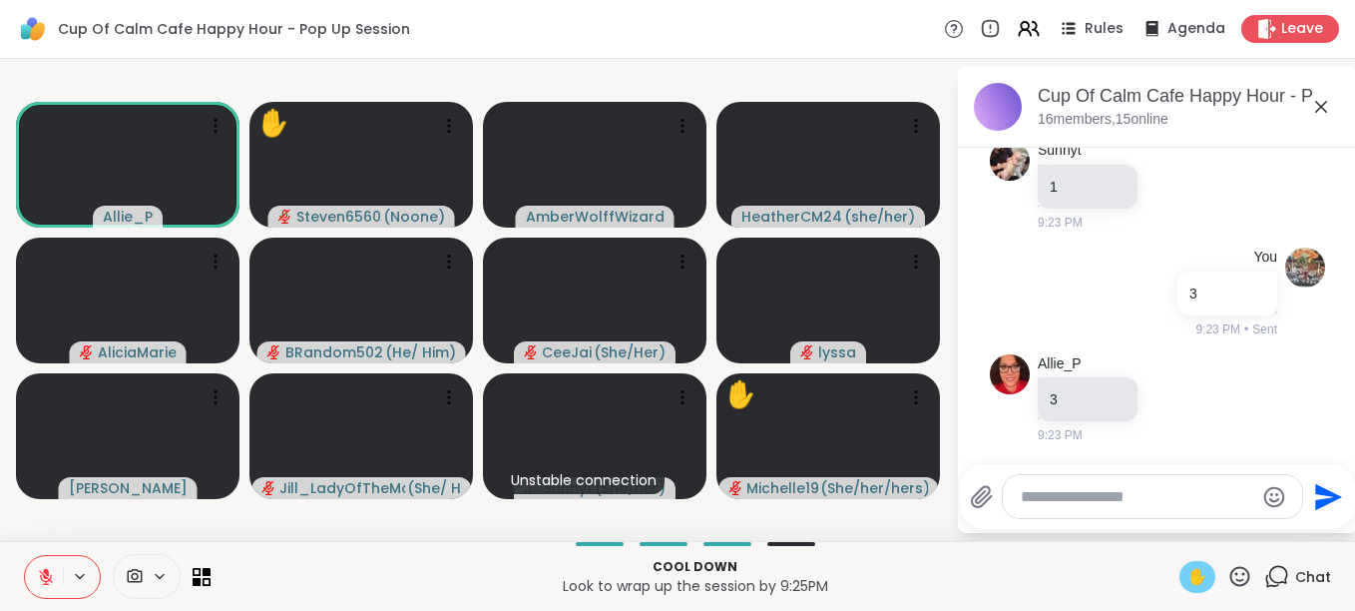
click at [53, 569] on icon at bounding box center [46, 577] width 18 height 18
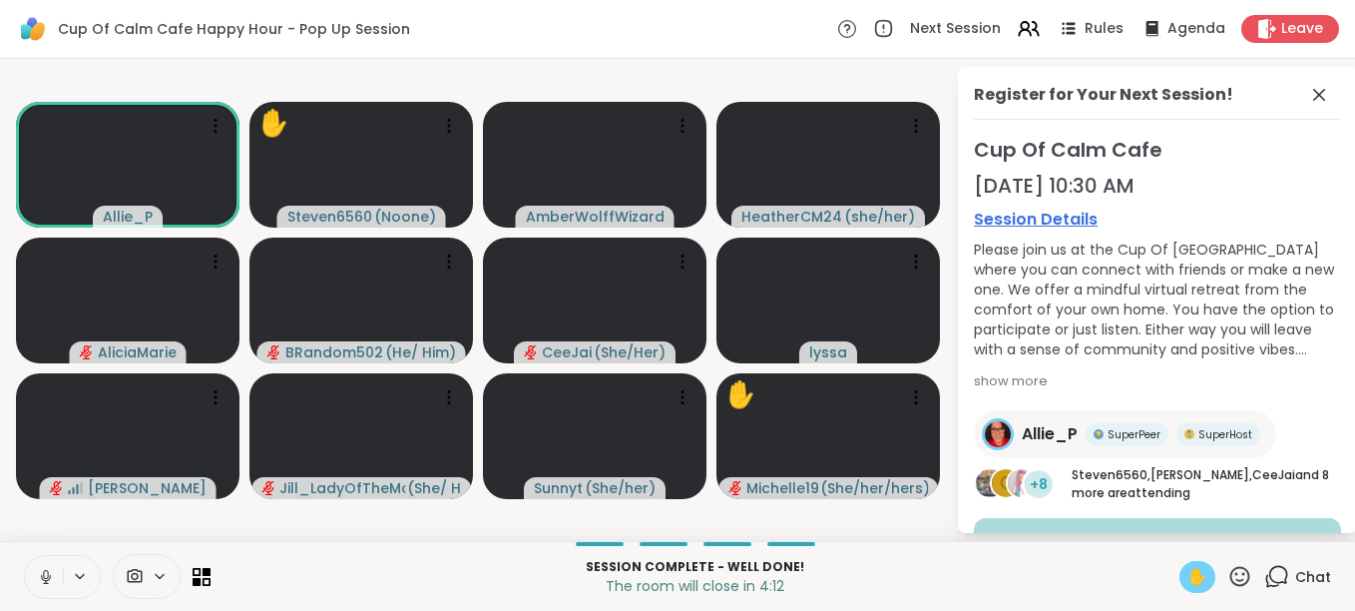
click at [54, 571] on icon at bounding box center [46, 577] width 18 height 18
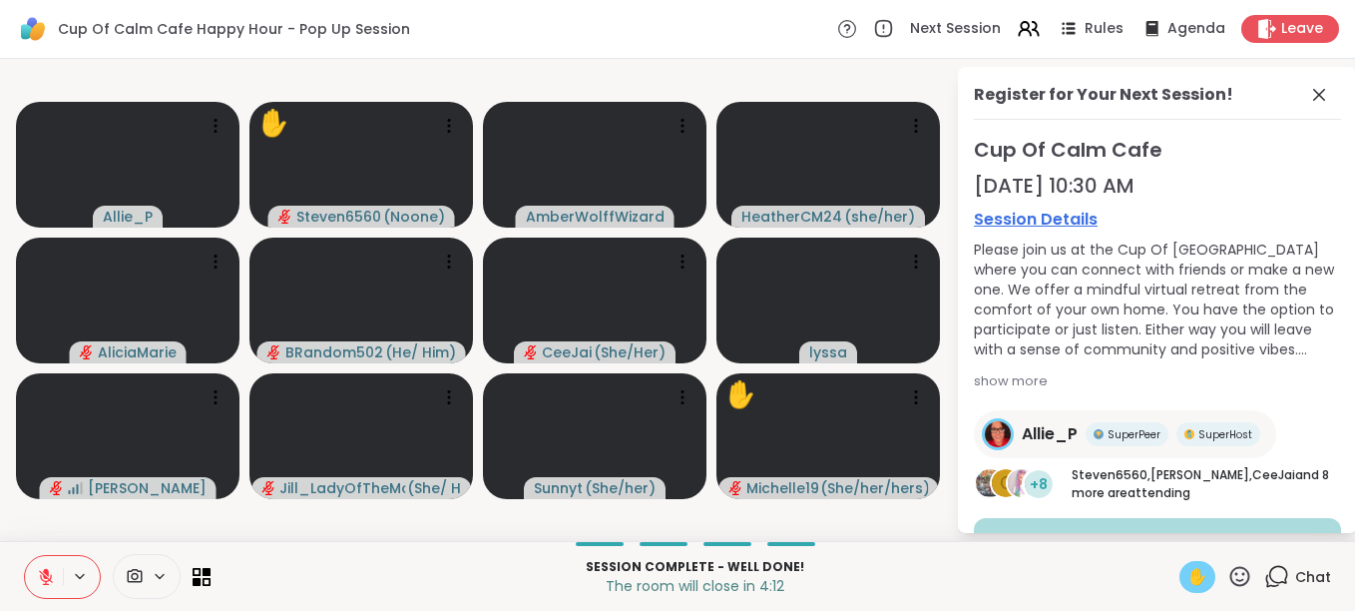
click at [54, 571] on icon at bounding box center [46, 577] width 18 height 18
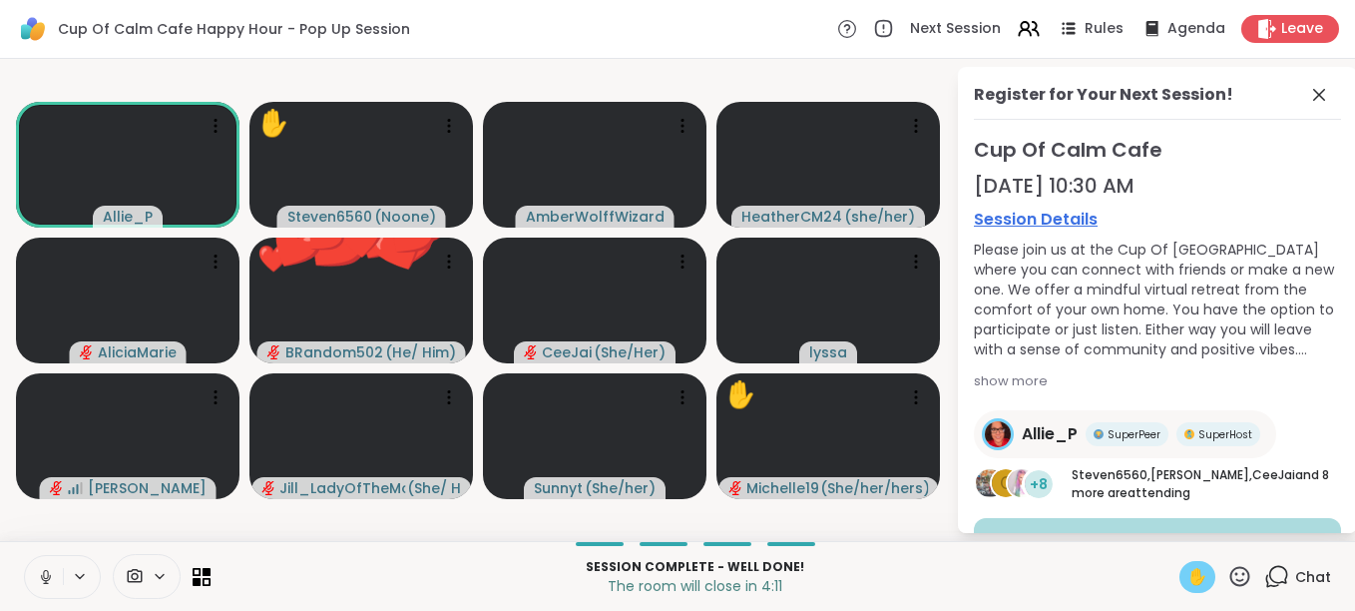
click at [54, 571] on icon at bounding box center [46, 577] width 18 height 18
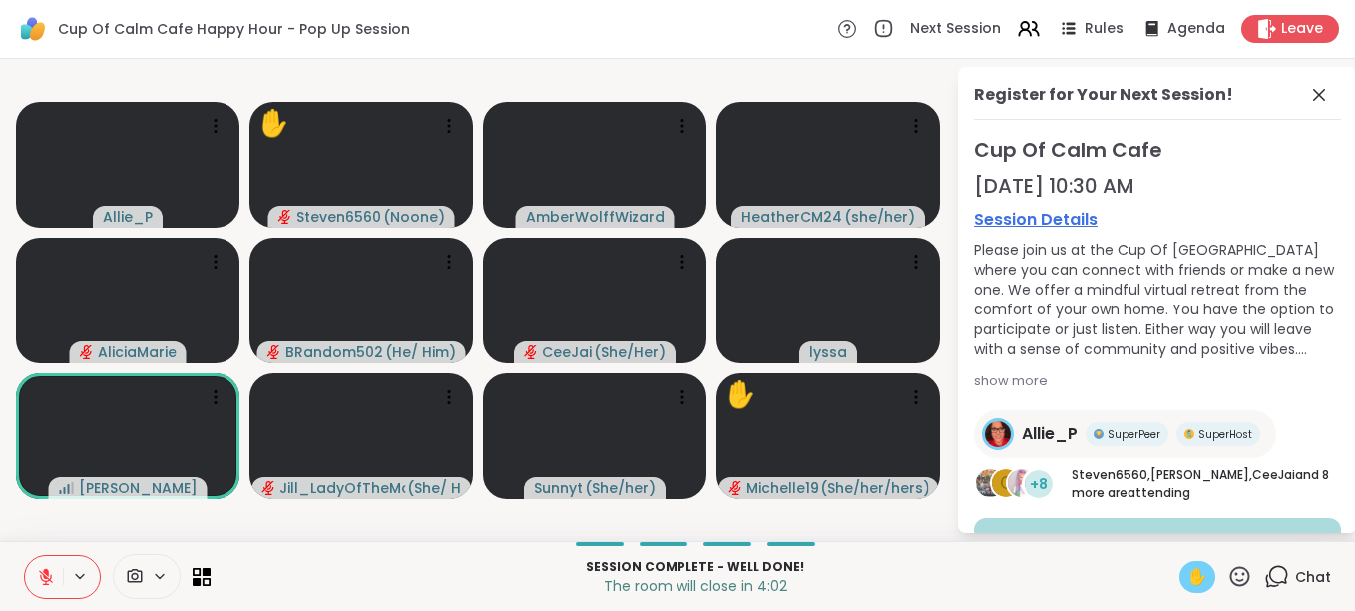
click at [1189, 580] on span "✋" at bounding box center [1198, 577] width 20 height 24
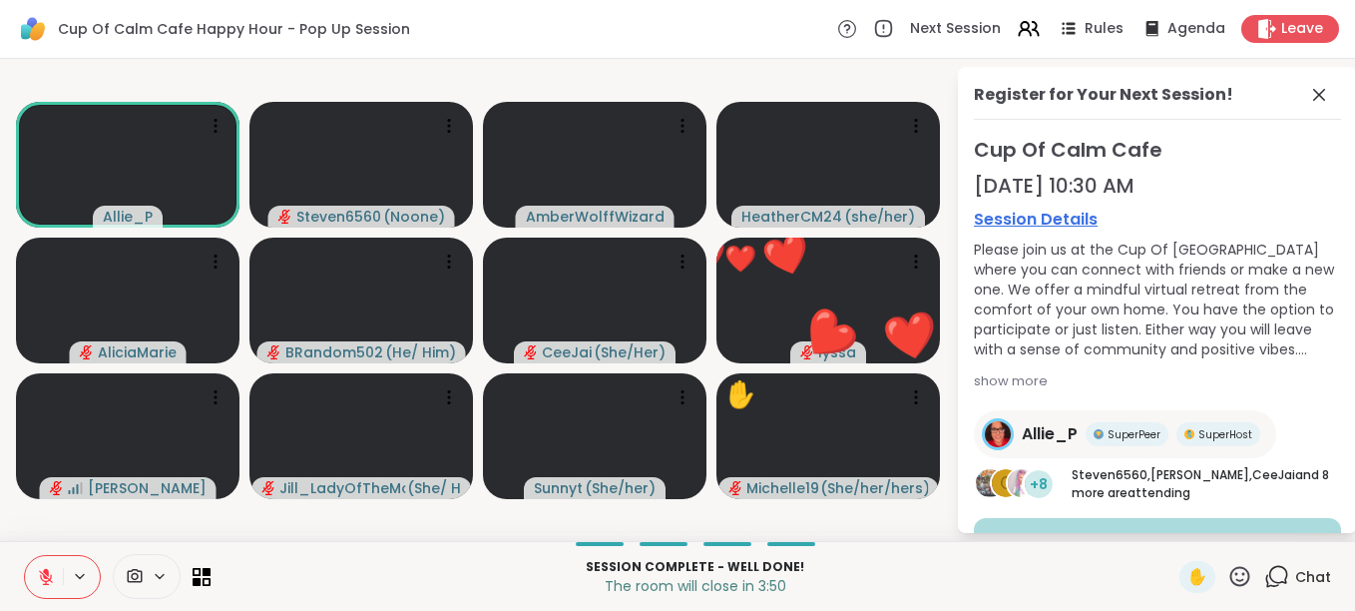
click at [44, 568] on icon at bounding box center [46, 577] width 18 height 18
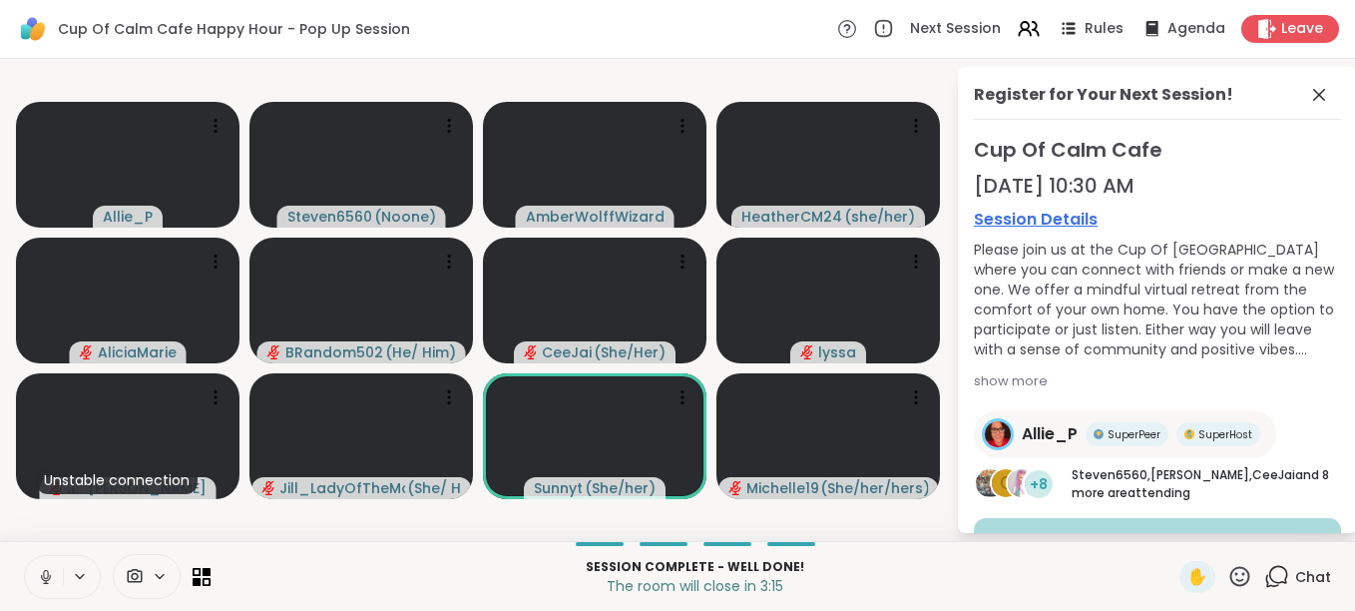
click at [49, 570] on icon at bounding box center [46, 577] width 18 height 18
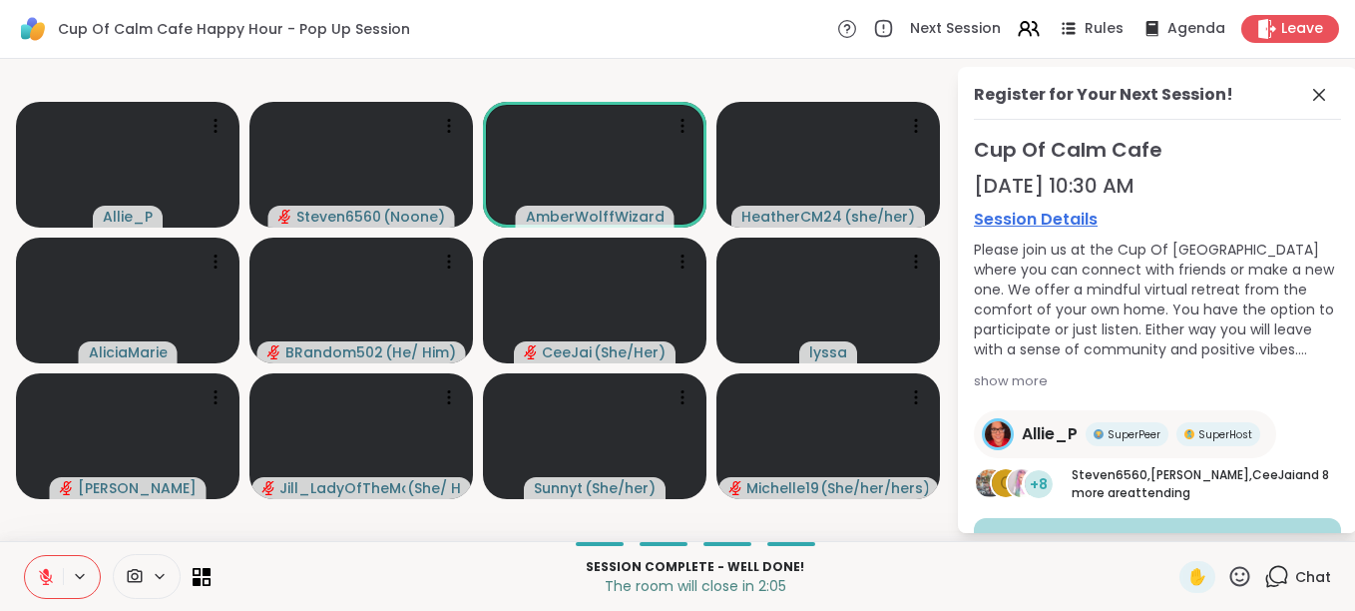
click at [49, 571] on icon at bounding box center [46, 577] width 18 height 18
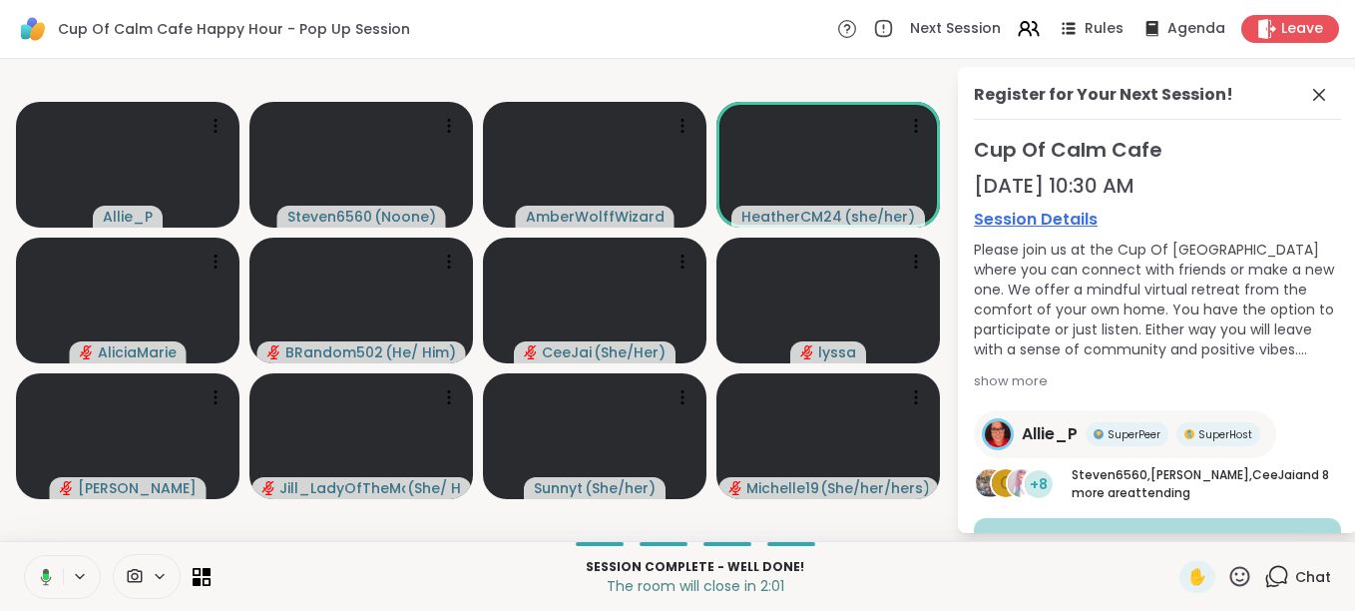
click at [49, 571] on icon at bounding box center [43, 577] width 18 height 18
click at [49, 571] on icon at bounding box center [46, 577] width 18 height 18
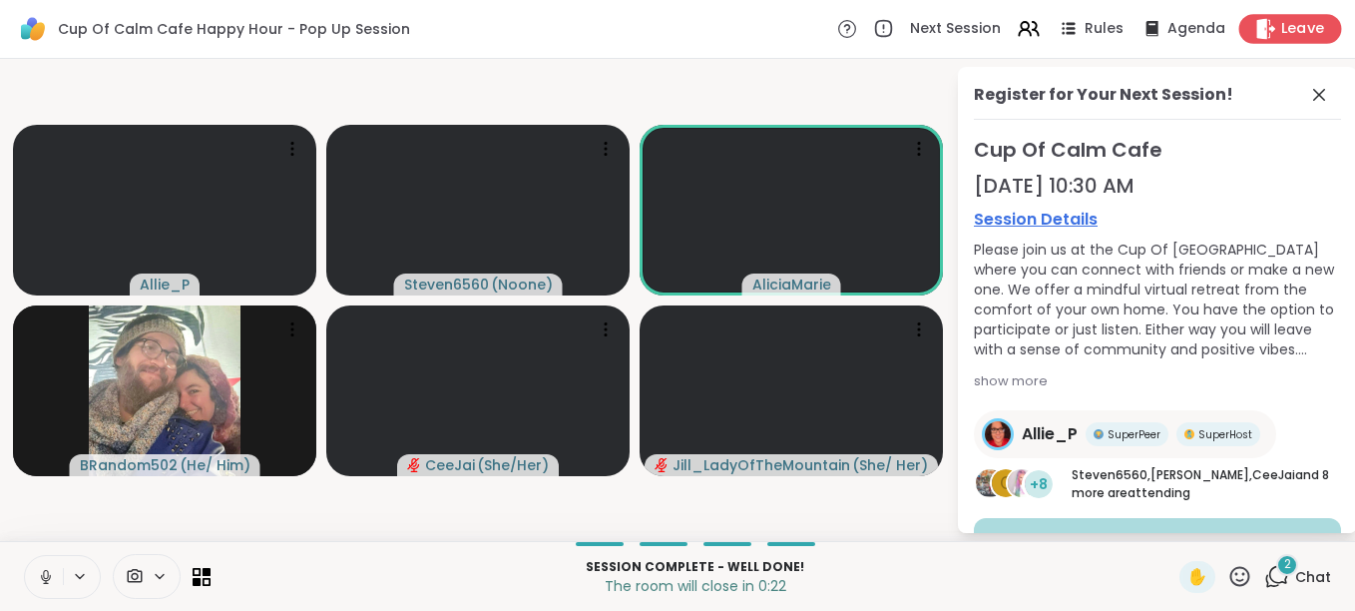
click at [1285, 26] on span "Leave" at bounding box center [1303, 29] width 44 height 21
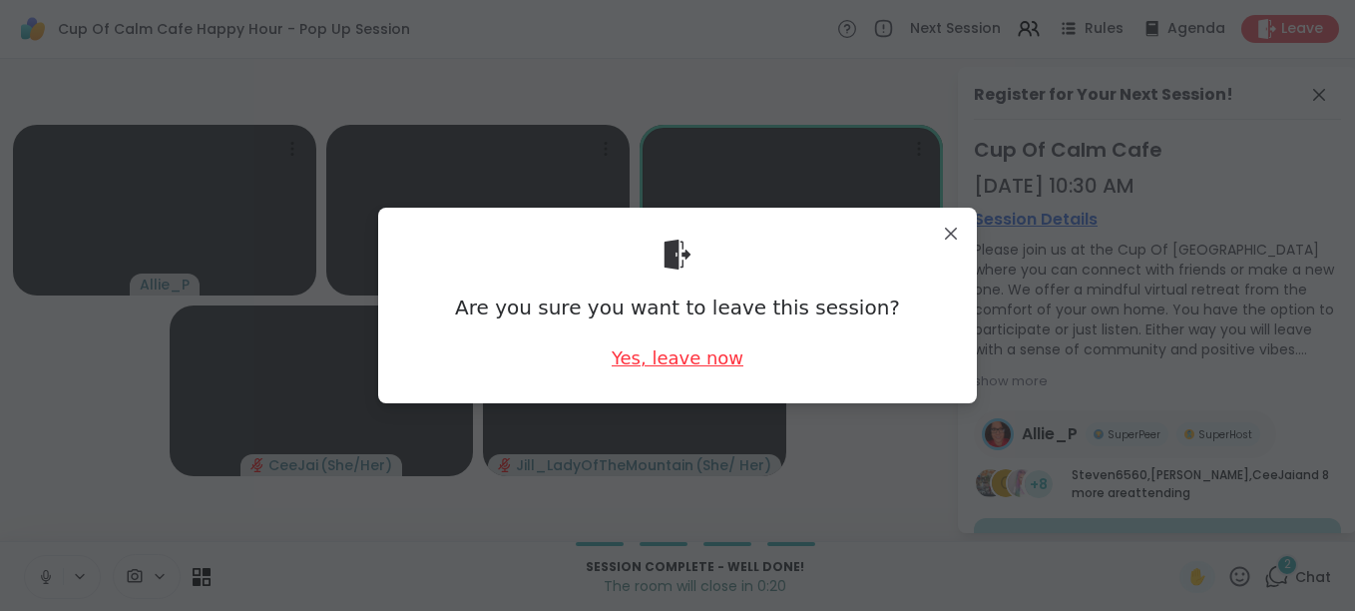
click at [691, 356] on div "Yes, leave now" at bounding box center [678, 357] width 132 height 25
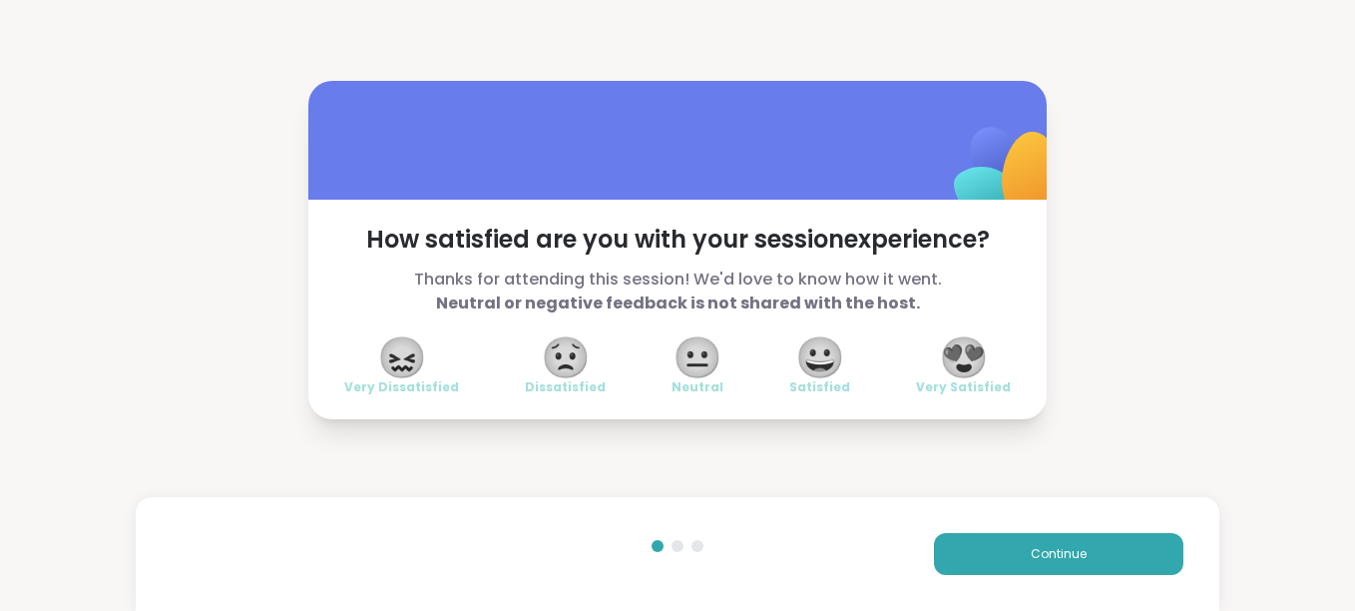
click at [961, 353] on span "😍" at bounding box center [964, 357] width 50 height 36
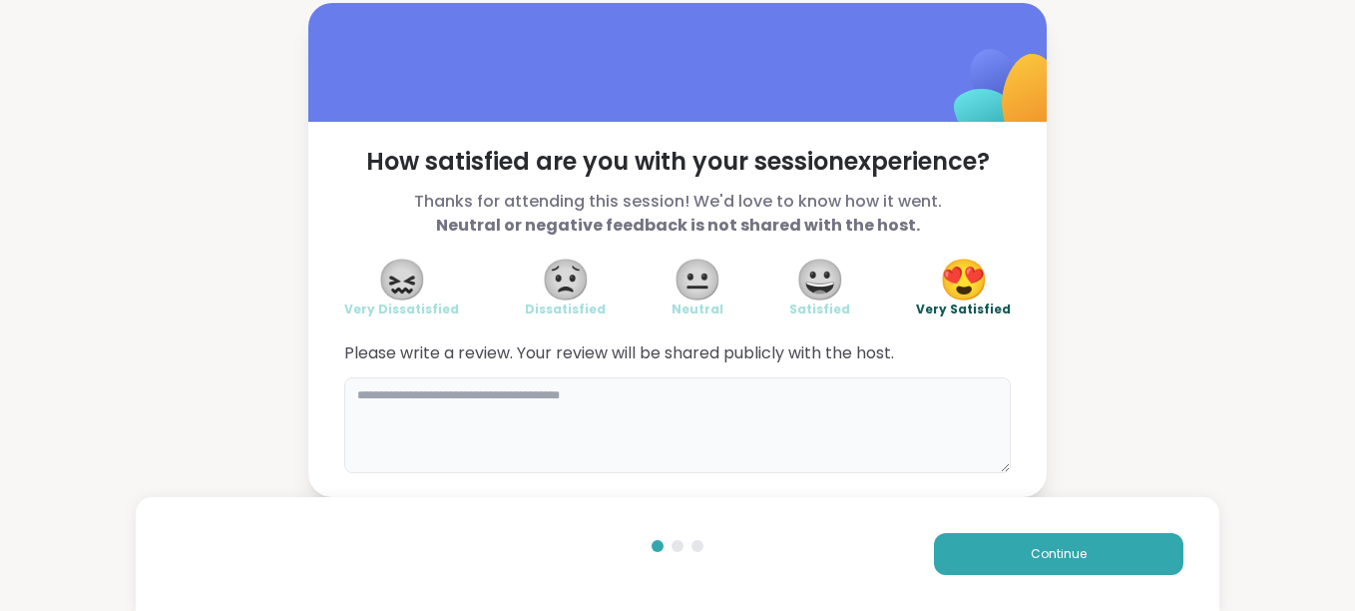
click at [618, 404] on textarea at bounding box center [677, 425] width 667 height 96
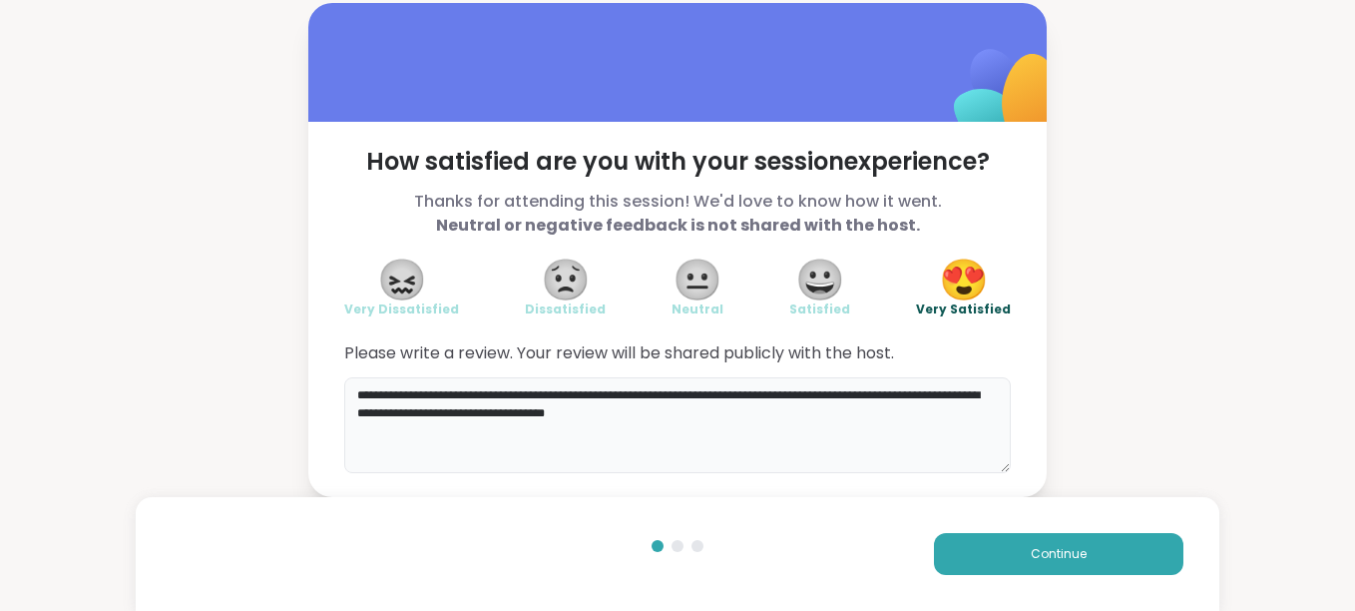
click at [614, 399] on textarea "**********" at bounding box center [677, 425] width 667 height 96
click at [675, 421] on textarea "**********" at bounding box center [677, 425] width 667 height 96
click at [763, 415] on textarea "**********" at bounding box center [677, 425] width 667 height 96
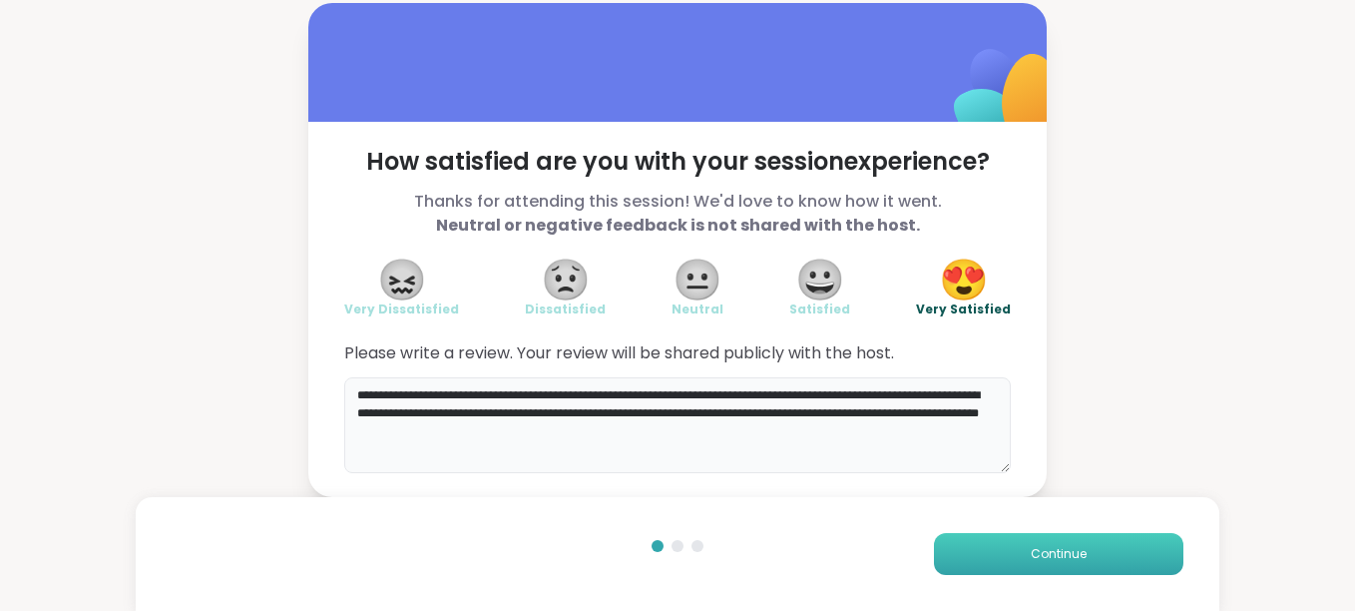
type textarea "**********"
click at [1031, 555] on span "Continue" at bounding box center [1059, 554] width 56 height 18
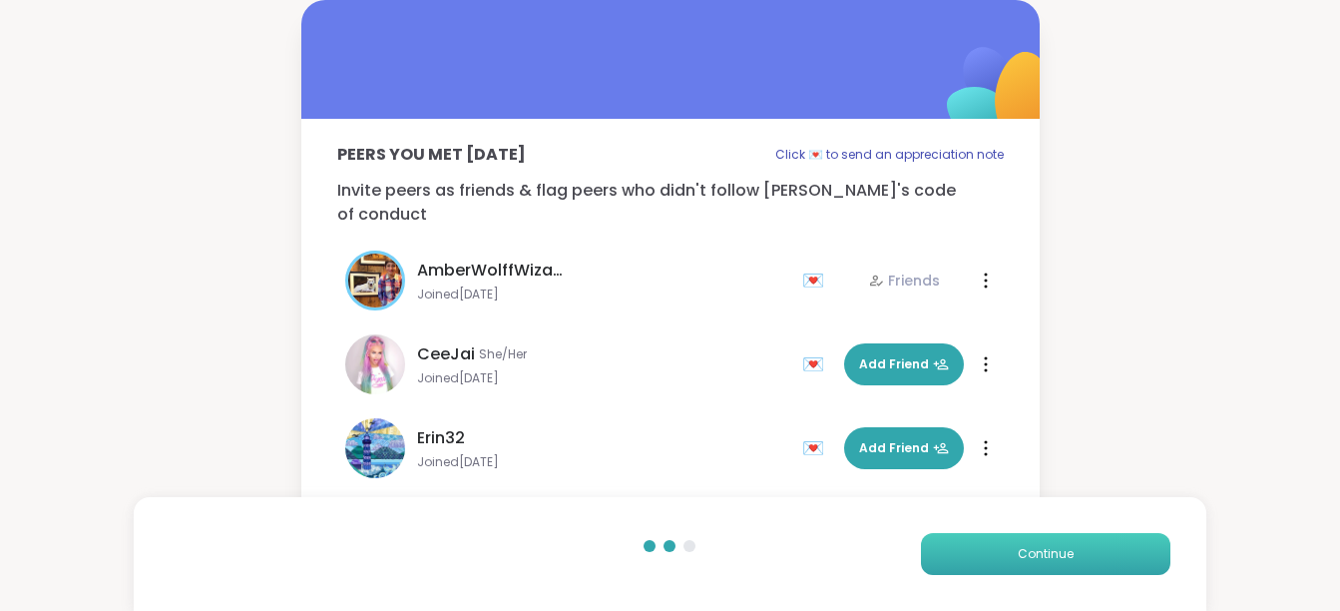
click at [1024, 555] on span "Continue" at bounding box center [1046, 554] width 56 height 18
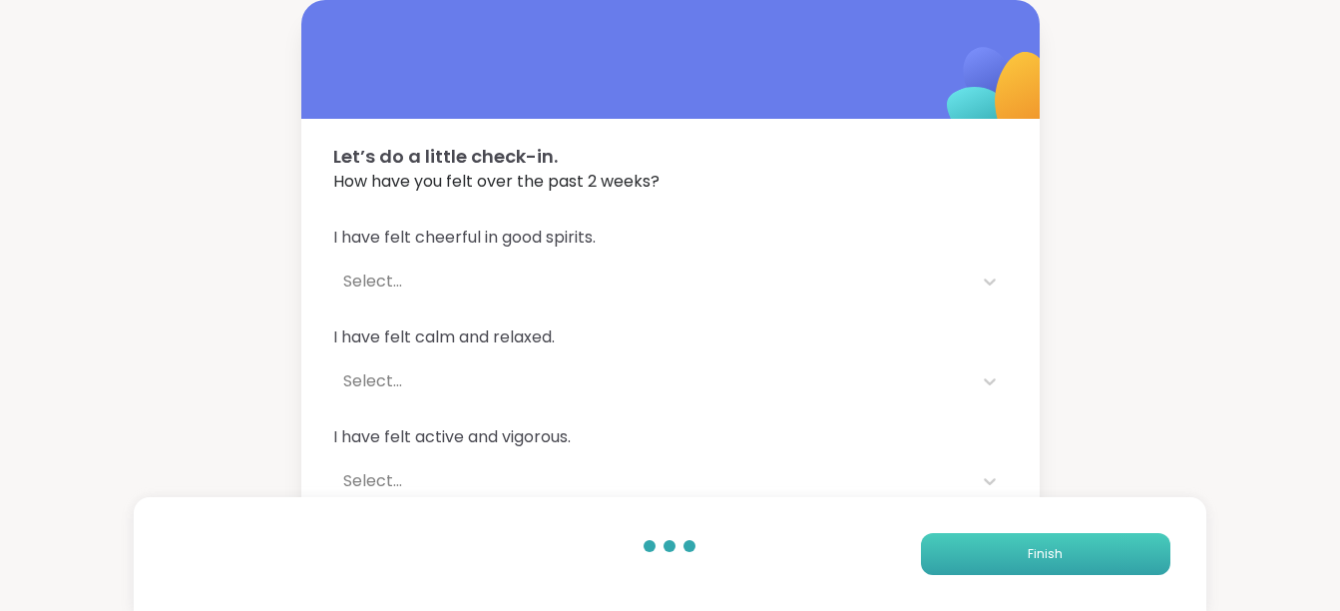
click at [1024, 555] on button "Finish" at bounding box center [1045, 554] width 249 height 42
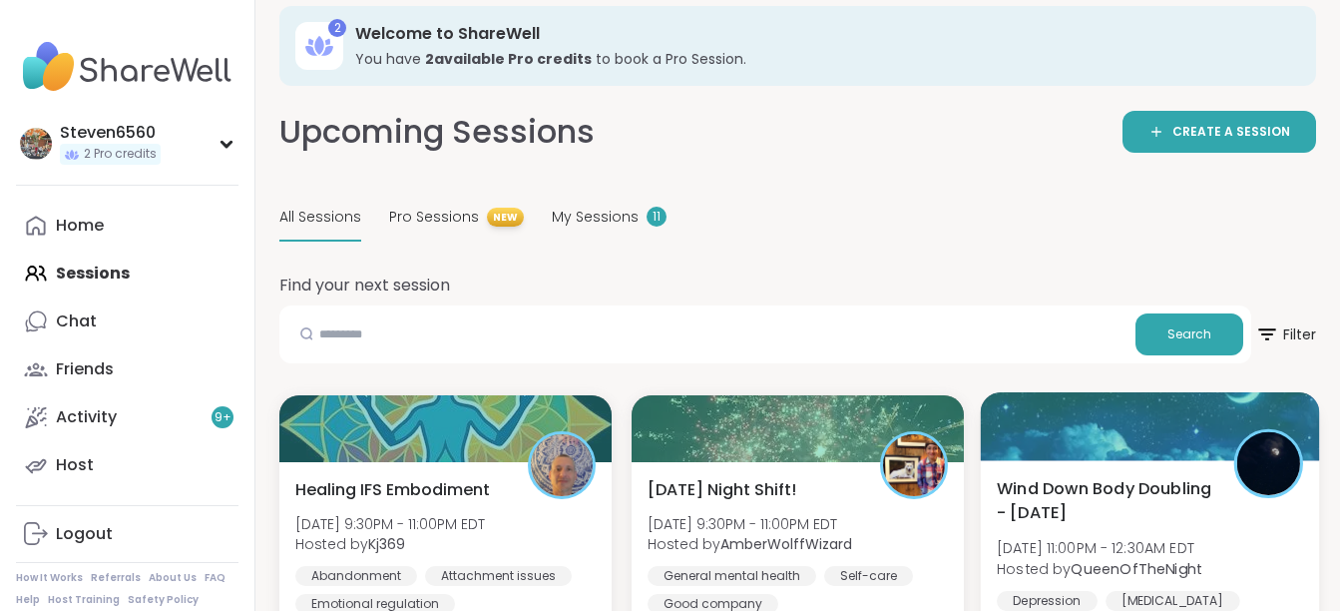
scroll to position [19, 0]
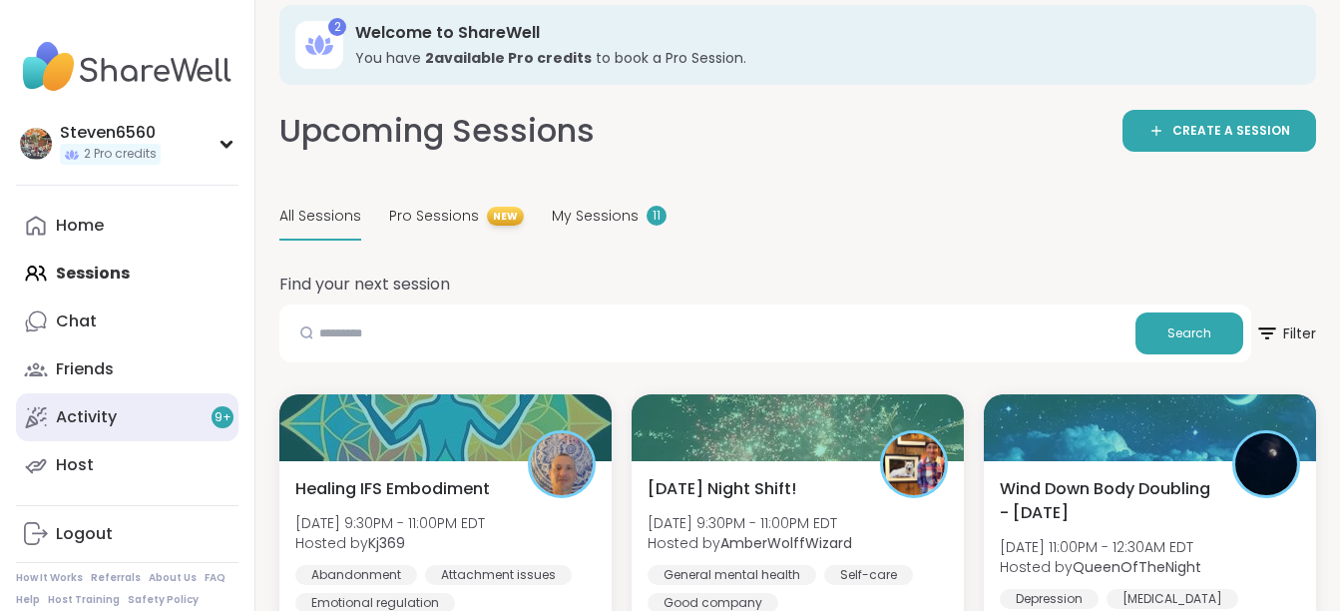
click at [135, 422] on link "Activity 9 +" at bounding box center [127, 417] width 223 height 48
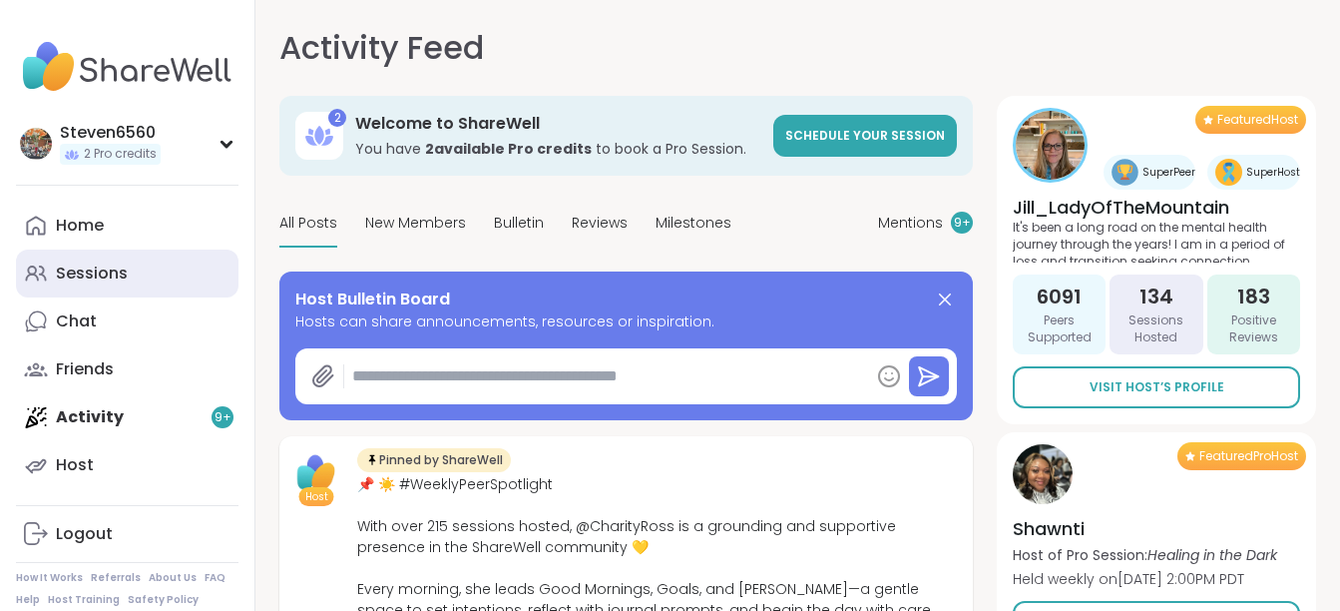
click at [102, 269] on div "Sessions" at bounding box center [92, 273] width 72 height 22
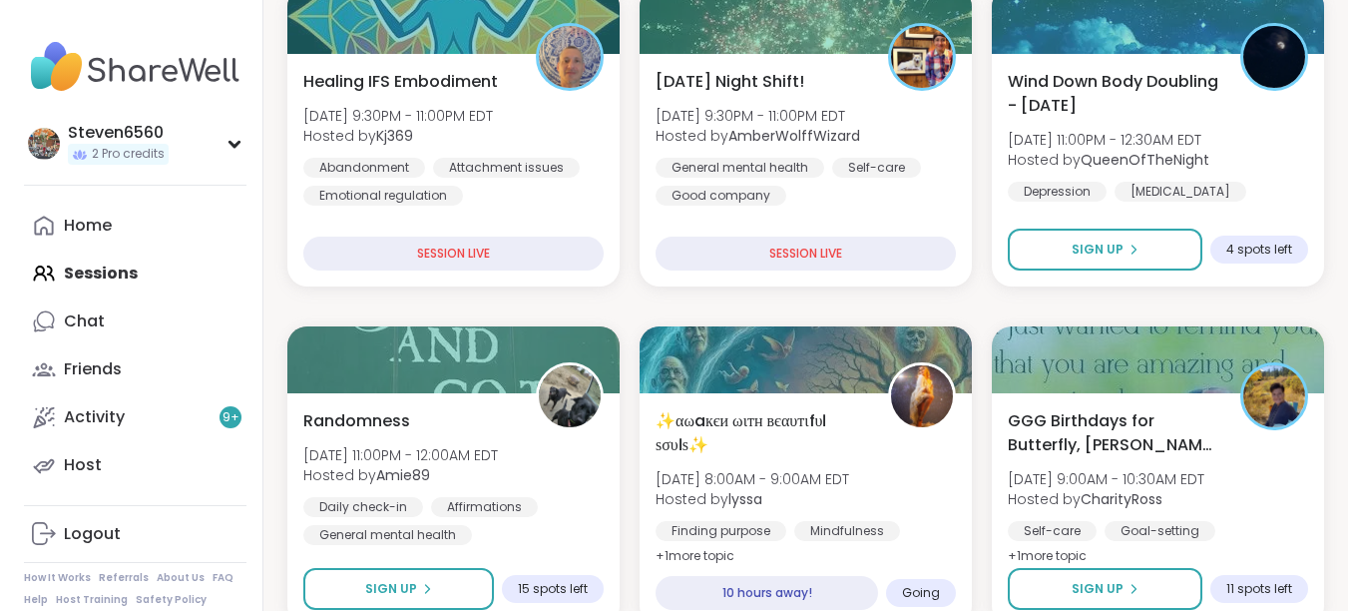
scroll to position [466, 0]
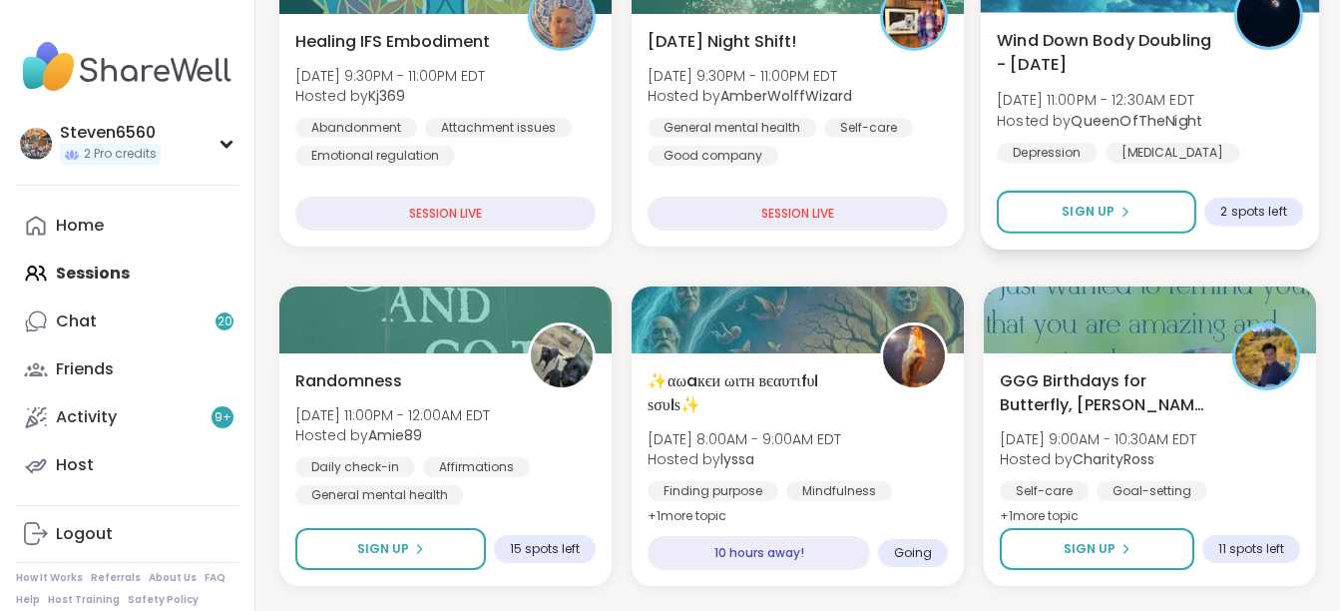
click at [1109, 146] on div "[MEDICAL_DATA]" at bounding box center [1173, 153] width 135 height 20
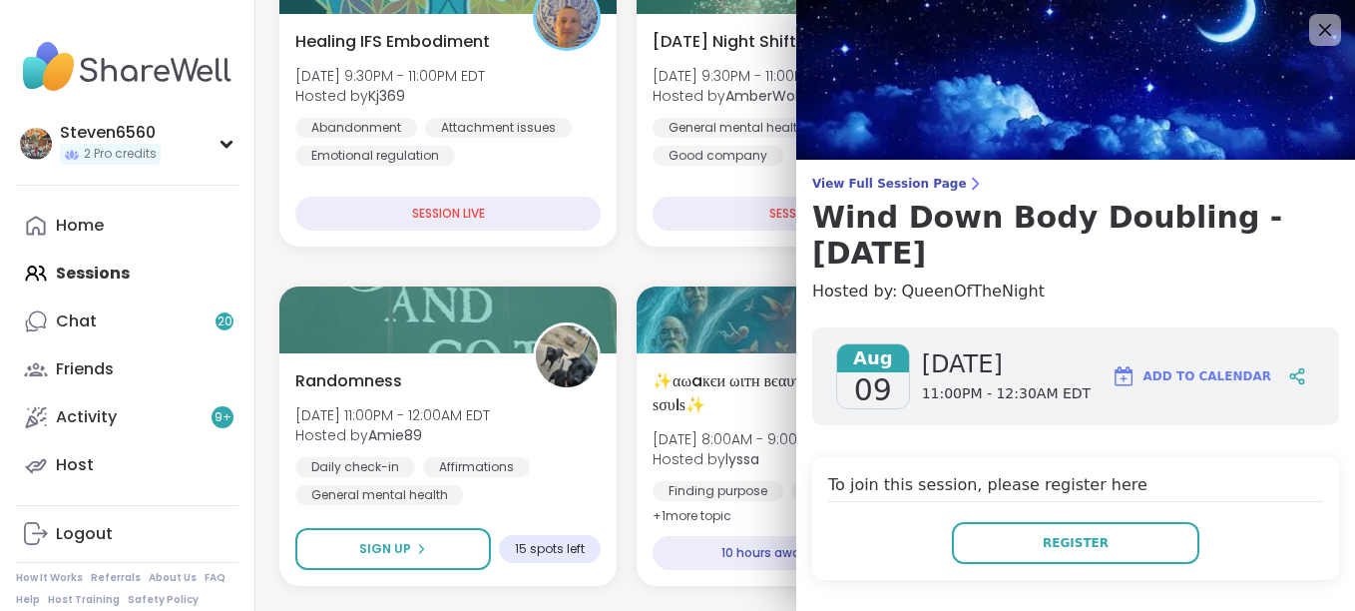
click at [1062, 153] on img at bounding box center [1075, 80] width 559 height 160
click at [1059, 139] on img at bounding box center [1075, 80] width 559 height 160
click at [1125, 289] on h4 "Hosted by: QueenOfTheNight" at bounding box center [1075, 291] width 527 height 24
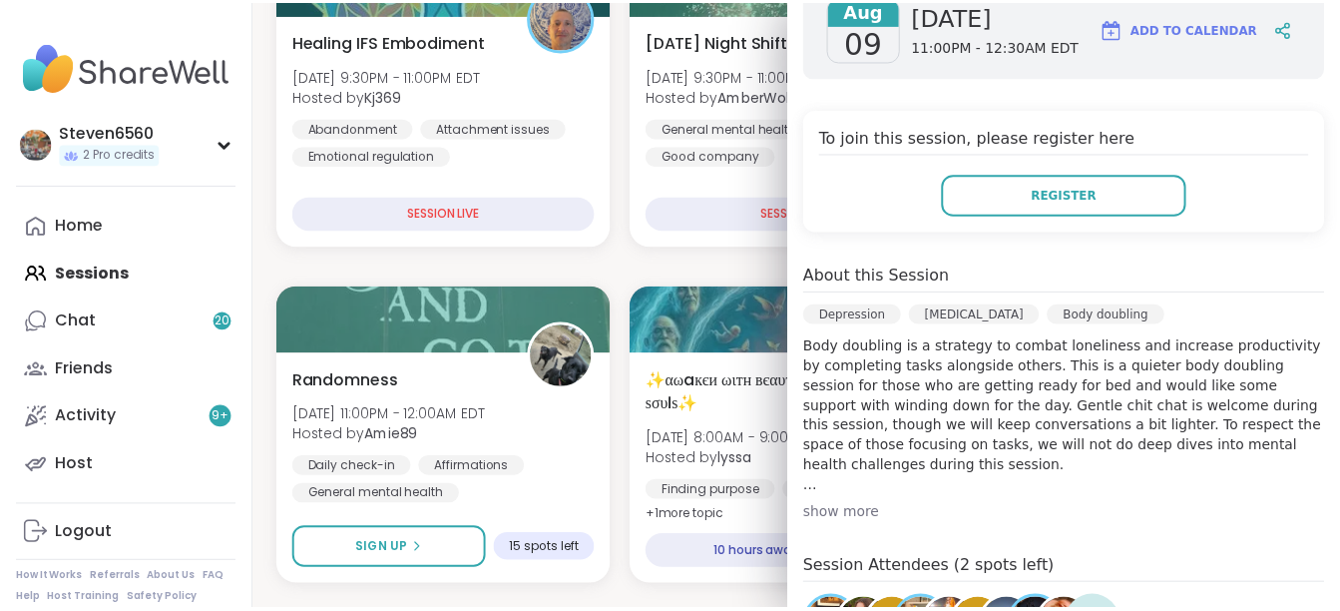
scroll to position [203, 0]
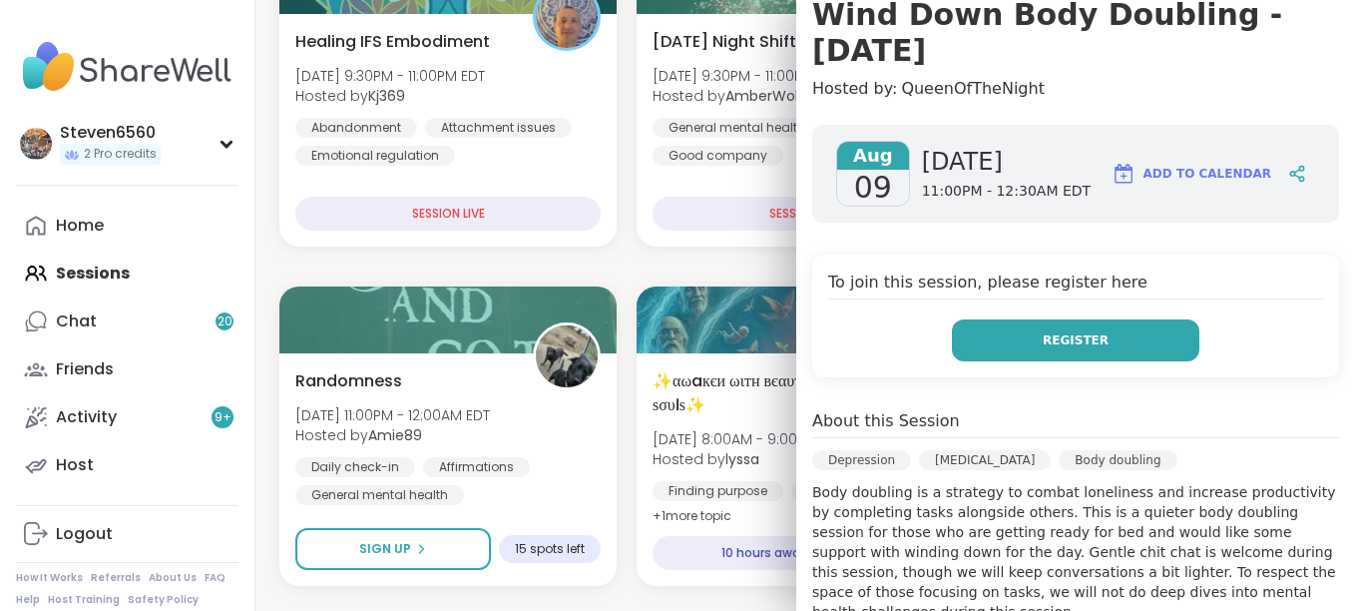
click at [1043, 331] on span "Register" at bounding box center [1076, 340] width 66 height 18
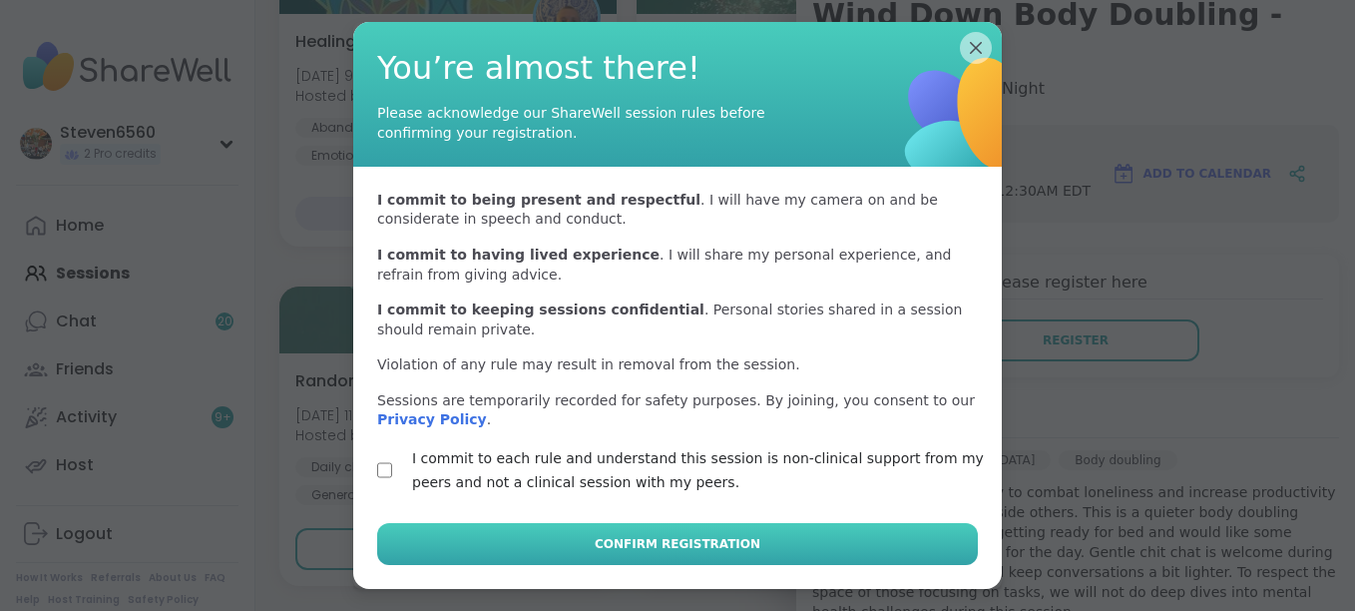
click at [541, 537] on button "Confirm Registration" at bounding box center [677, 544] width 601 height 42
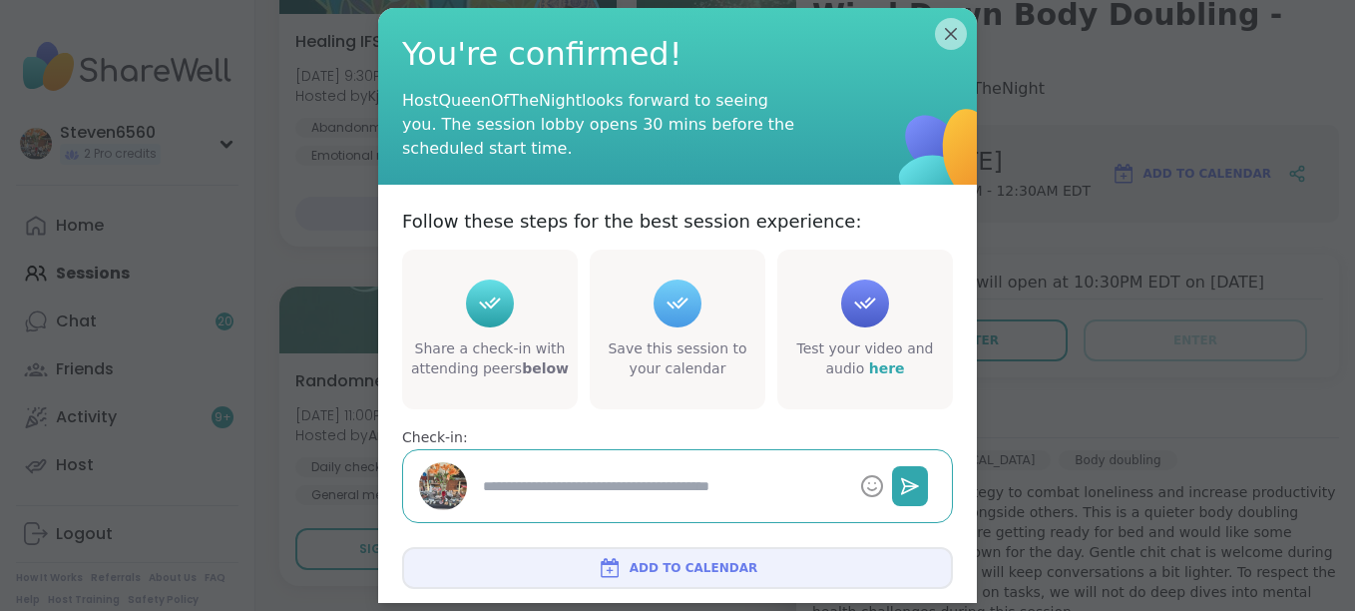
type textarea "*"
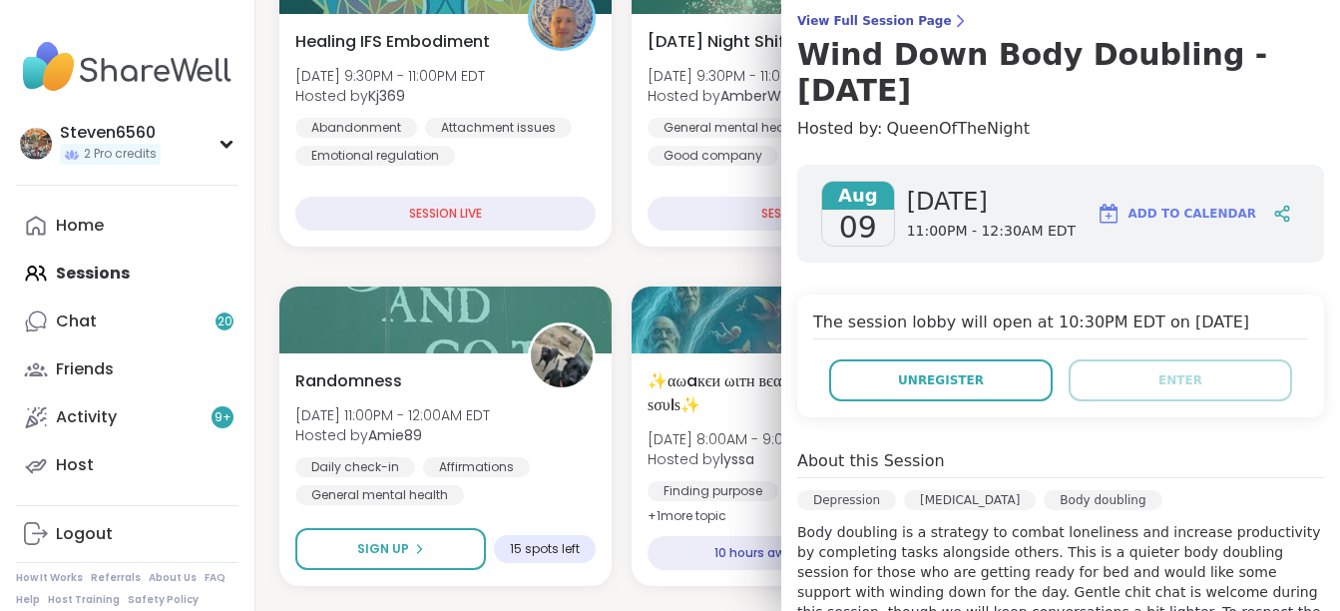
scroll to position [0, 0]
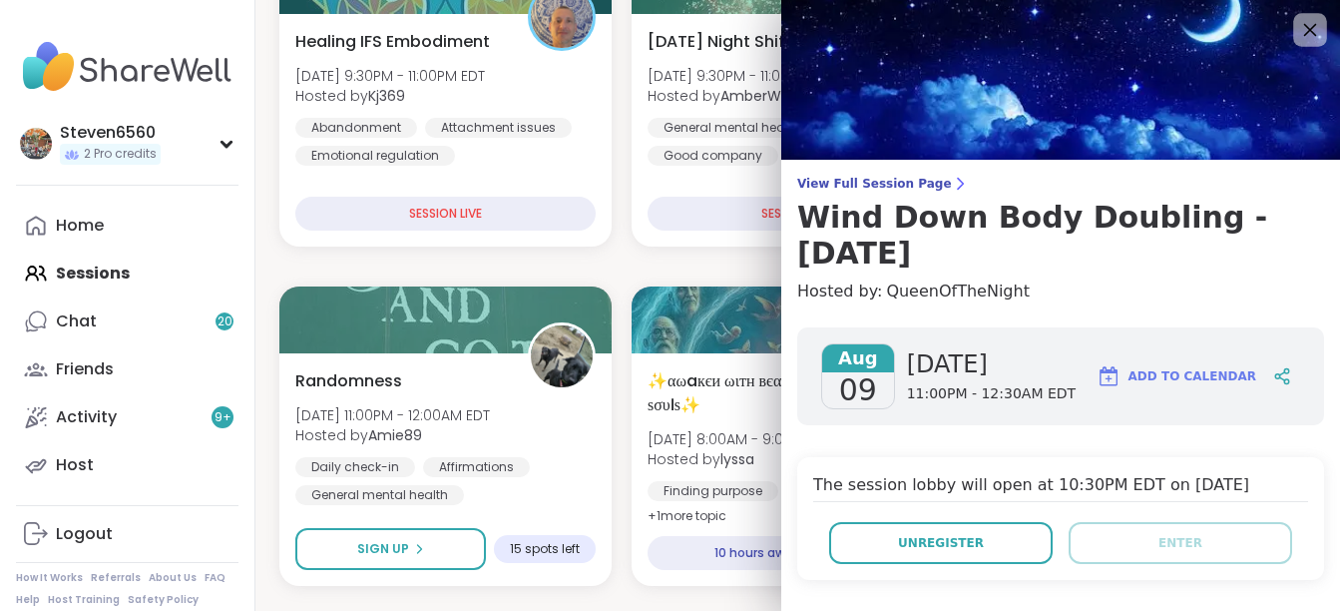
click at [1297, 32] on icon at bounding box center [1309, 29] width 25 height 25
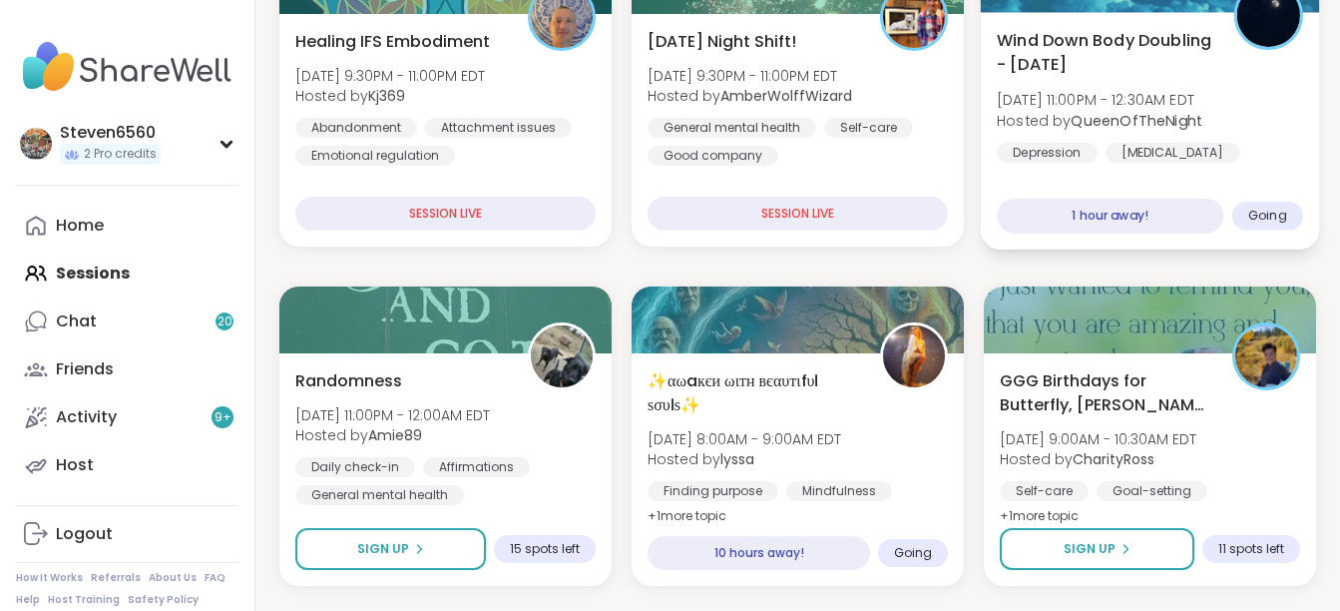
click at [1124, 92] on span "[DATE] 11:00PM - 12:30AM EDT" at bounding box center [1100, 100] width 206 height 20
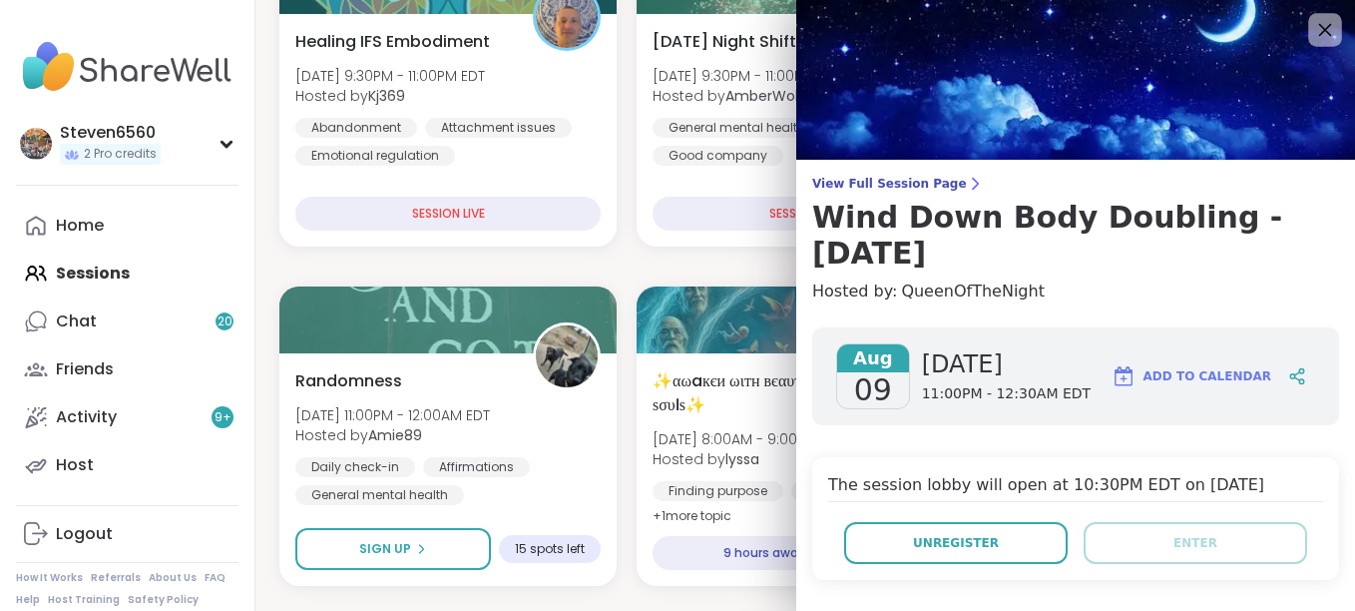
click at [1308, 15] on div at bounding box center [1325, 30] width 34 height 34
click at [1312, 23] on icon at bounding box center [1324, 29] width 25 height 25
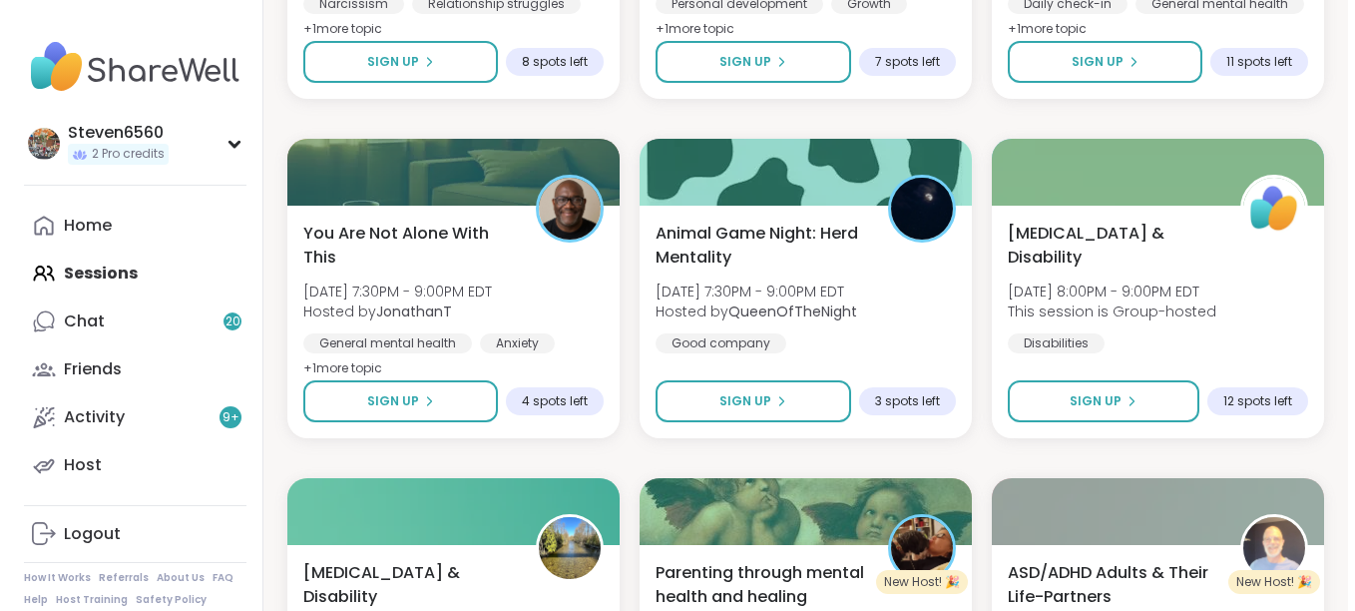
scroll to position [3686, 0]
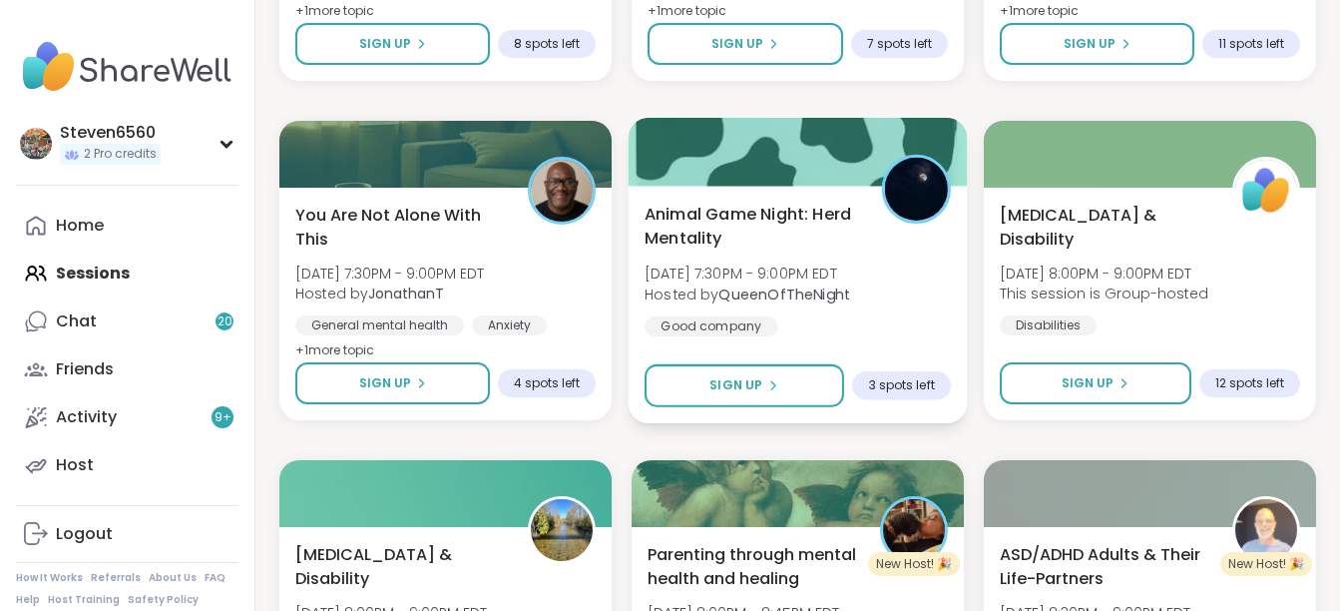
click at [769, 296] on b "QueenOfTheNight" at bounding box center [785, 293] width 132 height 20
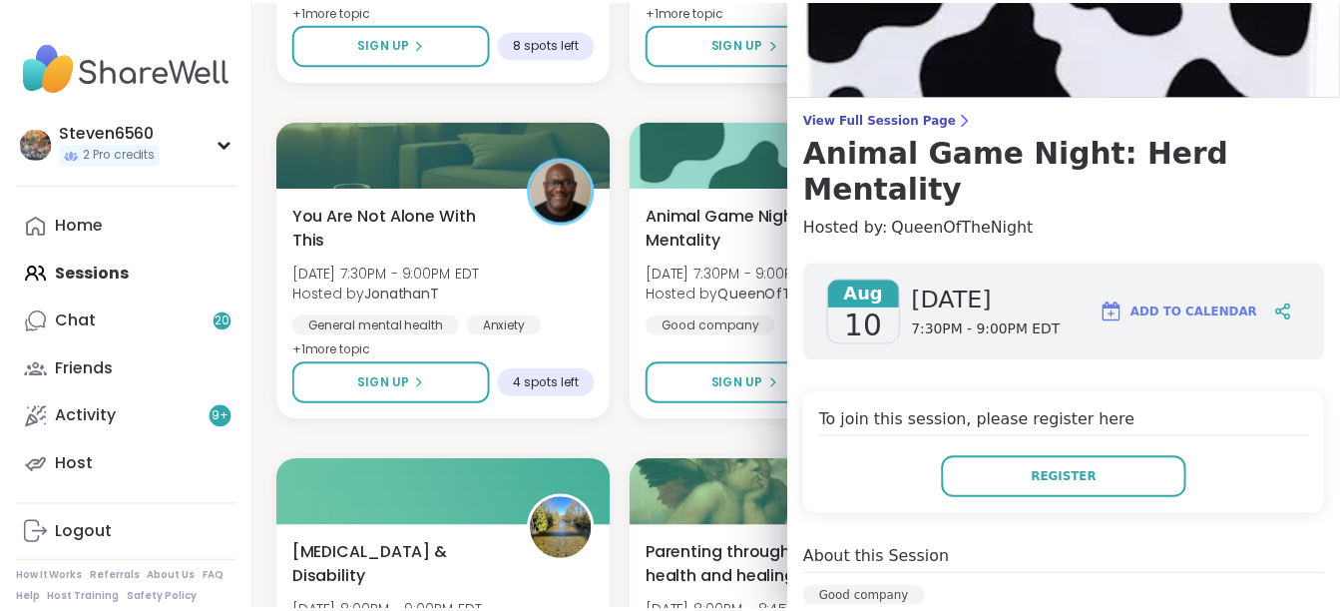
scroll to position [0, 0]
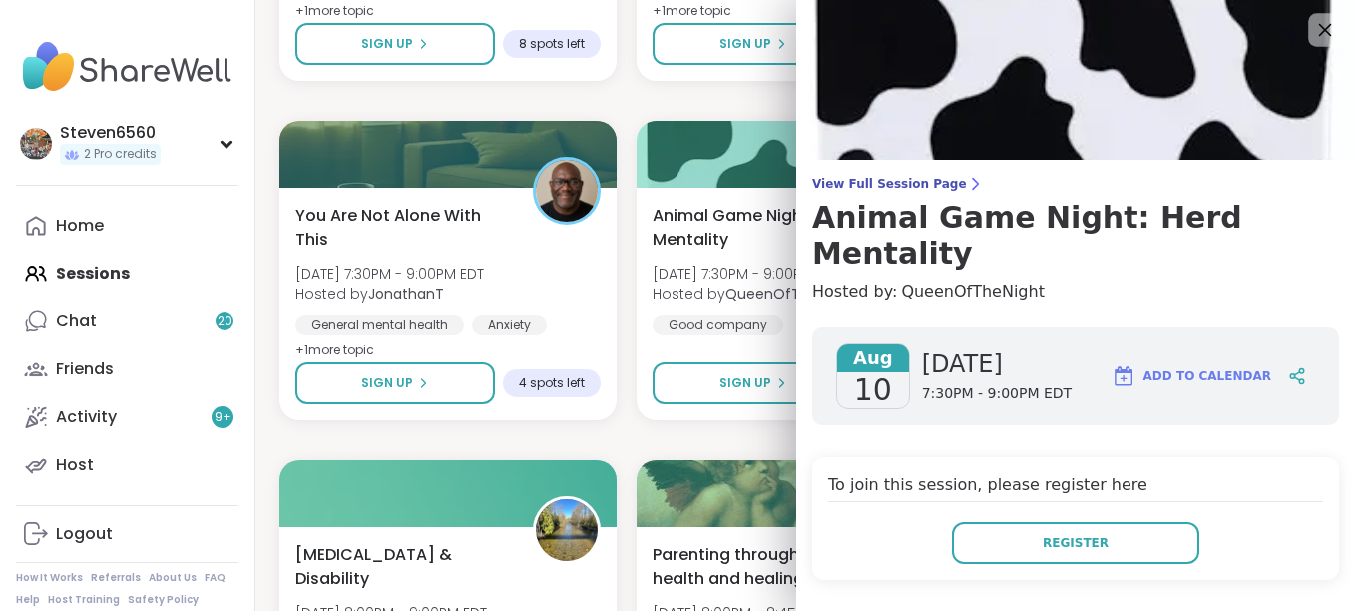
click at [1312, 19] on icon at bounding box center [1324, 29] width 25 height 25
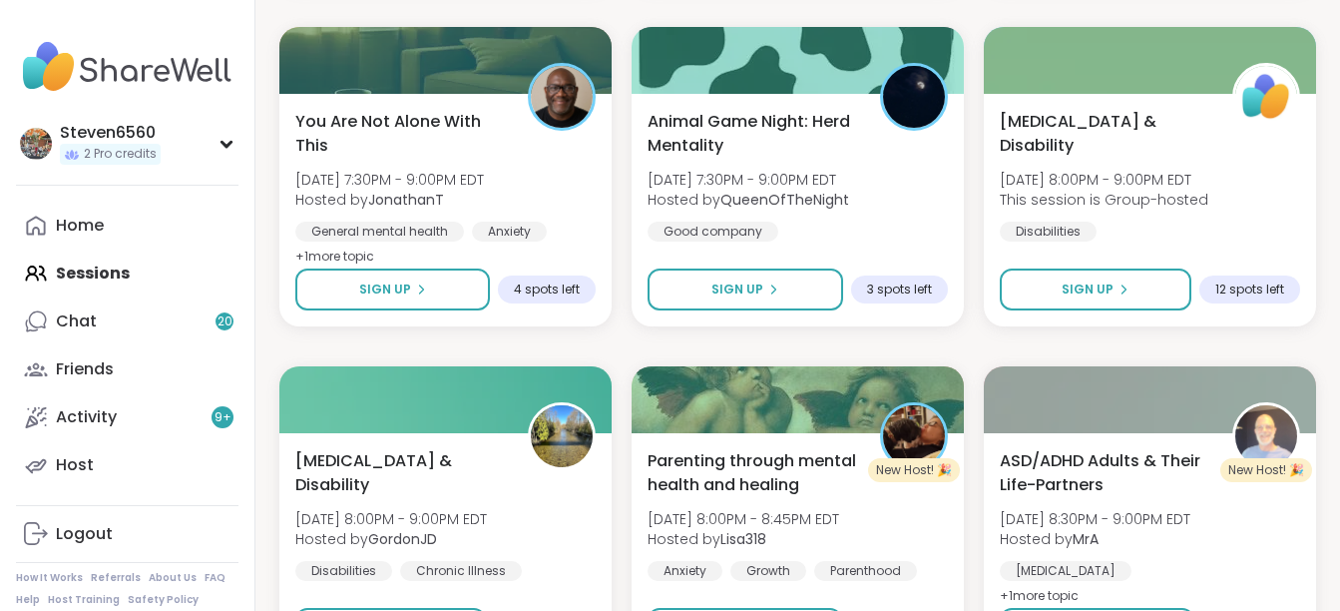
scroll to position [3916, 0]
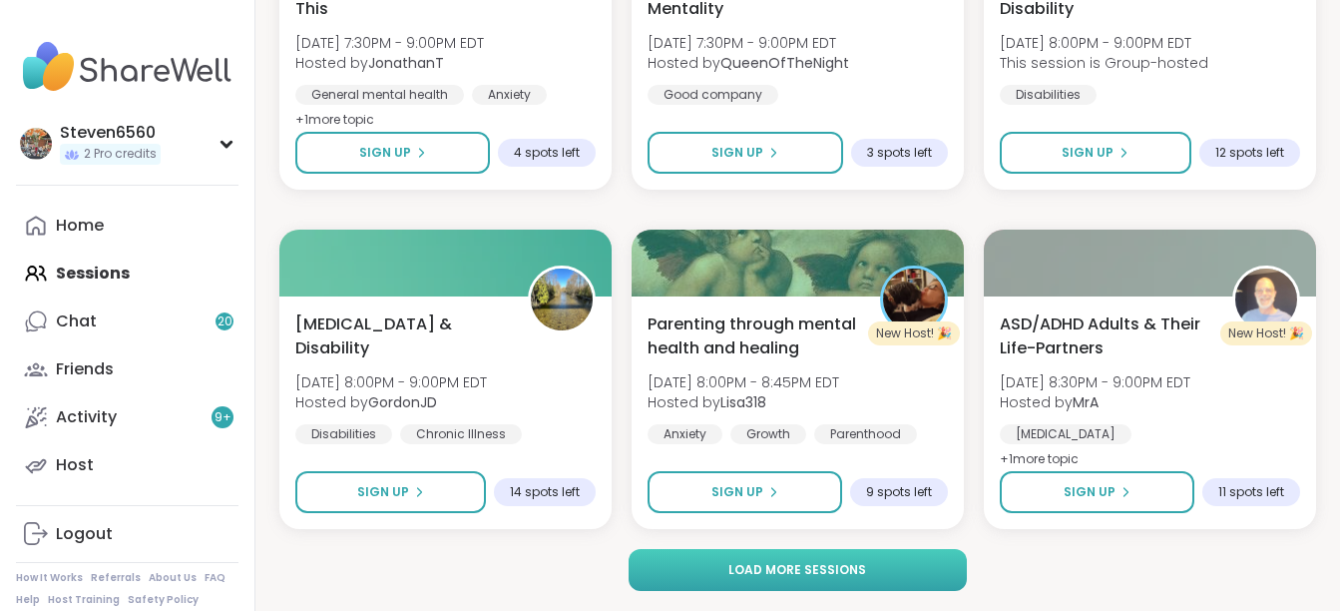
click at [886, 566] on button "Load more sessions" at bounding box center [797, 570] width 337 height 42
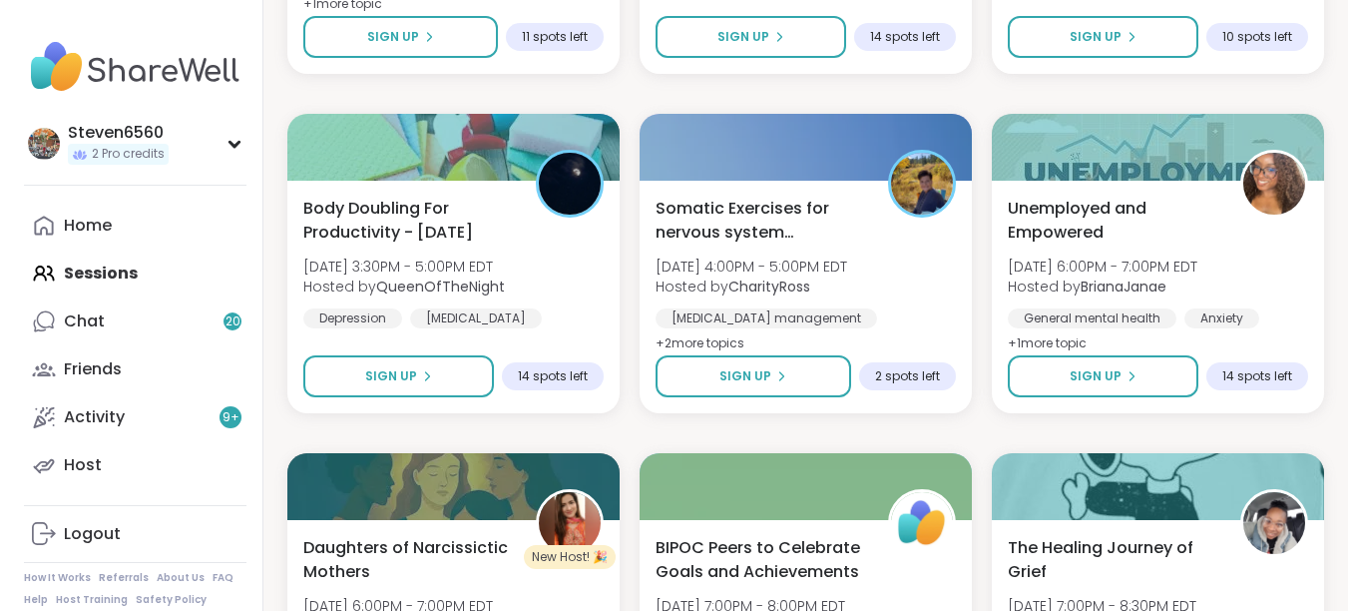
scroll to position [7442, 0]
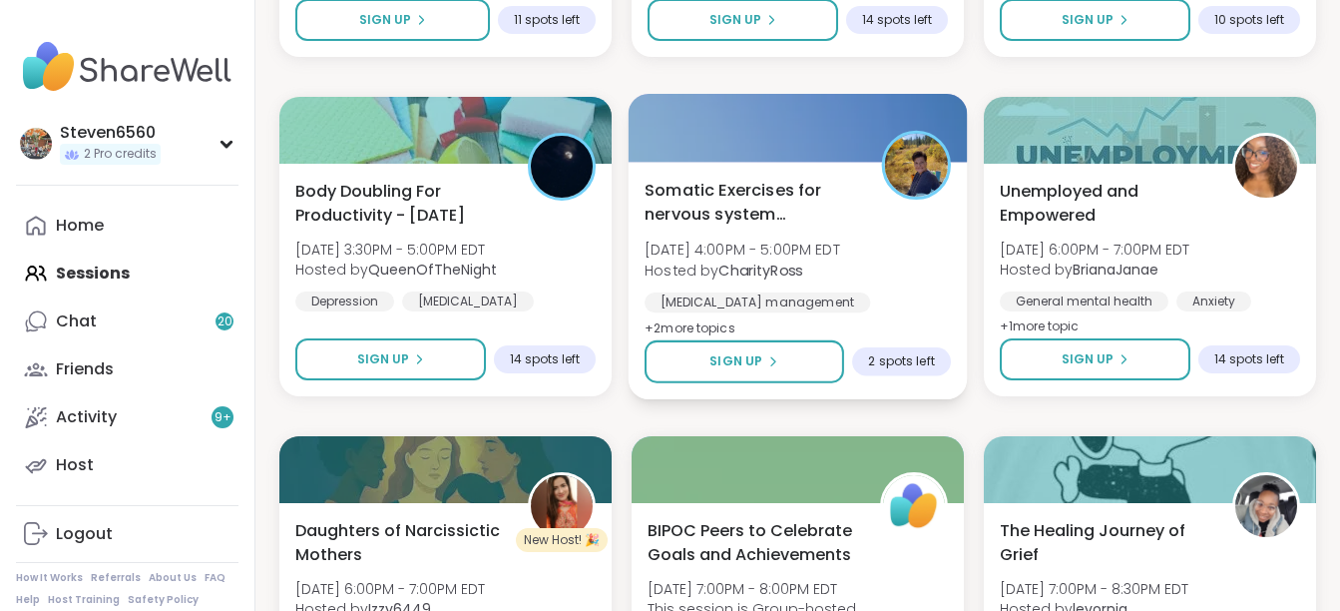
click at [740, 265] on b "CharityRoss" at bounding box center [761, 269] width 84 height 20
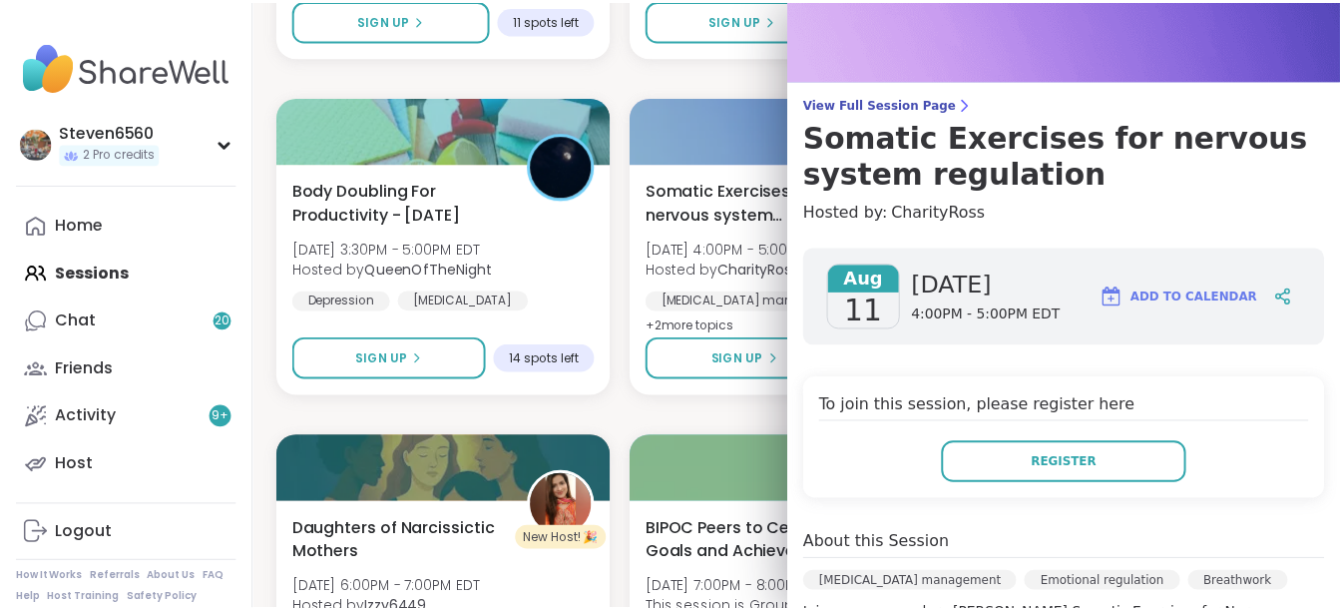
scroll to position [0, 0]
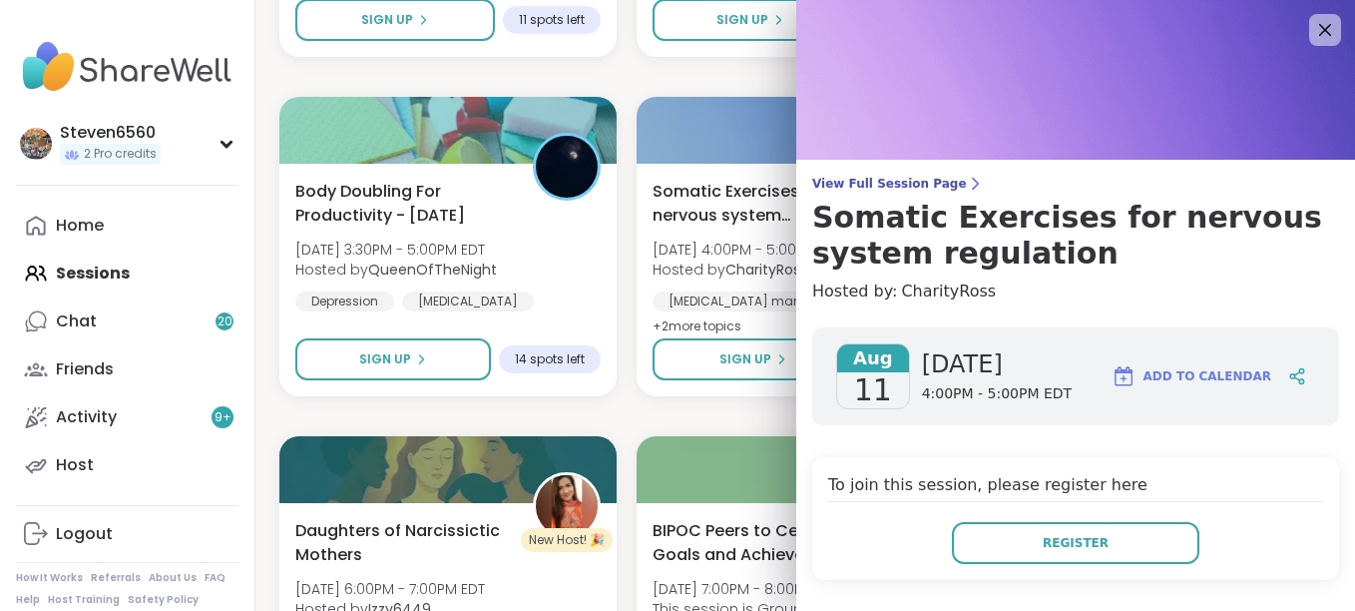
click at [1114, 85] on img at bounding box center [1075, 80] width 559 height 160
click at [1071, 127] on img at bounding box center [1075, 80] width 559 height 160
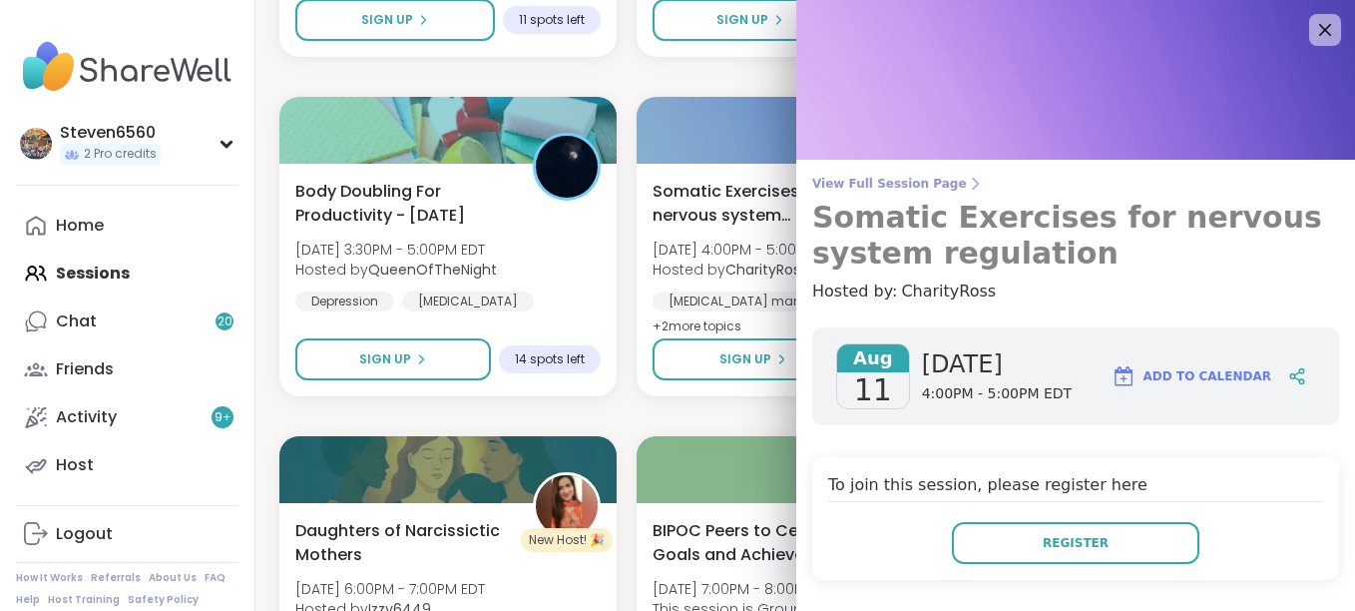
click at [1014, 196] on link "View Full Session Page Somatic Exercises for nervous system regulation" at bounding box center [1075, 224] width 527 height 96
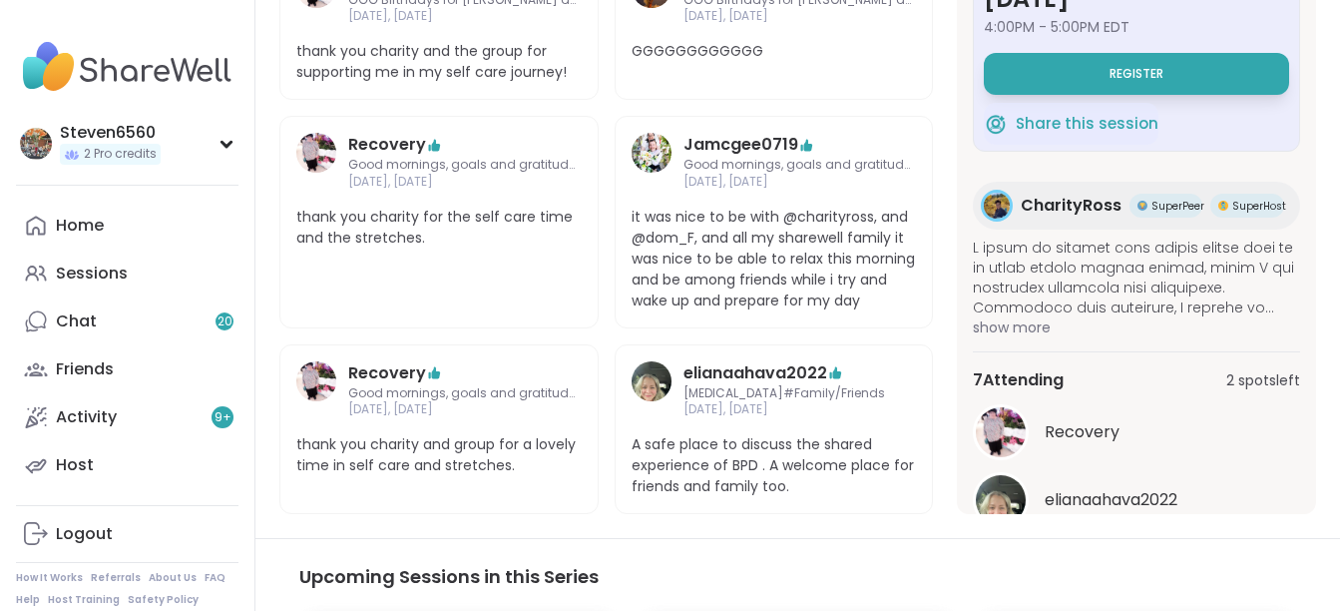
scroll to position [187, 0]
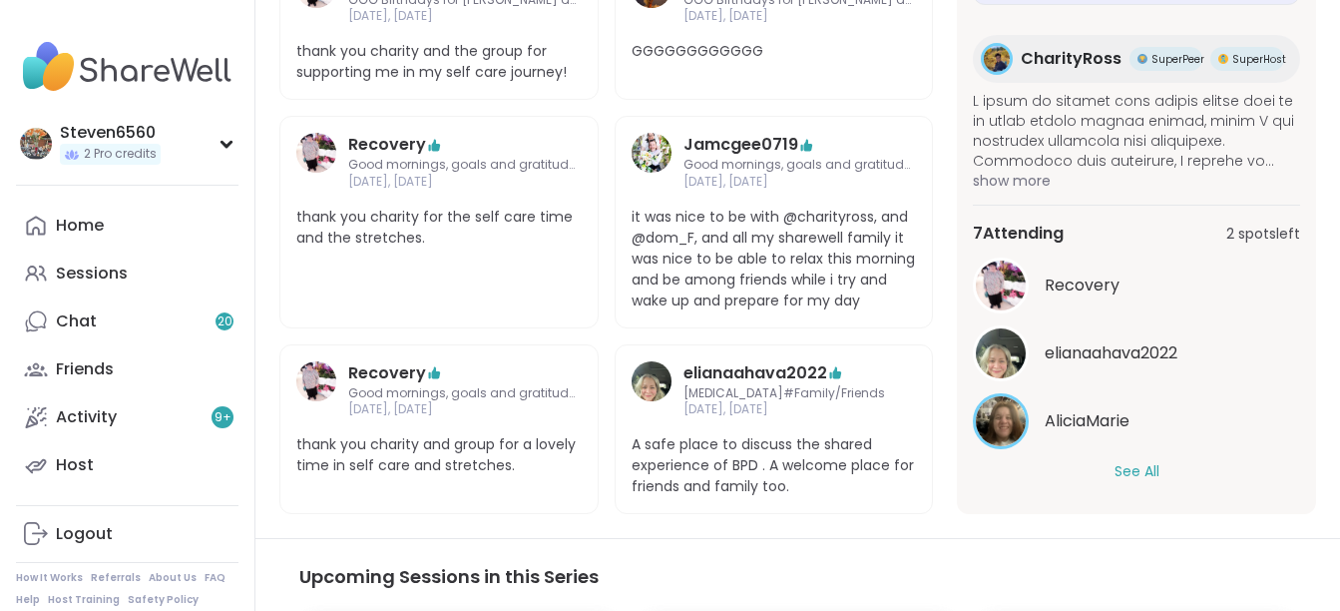
click at [1131, 482] on button "See All" at bounding box center [1137, 471] width 45 height 21
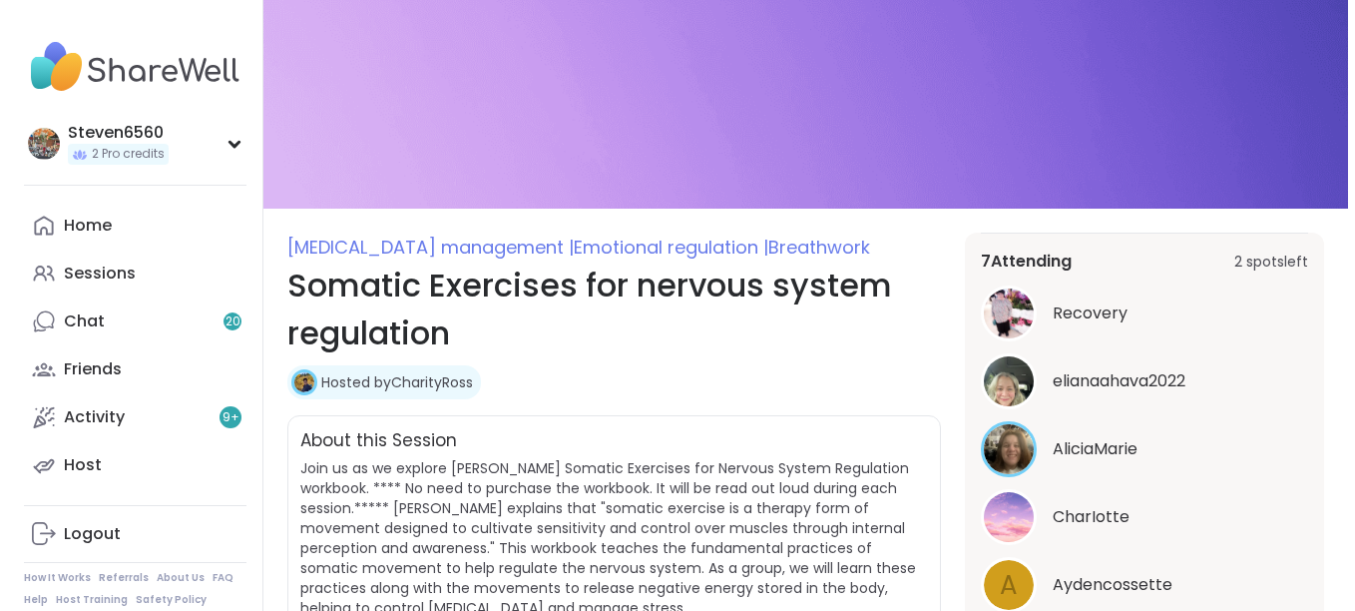
scroll to position [0, 0]
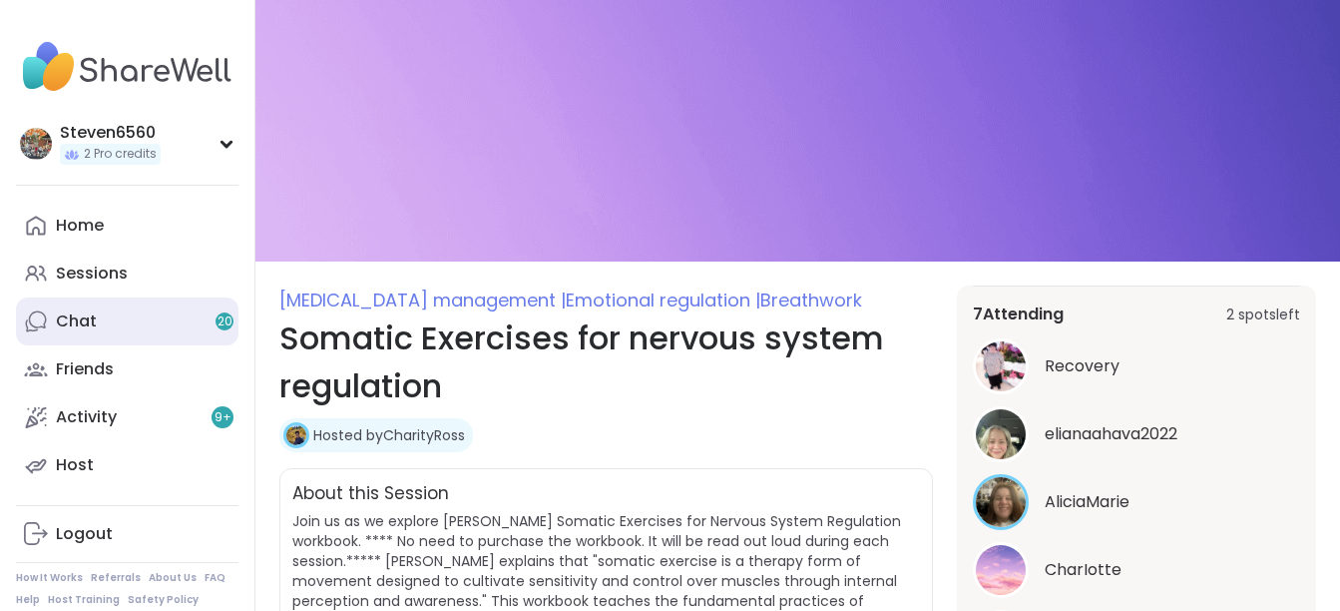
click at [97, 316] on link "Chat 20" at bounding box center [127, 321] width 223 height 48
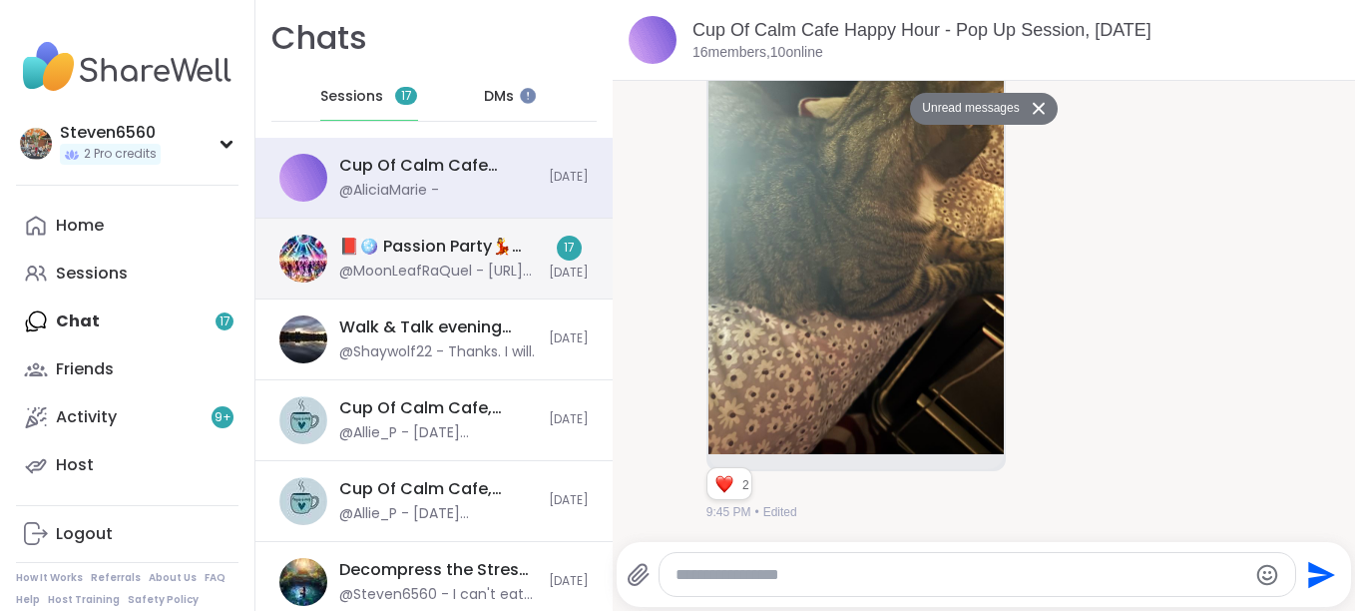
click at [367, 259] on div "📕🪩 Passion Party💃🎶, [DATE] @MoonLeafRaQuel - [URL][DOMAIN_NAME]" at bounding box center [438, 259] width 198 height 46
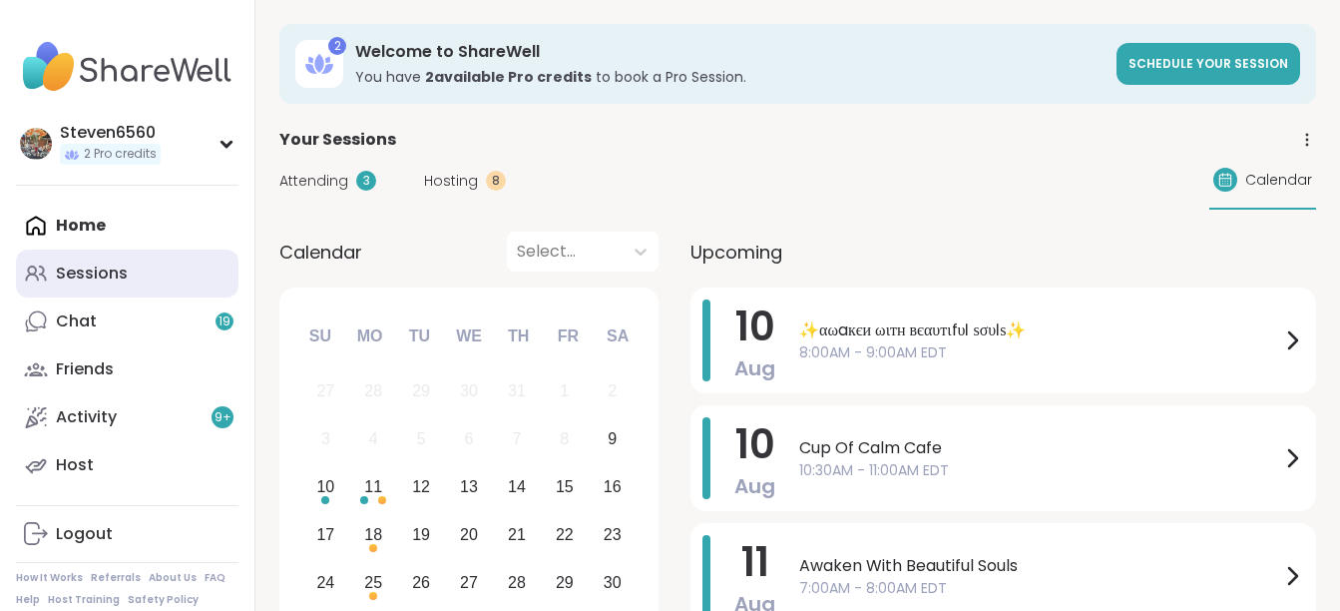
click at [137, 274] on link "Sessions" at bounding box center [127, 273] width 223 height 48
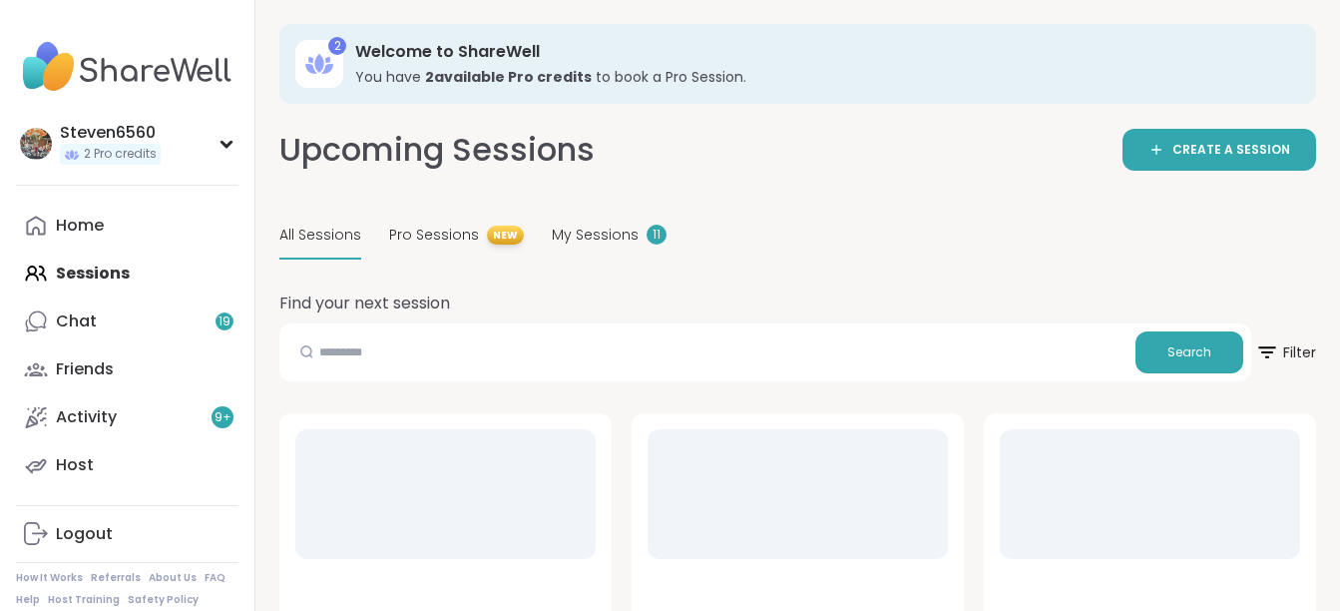
click at [343, 243] on span "All Sessions" at bounding box center [320, 235] width 82 height 21
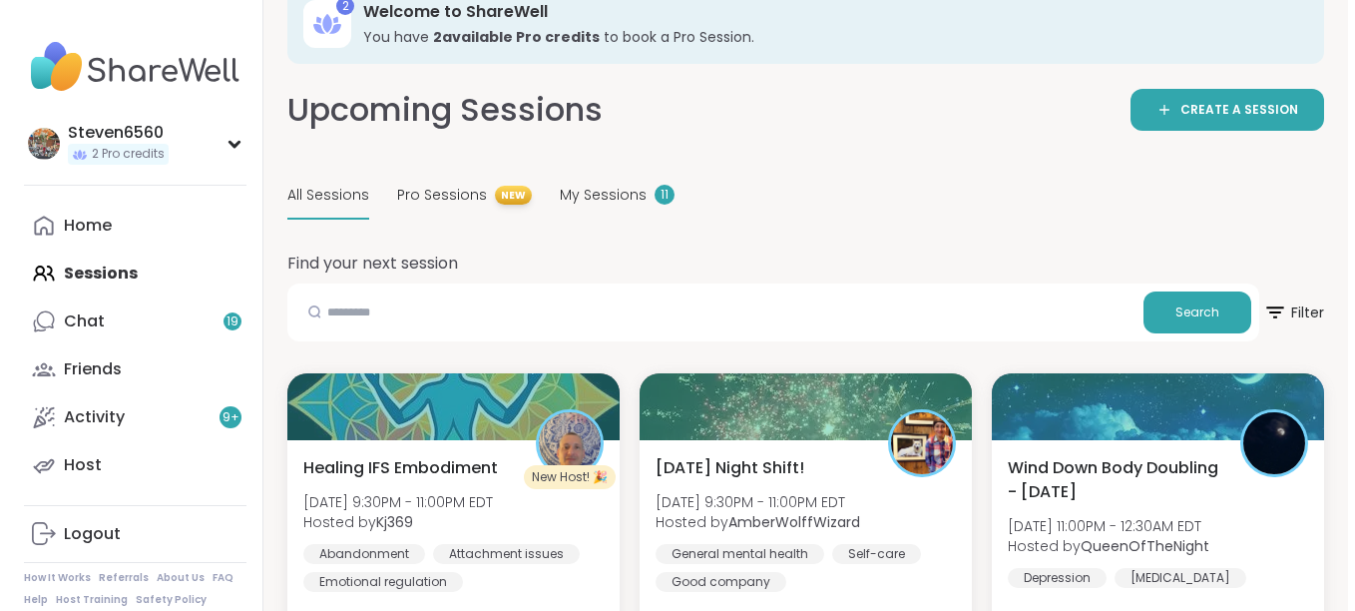
scroll to position [80, 0]
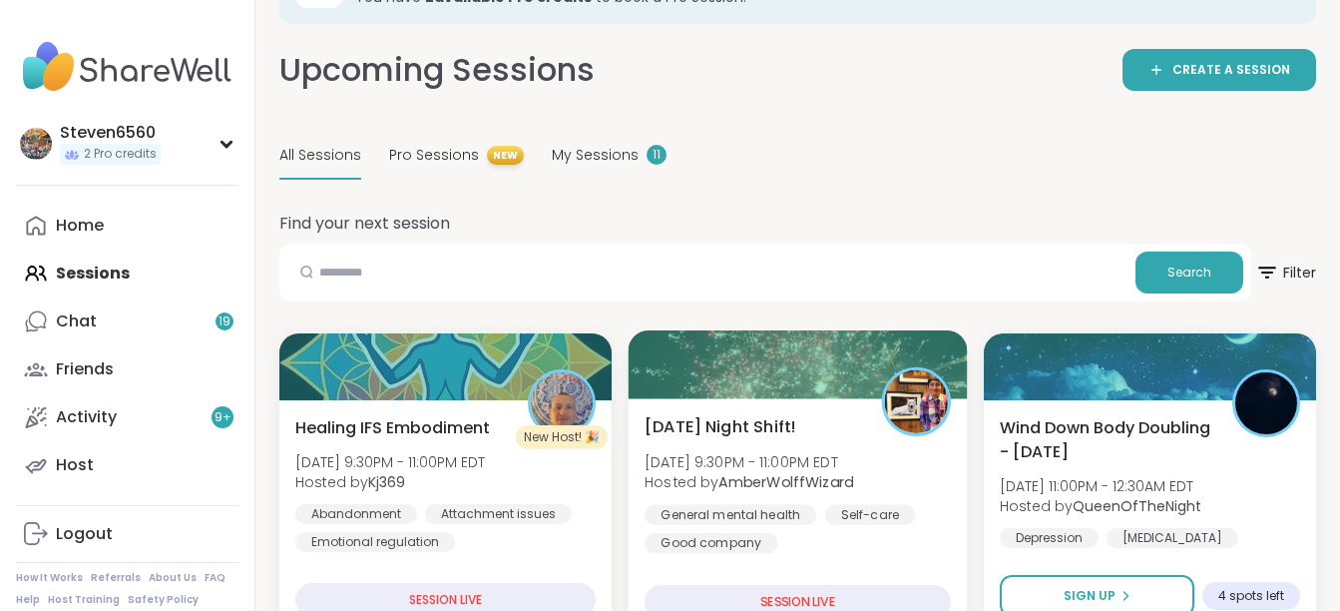
click at [873, 593] on div "SESSION LIVE" at bounding box center [798, 602] width 306 height 35
click at [807, 553] on div "General mental health Self-care Good company" at bounding box center [798, 528] width 306 height 49
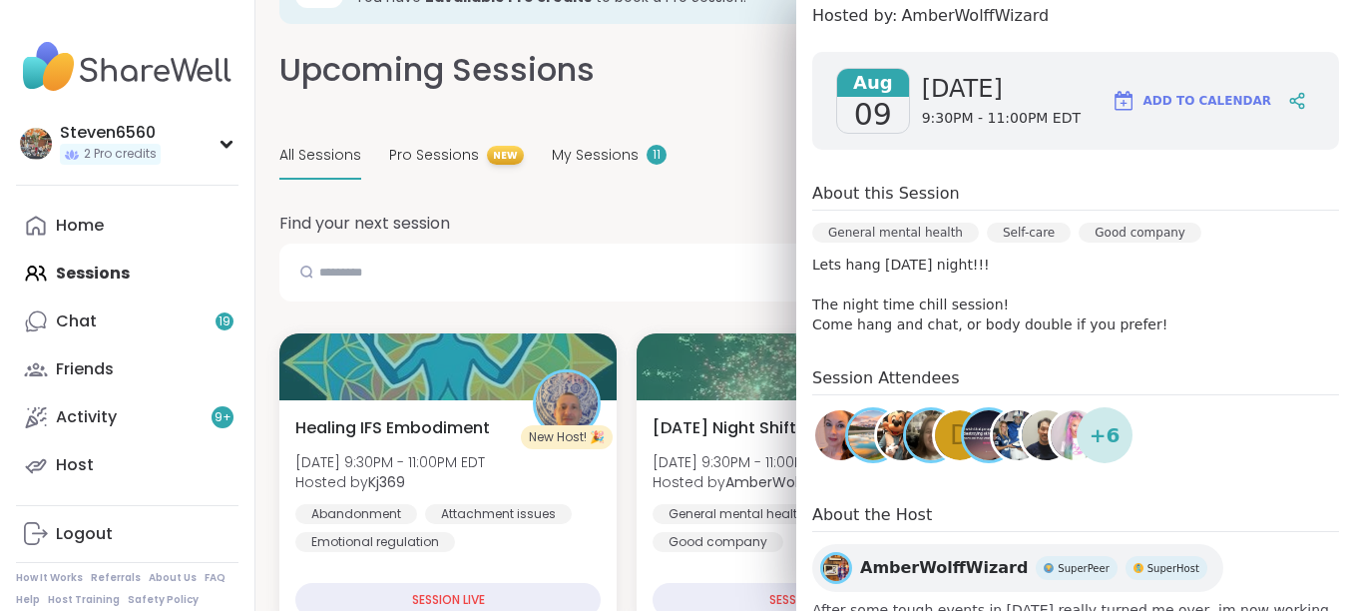
scroll to position [279, 0]
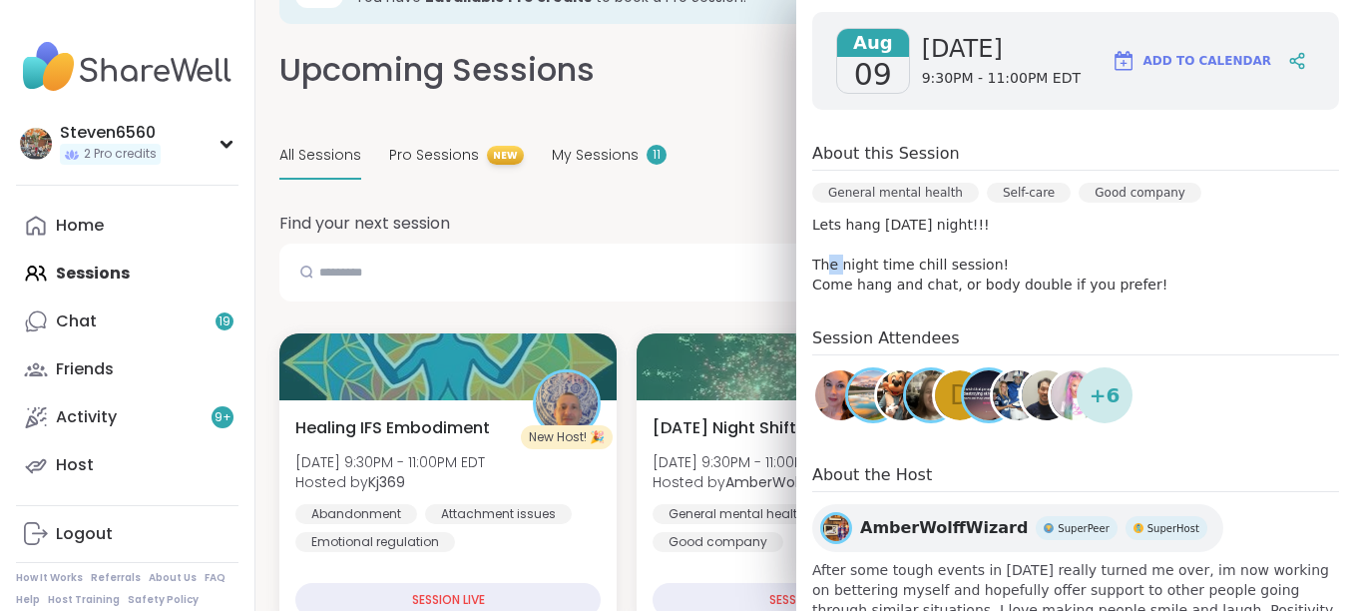
drag, startPoint x: 979, startPoint y: 215, endPoint x: 982, endPoint y: 266, distance: 52.0
click at [982, 266] on p "Lets hang on Saturday night!!! The night time chill session! Come hang and chat…" at bounding box center [1075, 255] width 527 height 80
drag, startPoint x: 982, startPoint y: 266, endPoint x: 1030, endPoint y: 334, distance: 83.1
click at [1030, 334] on h4 "Session Attendees" at bounding box center [1075, 340] width 527 height 29
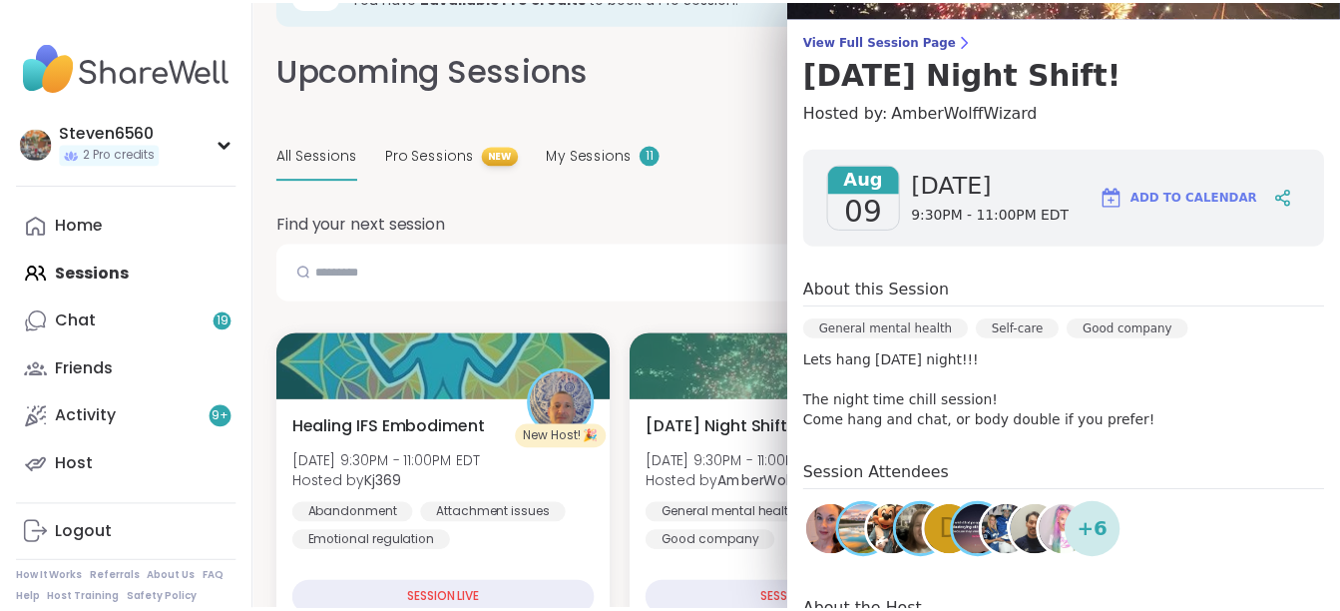
scroll to position [91, 0]
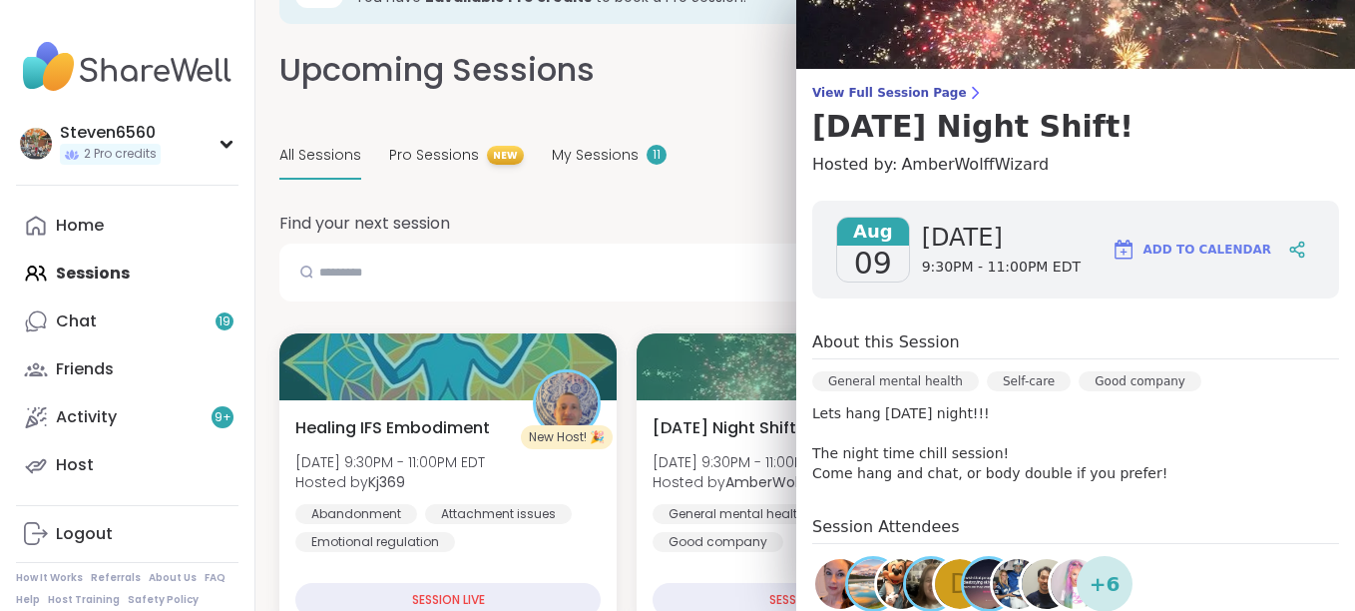
click at [976, 276] on span "9:30PM - 11:00PM EDT" at bounding box center [1001, 267] width 159 height 20
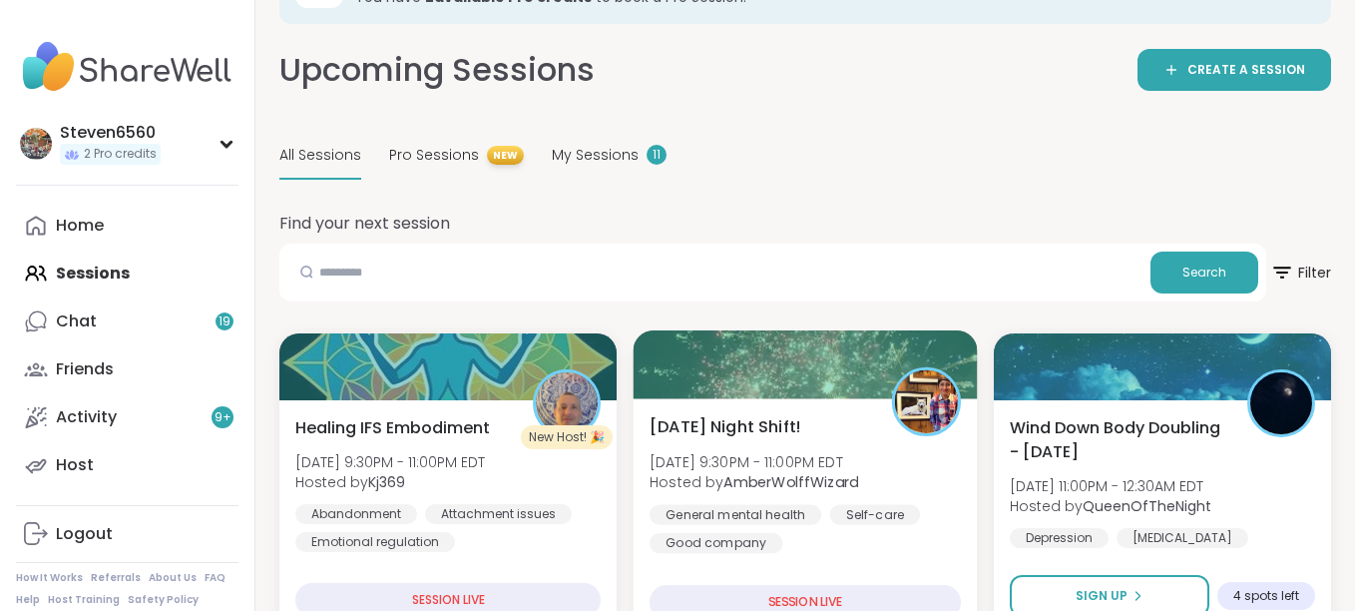
click at [706, 579] on div "Saturday Night Shift! Sat, Aug 09 | 9:30PM - 11:00PM EDT Hosted by AmberWolffWi…" at bounding box center [806, 517] width 344 height 238
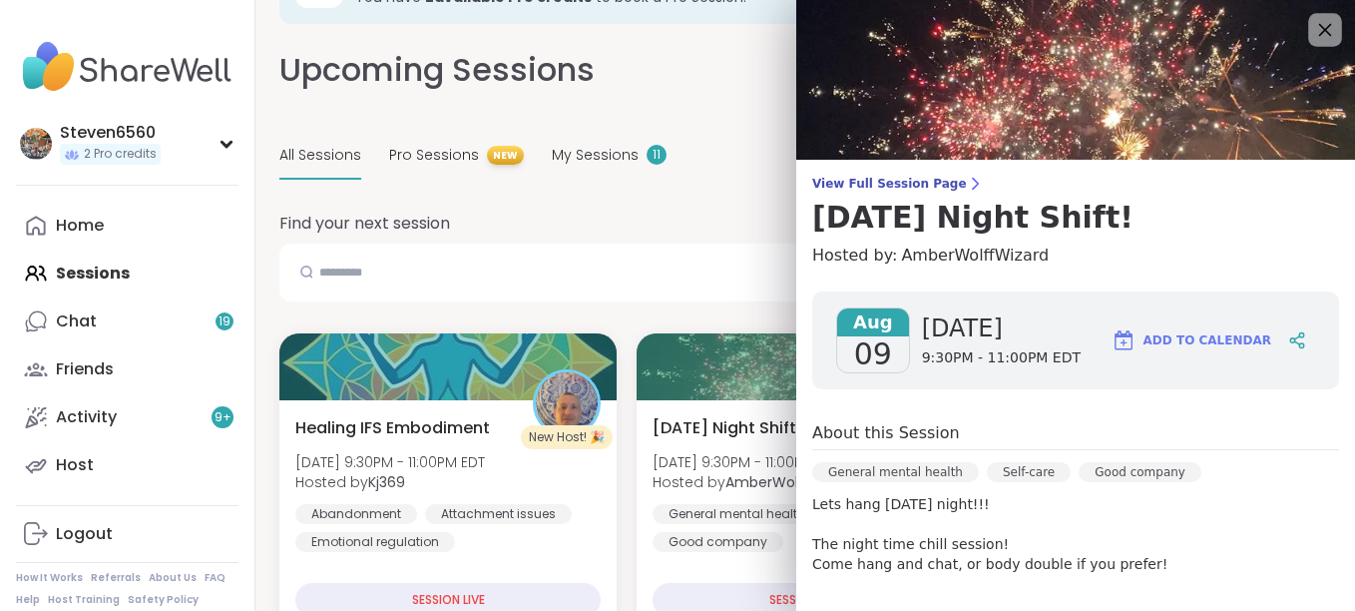
click at [1312, 24] on icon at bounding box center [1324, 29] width 25 height 25
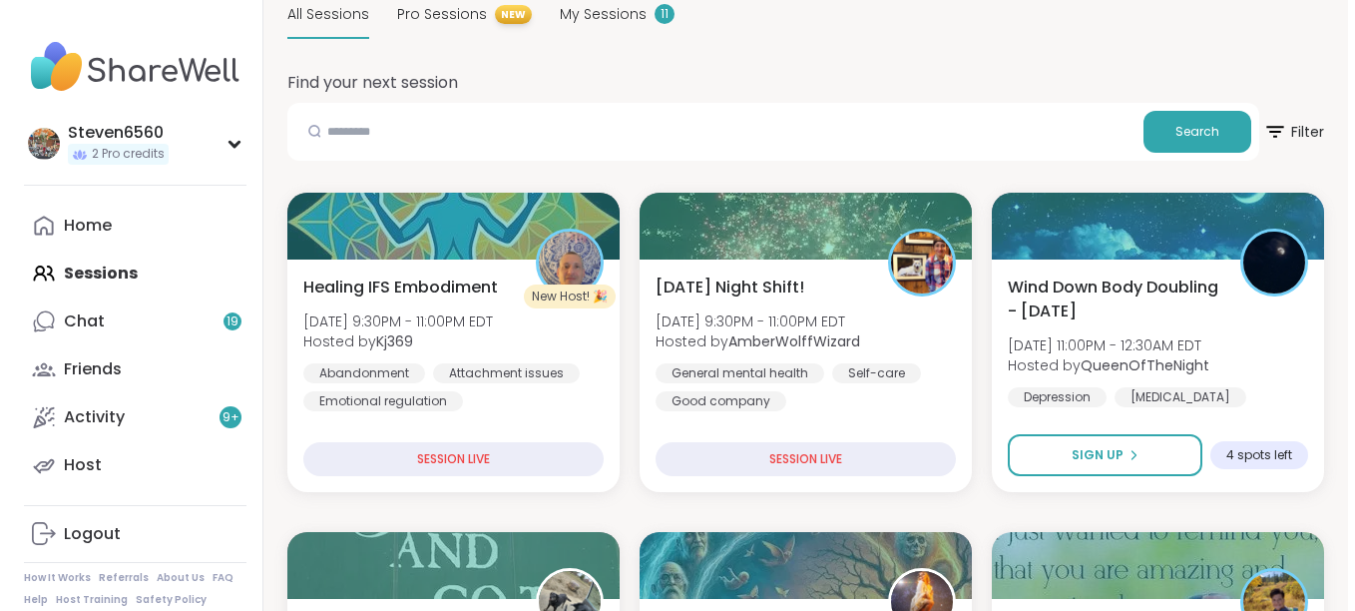
scroll to position [240, 0]
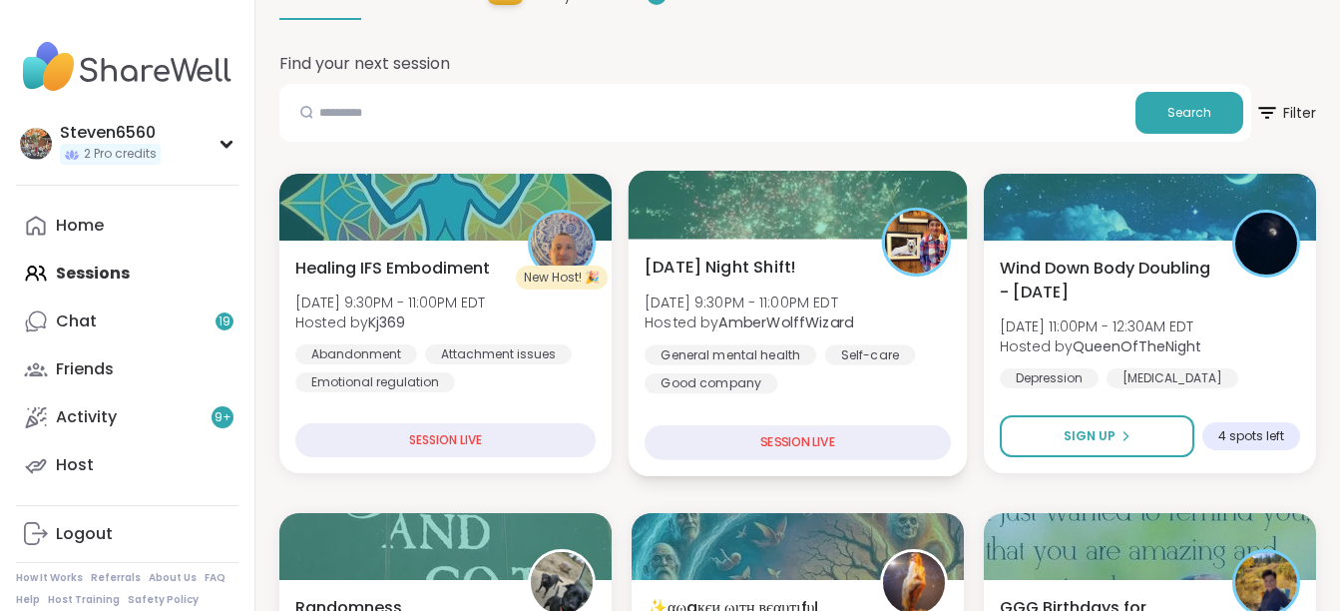
click at [778, 437] on div "SESSION LIVE" at bounding box center [798, 442] width 306 height 35
click at [936, 241] on img at bounding box center [916, 242] width 63 height 63
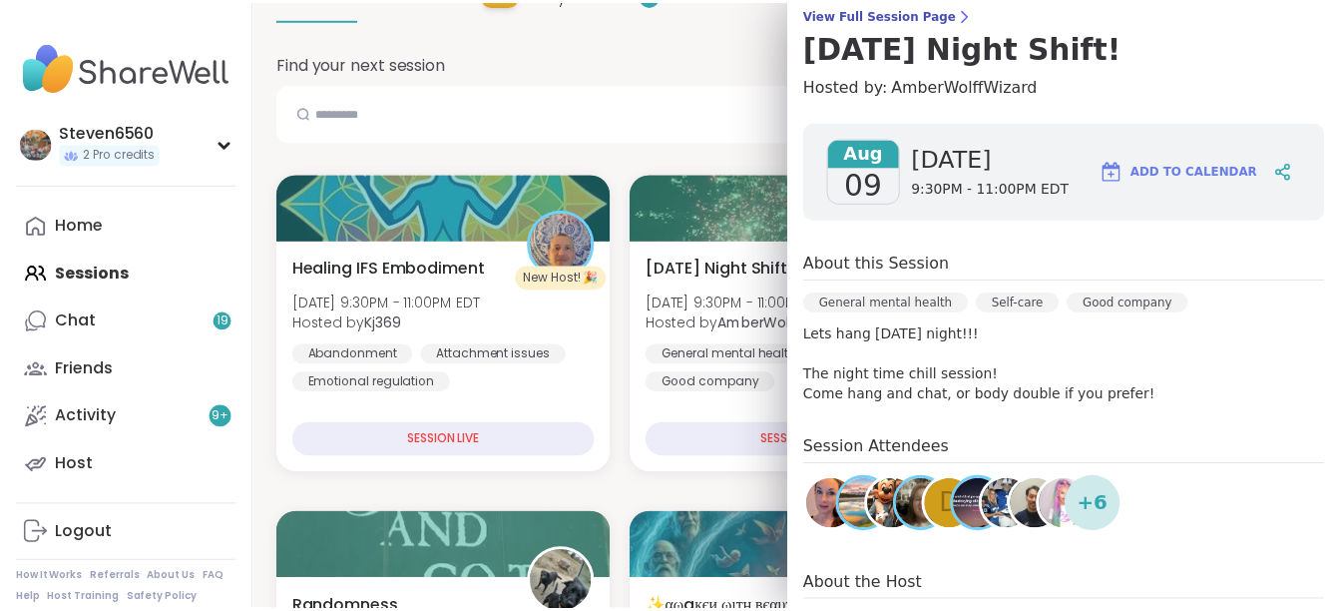
scroll to position [0, 0]
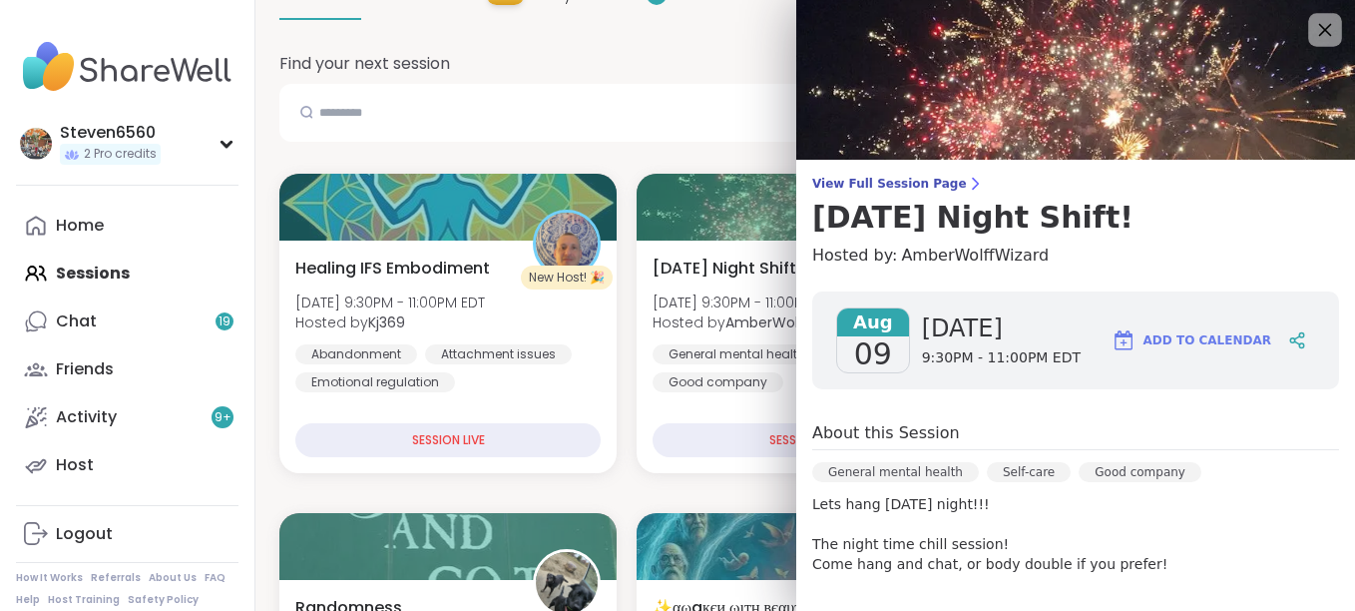
click at [1319, 25] on icon at bounding box center [1325, 30] width 13 height 13
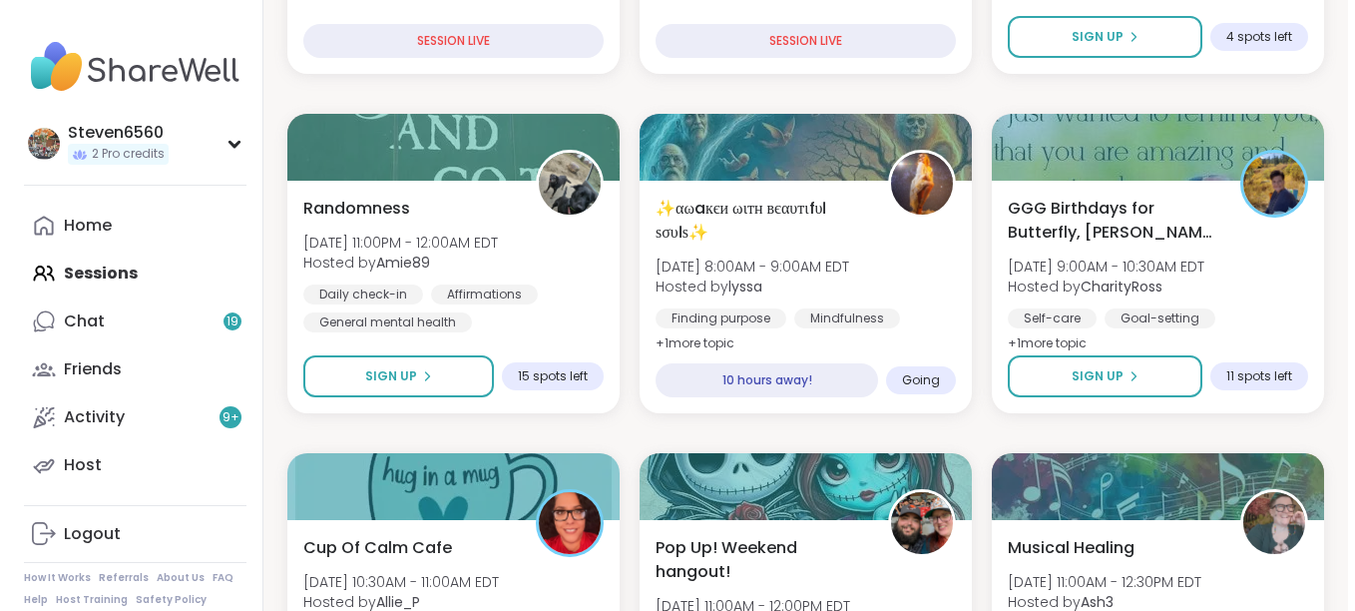
scroll to position [652, 0]
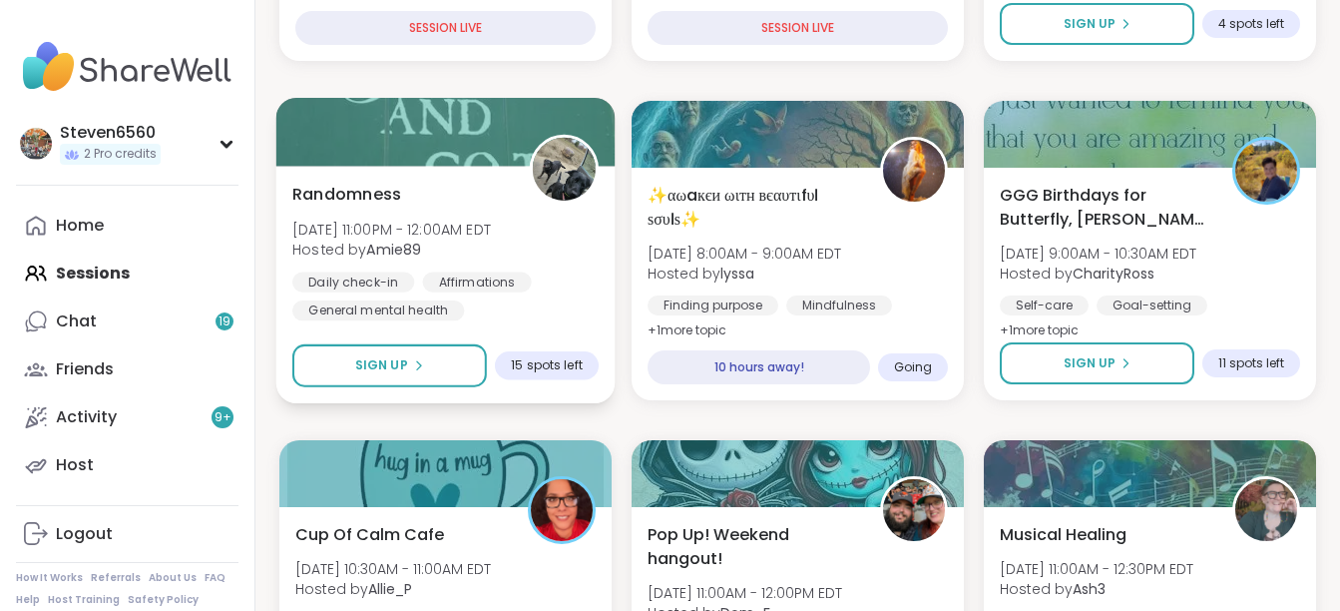
click at [418, 227] on span "[DATE] 11:00PM - 12:00AM EDT" at bounding box center [391, 229] width 199 height 20
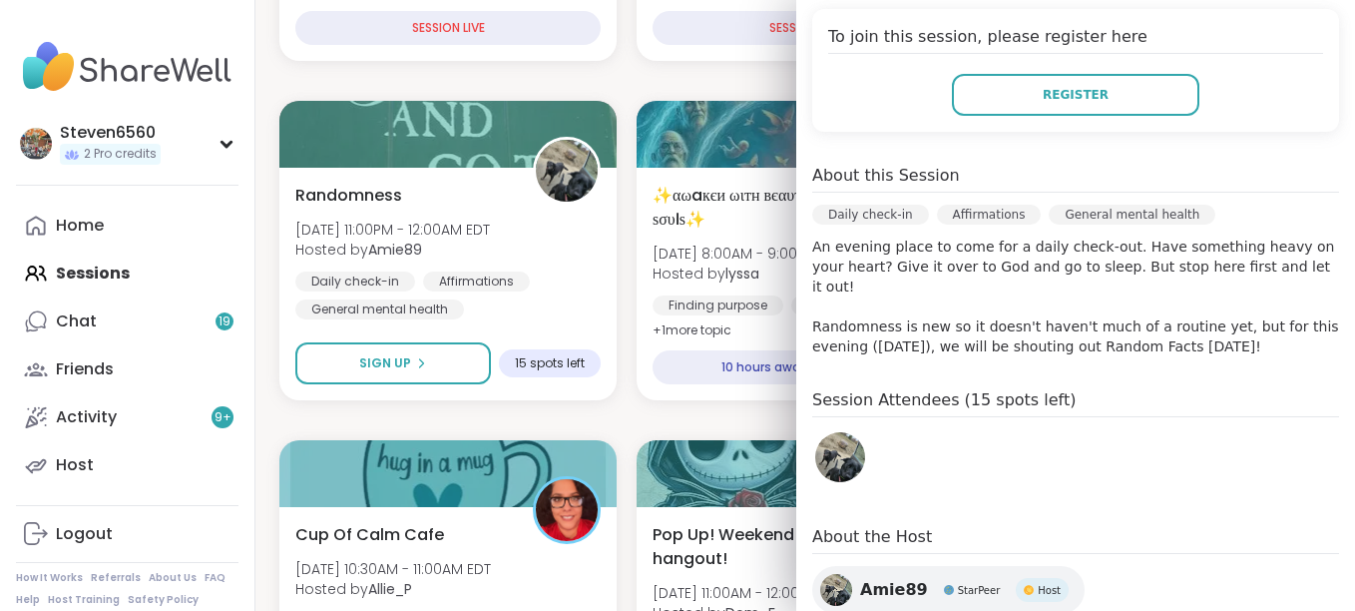
scroll to position [425, 0]
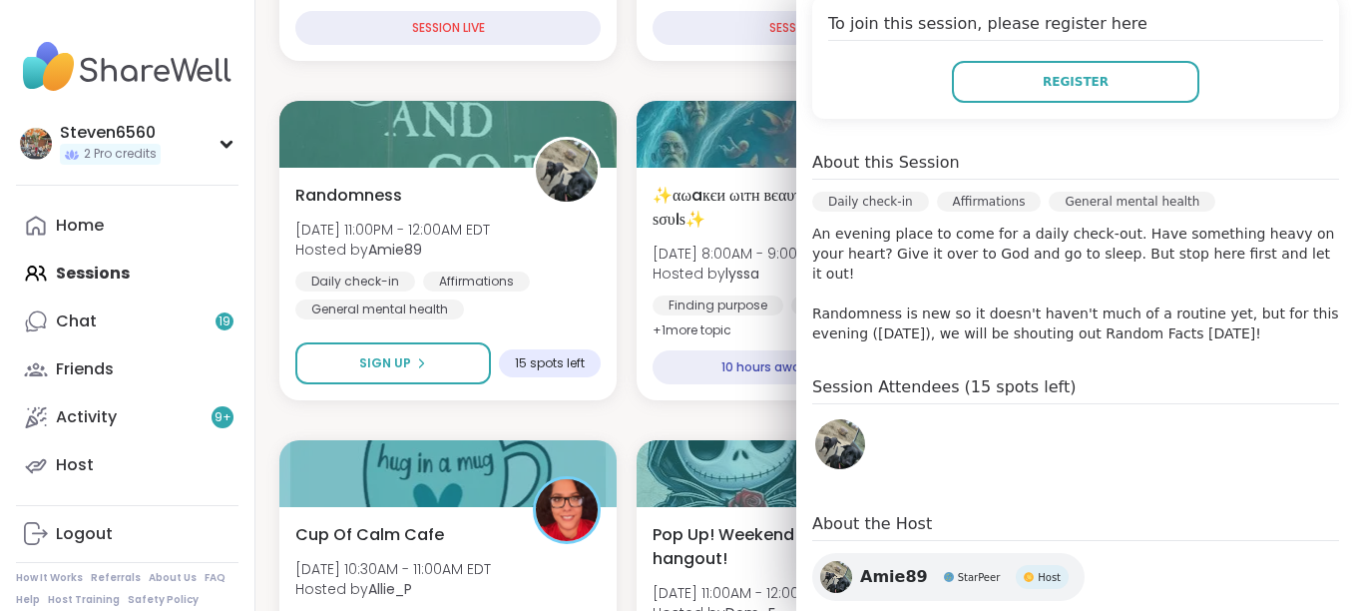
click at [839, 430] on img at bounding box center [840, 444] width 50 height 50
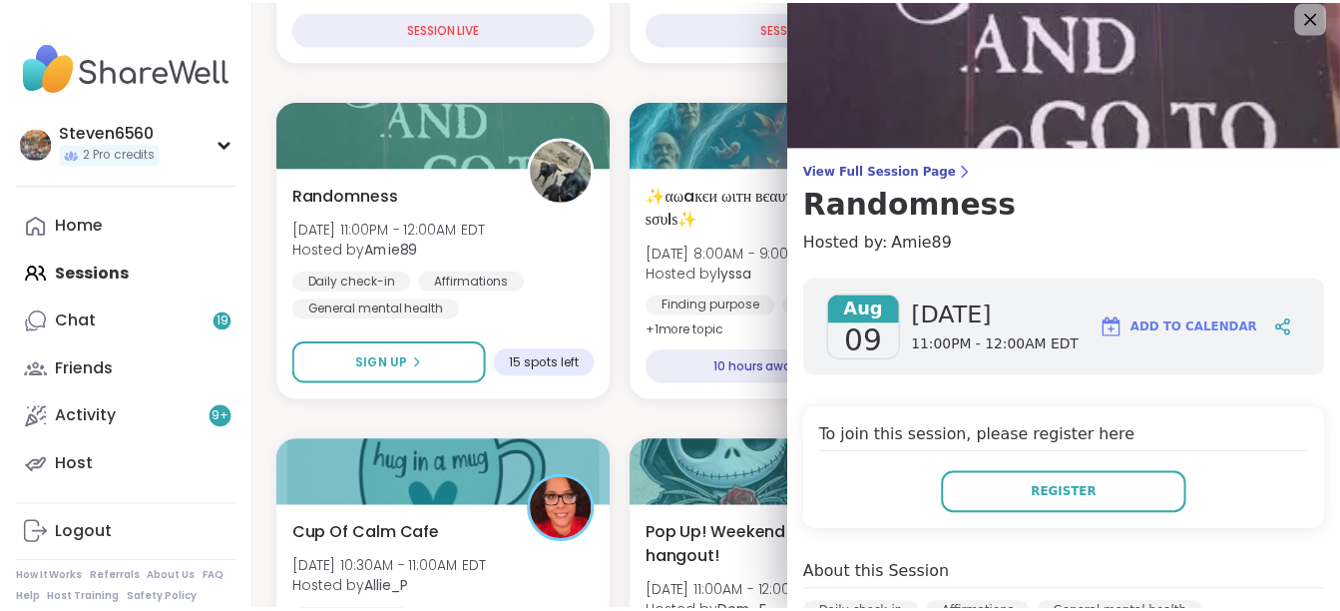
scroll to position [0, 0]
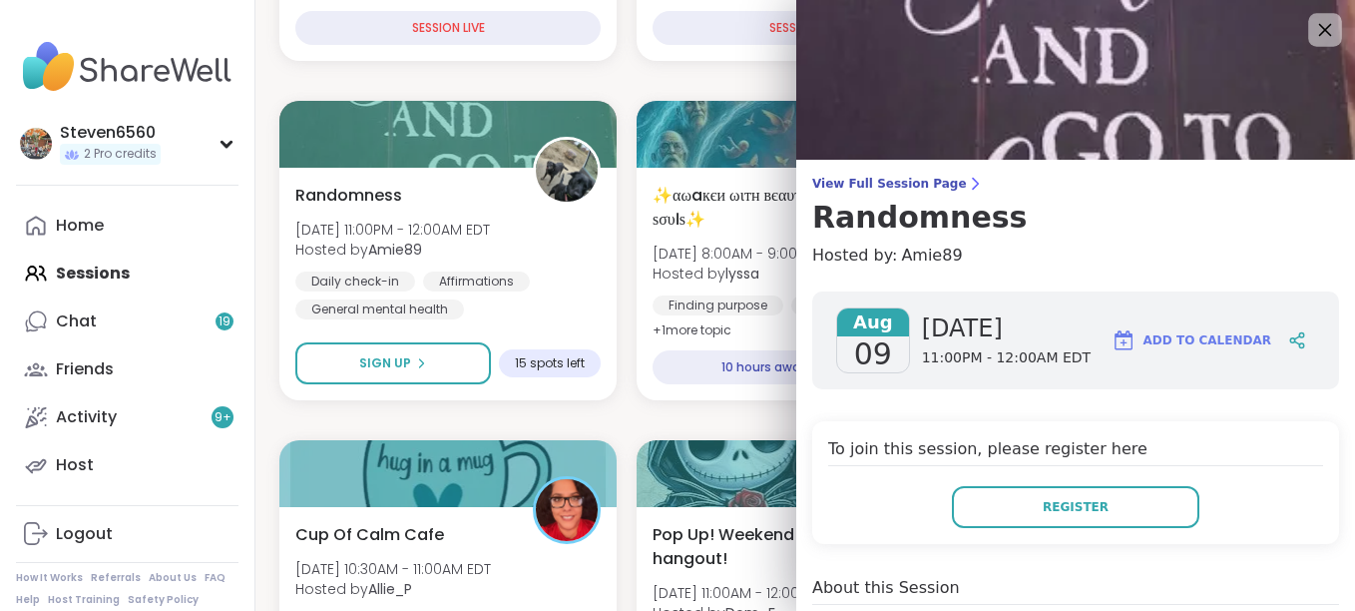
click at [1308, 23] on div at bounding box center [1325, 30] width 34 height 34
click at [1319, 25] on icon at bounding box center [1325, 30] width 13 height 13
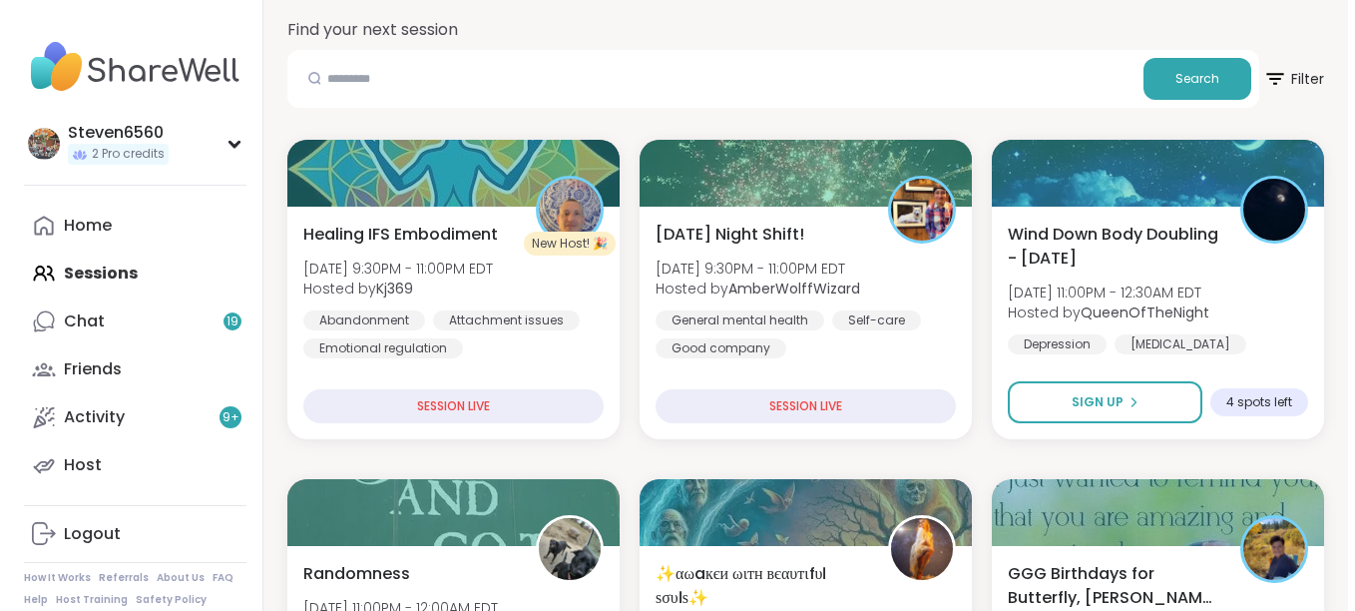
scroll to position [265, 0]
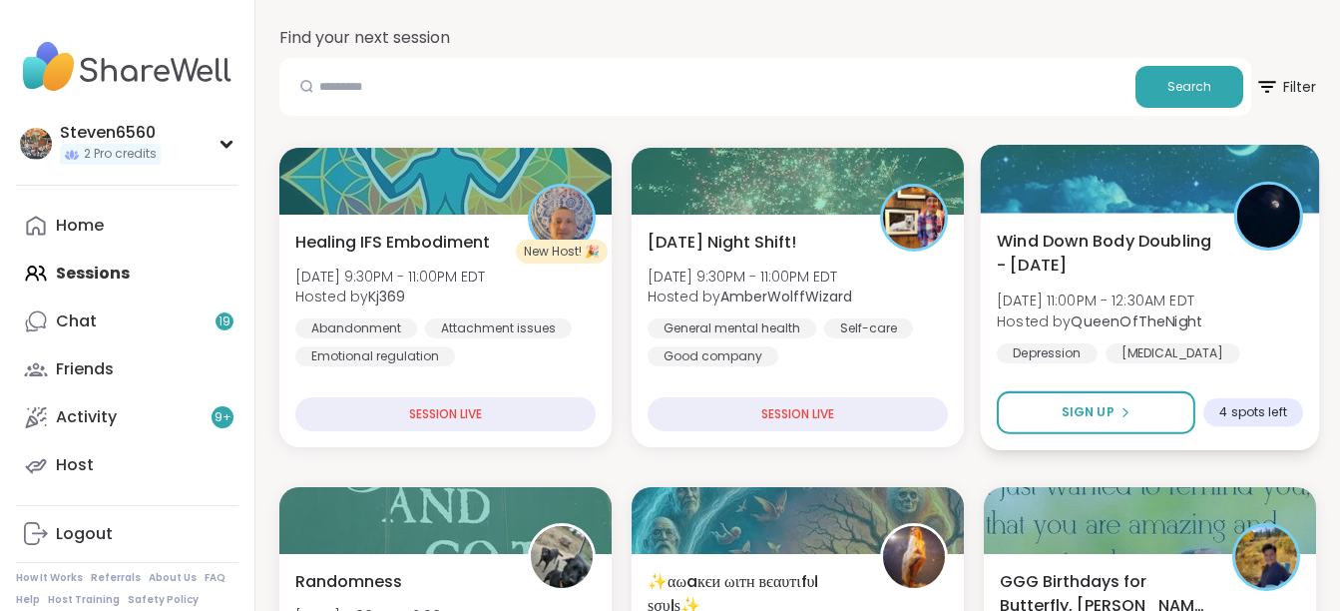
click at [1148, 225] on div "Wind Down Body Doubling - Saturday Sat, Aug 09 | 11:00PM - 12:30AM EDT Hosted b…" at bounding box center [1150, 332] width 339 height 238
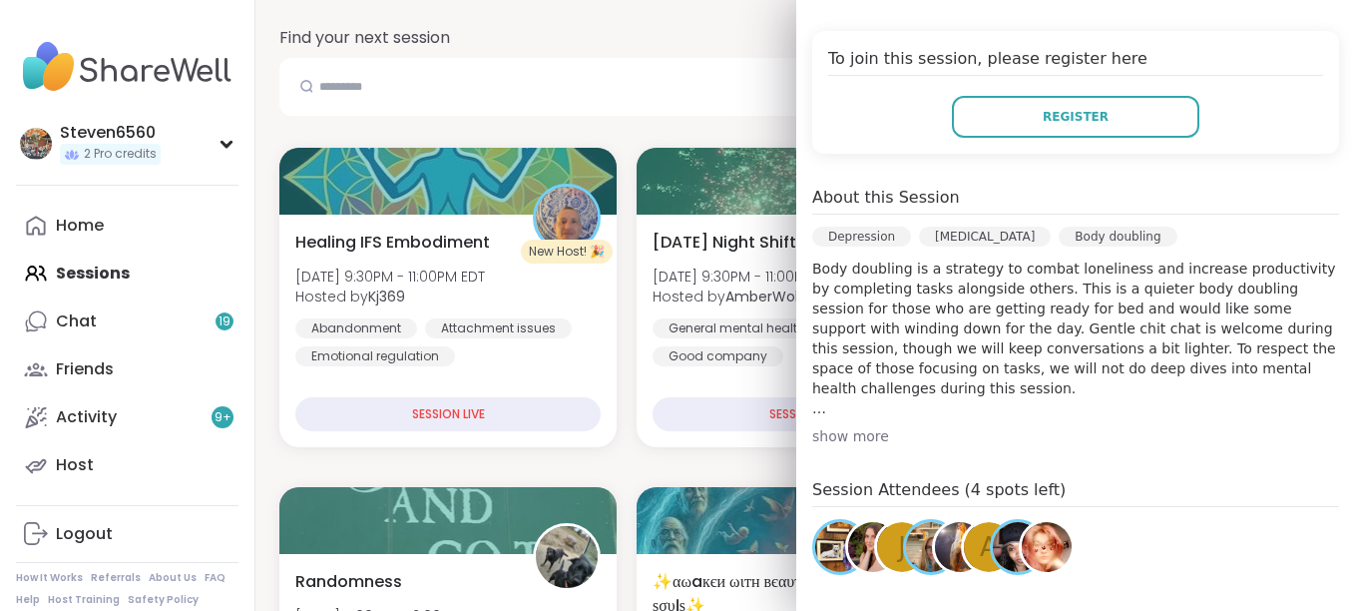
scroll to position [492, 0]
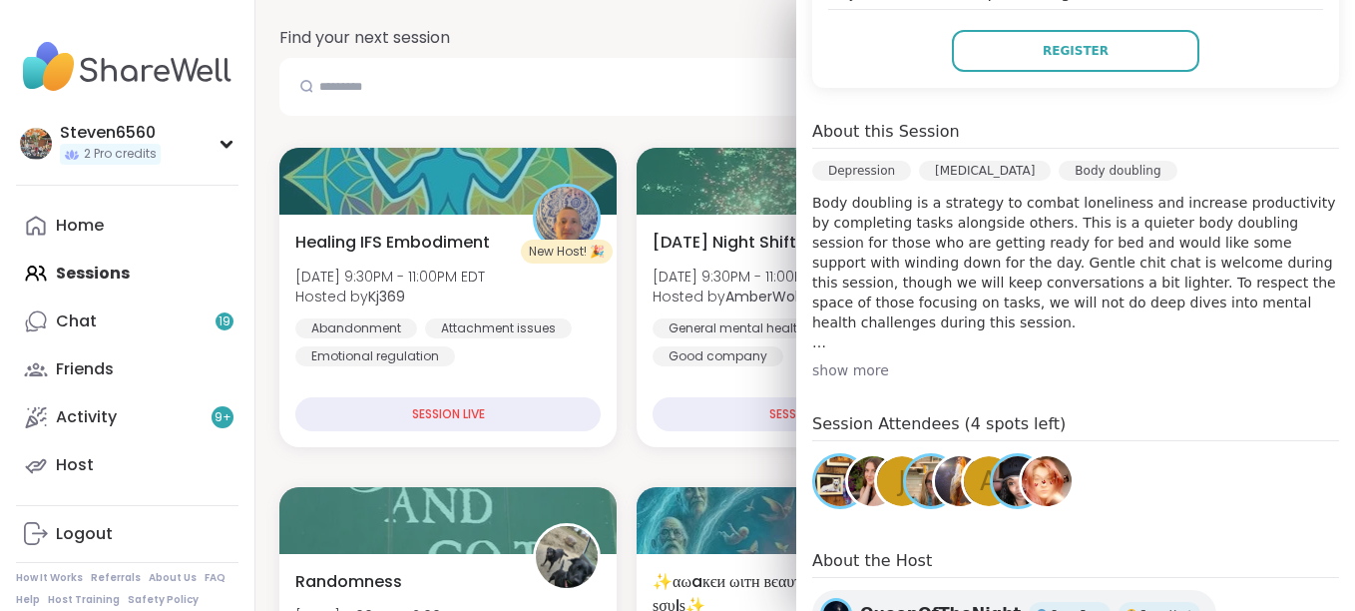
click at [936, 482] on img at bounding box center [960, 481] width 50 height 50
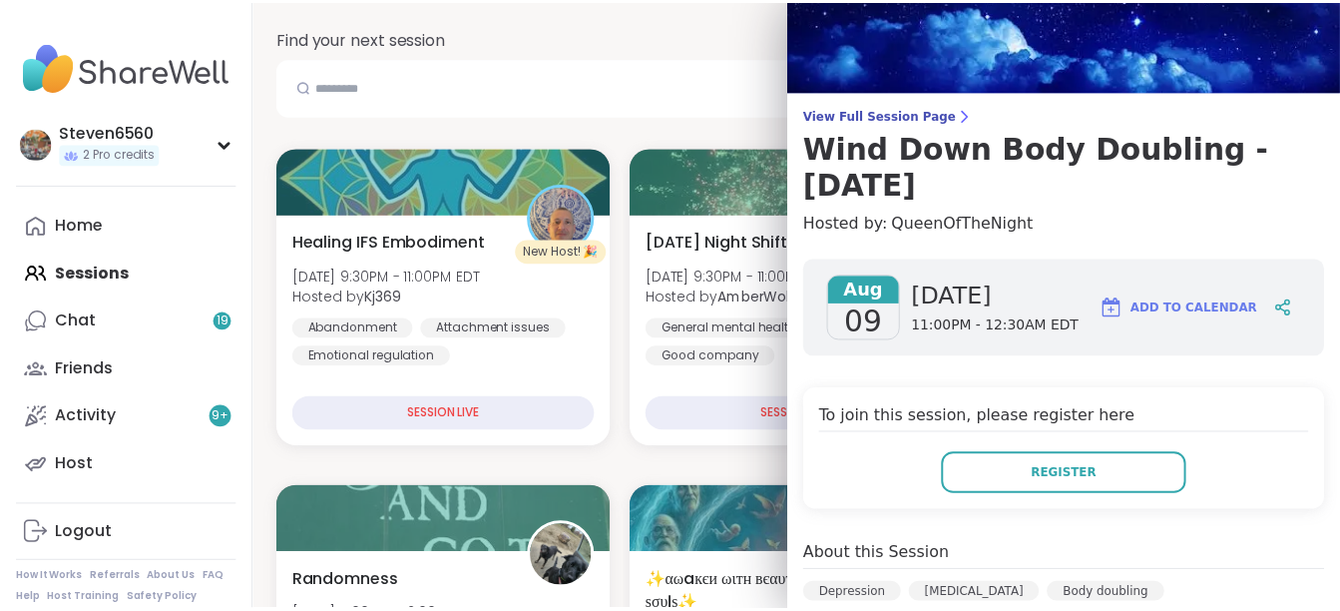
scroll to position [29, 0]
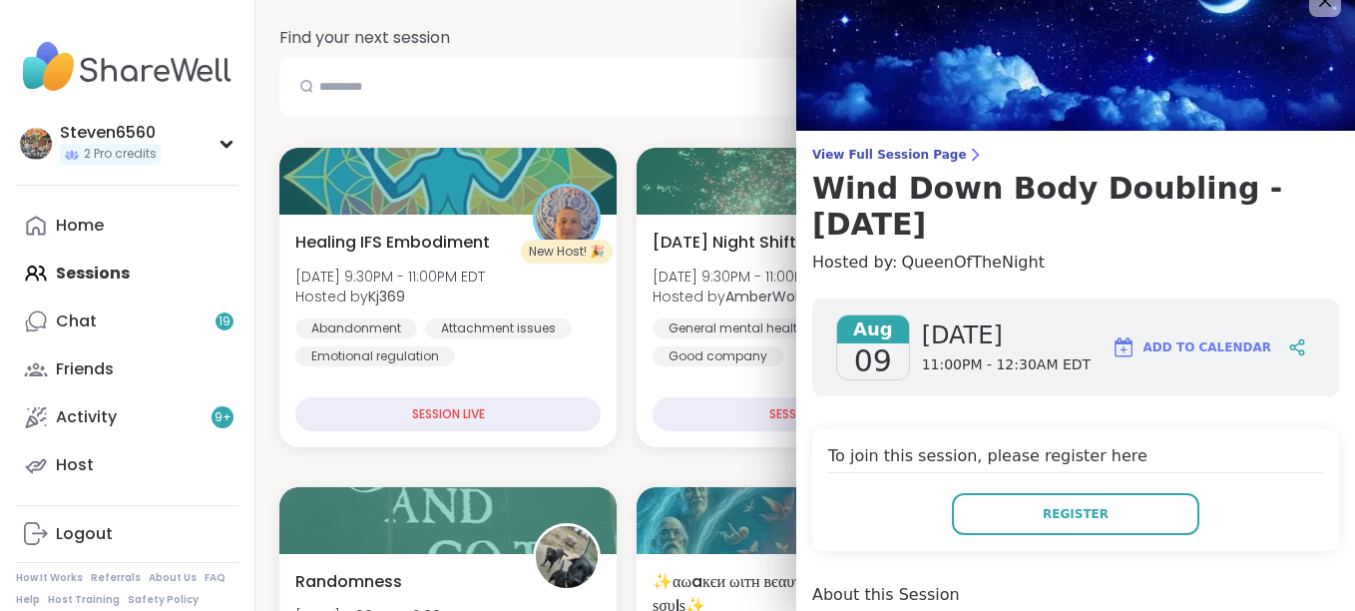
click at [1091, 91] on img at bounding box center [1075, 51] width 559 height 160
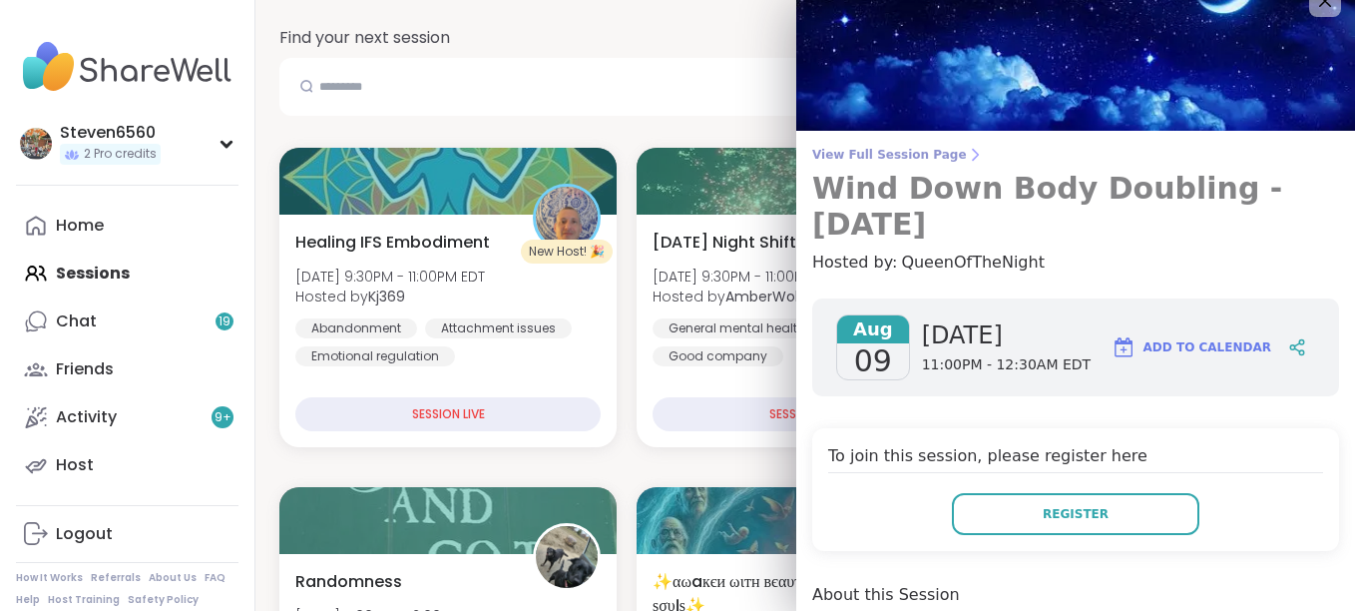
drag, startPoint x: 1063, startPoint y: 141, endPoint x: 1057, endPoint y: 206, distance: 65.1
click at [1057, 206] on div "View Full Session Page Wind Down Body Doubling - Saturday Hosted by: QueenOfThe…" at bounding box center [1075, 564] width 559 height 1186
click at [1057, 206] on h3 "Wind Down Body Doubling - [DATE]" at bounding box center [1075, 207] width 527 height 72
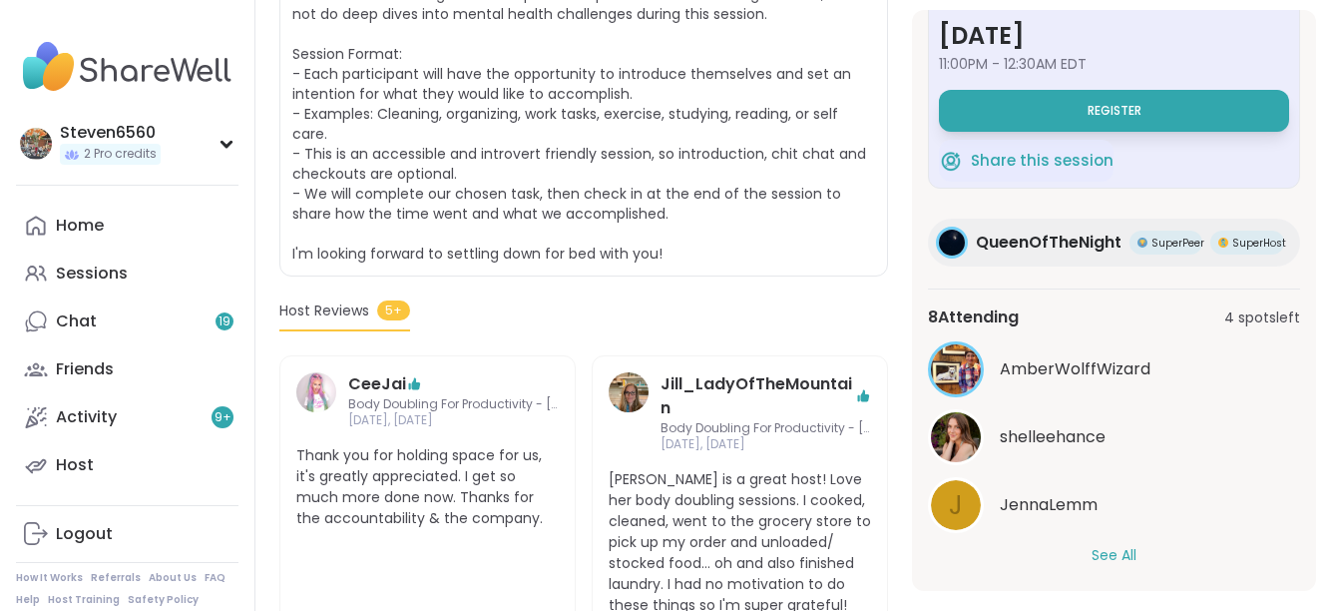
scroll to position [87, 0]
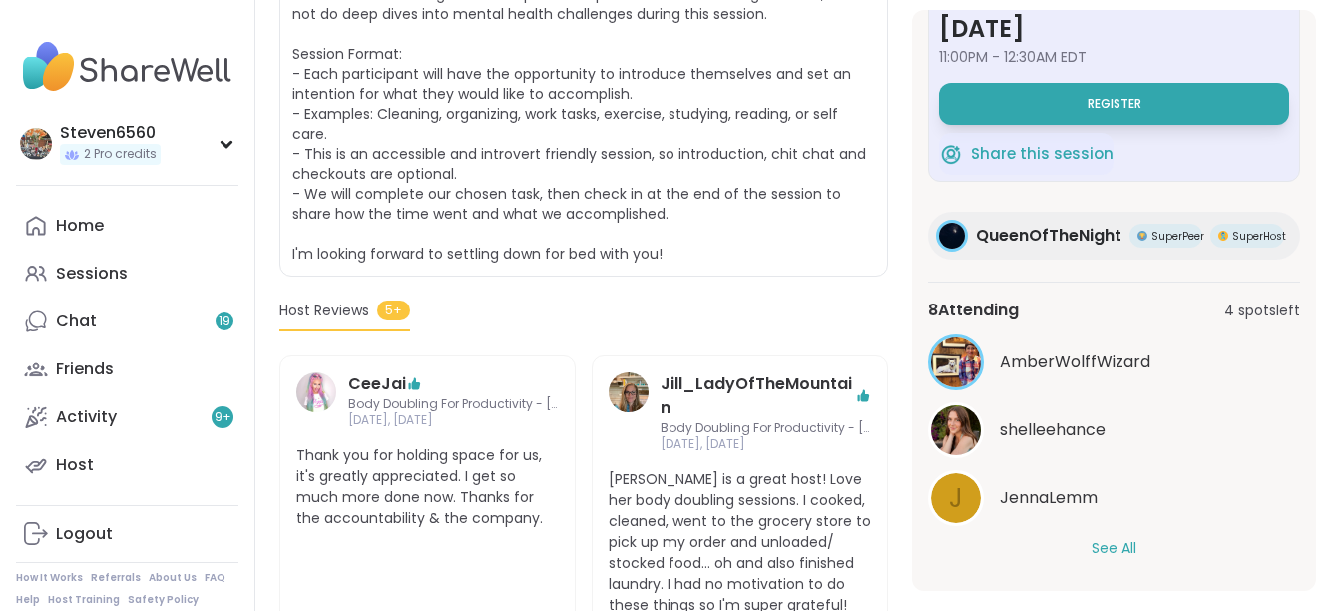
click at [1104, 554] on button "See All" at bounding box center [1114, 548] width 45 height 21
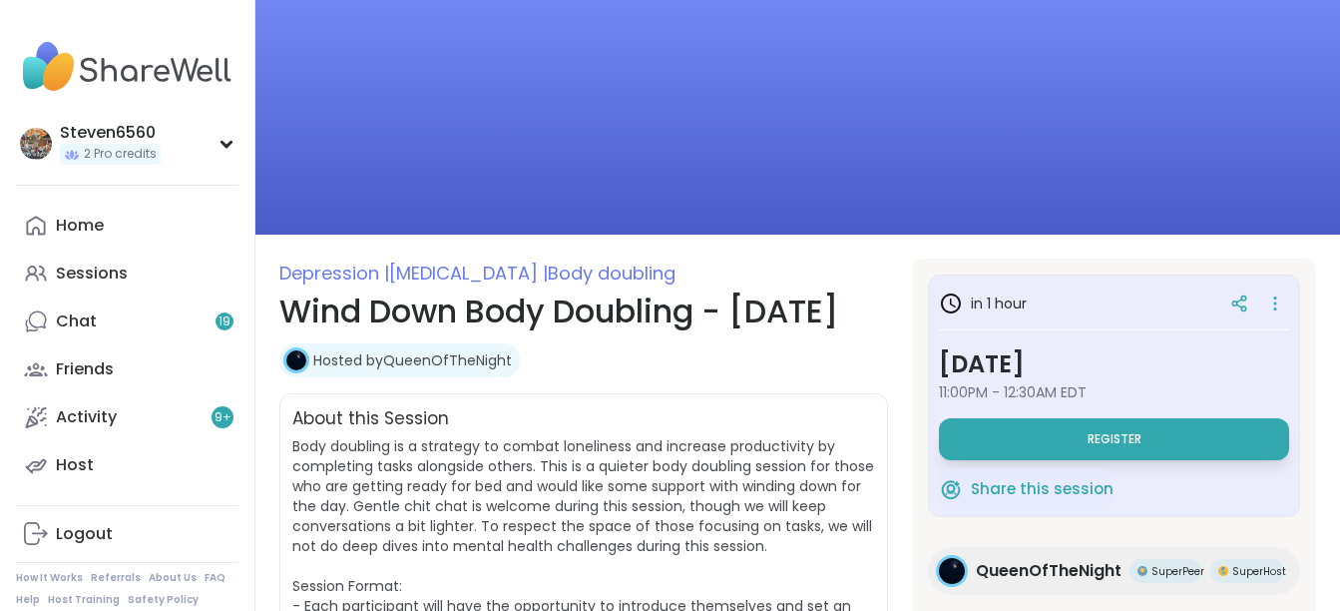
scroll to position [0, 0]
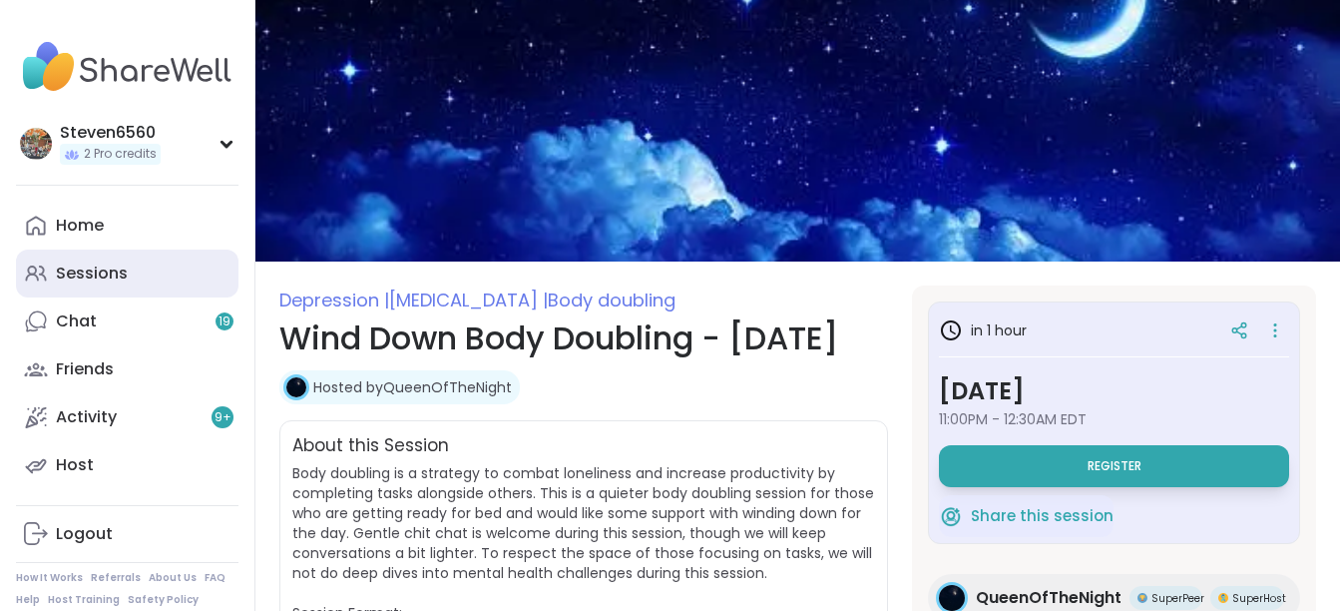
click at [103, 273] on div "Sessions" at bounding box center [92, 273] width 72 height 22
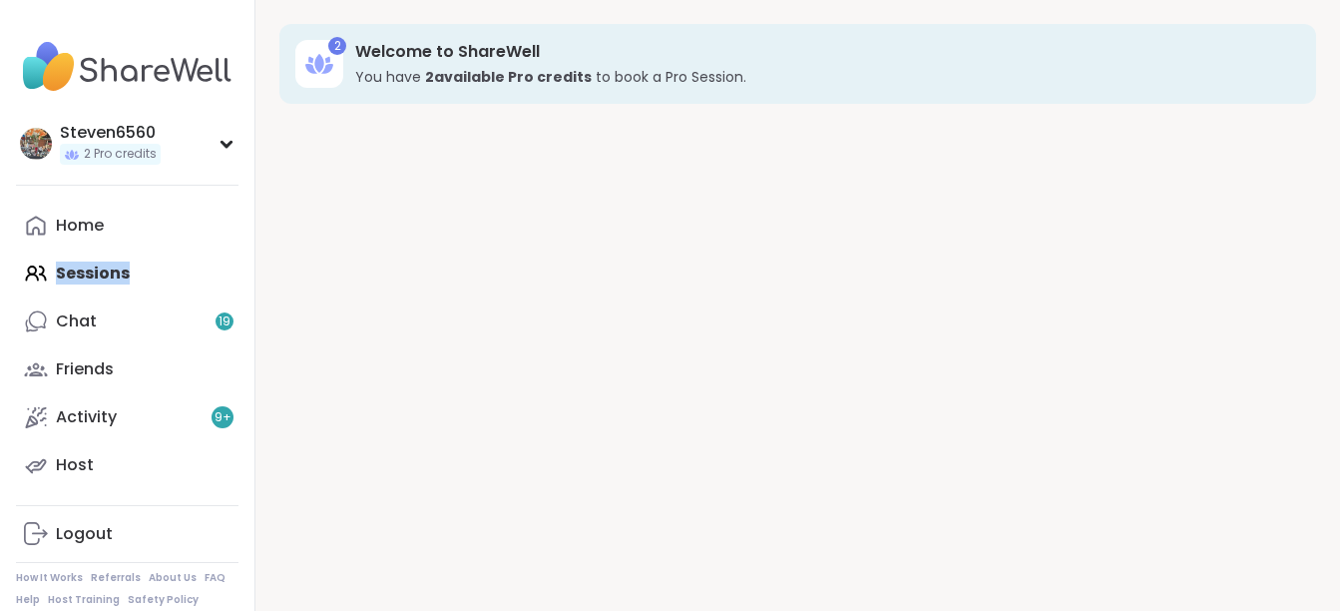
click at [103, 273] on div "Home Sessions Chat 19 Friends Activity 9 + Host" at bounding box center [127, 345] width 223 height 287
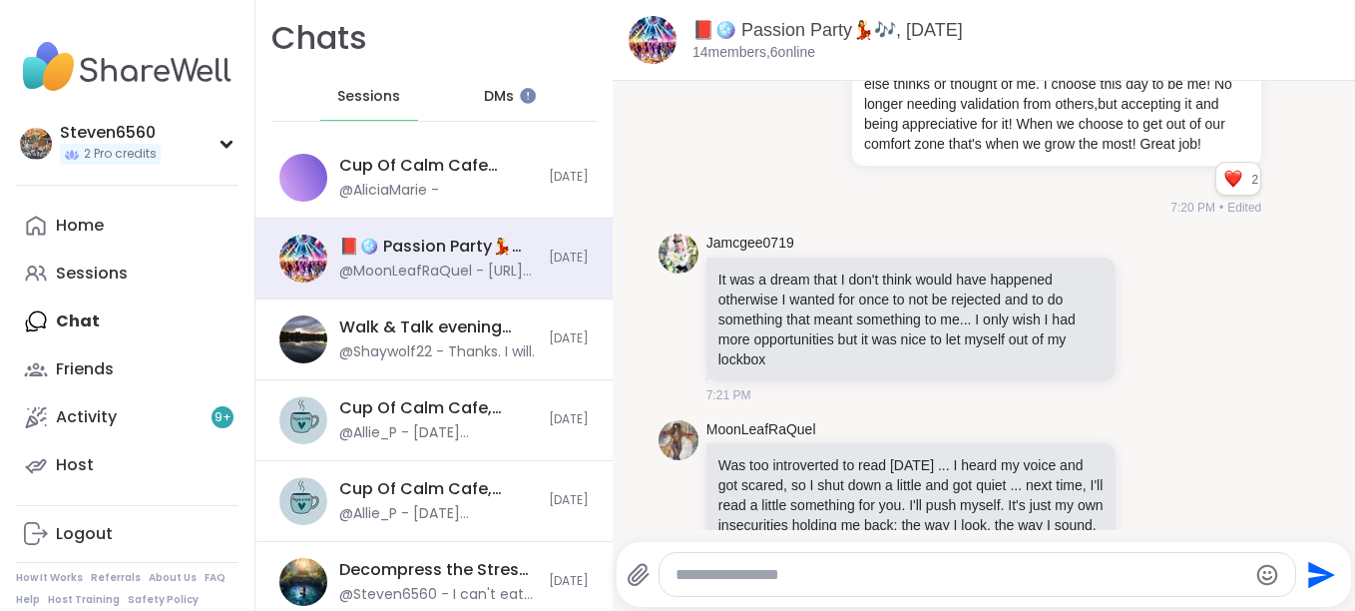
scroll to position [6737, 0]
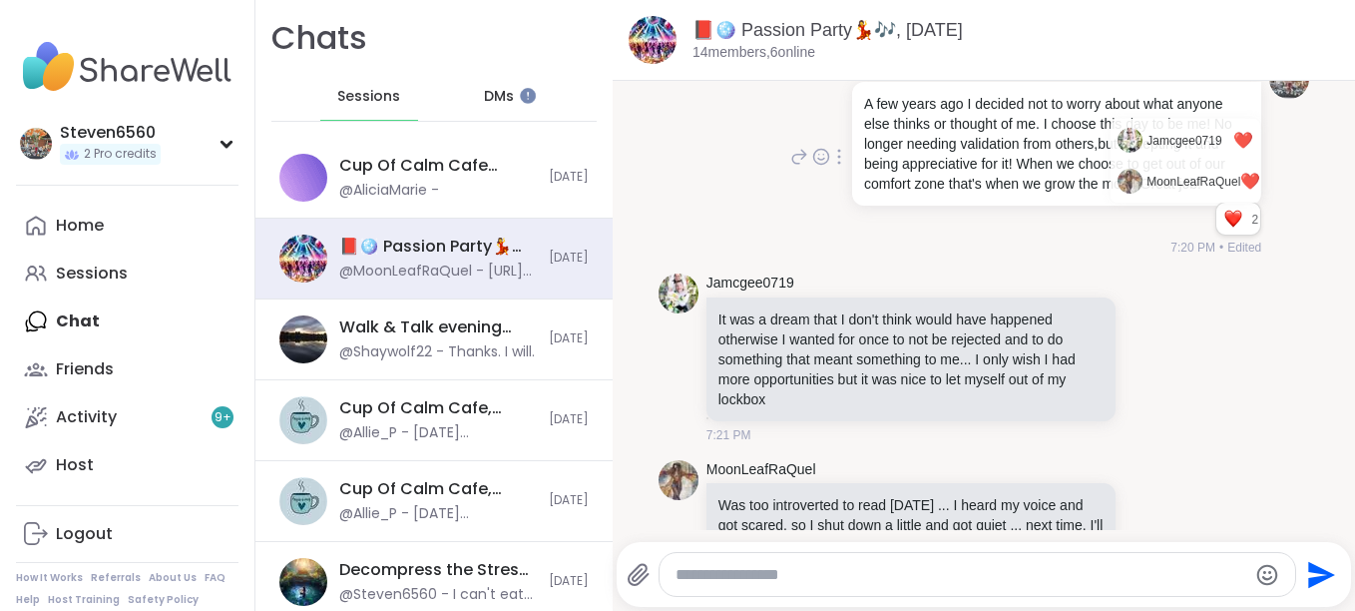
click at [1225, 228] on div "Reactions: love" at bounding box center [1234, 219] width 18 height 18
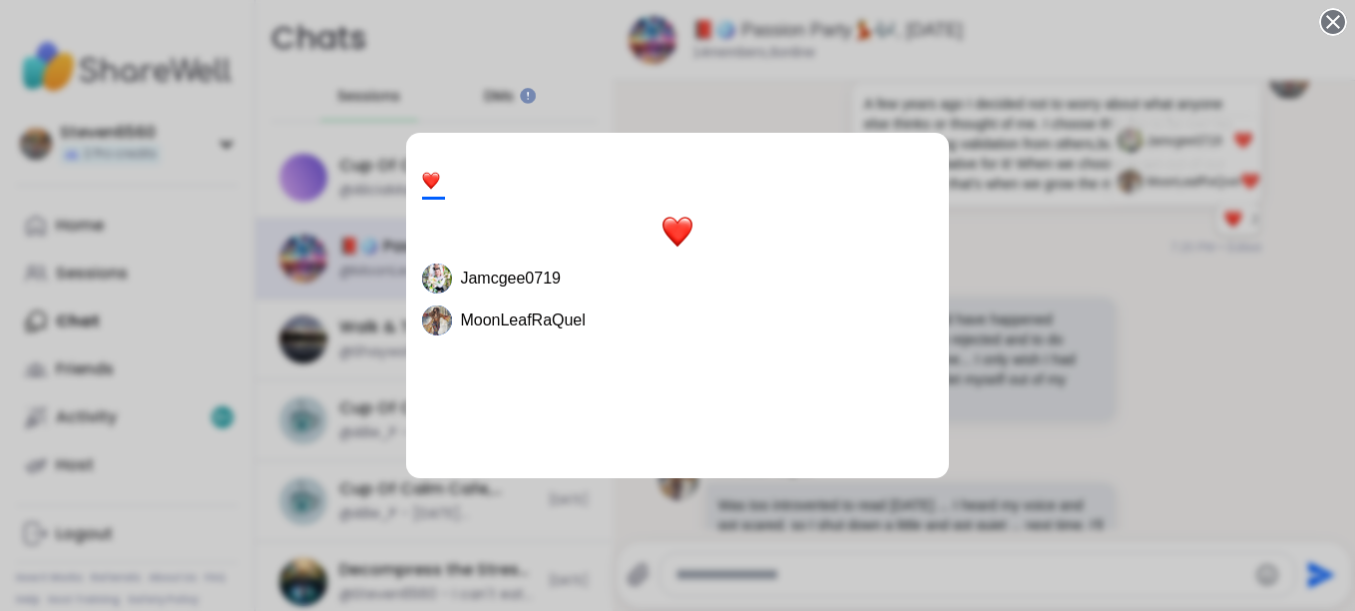
click at [1248, 241] on div "2 Jamcgee0719 MoonLeafRaQuel" at bounding box center [677, 305] width 1355 height 611
